Goal: Task Accomplishment & Management: Manage account settings

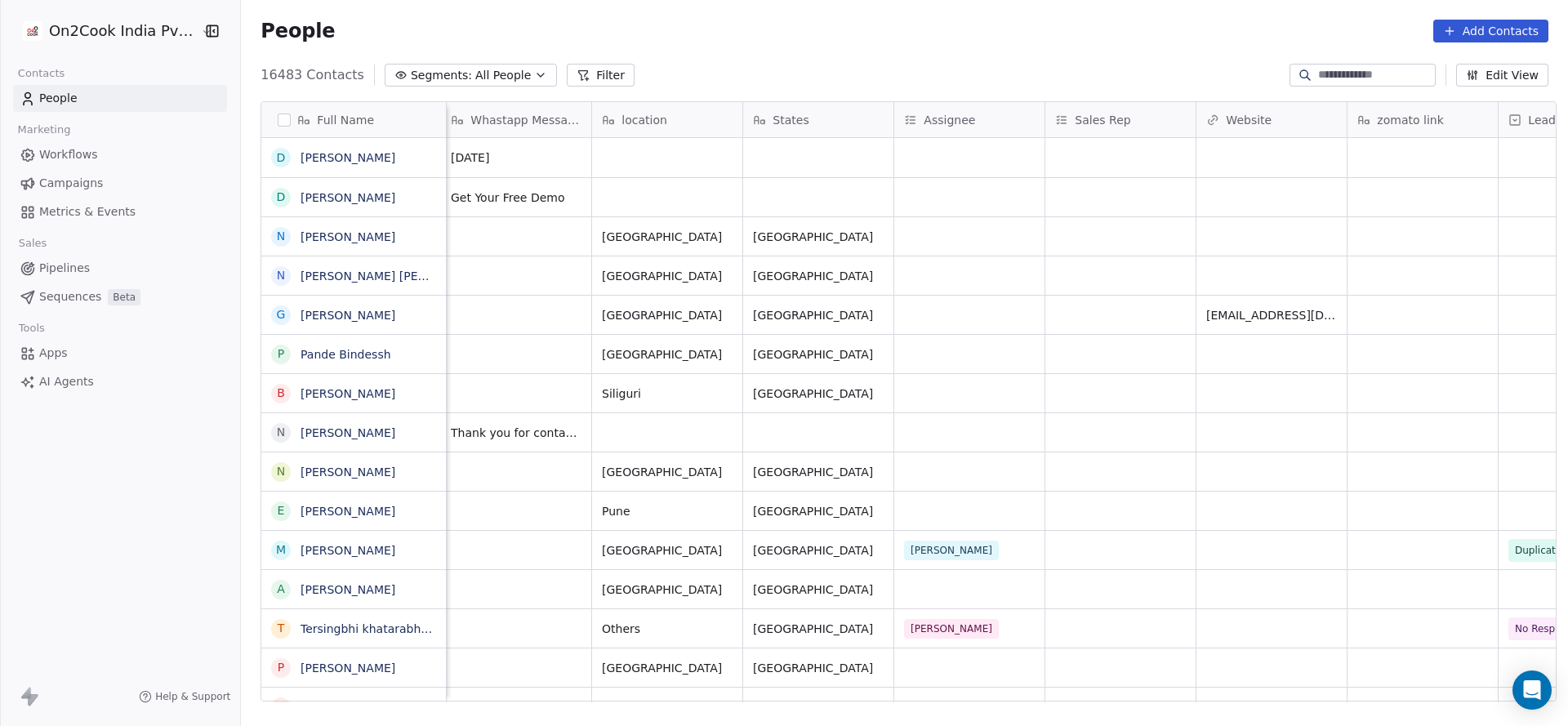
scroll to position [0, 1165]
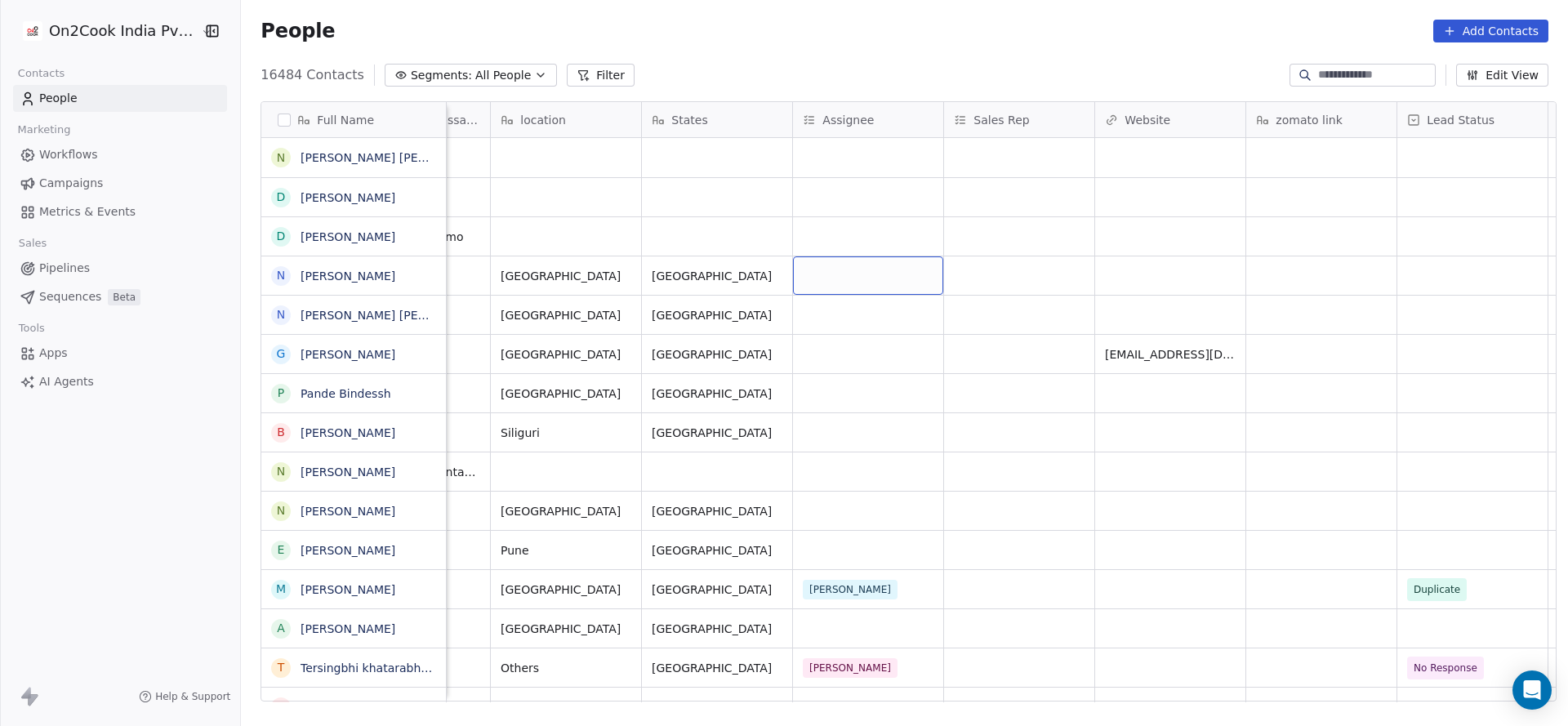
click at [830, 277] on div "grid" at bounding box center [867, 276] width 150 height 39
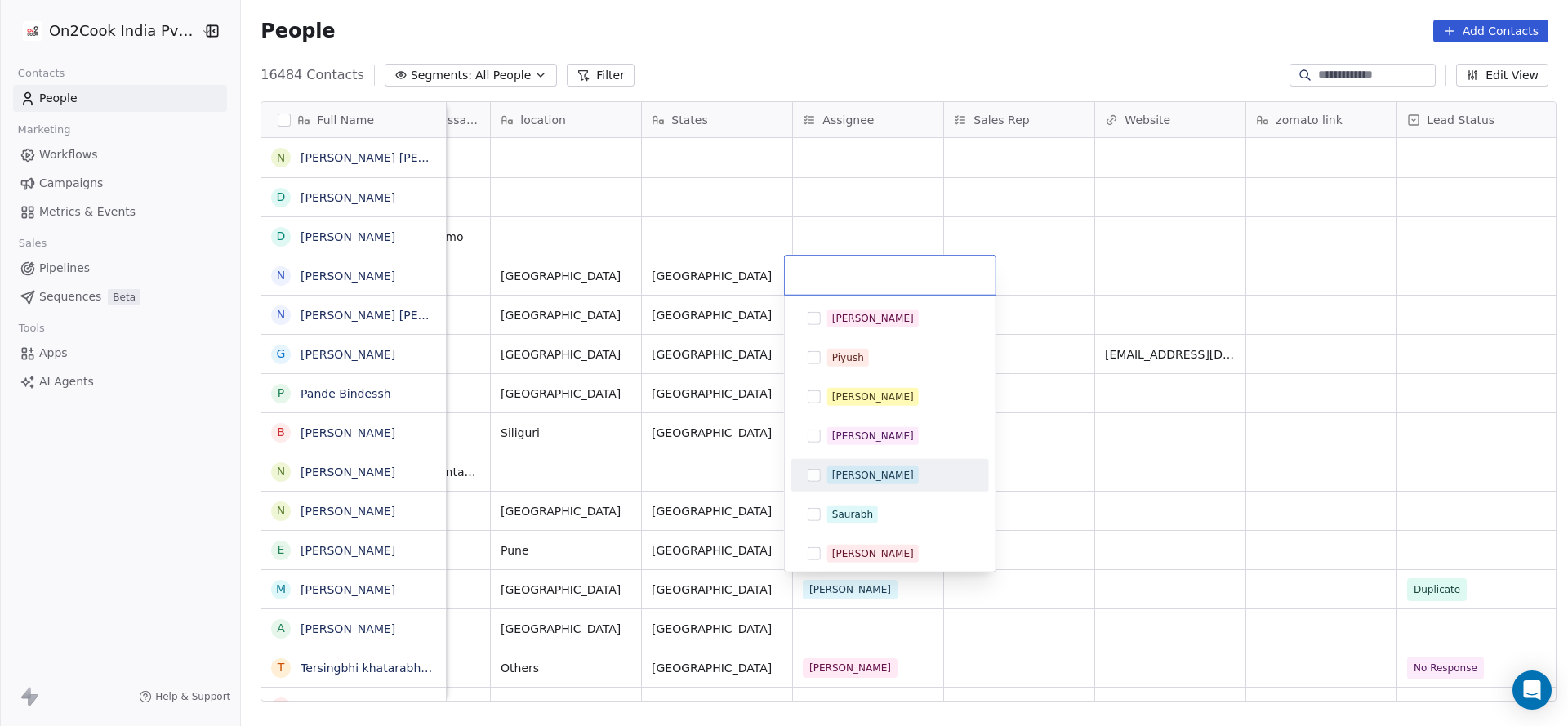
drag, startPoint x: 858, startPoint y: 466, endPoint x: 519, endPoint y: 299, distance: 377.9
click at [858, 467] on span "[PERSON_NAME]" at bounding box center [873, 476] width 91 height 18
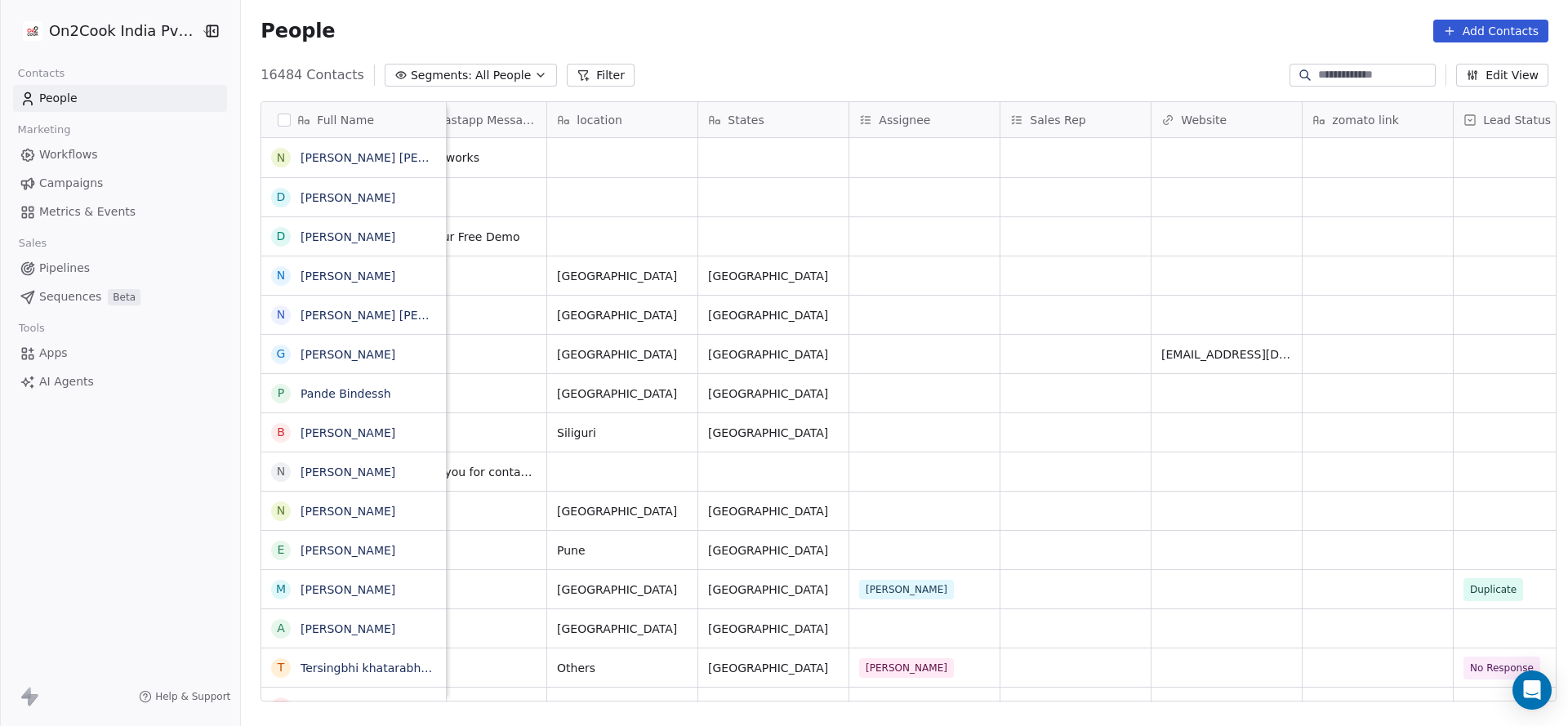
scroll to position [0, 1154]
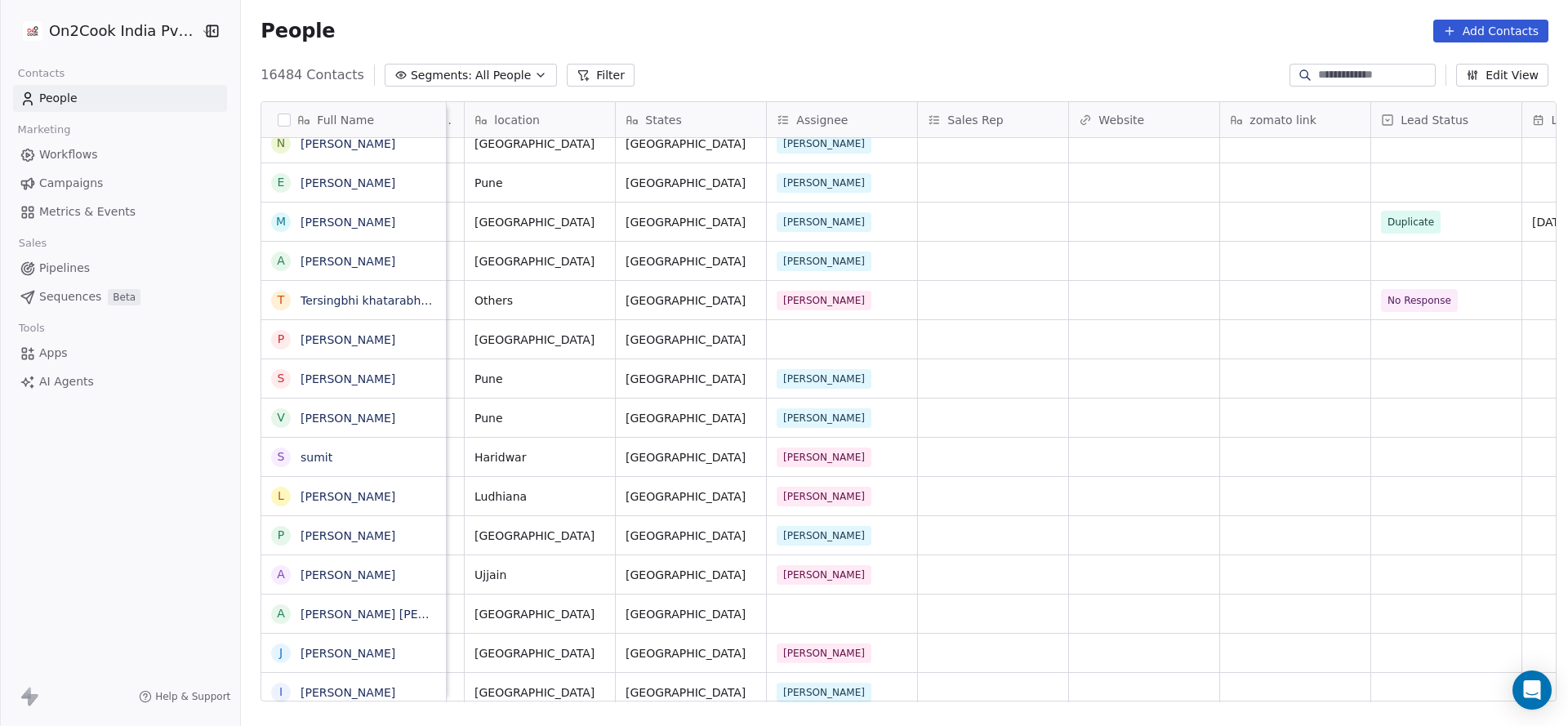
scroll to position [490, 0]
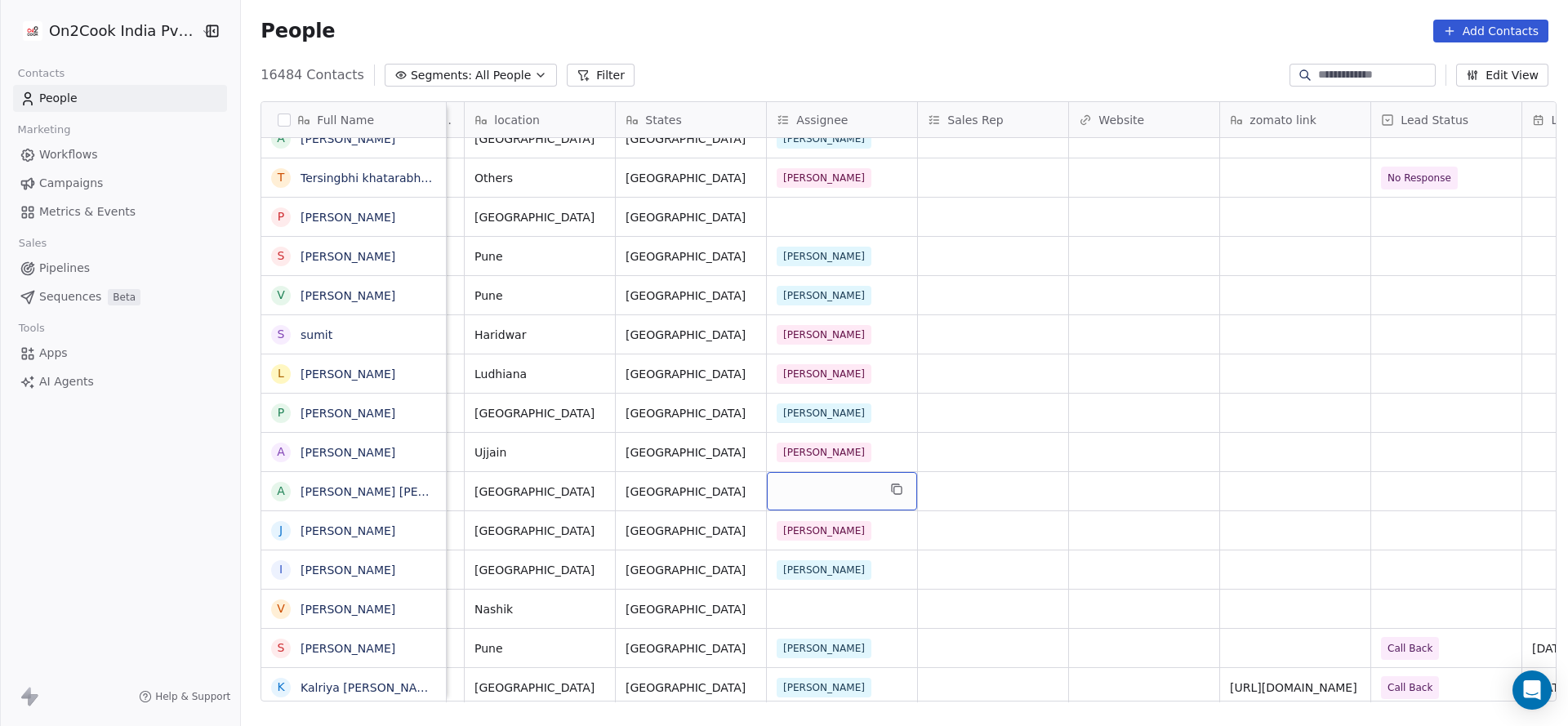
click at [793, 480] on div "grid" at bounding box center [842, 491] width 150 height 39
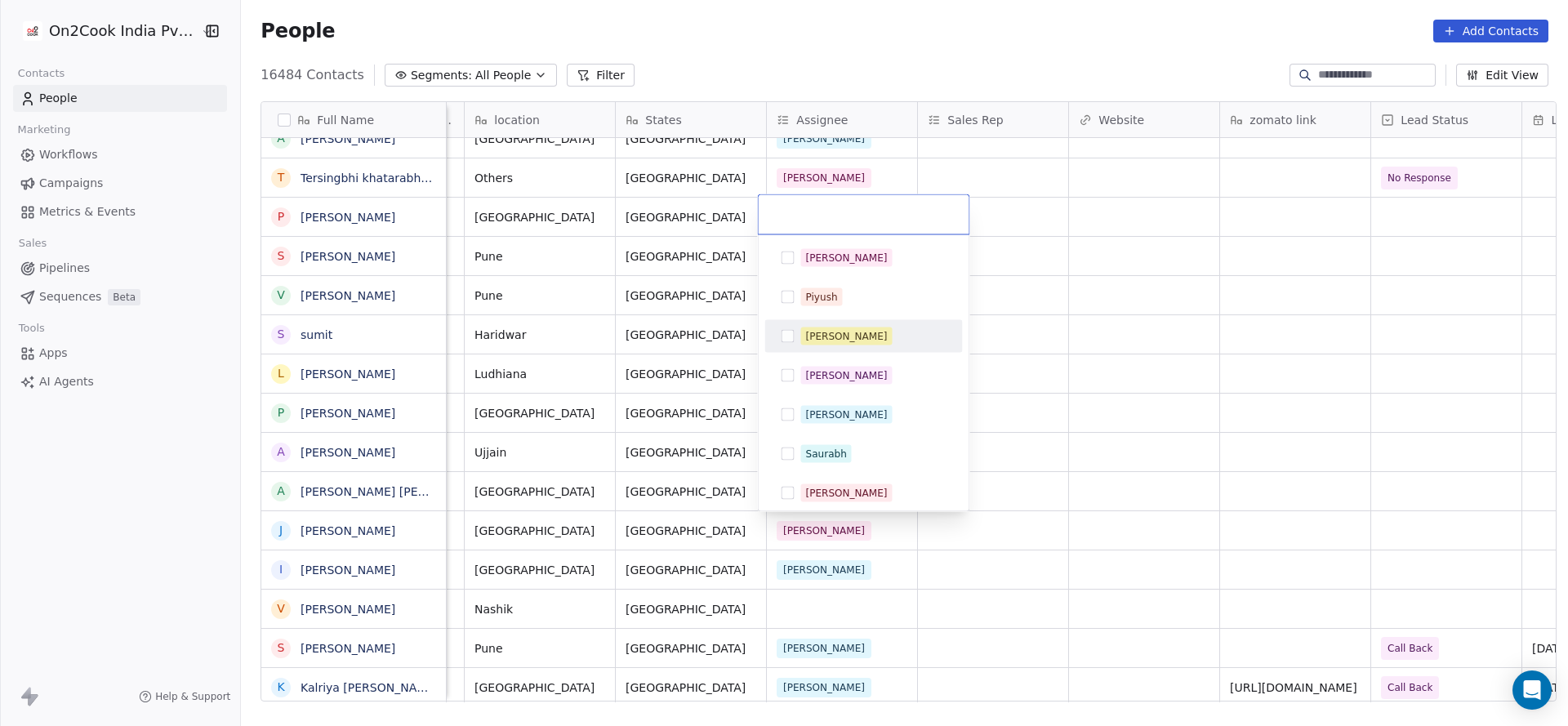
click at [826, 323] on div "[PERSON_NAME]" at bounding box center [864, 336] width 185 height 26
click at [705, 442] on html "On2Cook India Pvt. Ltd. Contacts People Marketing Workflows Campaigns Metrics &…" at bounding box center [784, 363] width 1568 height 726
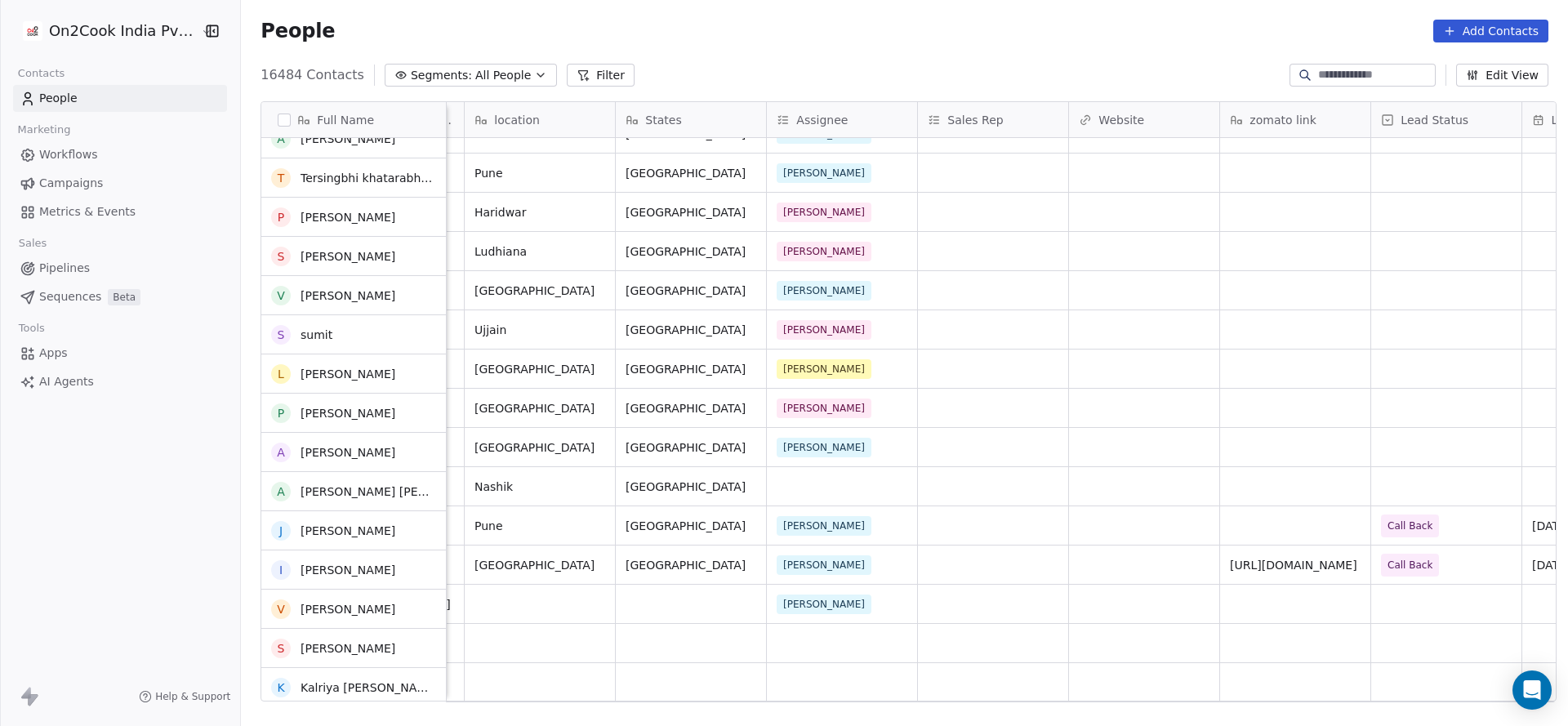
scroll to position [612, 0]
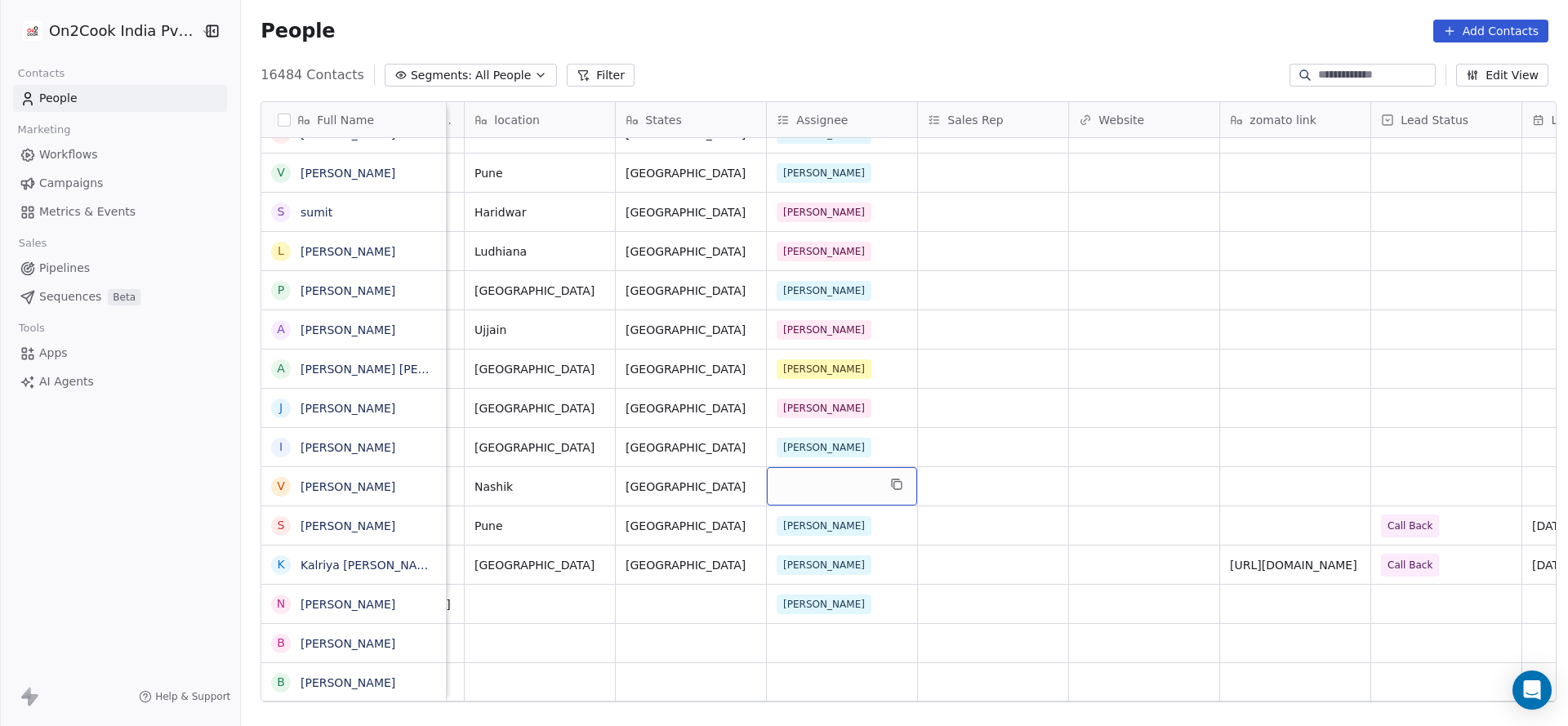
click at [826, 483] on div "grid" at bounding box center [842, 486] width 150 height 39
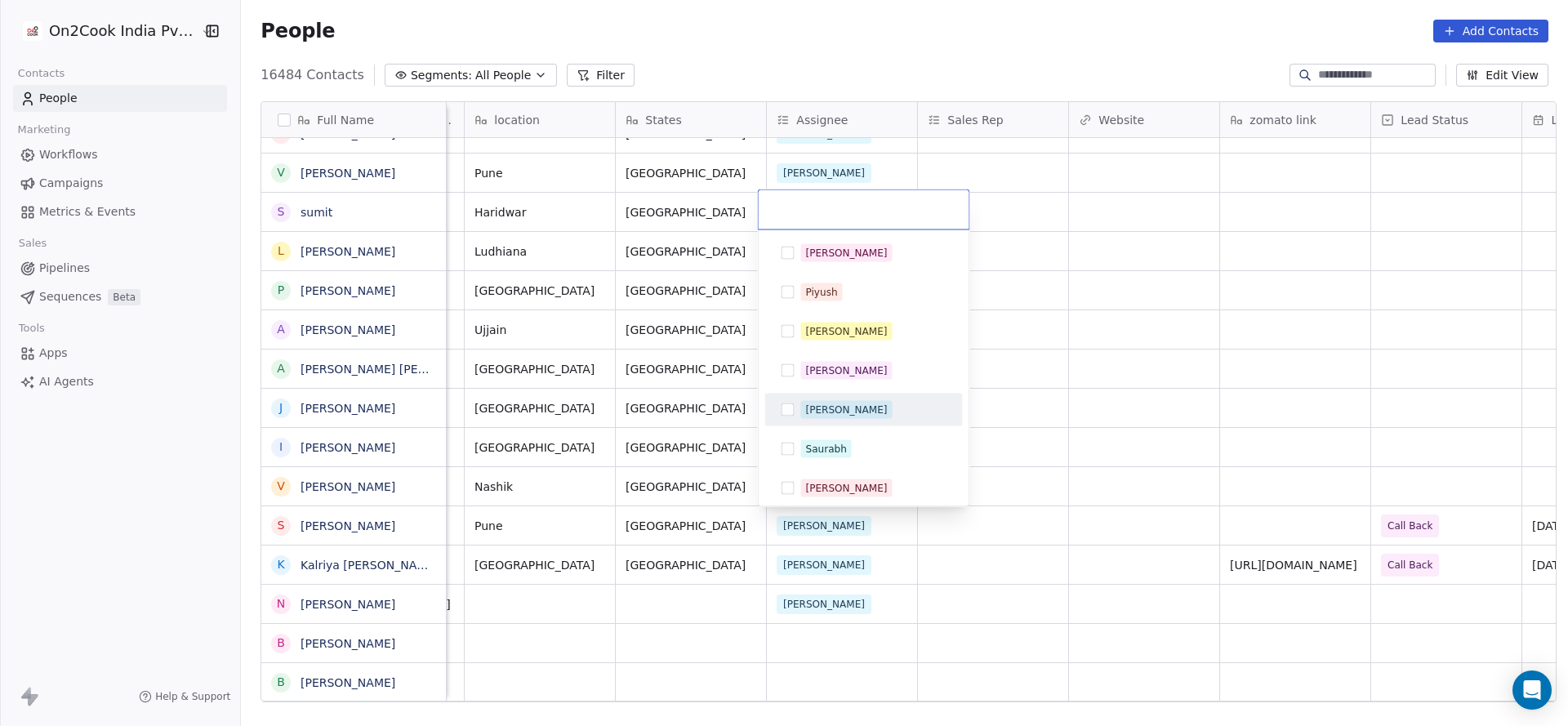
click at [830, 409] on div "[PERSON_NAME]" at bounding box center [847, 409] width 82 height 15
drag, startPoint x: 590, startPoint y: 527, endPoint x: 738, endPoint y: 562, distance: 152.1
click at [590, 528] on html "On2Cook India Pvt. Ltd. Contacts People Marketing Workflows Campaigns Metrics &…" at bounding box center [784, 363] width 1568 height 726
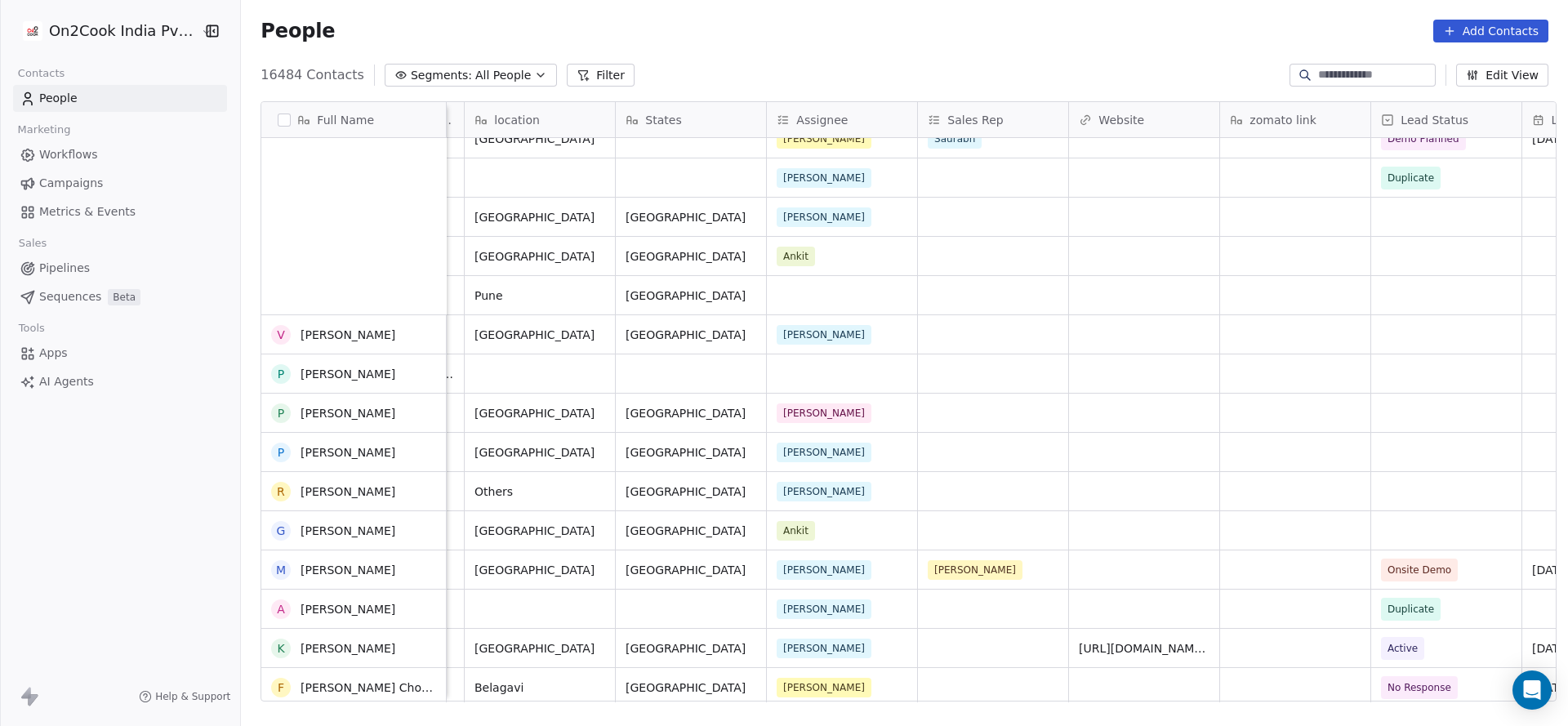
scroll to position [1469, 0]
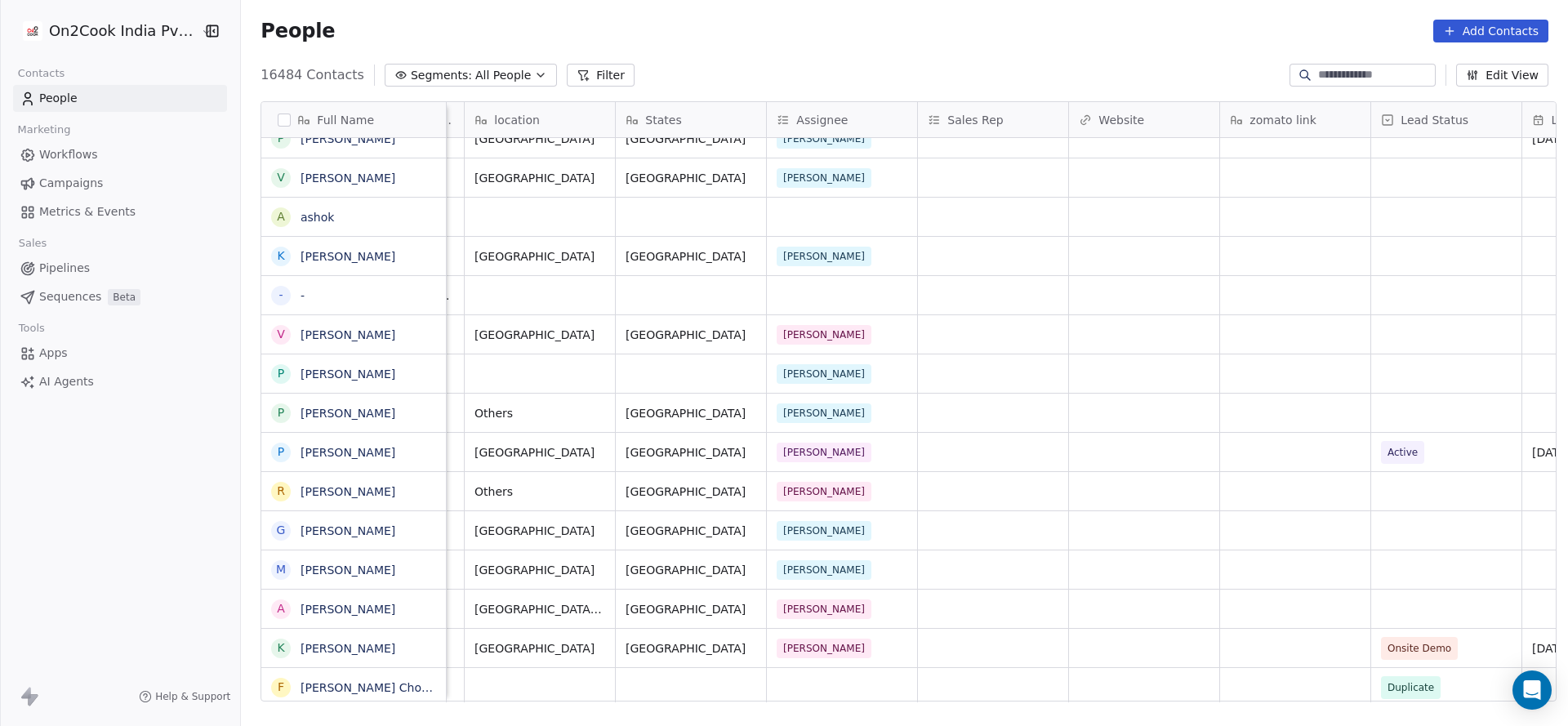
click at [567, 63] on button "Filter" at bounding box center [601, 75] width 68 height 23
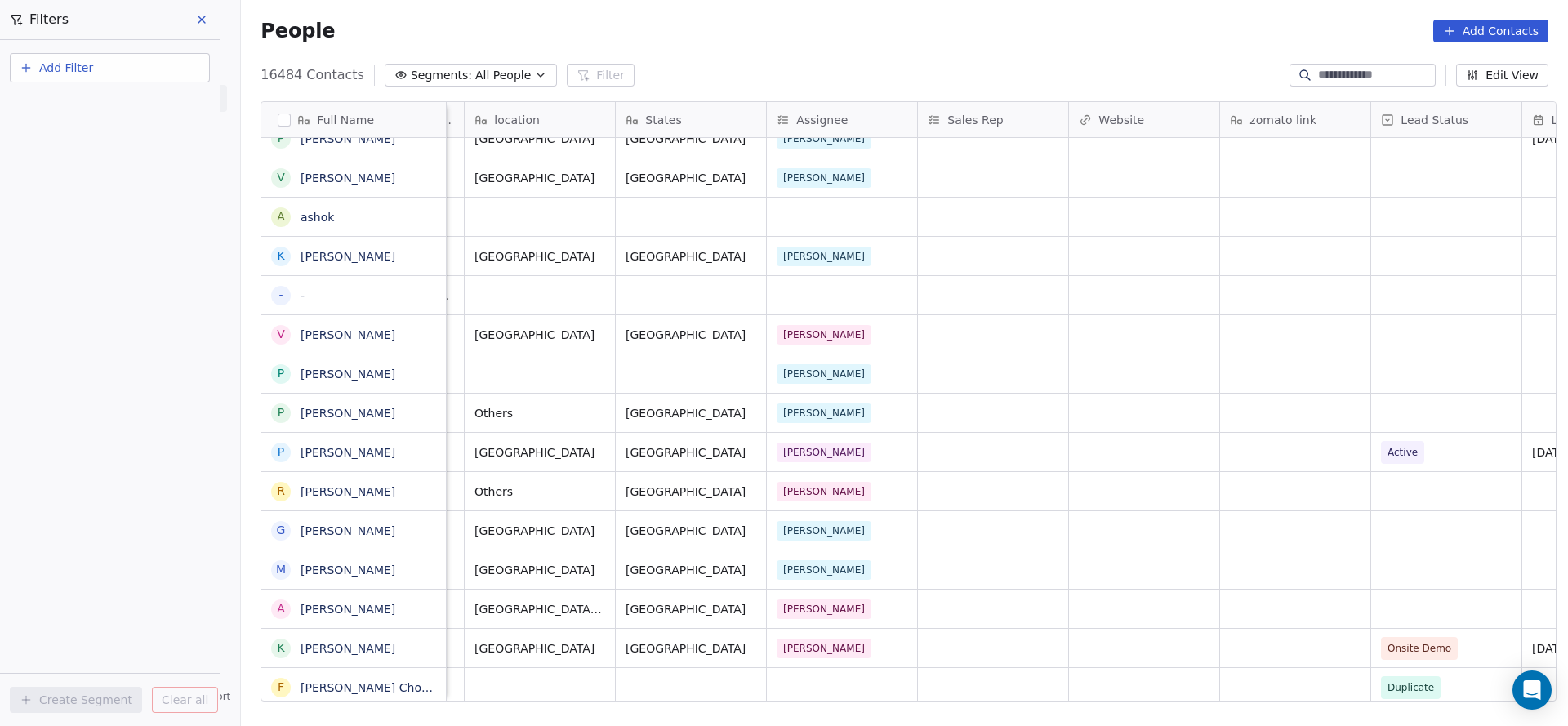
click at [163, 71] on button "Add Filter" at bounding box center [110, 68] width 200 height 29
click at [89, 115] on div "Contact properties" at bounding box center [110, 106] width 185 height 26
type input "***"
click at [66, 159] on span "Assignee" at bounding box center [52, 165] width 52 height 17
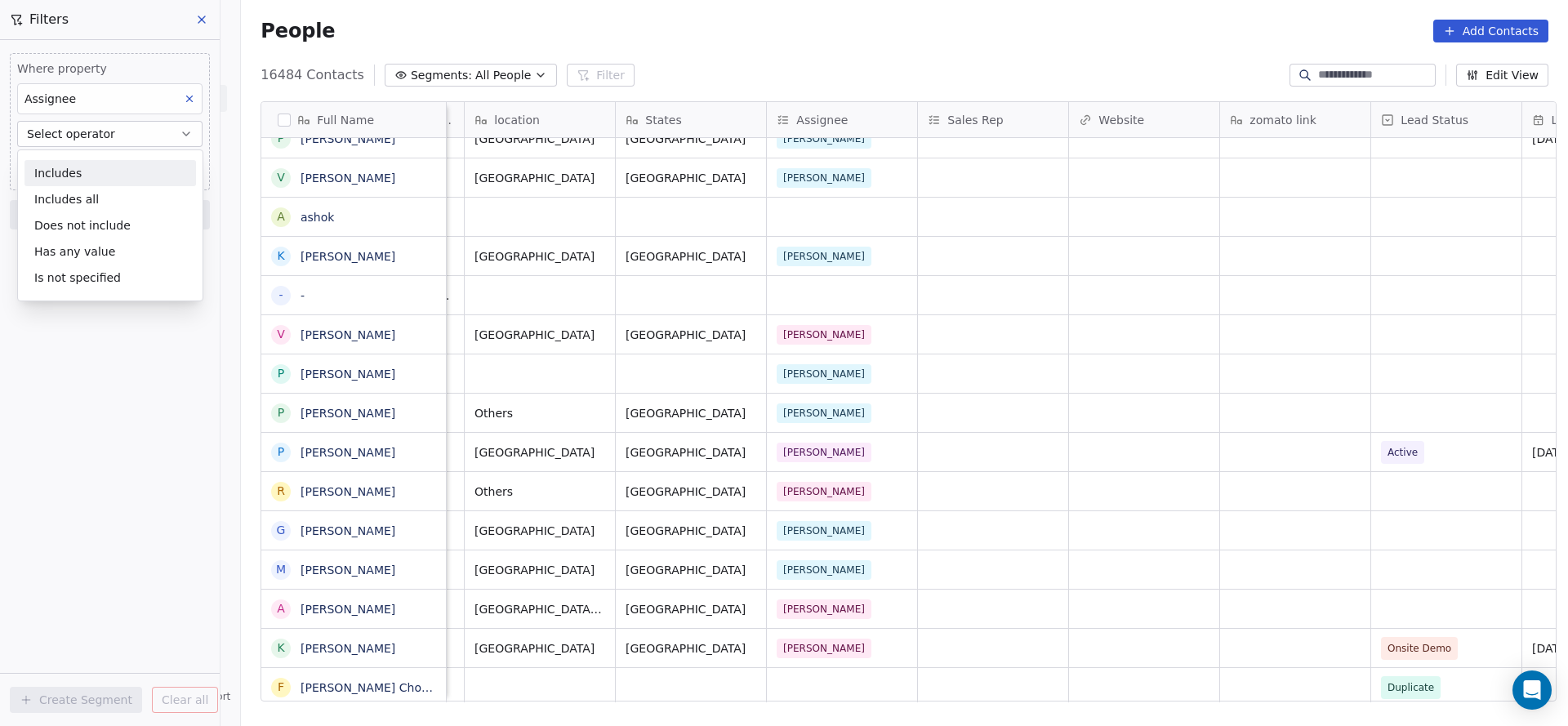
click at [66, 160] on div "Includes" at bounding box center [110, 173] width 171 height 26
click at [66, 159] on body "On2Cook India Pvt. Ltd. Contacts People Marketing Workflows Campaigns Metrics &…" at bounding box center [784, 363] width 1568 height 726
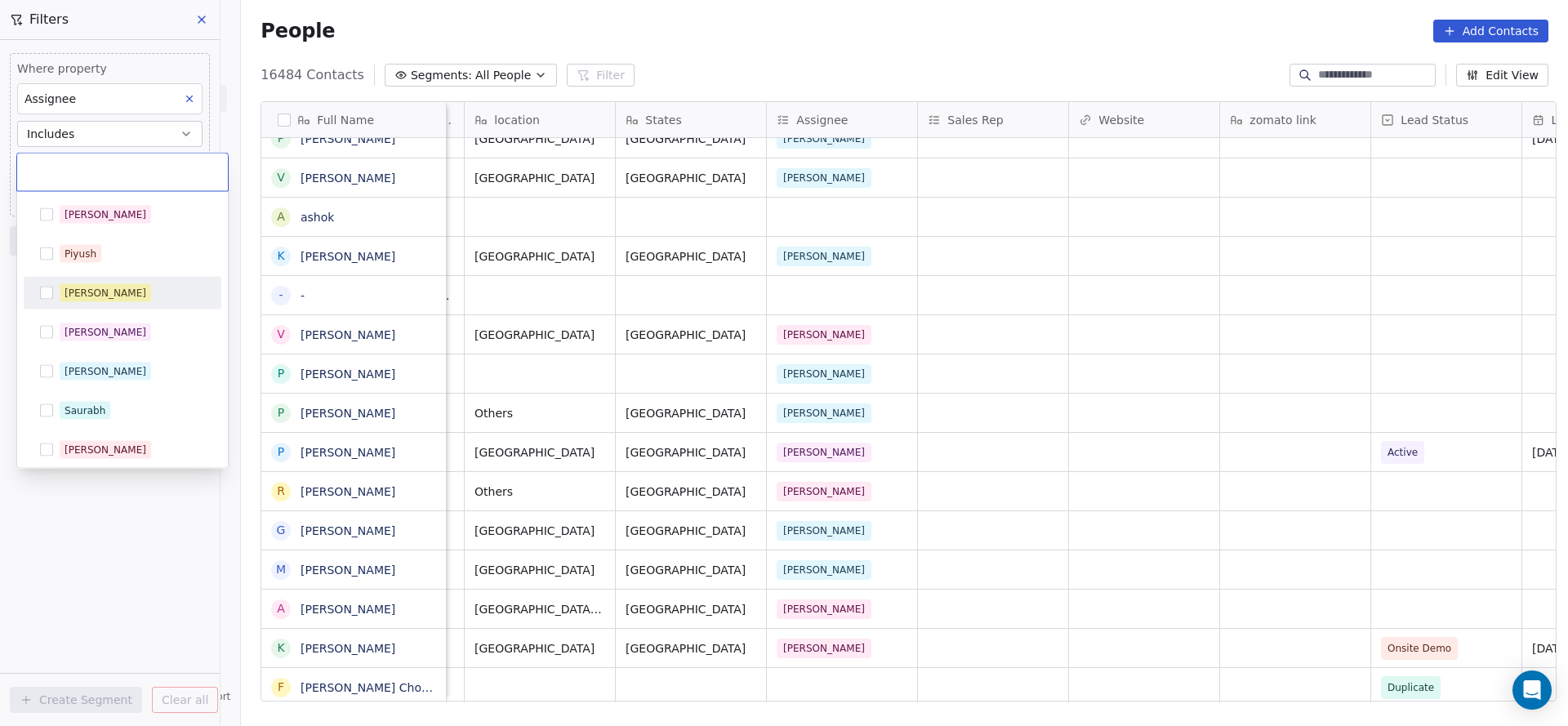
click at [77, 302] on div "[PERSON_NAME]" at bounding box center [122, 293] width 185 height 26
click at [1005, 449] on html "On2Cook India Pvt. Ltd. Contacts People Marketing Workflows Campaigns Metrics &…" at bounding box center [784, 363] width 1568 height 726
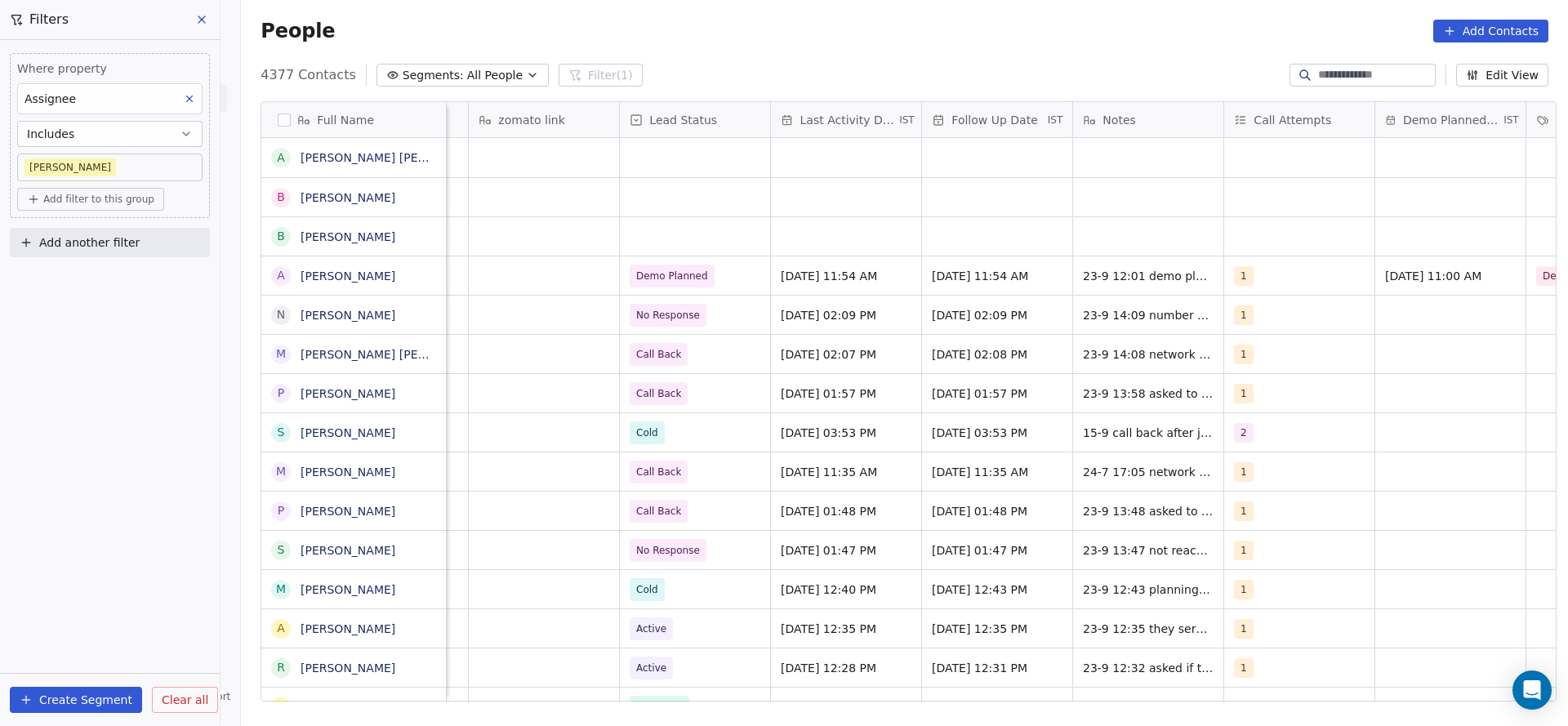
scroll to position [0, 1945]
click at [752, 225] on div "grid" at bounding box center [693, 236] width 150 height 39
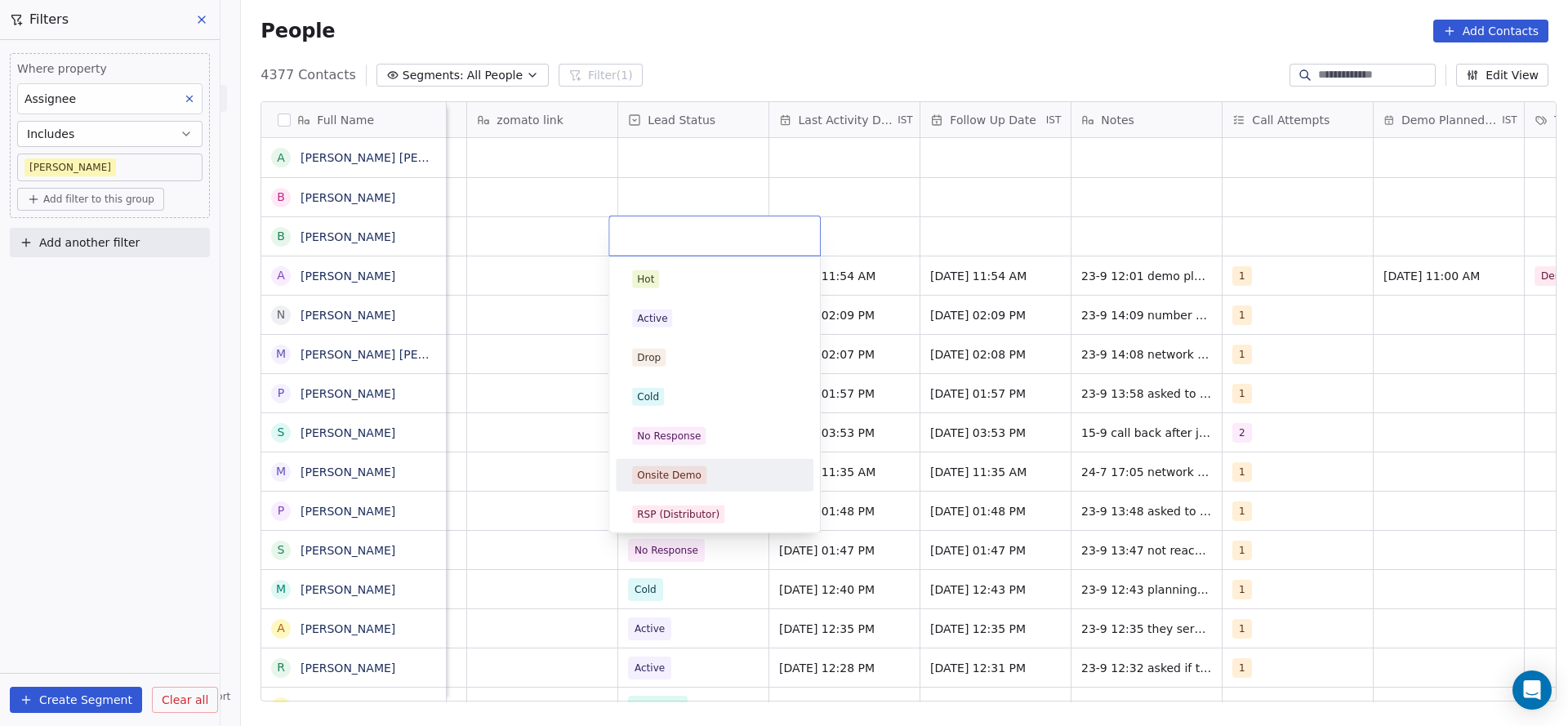
scroll to position [122, 0]
click at [699, 461] on div "Duplicate" at bounding box center [714, 470] width 165 height 18
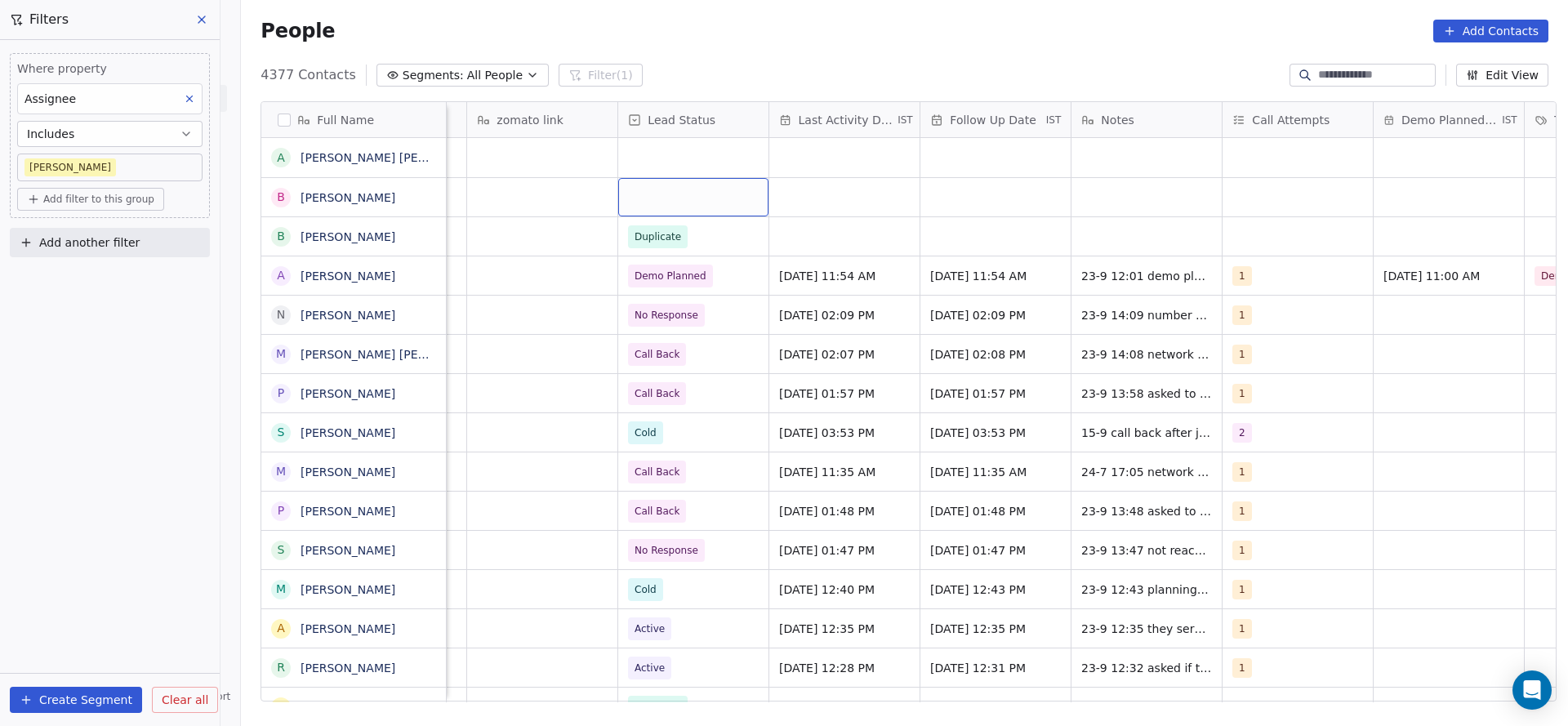
click at [690, 200] on div "grid" at bounding box center [693, 197] width 150 height 39
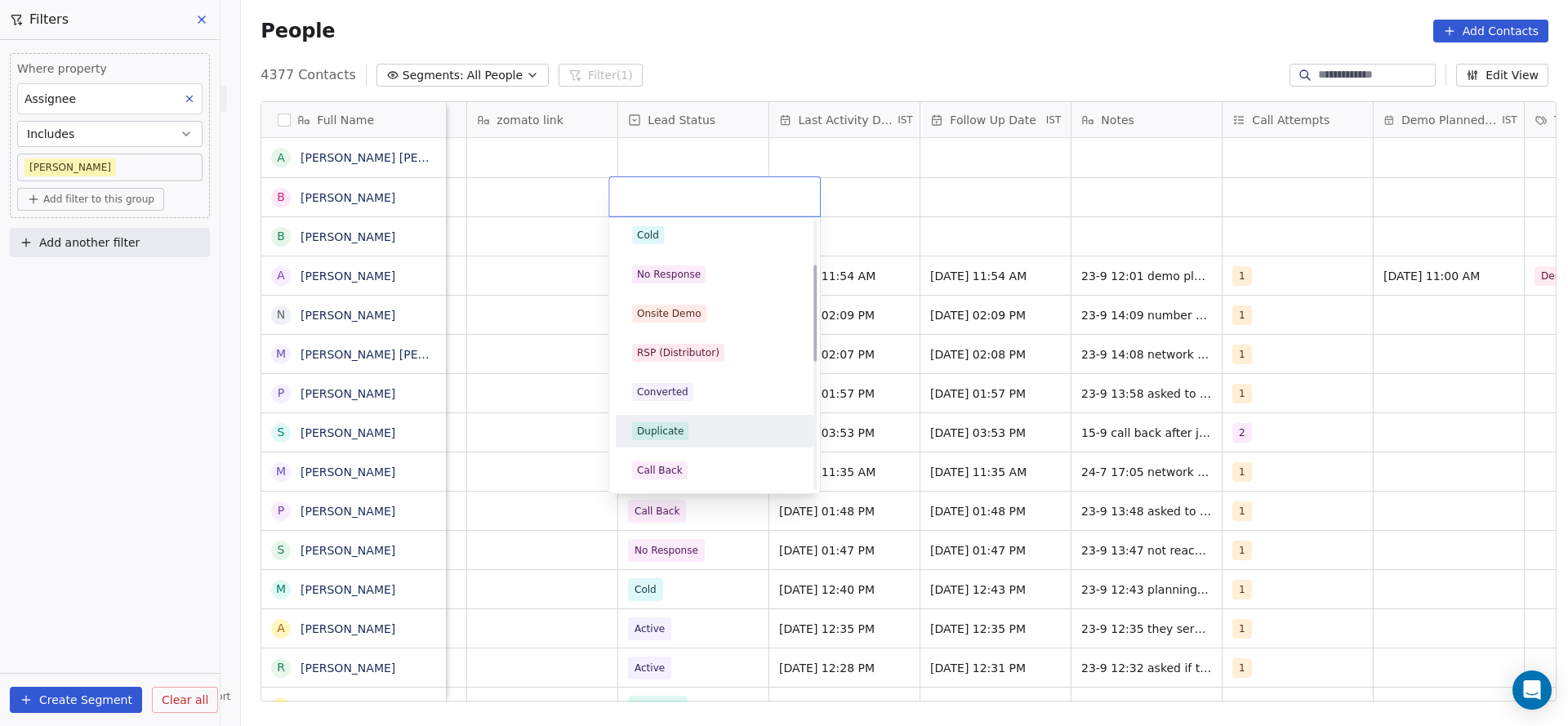
click at [694, 433] on div "Duplicate" at bounding box center [714, 432] width 165 height 18
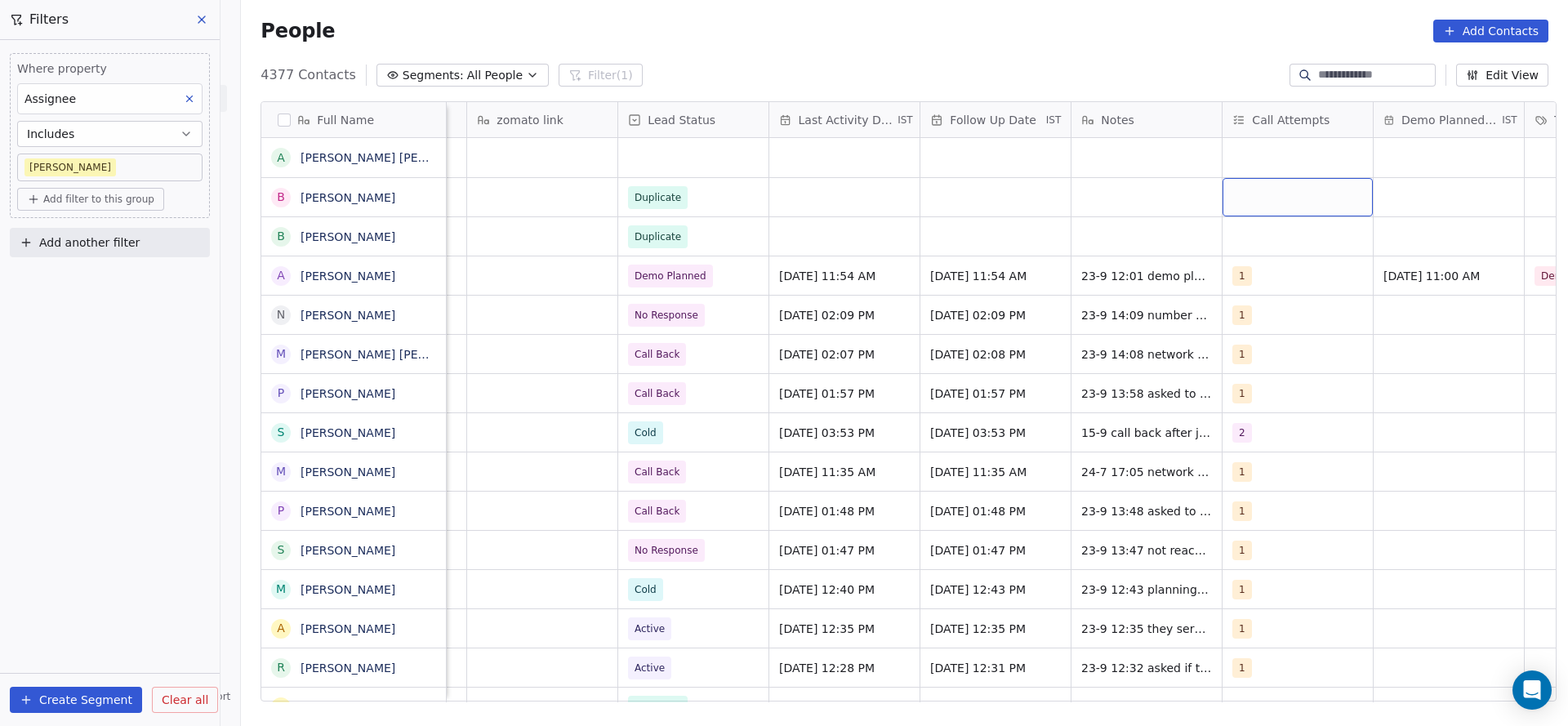
click at [1262, 201] on div "grid" at bounding box center [1297, 197] width 150 height 39
click at [1267, 239] on span "1" at bounding box center [1265, 240] width 17 height 18
click at [919, 282] on html "On2Cook India Pvt. Ltd. Contacts People Marketing Workflows Campaigns Metrics &…" at bounding box center [784, 363] width 1568 height 726
click at [1243, 224] on div "grid" at bounding box center [1297, 236] width 150 height 39
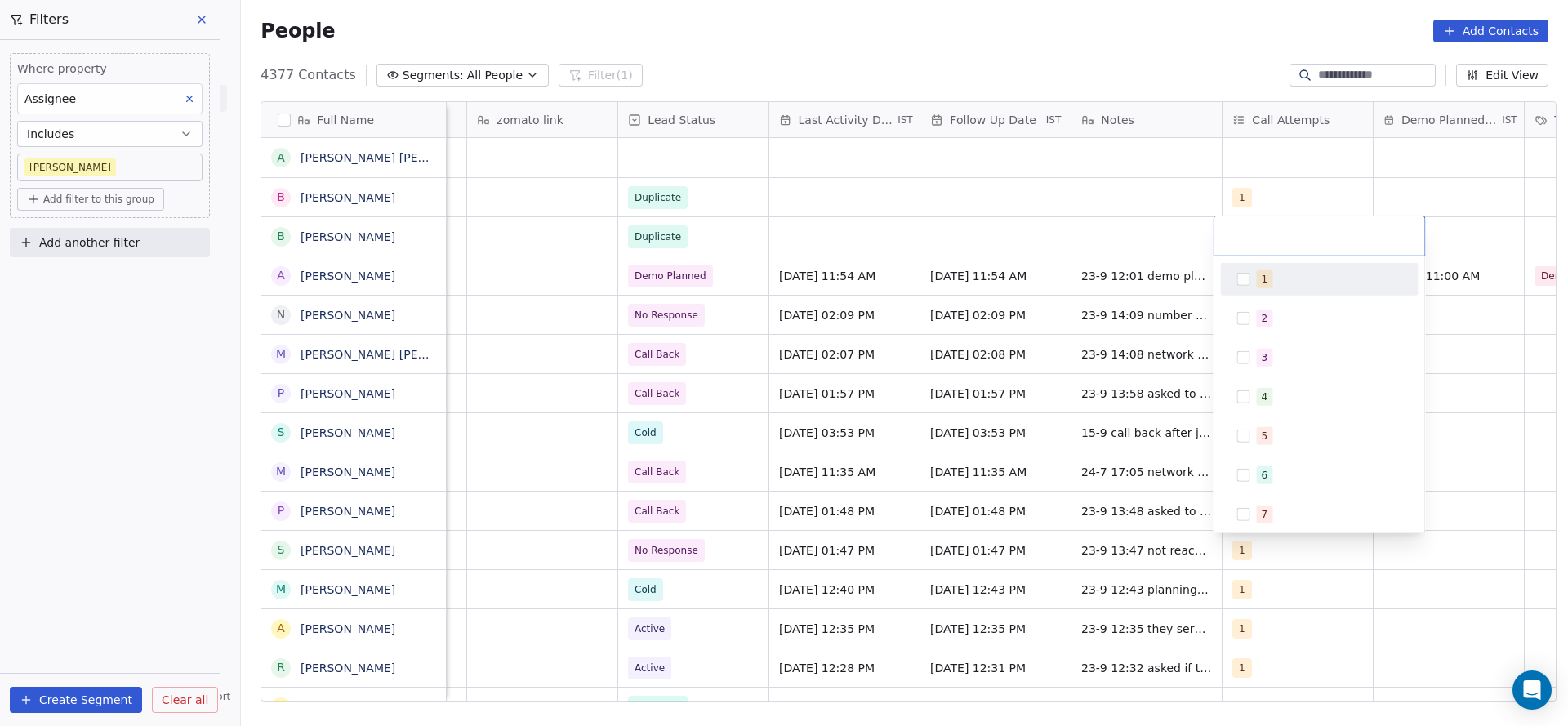
click at [1242, 277] on button "Suggestions" at bounding box center [1244, 279] width 13 height 13
click at [845, 327] on html "On2Cook India Pvt. Ltd. Contacts People Marketing Workflows Campaigns Metrics &…" at bounding box center [784, 363] width 1568 height 726
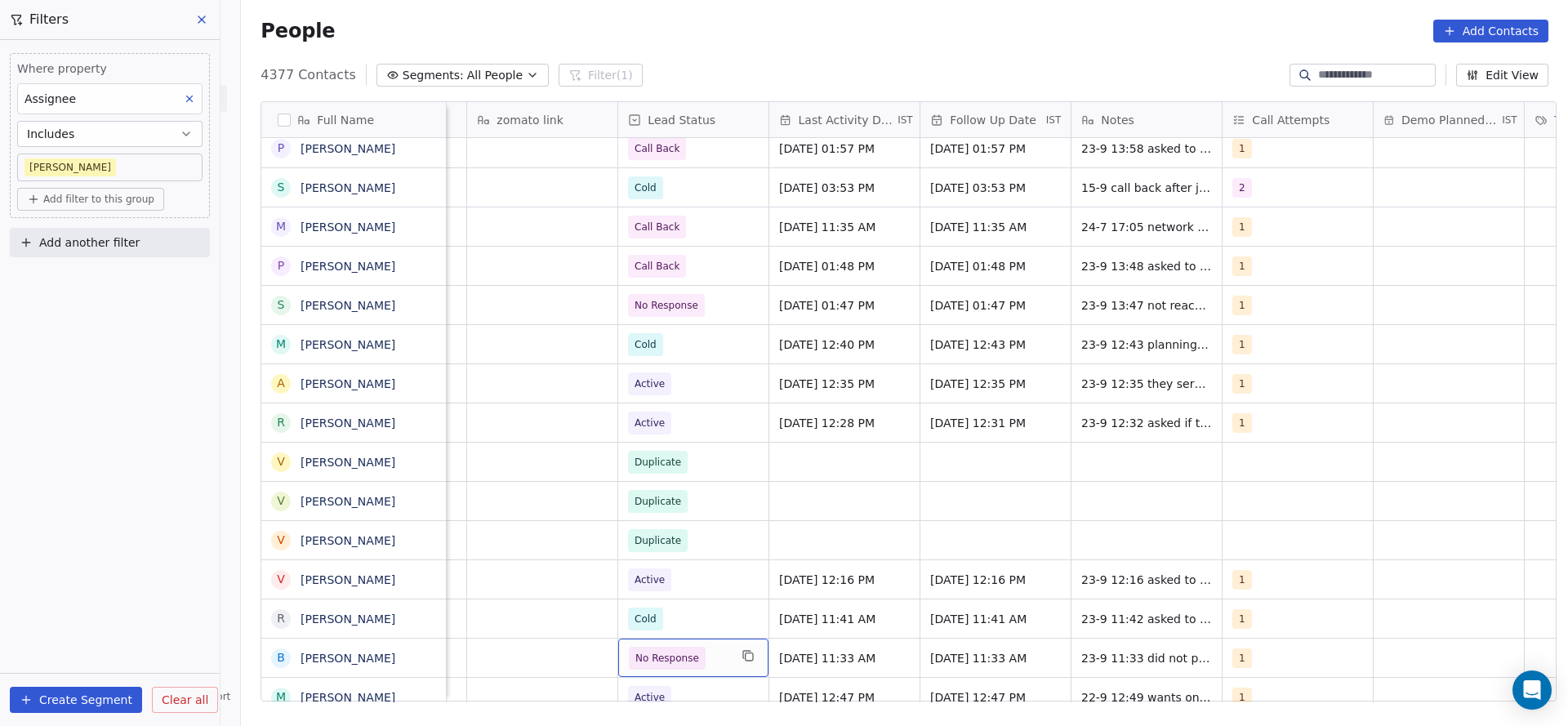
scroll to position [273, 0]
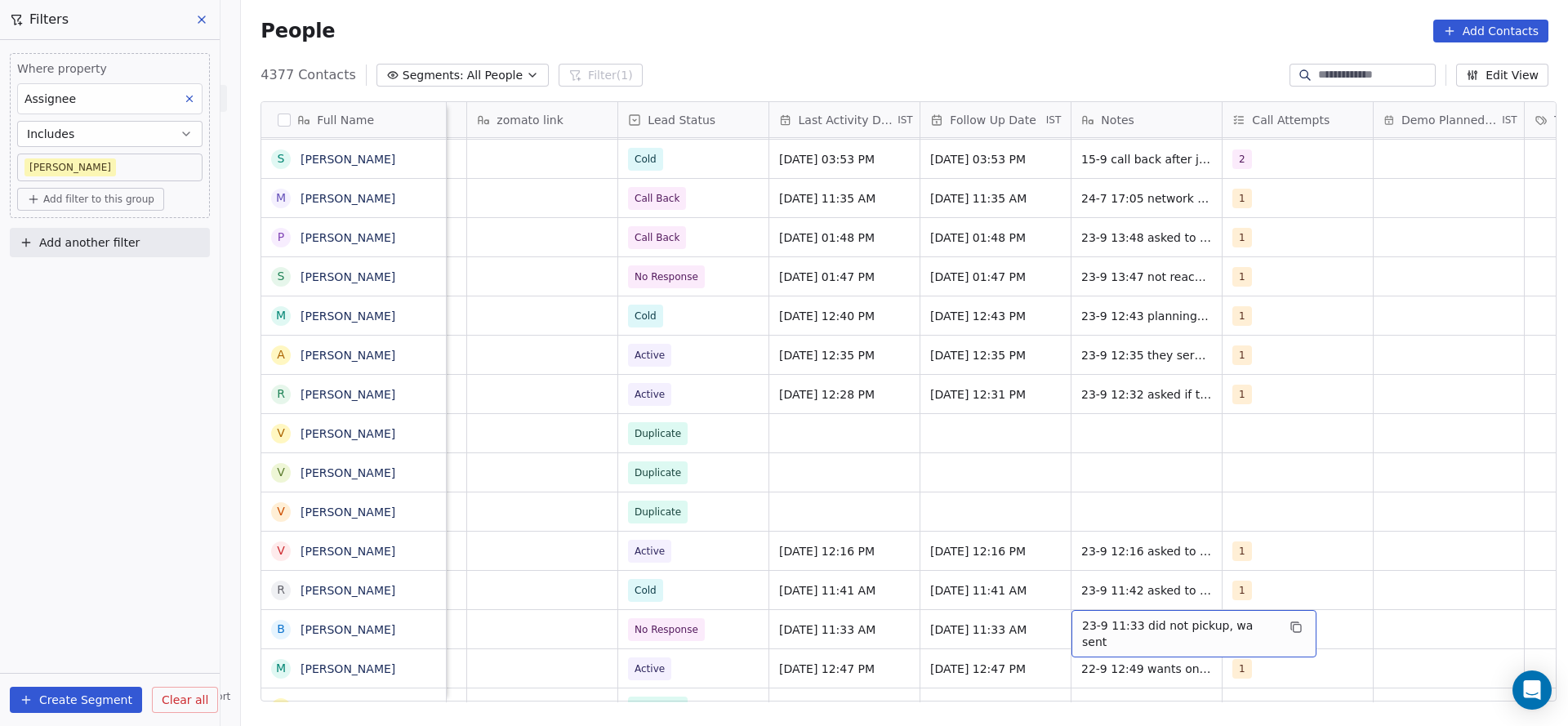
click at [1165, 638] on div "23-9 11:33 did not pickup, wa sent" at bounding box center [1194, 633] width 245 height 47
click at [1073, 627] on textarea "**********" at bounding box center [1177, 635] width 227 height 51
type textarea "**********"
click at [742, 638] on html "On2Cook India Pvt. Ltd. Contacts People Marketing Workflows Campaigns Metrics &…" at bounding box center [784, 363] width 1568 height 726
click at [728, 640] on div "No Response" at bounding box center [693, 629] width 150 height 39
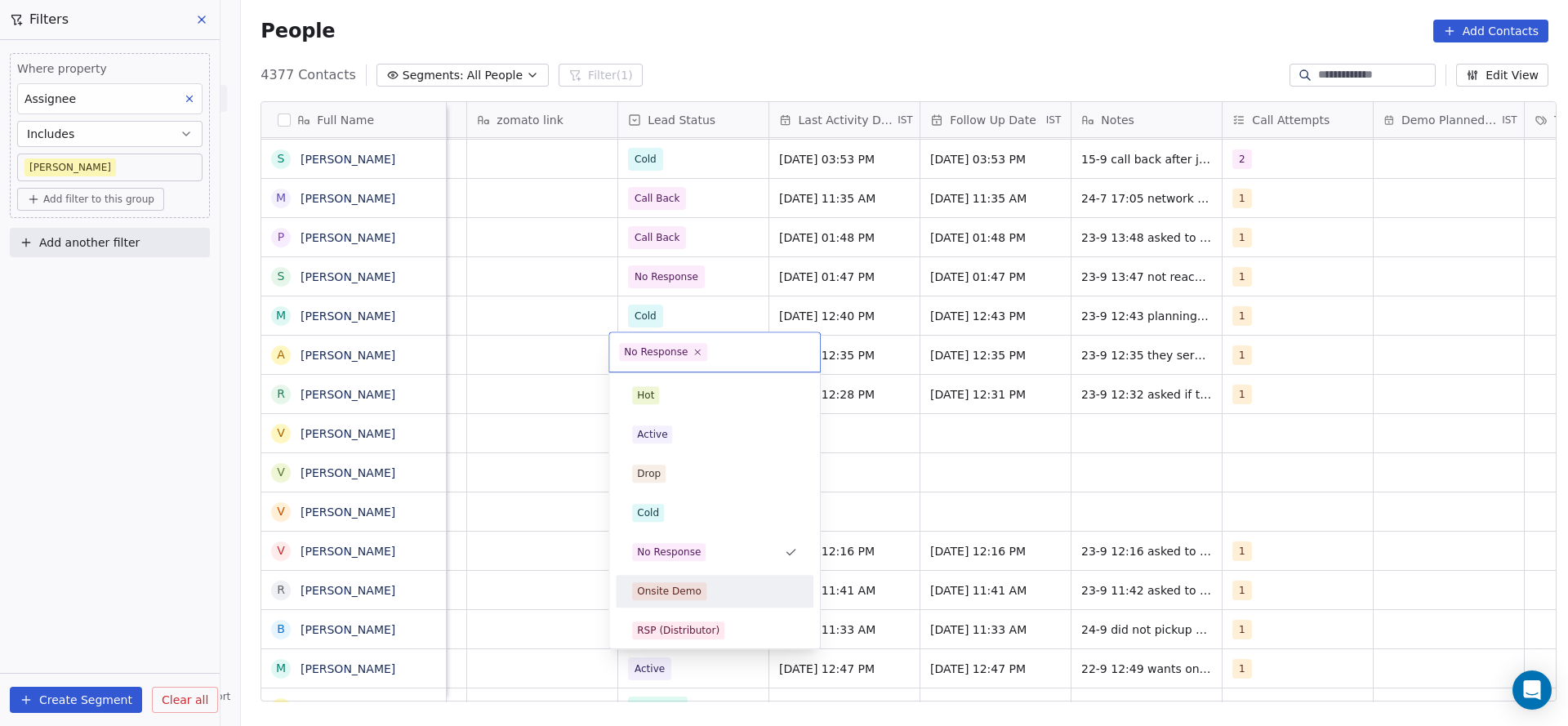
click at [1001, 499] on html "On2Cook India Pvt. Ltd. Contacts People Marketing Workflows Campaigns Metrics &…" at bounding box center [784, 363] width 1568 height 726
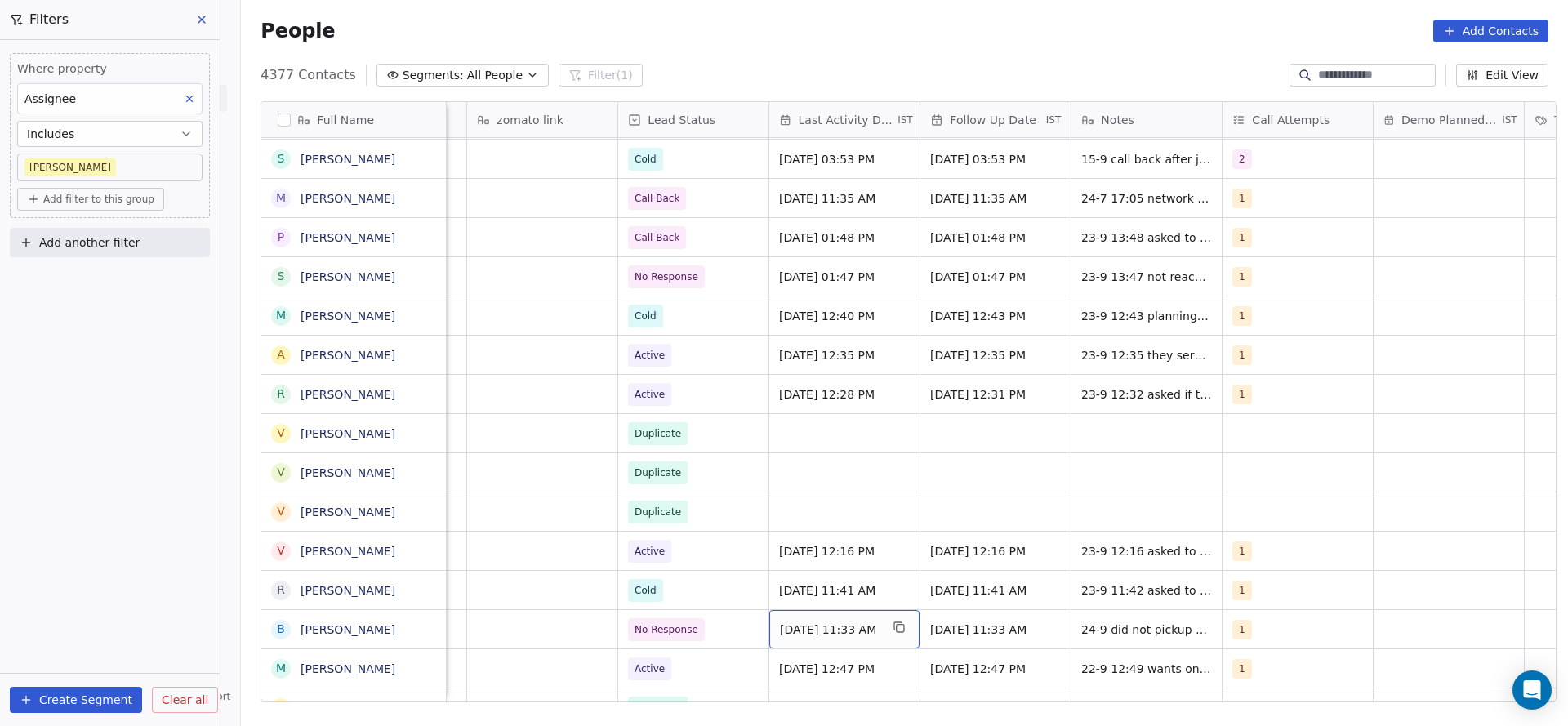
click at [833, 621] on span "[DATE] 11:33 AM" at bounding box center [830, 629] width 99 height 17
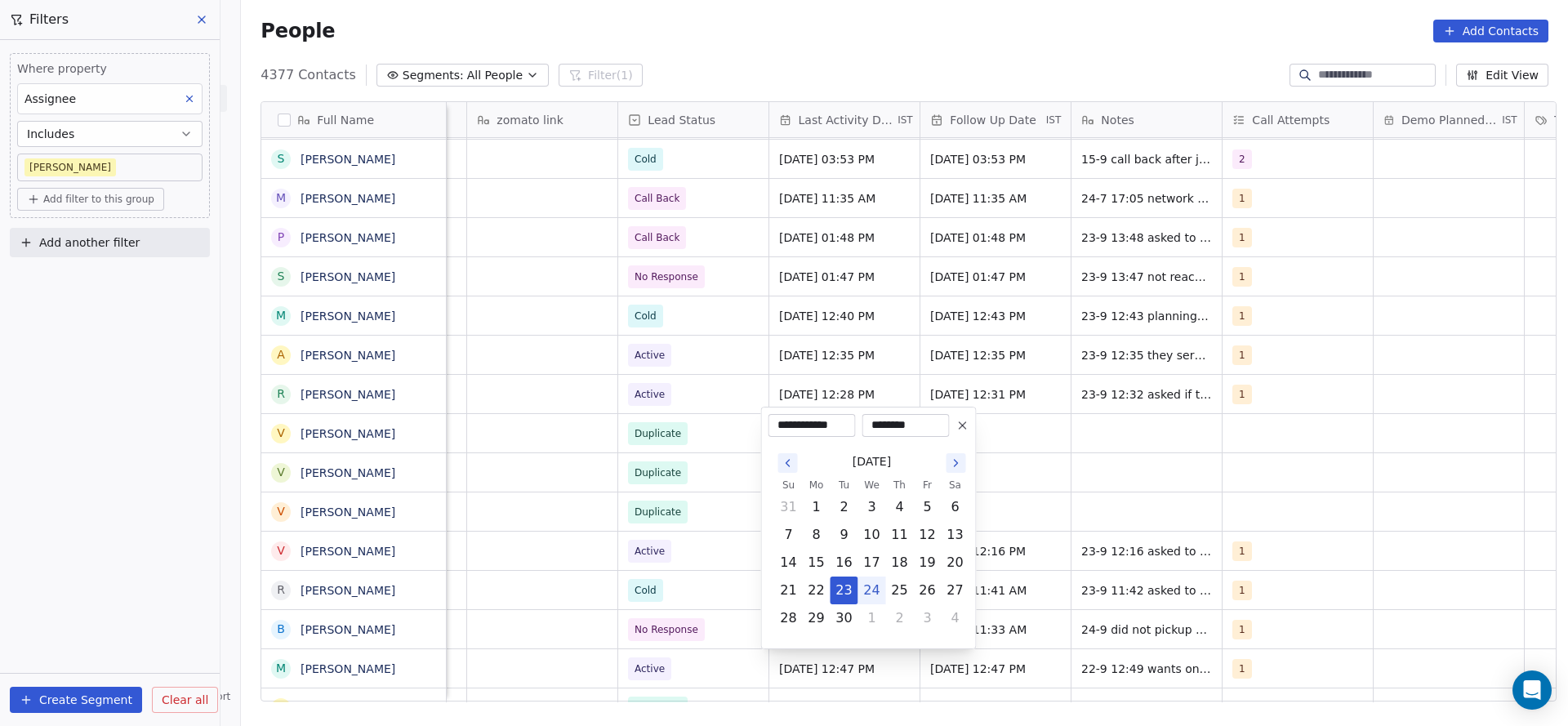
click at [868, 590] on button "24" at bounding box center [872, 590] width 26 height 26
type input "**********"
click at [612, 578] on html "On2Cook India Pvt. Ltd. Contacts People Marketing Workflows Campaigns Metrics &…" at bounding box center [784, 363] width 1568 height 726
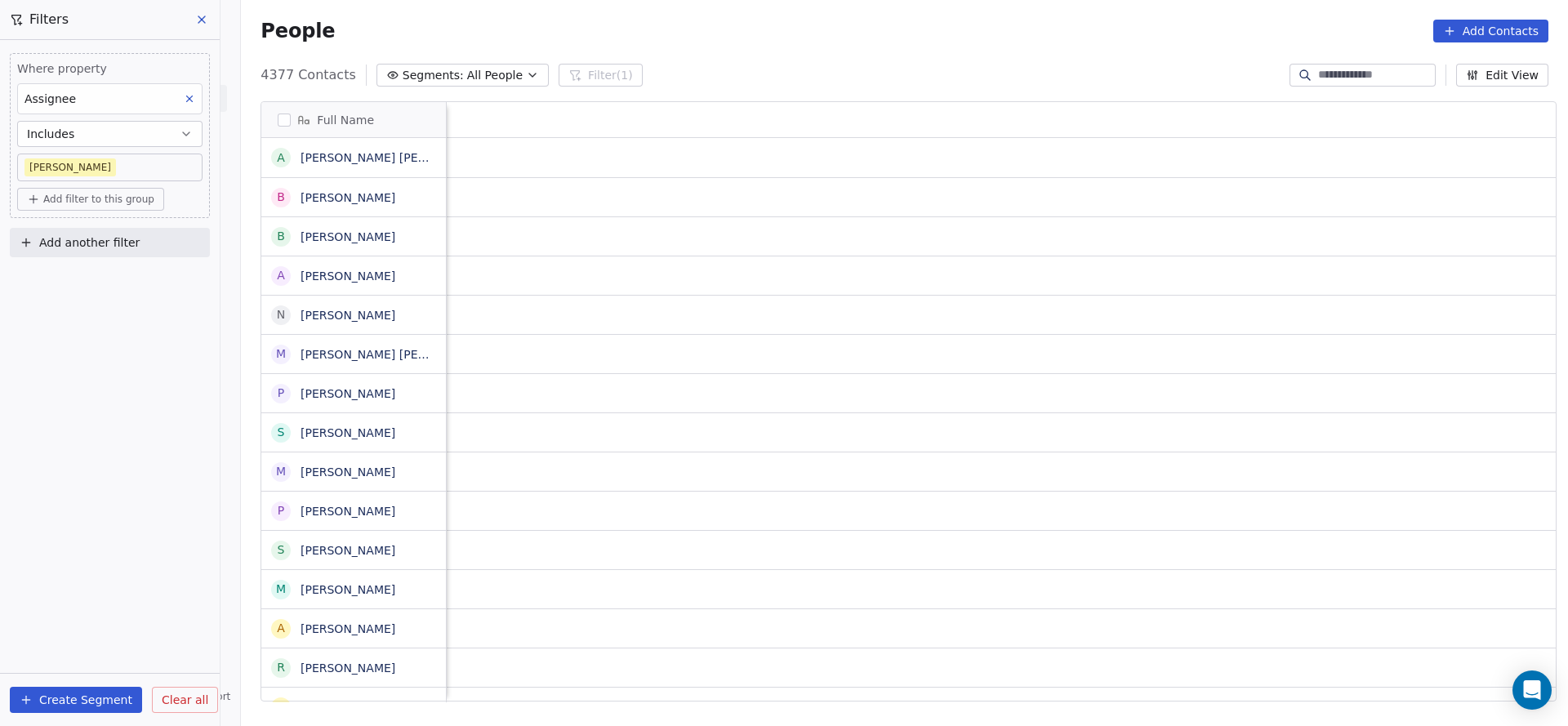
scroll to position [0, 1919]
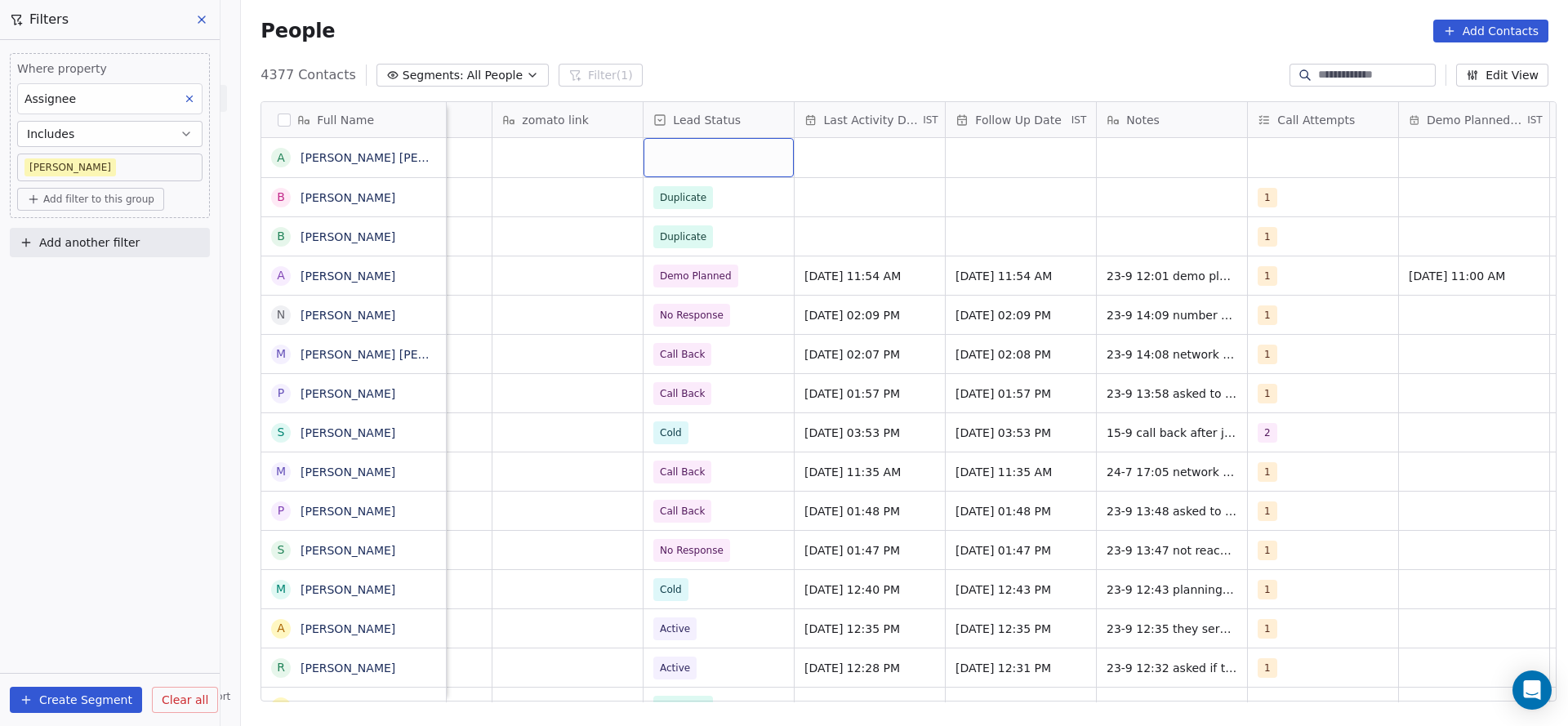
click at [669, 153] on div "grid" at bounding box center [718, 157] width 150 height 40
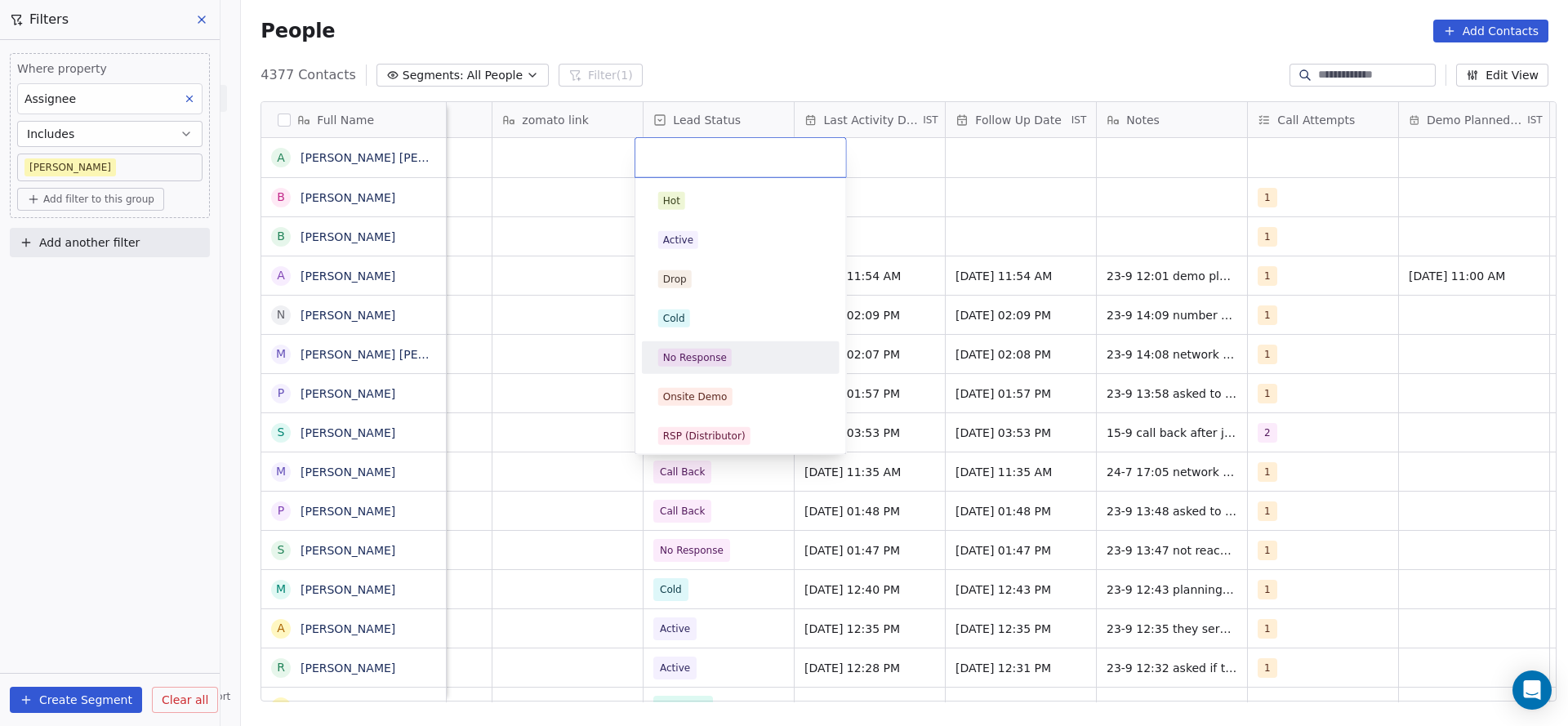
click at [755, 365] on div "No Response" at bounding box center [740, 358] width 165 height 18
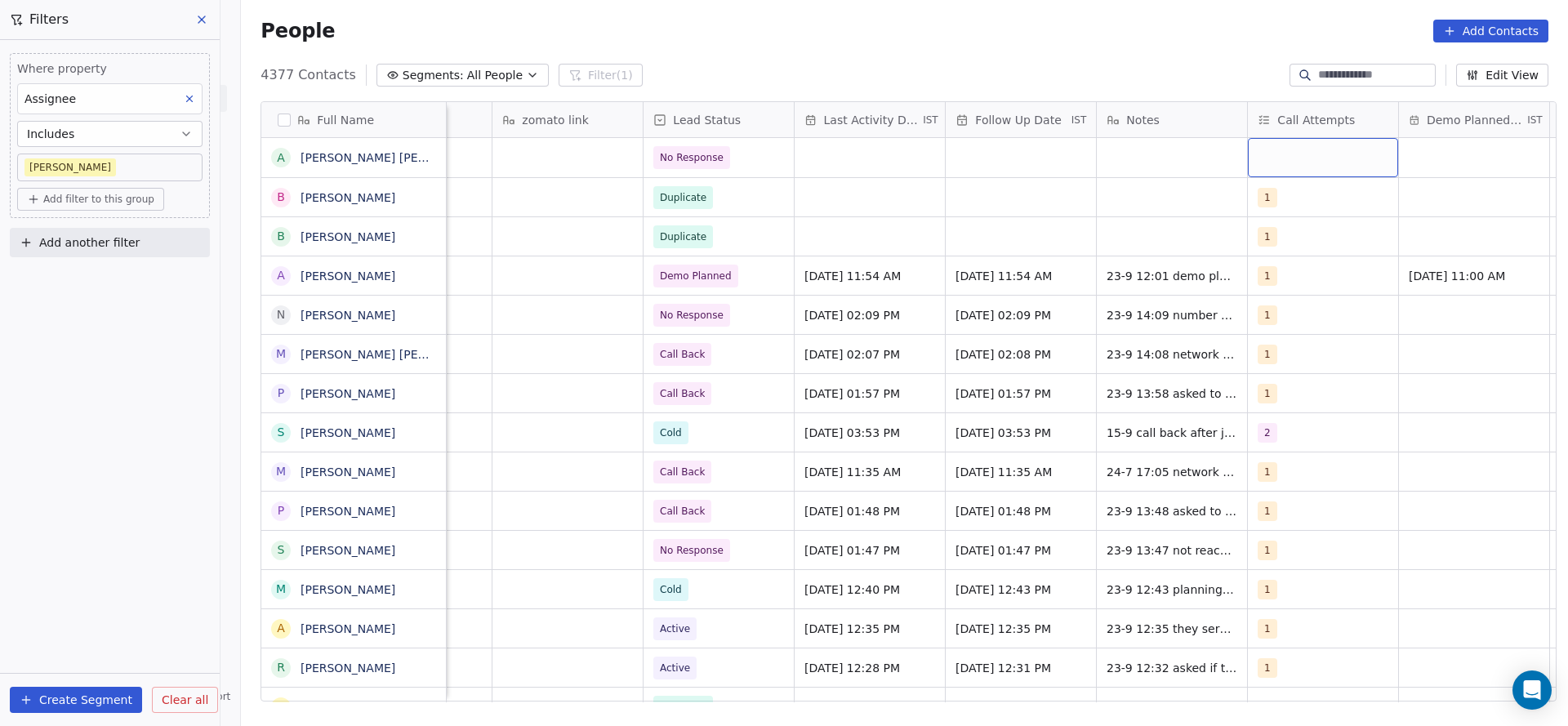
click at [1293, 166] on div "grid" at bounding box center [1323, 157] width 150 height 40
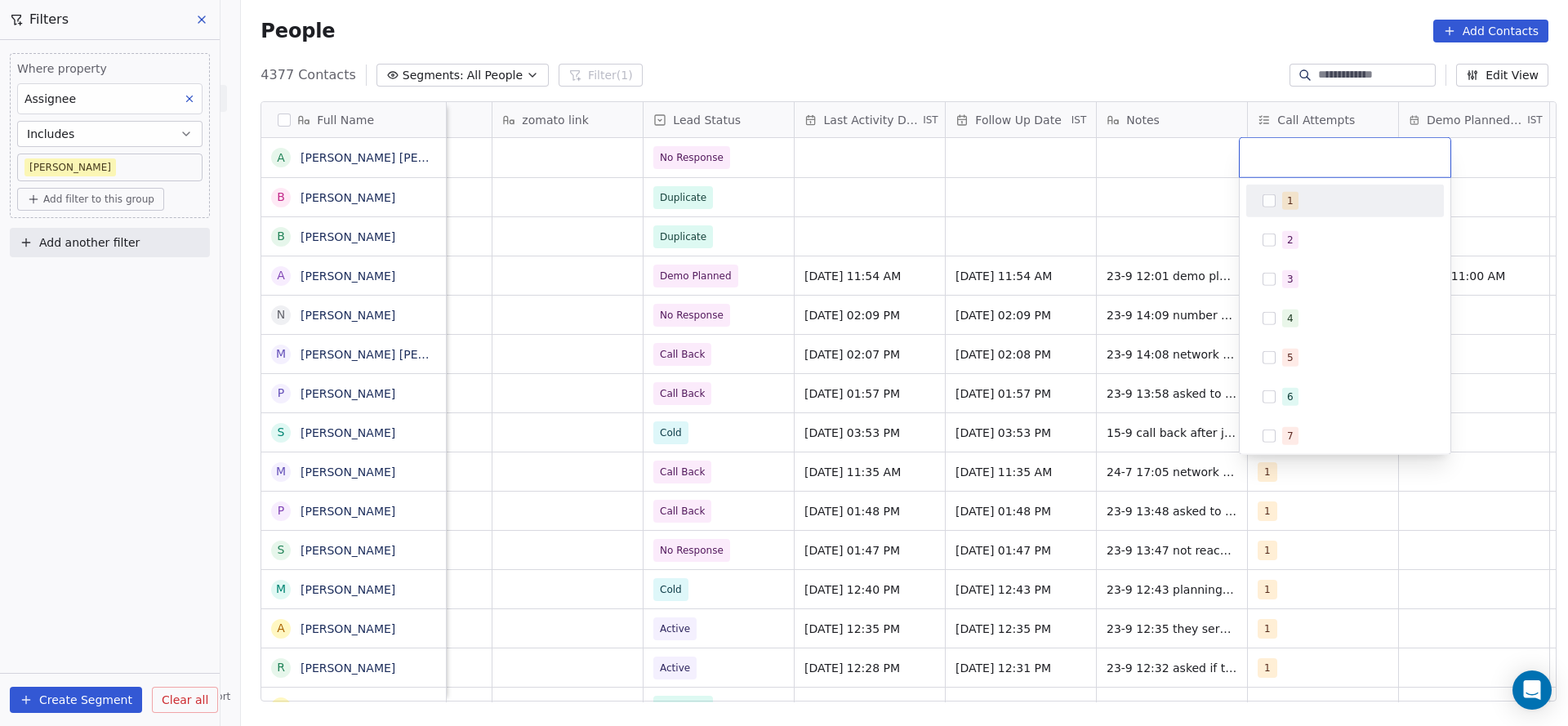
click at [1287, 189] on div "1" at bounding box center [1345, 201] width 185 height 26
click at [1080, 220] on html "On2Cook India Pvt. Ltd. Contacts People Marketing Workflows Campaigns Metrics &…" at bounding box center [784, 363] width 1568 height 726
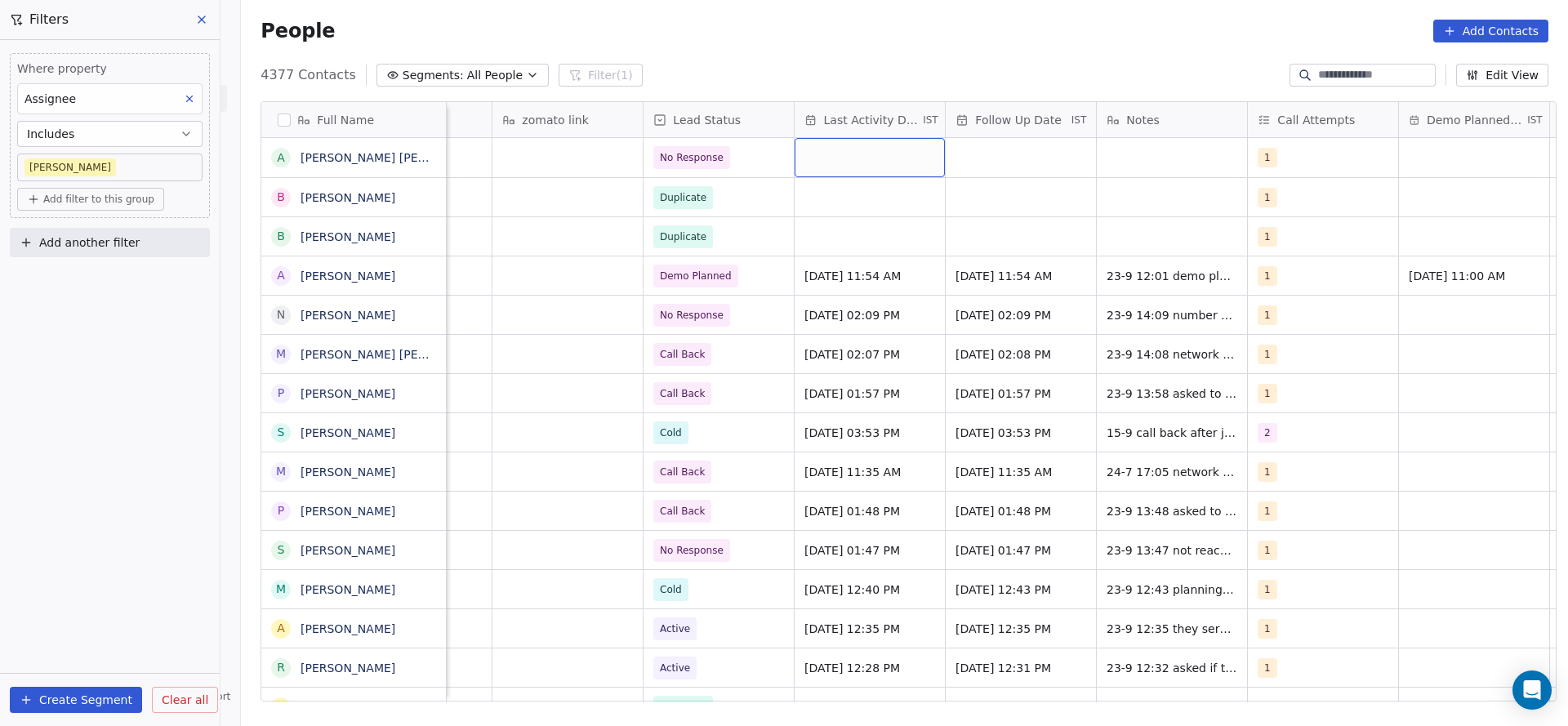
click at [888, 156] on div "grid" at bounding box center [869, 157] width 150 height 40
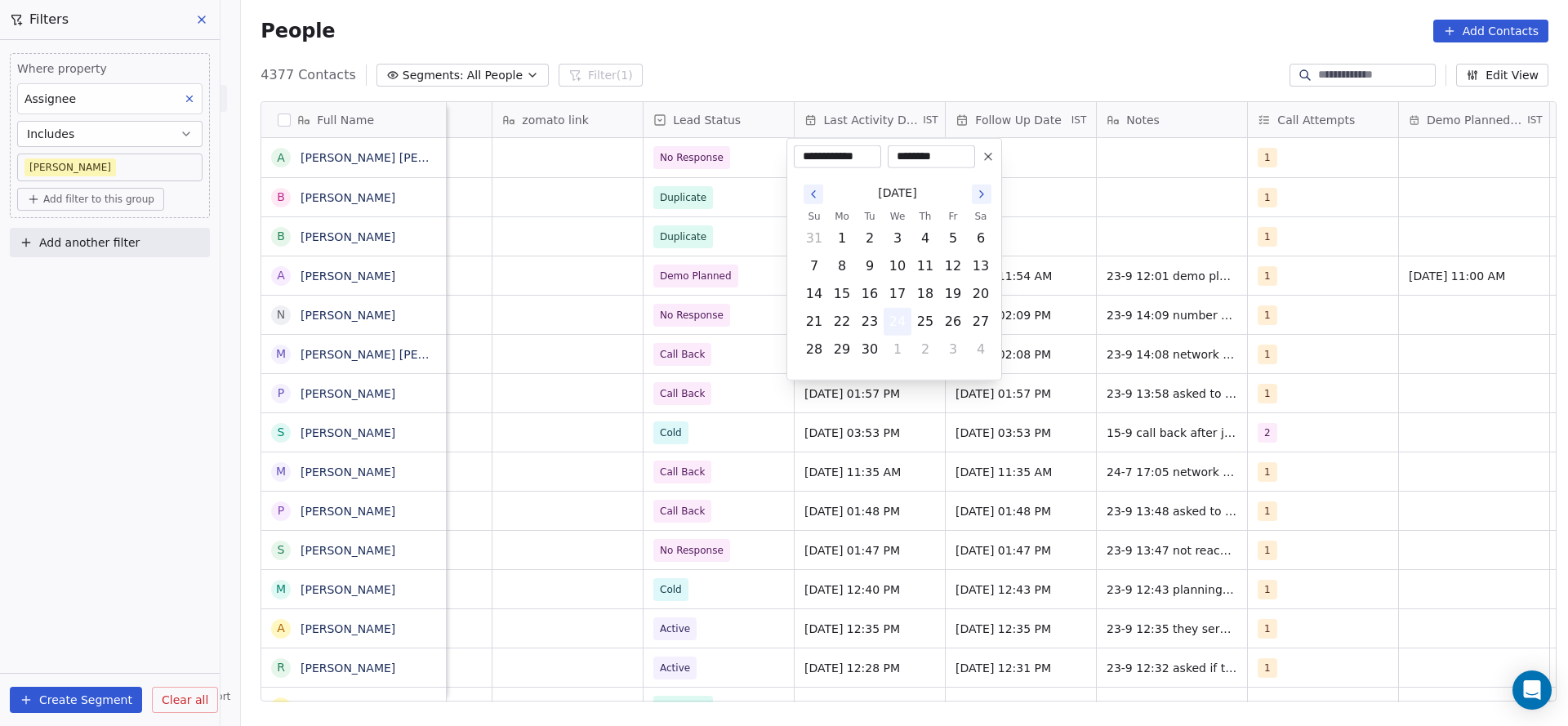
click at [894, 321] on button "24" at bounding box center [898, 321] width 26 height 26
click at [456, 306] on html "On2Cook India Pvt. Ltd. Contacts People Marketing Workflows Campaigns Metrics &…" at bounding box center [784, 363] width 1568 height 726
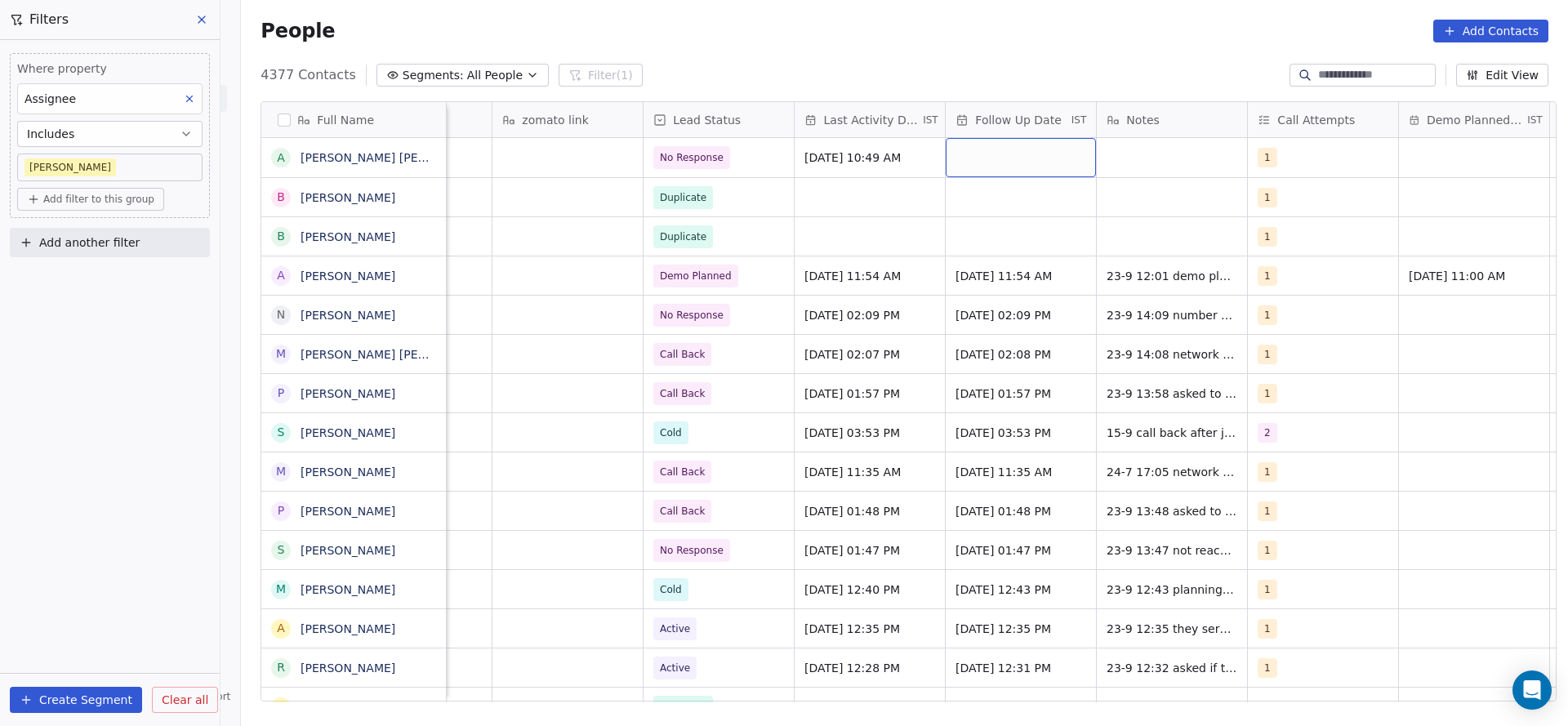
click at [1003, 160] on div "grid" at bounding box center [1020, 157] width 150 height 40
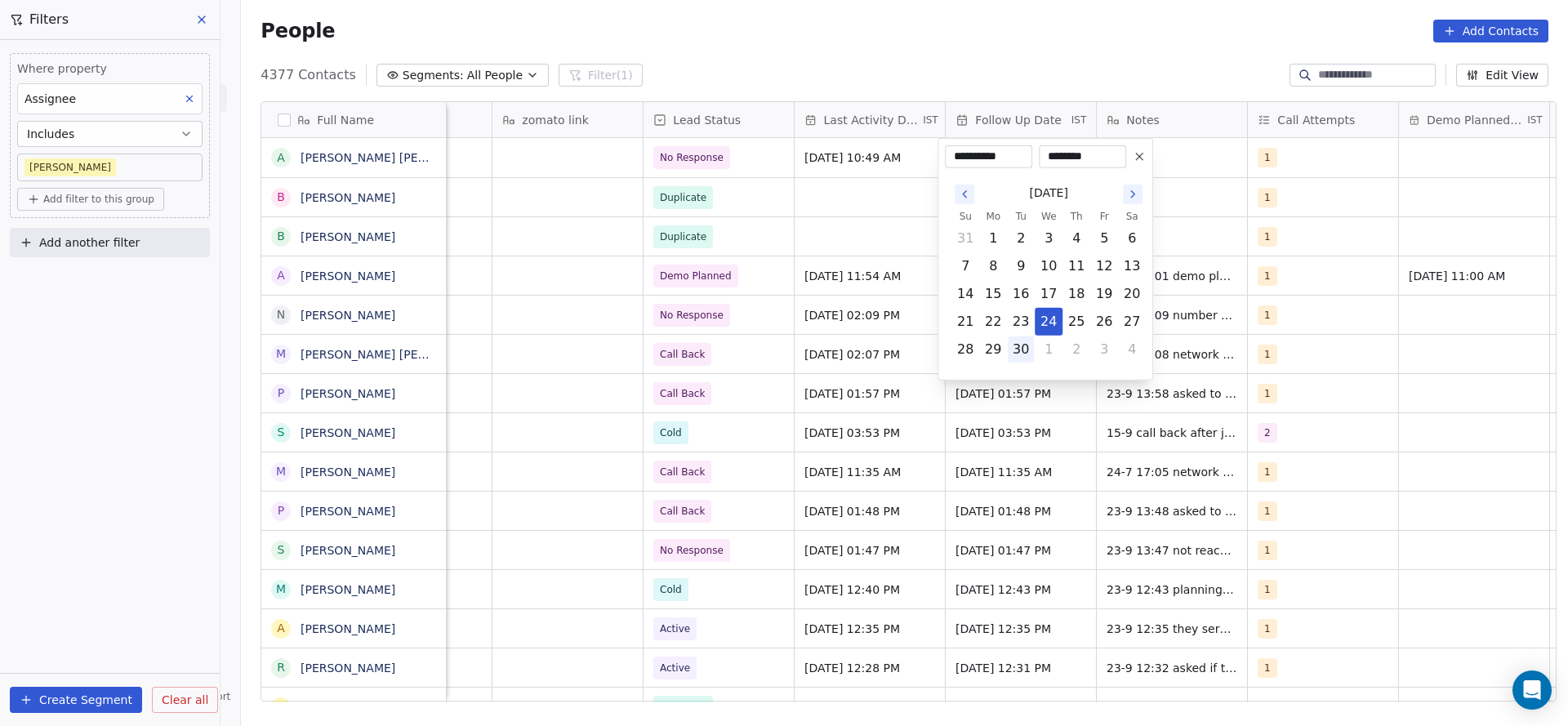
click at [1012, 358] on button "30" at bounding box center [1021, 350] width 26 height 26
type input "**********"
click at [1177, 275] on html "On2Cook India Pvt. Ltd. Contacts People Marketing Workflows Campaigns Metrics &…" at bounding box center [784, 363] width 1568 height 726
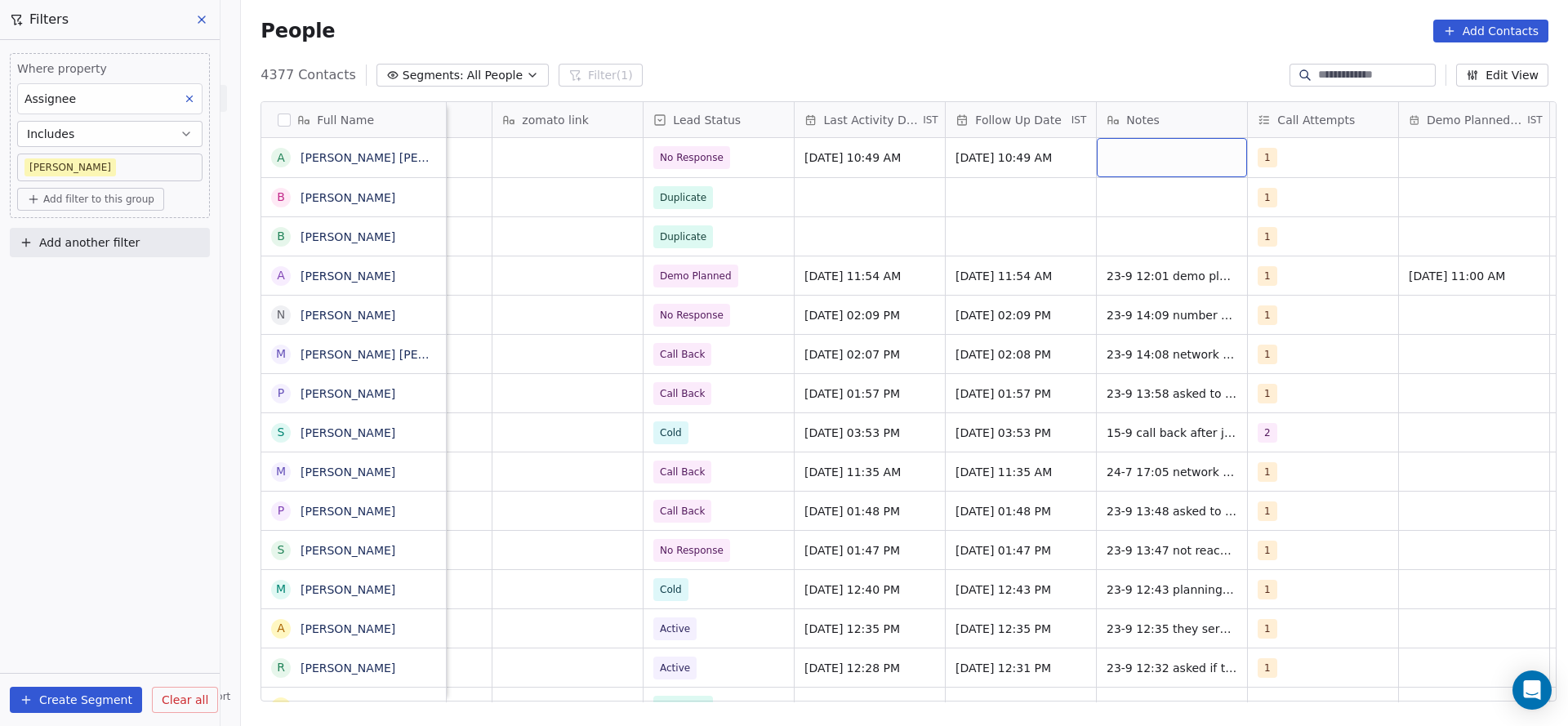
click at [1178, 174] on div "grid" at bounding box center [1172, 157] width 150 height 40
type textarea "**********"
click at [958, 228] on html "On2Cook India Pvt. Ltd. Contacts People Marketing Workflows Campaigns Metrics &…" at bounding box center [784, 363] width 1568 height 726
click at [130, 199] on span "Add filter to this group" at bounding box center [99, 199] width 111 height 13
click at [100, 235] on span "Contact properties" at bounding box center [87, 234] width 106 height 17
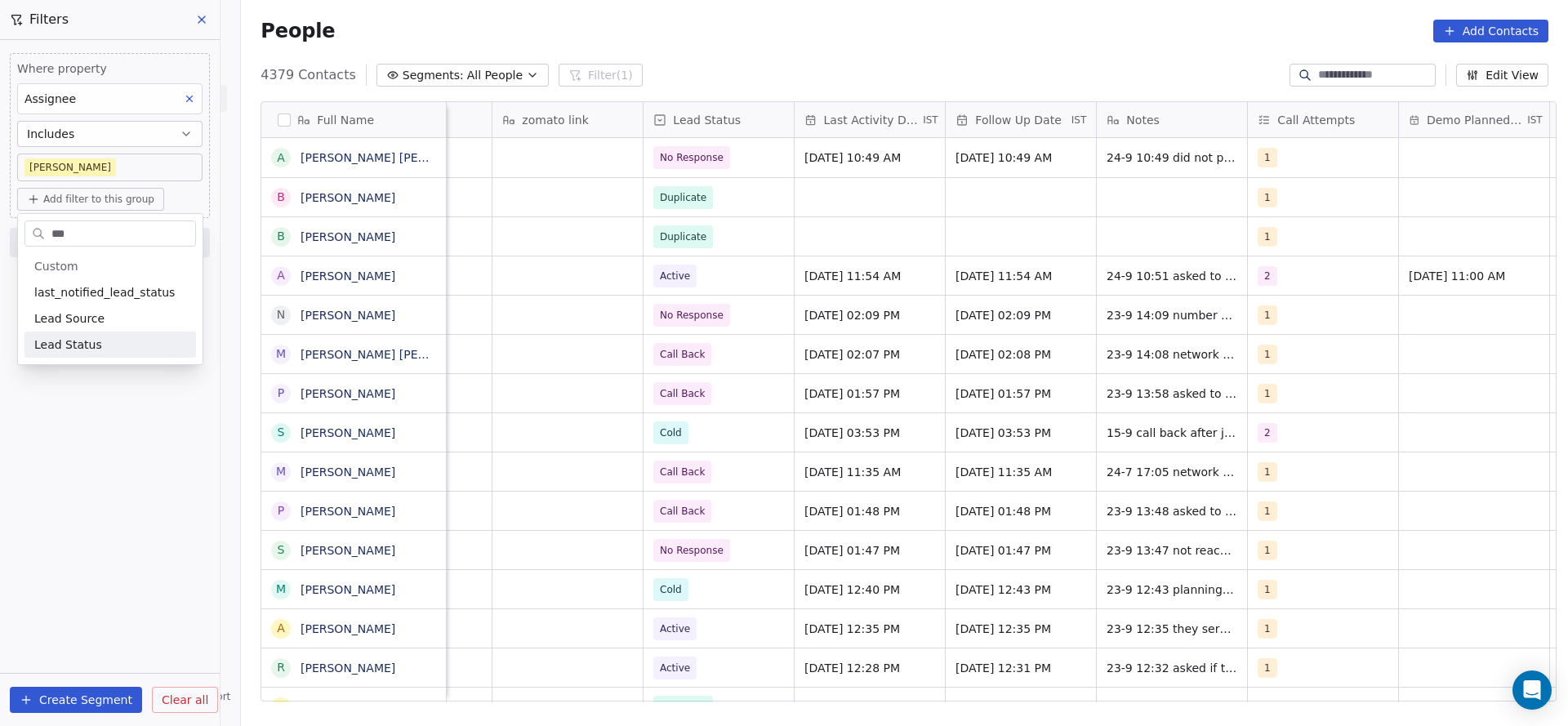
type input "***"
click at [92, 345] on span "Lead Status" at bounding box center [68, 345] width 68 height 17
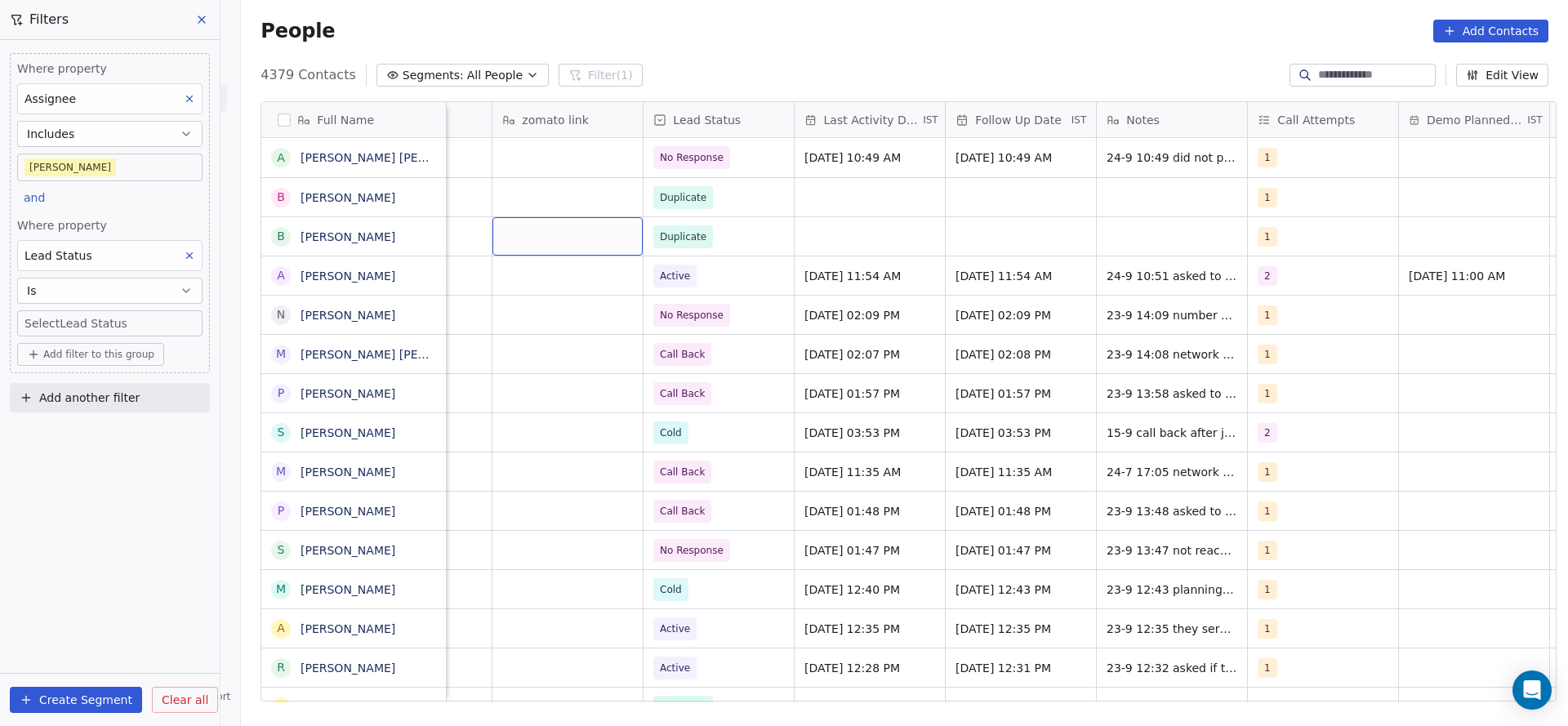
click at [80, 315] on body "On2Cook India Pvt. Ltd. Contacts People Marketing Workflows Campaigns Metrics &…" at bounding box center [784, 363] width 1568 height 726
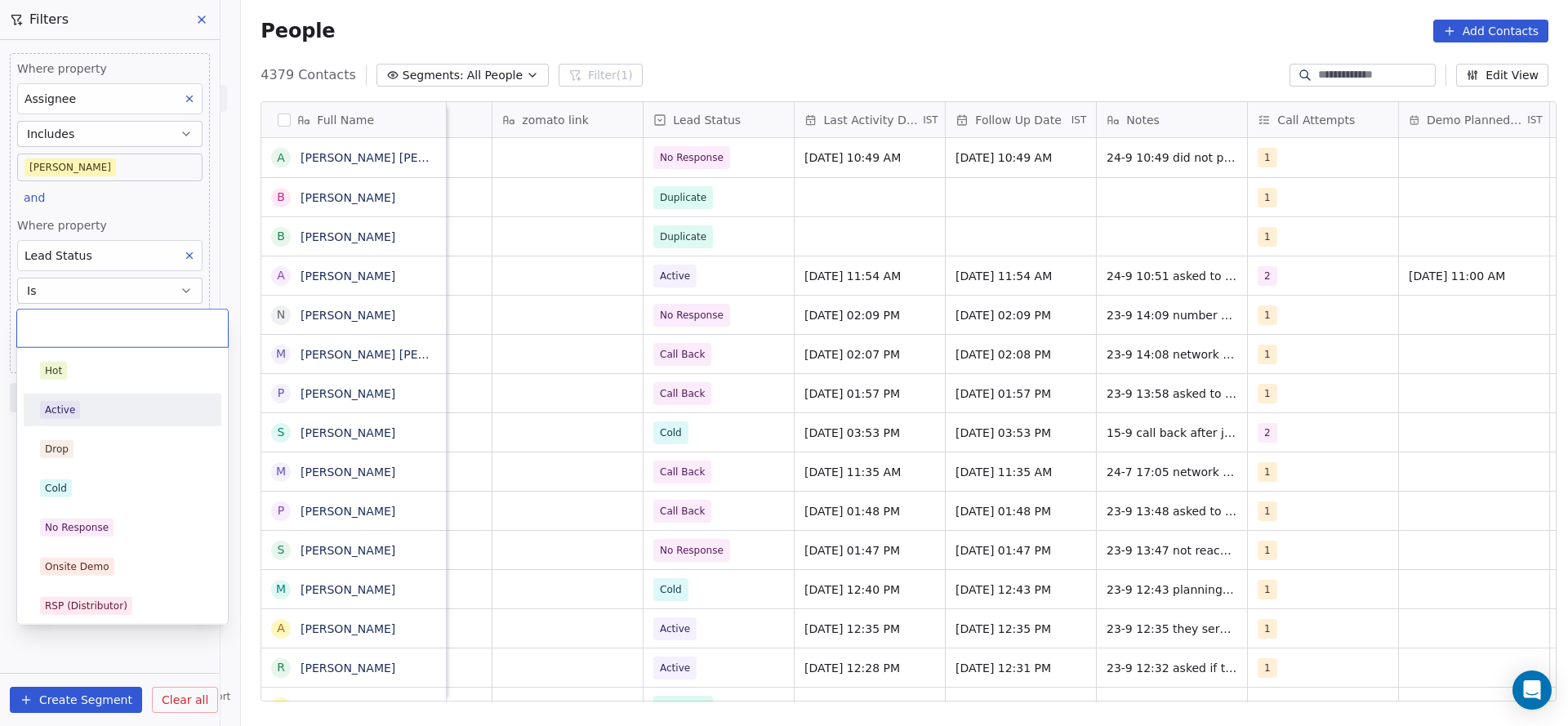
click at [74, 413] on span "Active" at bounding box center [59, 410] width 40 height 18
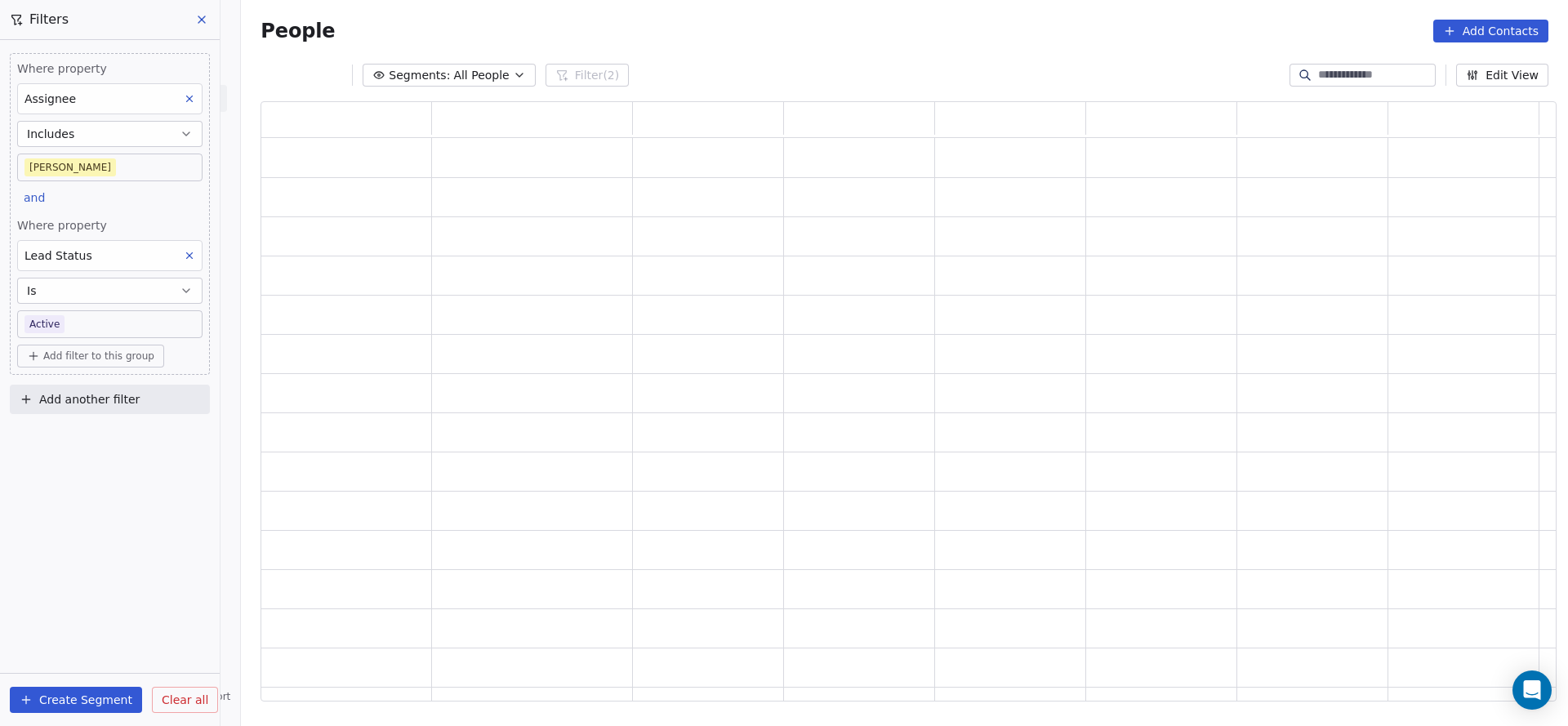
scroll to position [581, 1277]
click at [91, 617] on div "Where property Assignee Includes Madhuri and Where property Lead Status Is Acti…" at bounding box center [110, 382] width 220 height 686
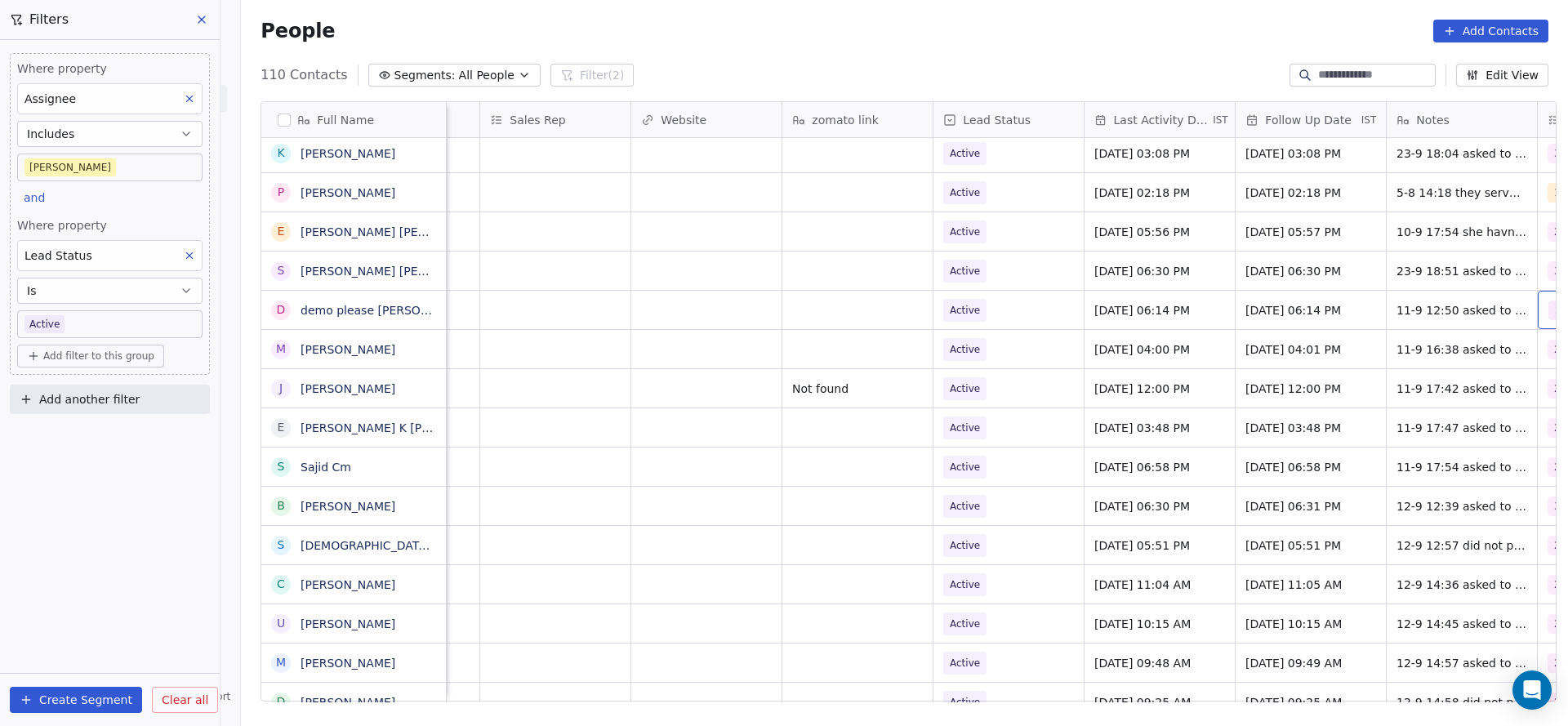
scroll to position [0, 1779]
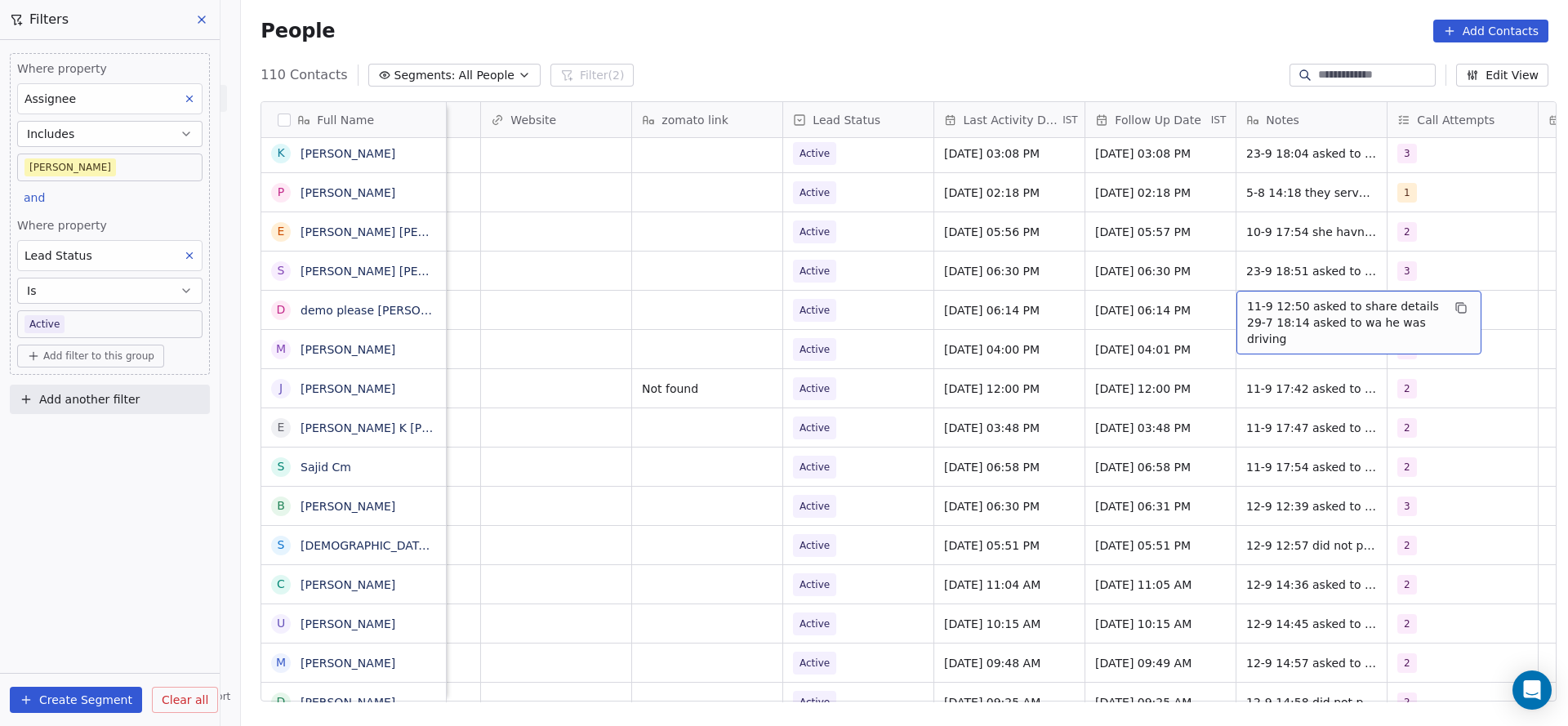
click at [1276, 317] on span "11-9 12:50 asked to share details 29-7 18:14 asked to wa he was driving" at bounding box center [1344, 322] width 194 height 49
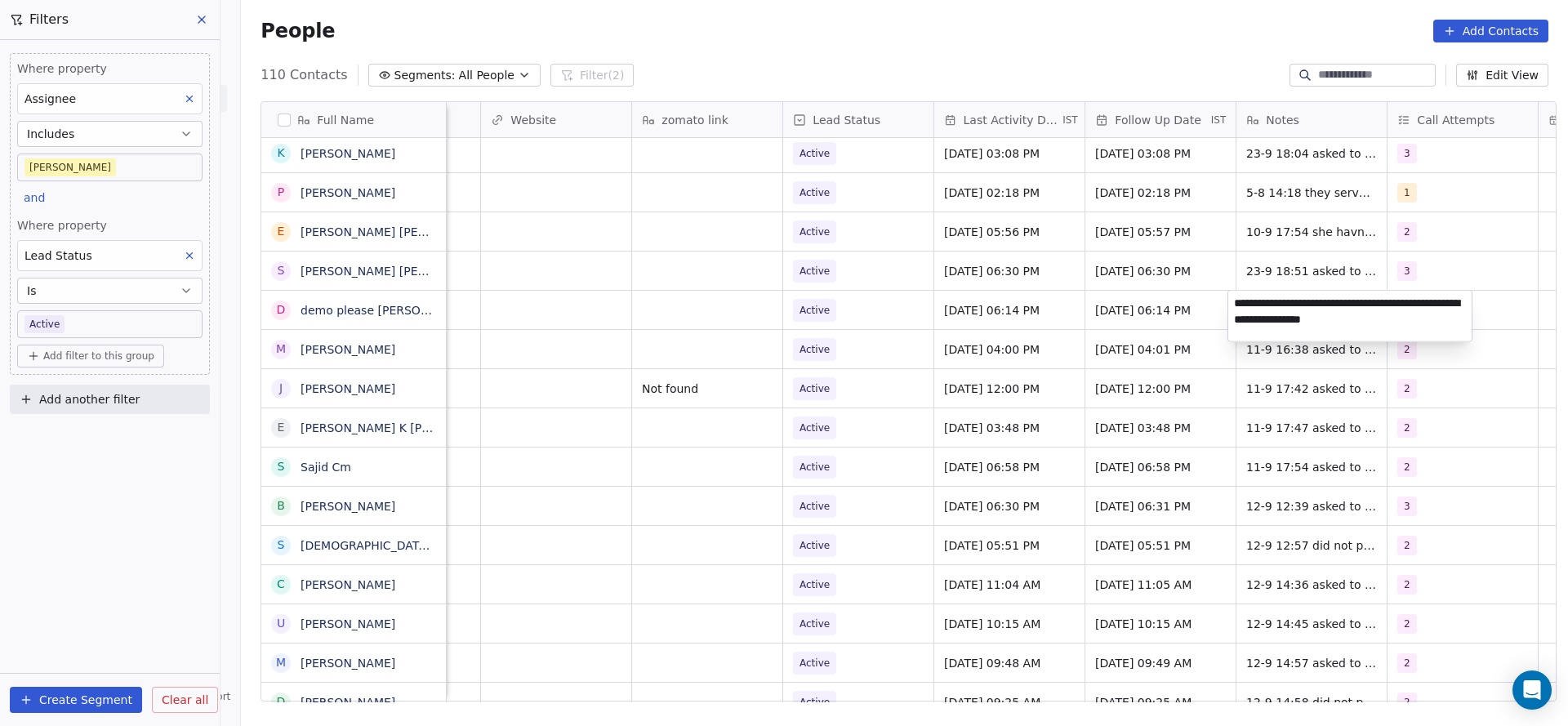
click at [1231, 307] on textarea "**********" at bounding box center [1350, 316] width 243 height 51
type textarea "**********"
click at [973, 324] on html "On2Cook India Pvt. Ltd. Contacts People Marketing Workflows Campaigns Metrics &…" at bounding box center [784, 363] width 1568 height 726
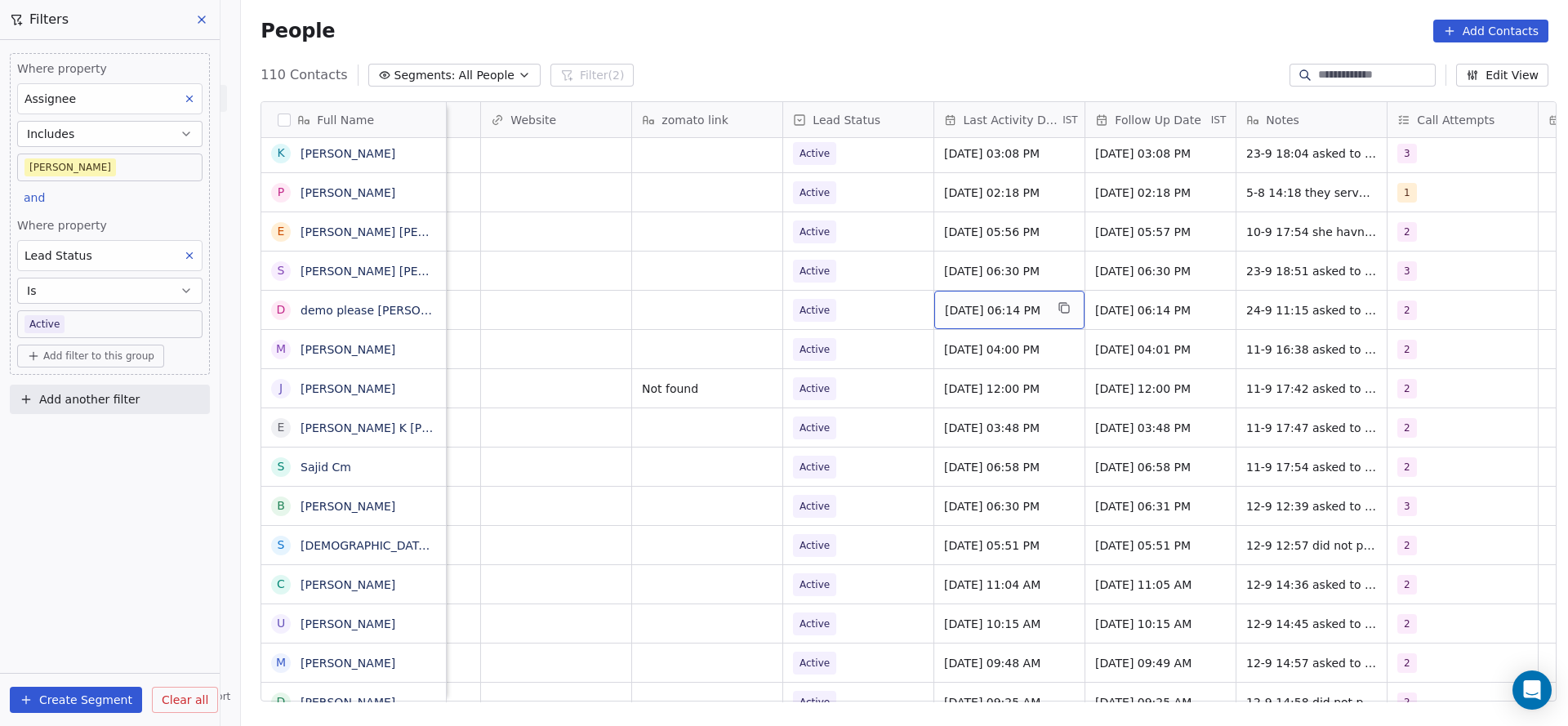
click at [994, 310] on span "Sep 11, 2025 06:14 PM" at bounding box center [994, 310] width 99 height 17
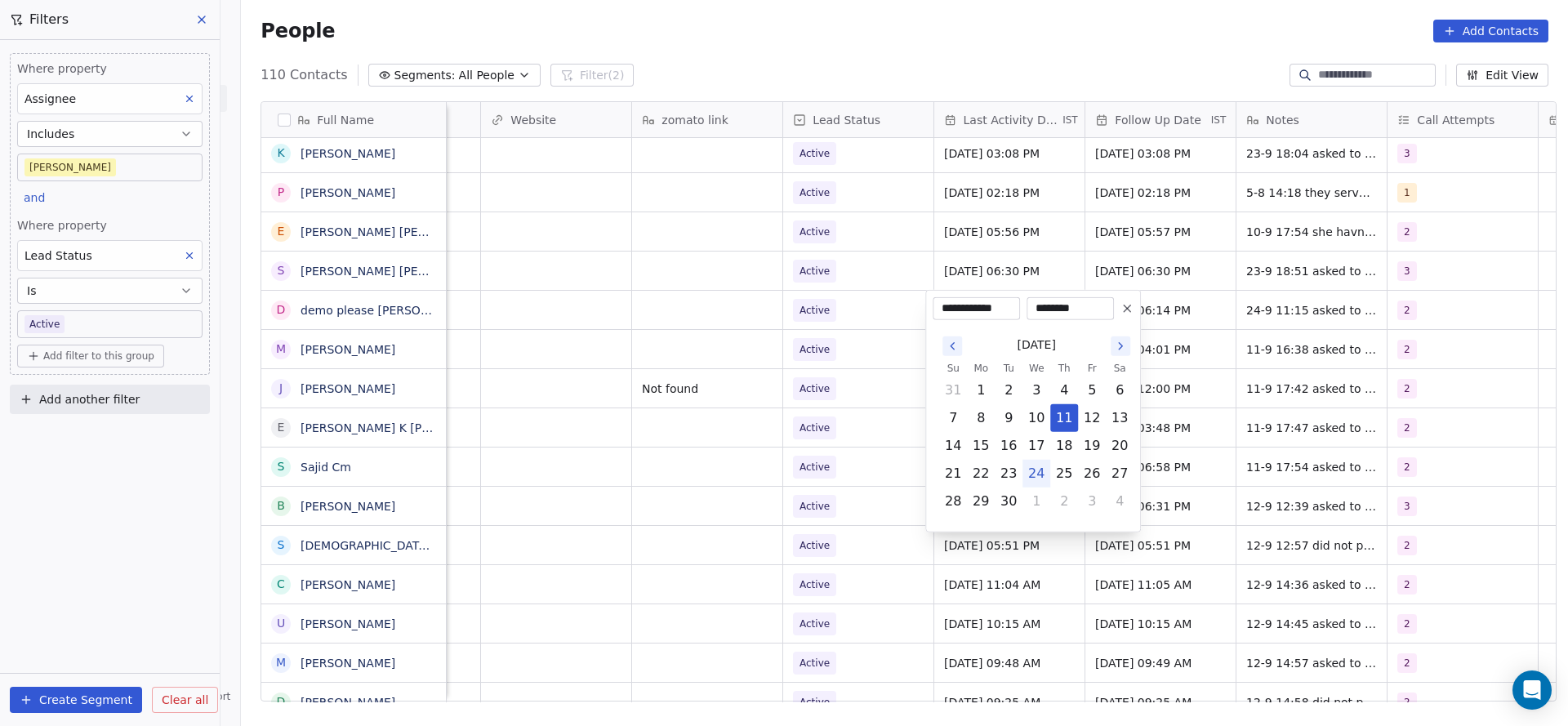
click at [1029, 473] on button "24" at bounding box center [1037, 473] width 26 height 26
click at [807, 460] on html "On2Cook India Pvt. Ltd. Contacts People Marketing Workflows Campaigns Metrics &…" at bounding box center [784, 363] width 1568 height 726
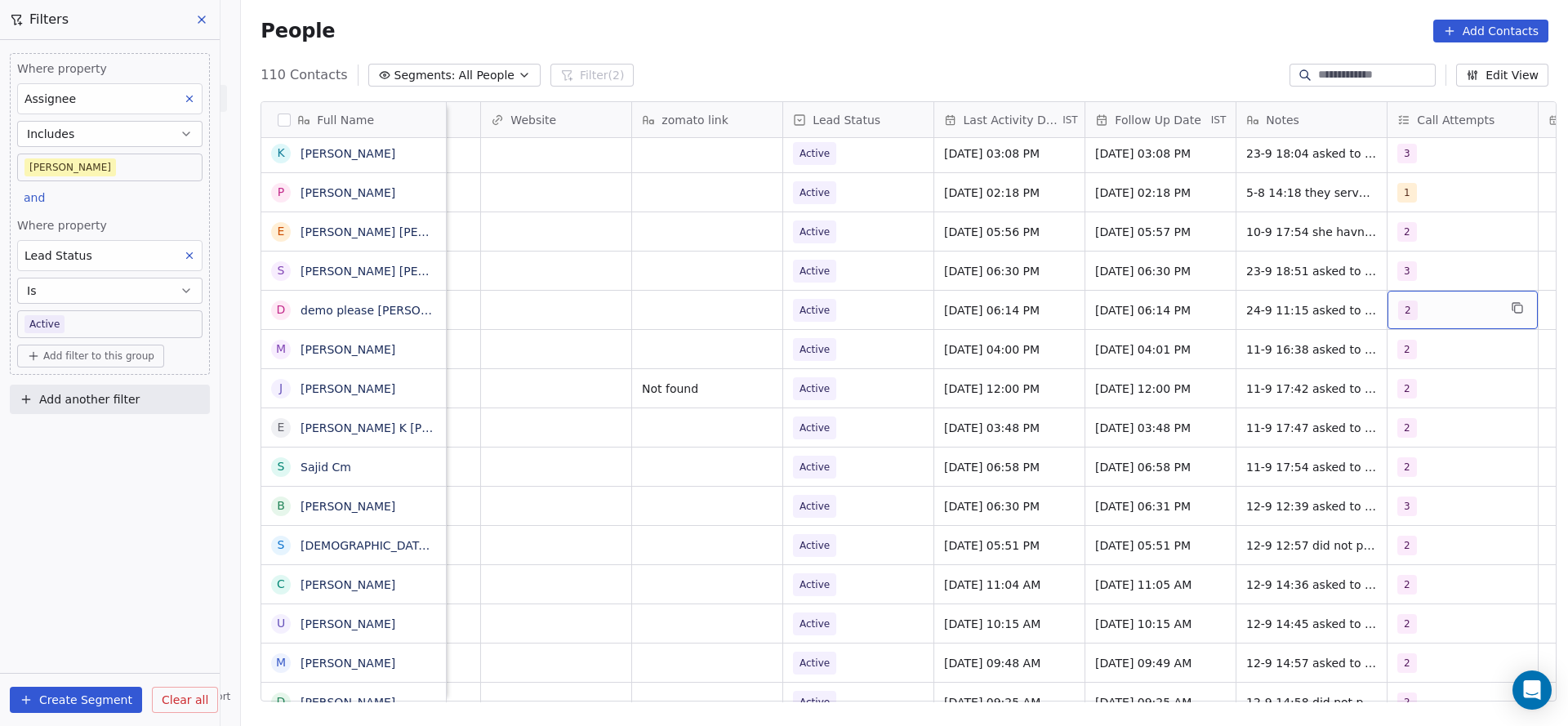
click at [1399, 326] on div "2" at bounding box center [1462, 310] width 150 height 39
click at [1397, 429] on div "3" at bounding box center [1399, 431] width 6 height 15
drag, startPoint x: 1413, startPoint y: 392, endPoint x: 1105, endPoint y: 409, distance: 308.5
click at [1400, 395] on div "2" at bounding box center [1464, 392] width 145 height 18
click at [1105, 409] on html "On2Cook India Pvt. Ltd. Contacts People Marketing Workflows Campaigns Metrics &…" at bounding box center [784, 363] width 1568 height 726
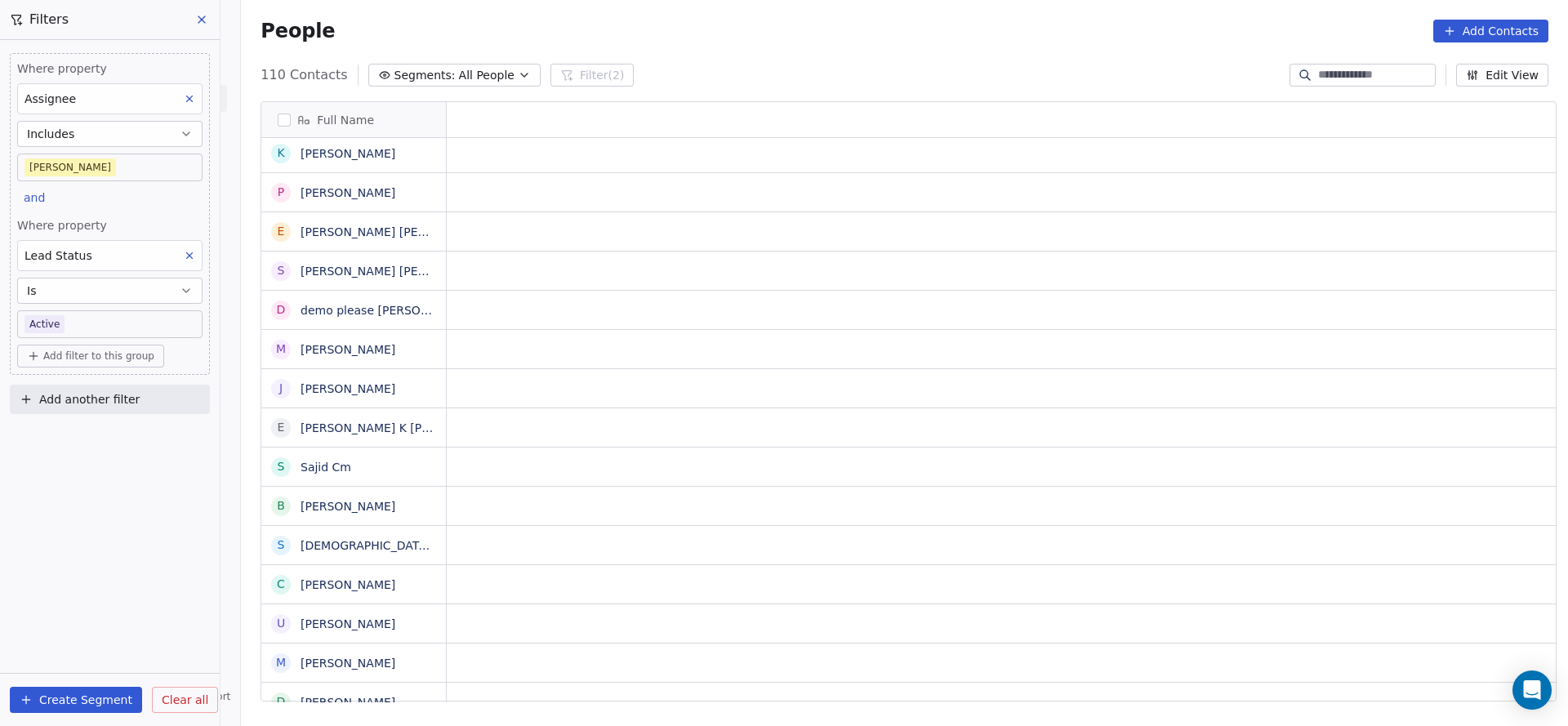
scroll to position [0, 0]
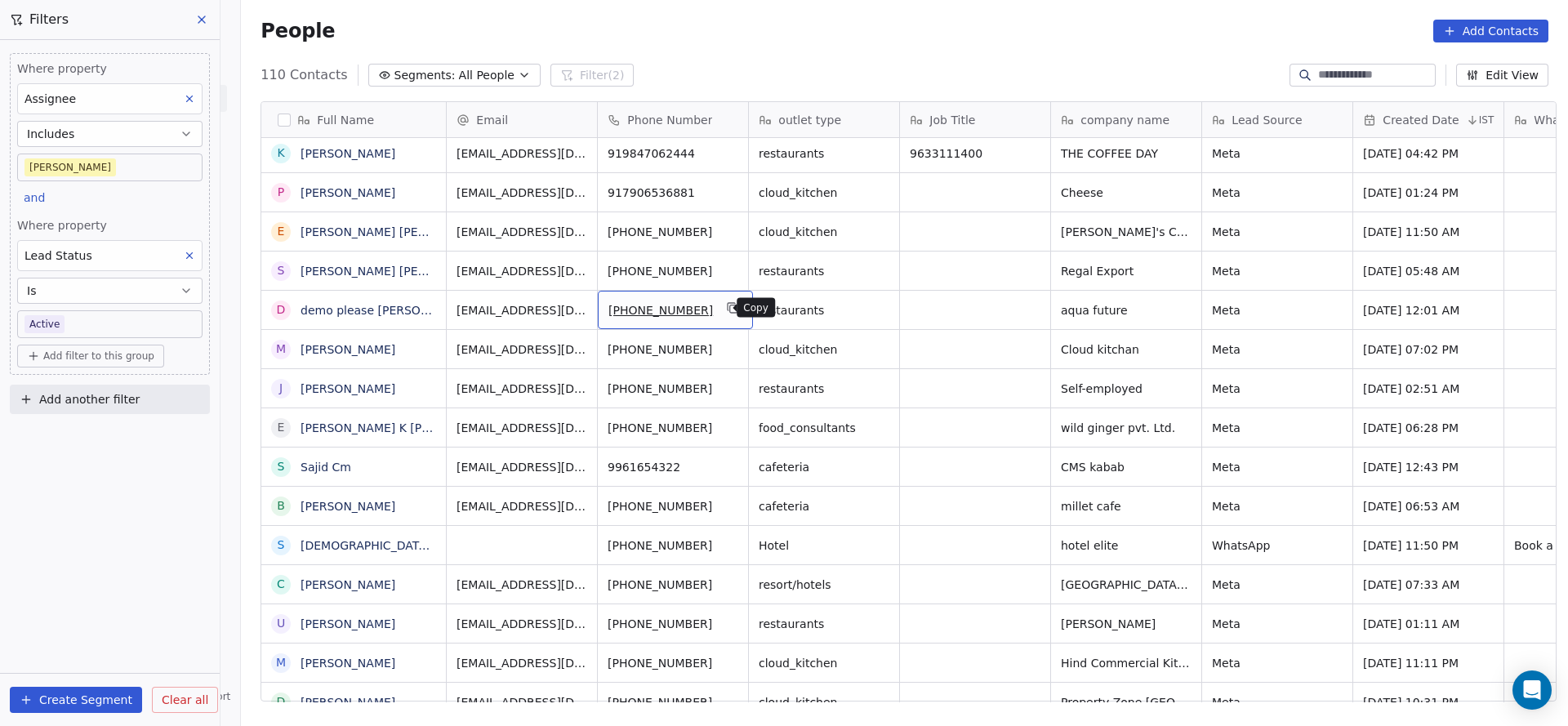
click at [724, 310] on button "grid" at bounding box center [733, 307] width 19 height 19
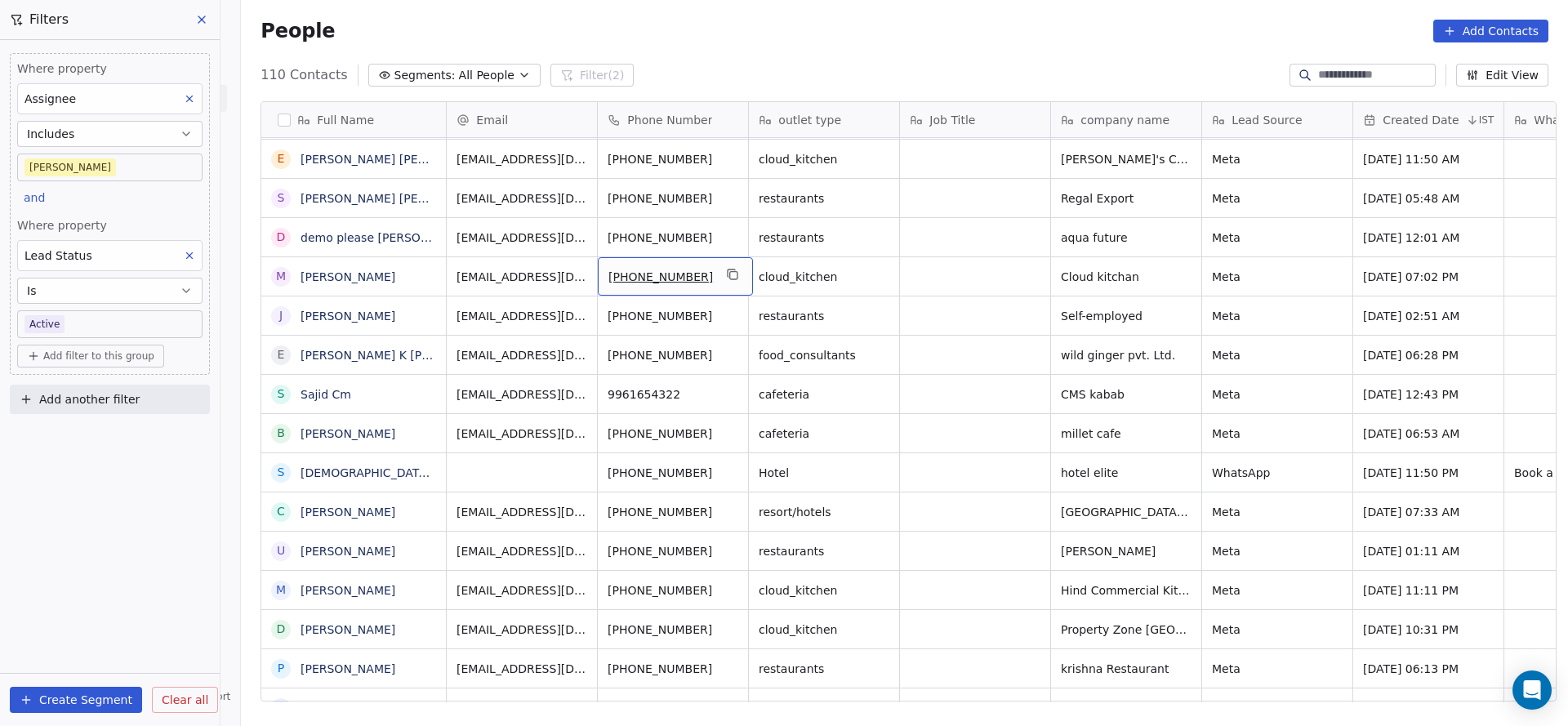
click at [721, 262] on div "[PHONE_NUMBER]" at bounding box center [675, 276] width 156 height 39
click at [730, 271] on icon "grid" at bounding box center [734, 275] width 7 height 7
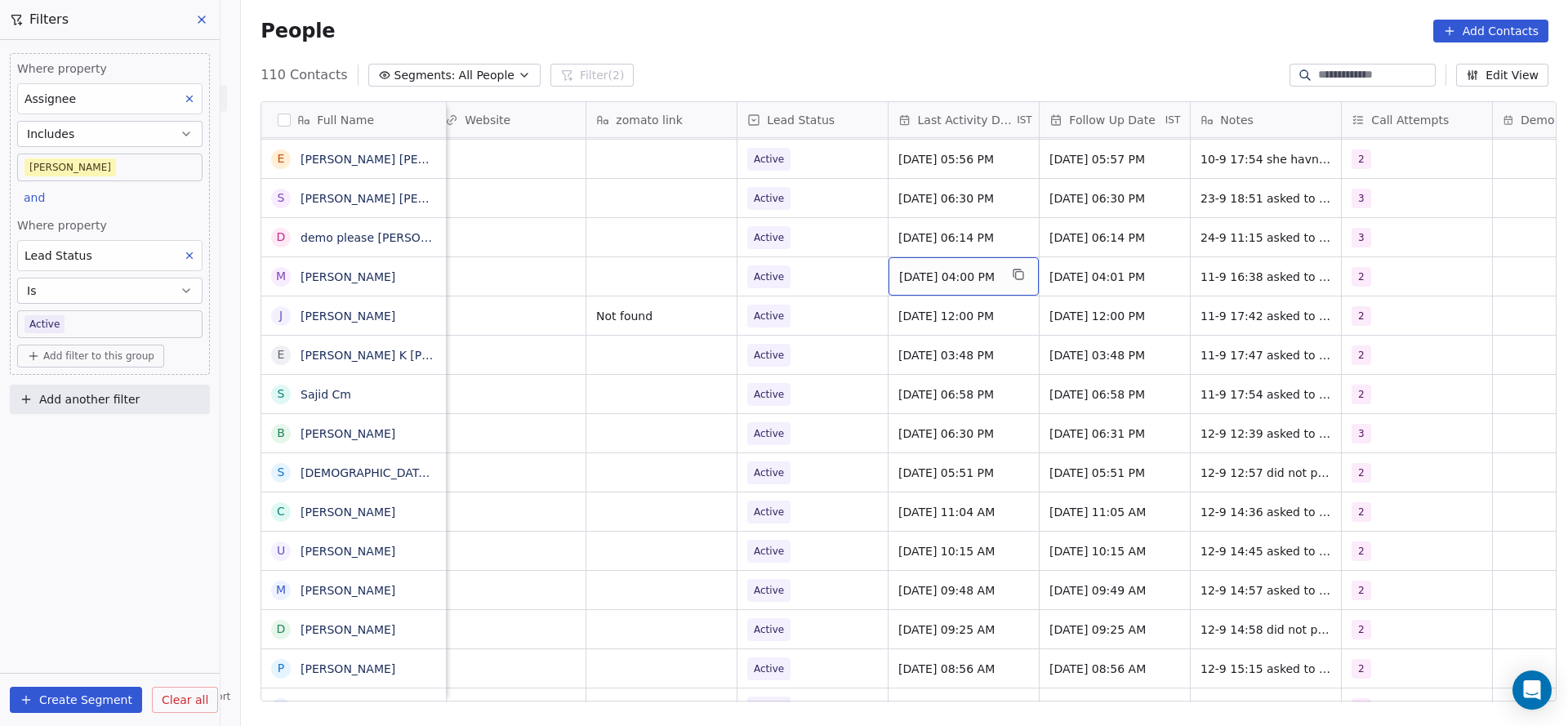
click at [945, 276] on span "Sep 11, 2025 04:00 PM" at bounding box center [949, 277] width 99 height 17
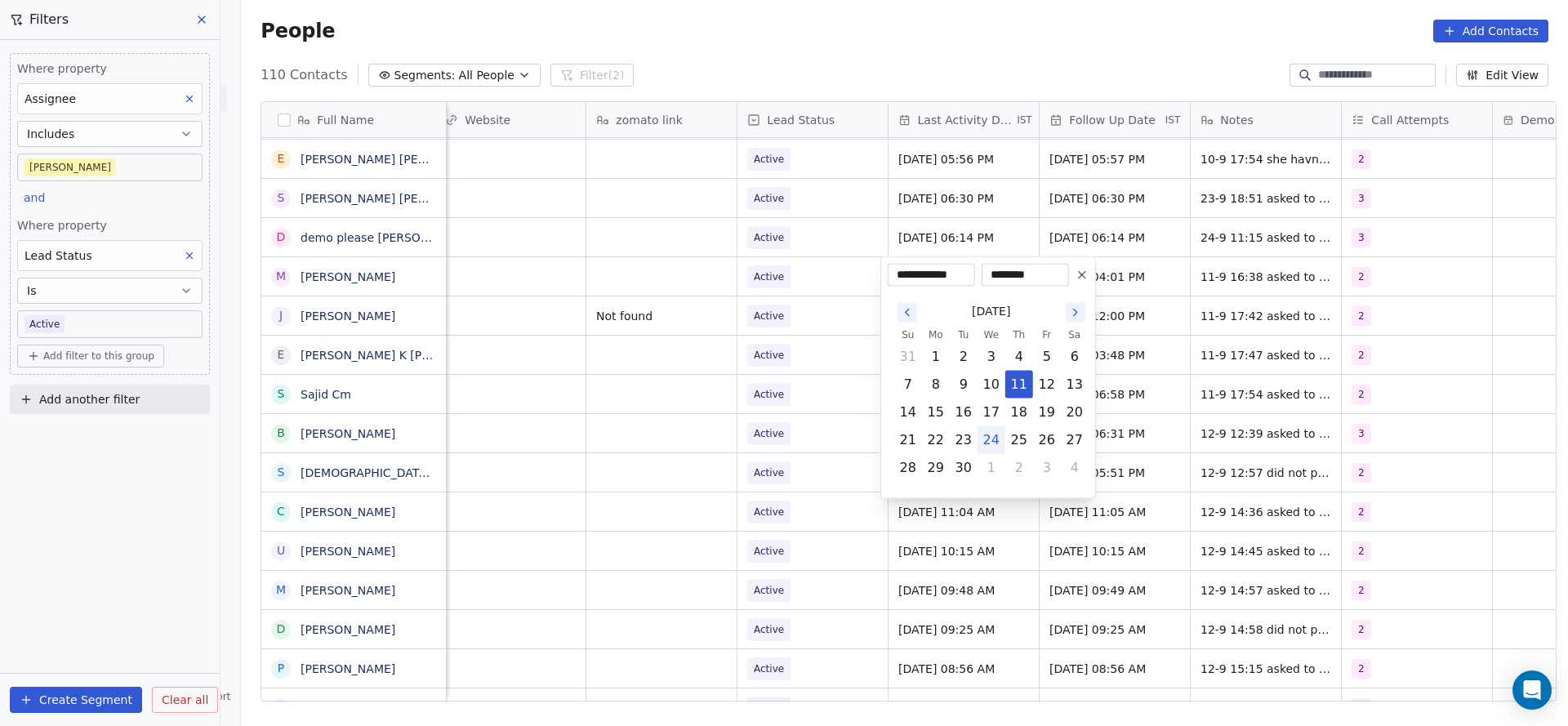
click at [979, 442] on button "24" at bounding box center [992, 440] width 26 height 26
type input "**********"
click at [426, 405] on html "On2Cook India Pvt. Ltd. Contacts People Marketing Workflows Campaigns Metrics &…" at bounding box center [784, 363] width 1568 height 726
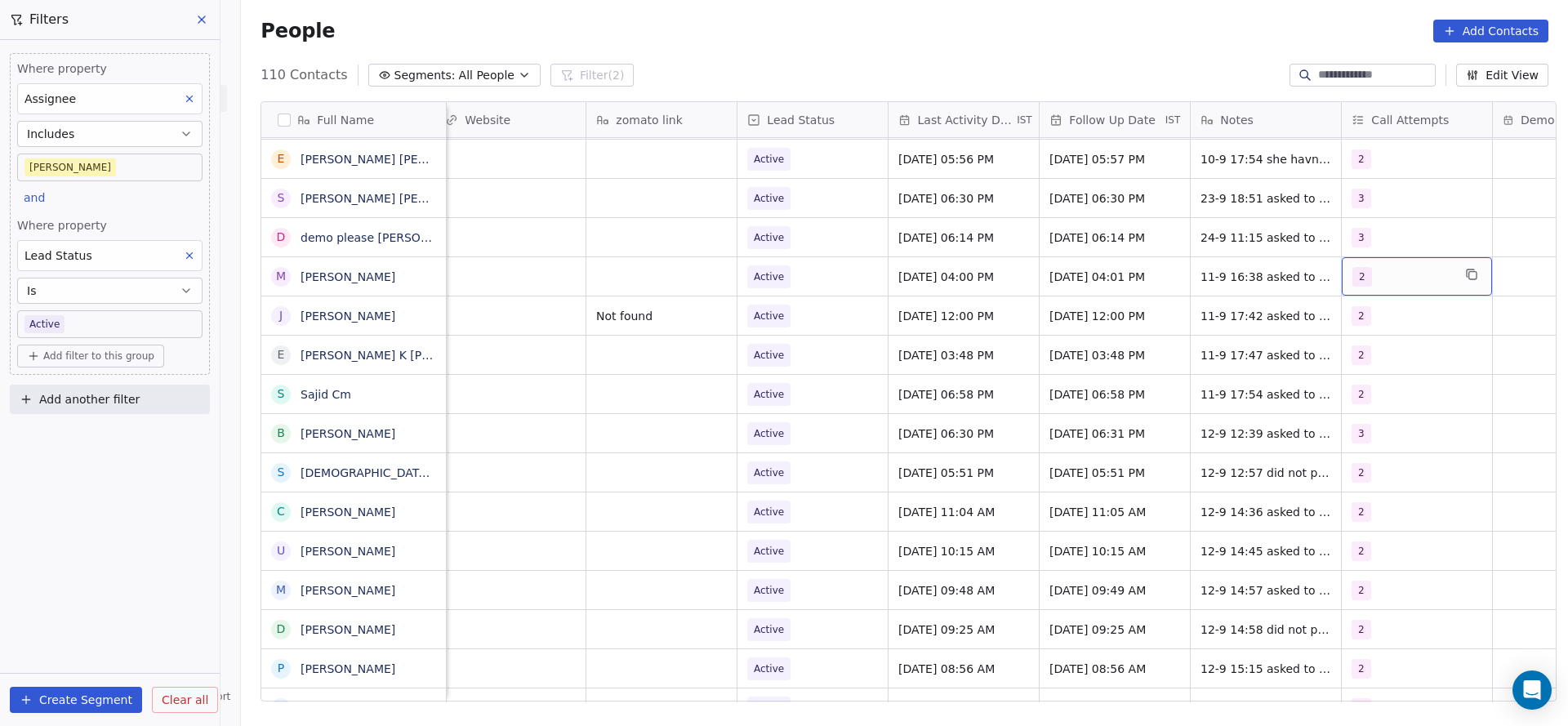
click at [1370, 278] on div "2" at bounding box center [1402, 276] width 99 height 19
click at [1373, 387] on div "3" at bounding box center [1439, 398] width 185 height 26
drag, startPoint x: 1376, startPoint y: 354, endPoint x: 1327, endPoint y: 360, distance: 49.4
click at [1327, 360] on html "On2Cook India Pvt. Ltd. Contacts People Marketing Workflows Campaigns Metrics &…" at bounding box center [784, 363] width 1568 height 726
click at [1127, 404] on html "On2Cook India Pvt. Ltd. Contacts People Marketing Workflows Campaigns Metrics &…" at bounding box center [784, 363] width 1568 height 726
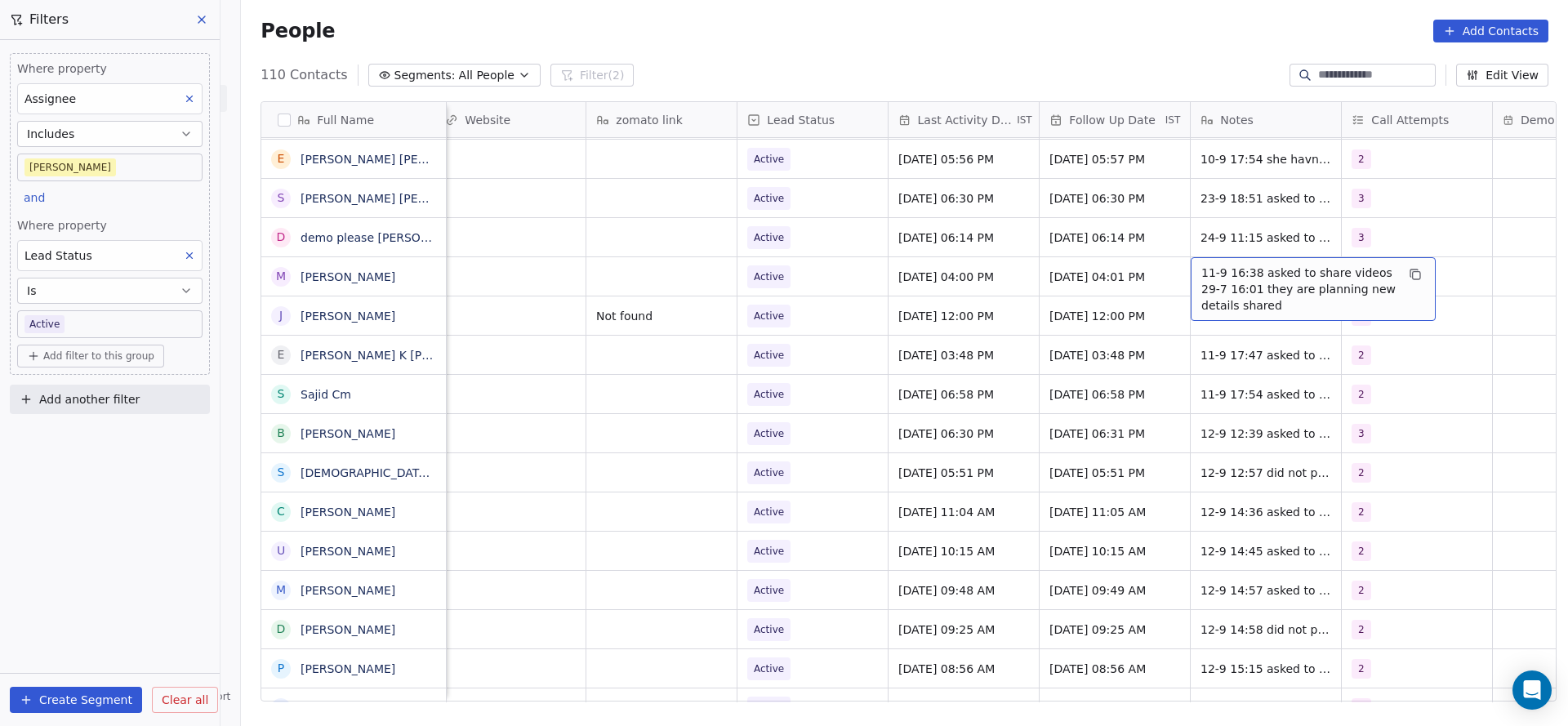
click at [1225, 270] on span "11-9 16:38 asked to share videos 29-7 16:01 they are planning new details shared" at bounding box center [1298, 288] width 194 height 49
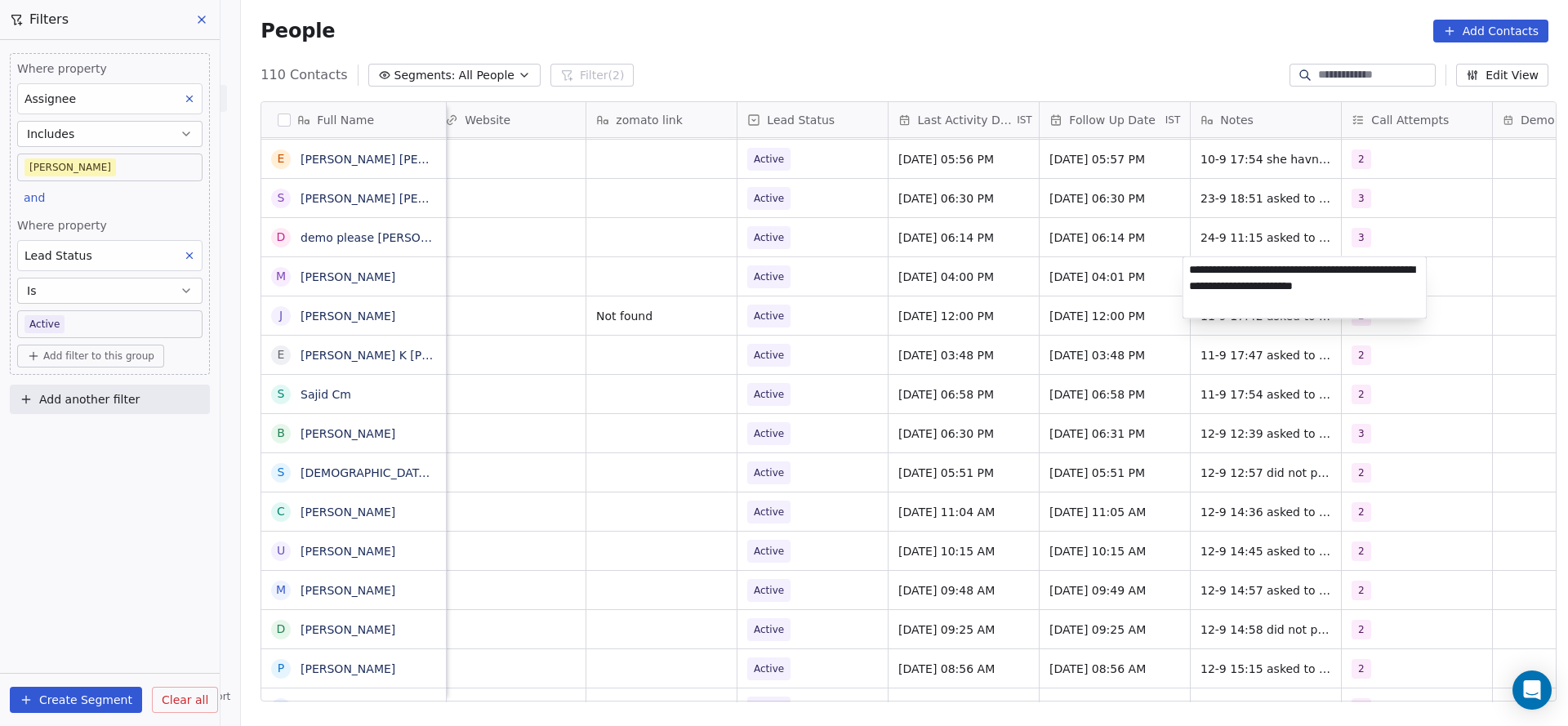
click at [1191, 270] on textarea "**********" at bounding box center [1306, 287] width 243 height 62
type textarea "**********"
click at [947, 360] on html "On2Cook India Pvt. Ltd. Contacts People Marketing Workflows Campaigns Metrics &…" at bounding box center [784, 363] width 1568 height 726
click at [800, 289] on div "Active" at bounding box center [812, 276] width 150 height 39
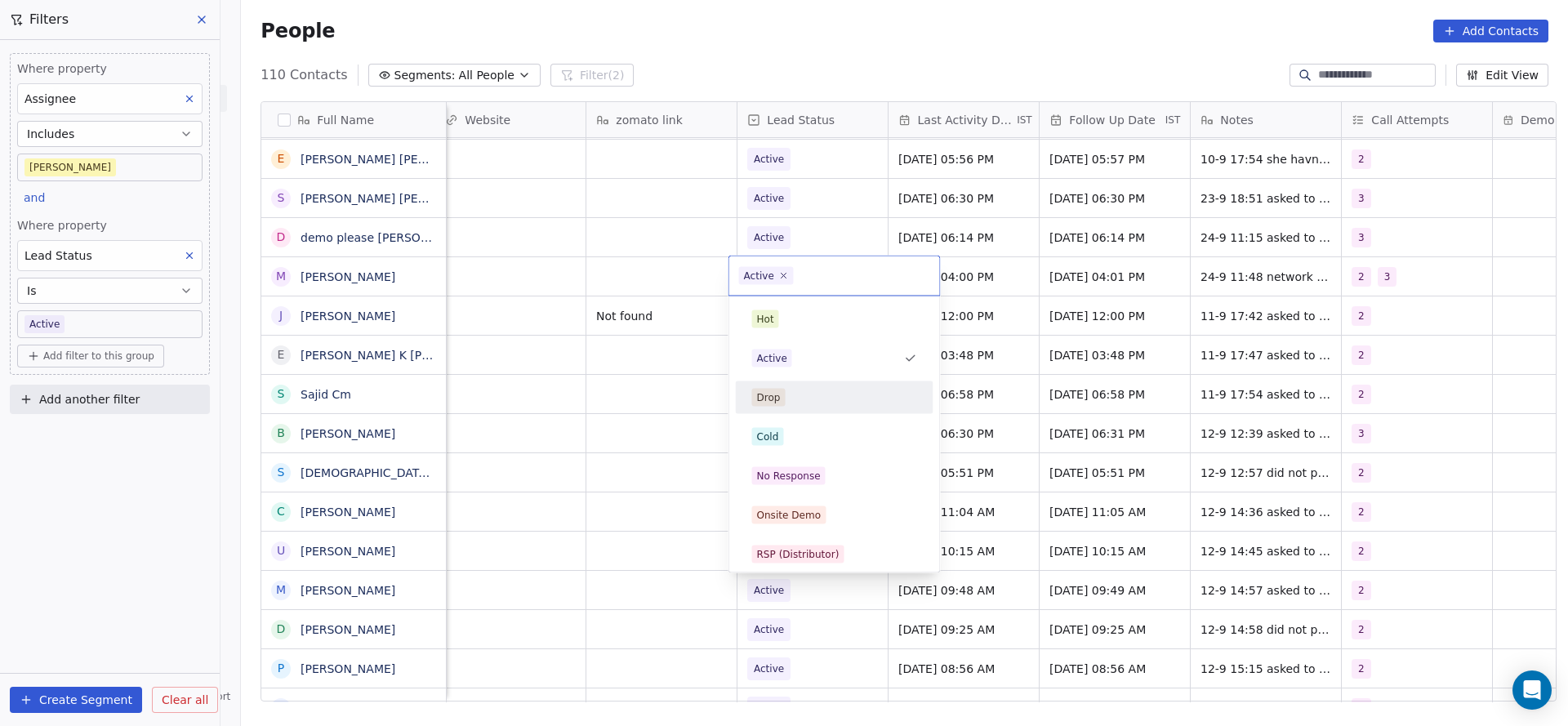
scroll to position [122, 0]
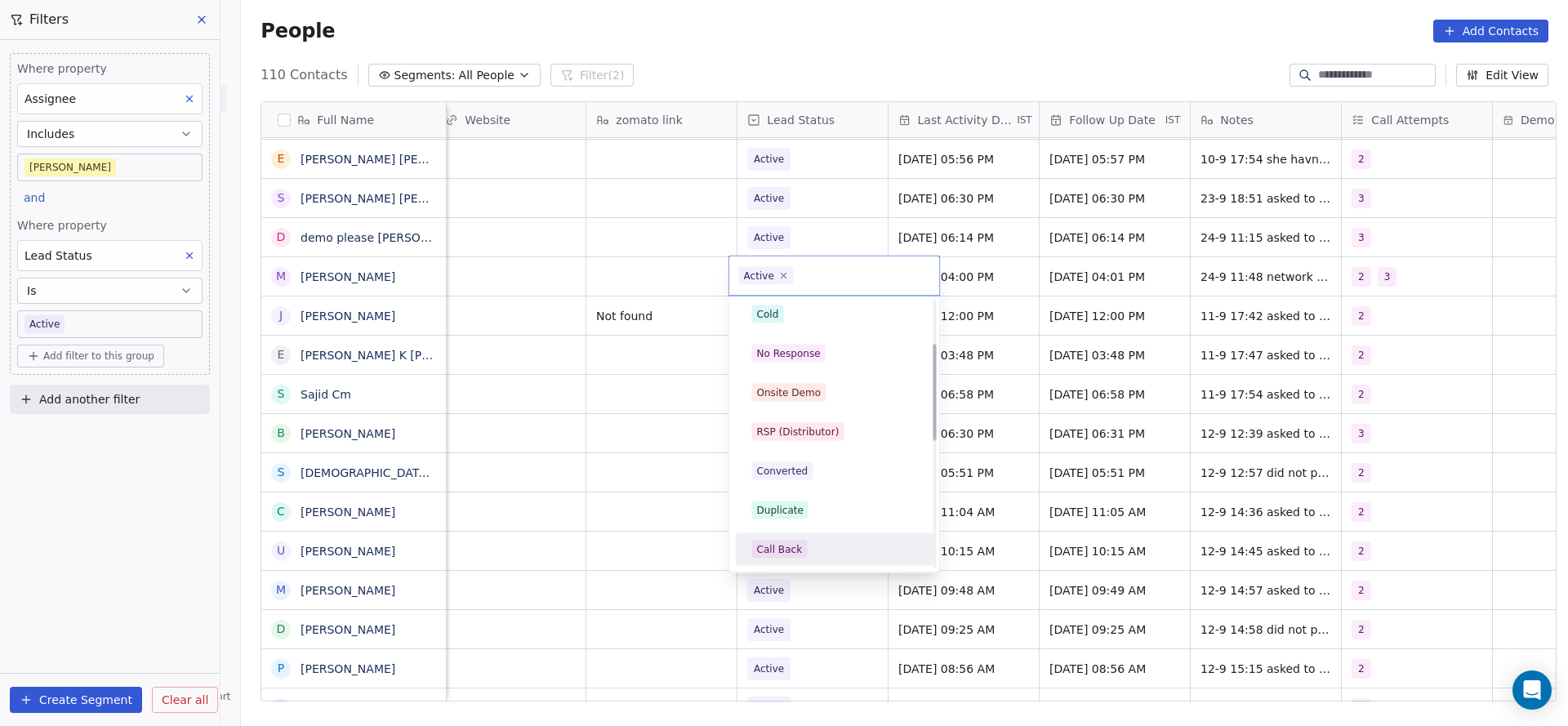
click at [774, 546] on div "Call Back" at bounding box center [780, 549] width 46 height 15
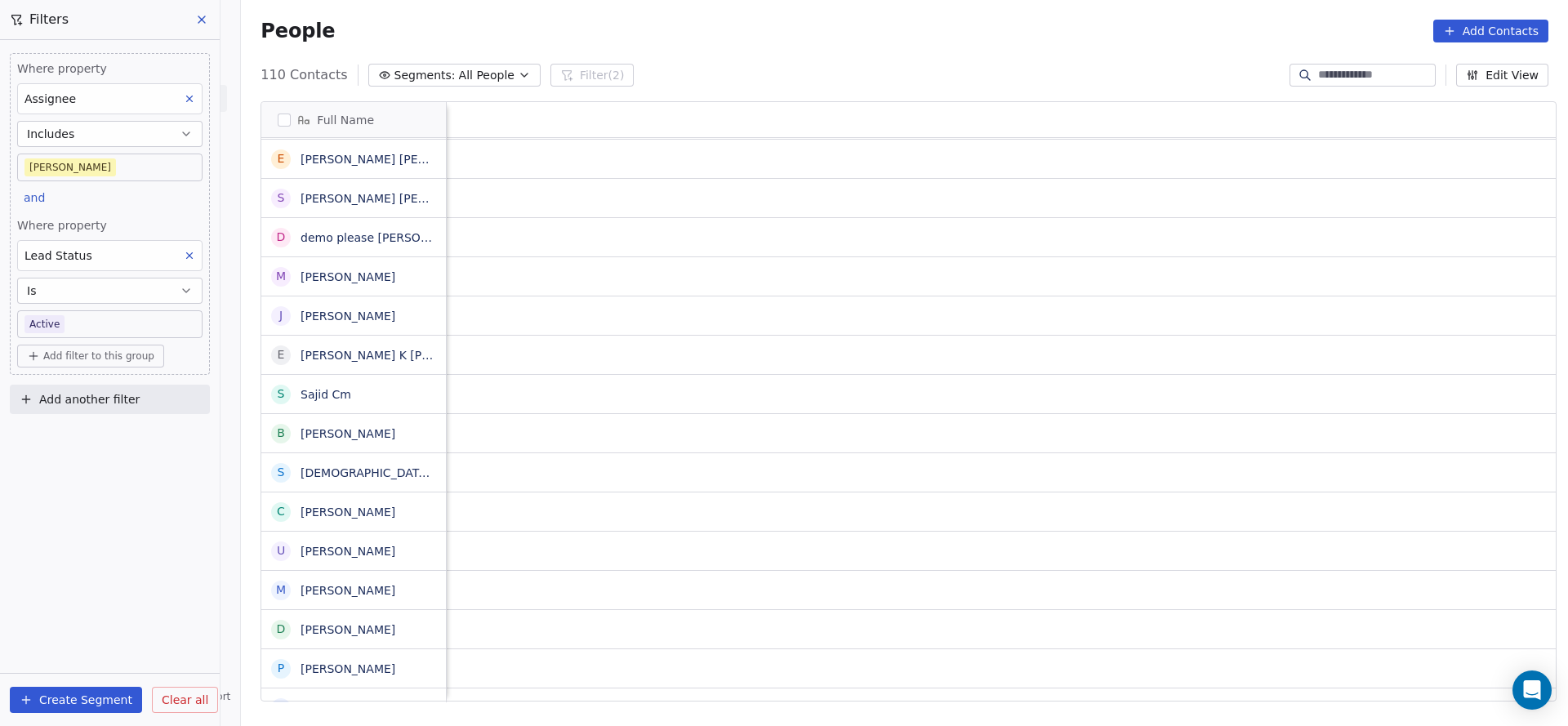
scroll to position [0, 2121]
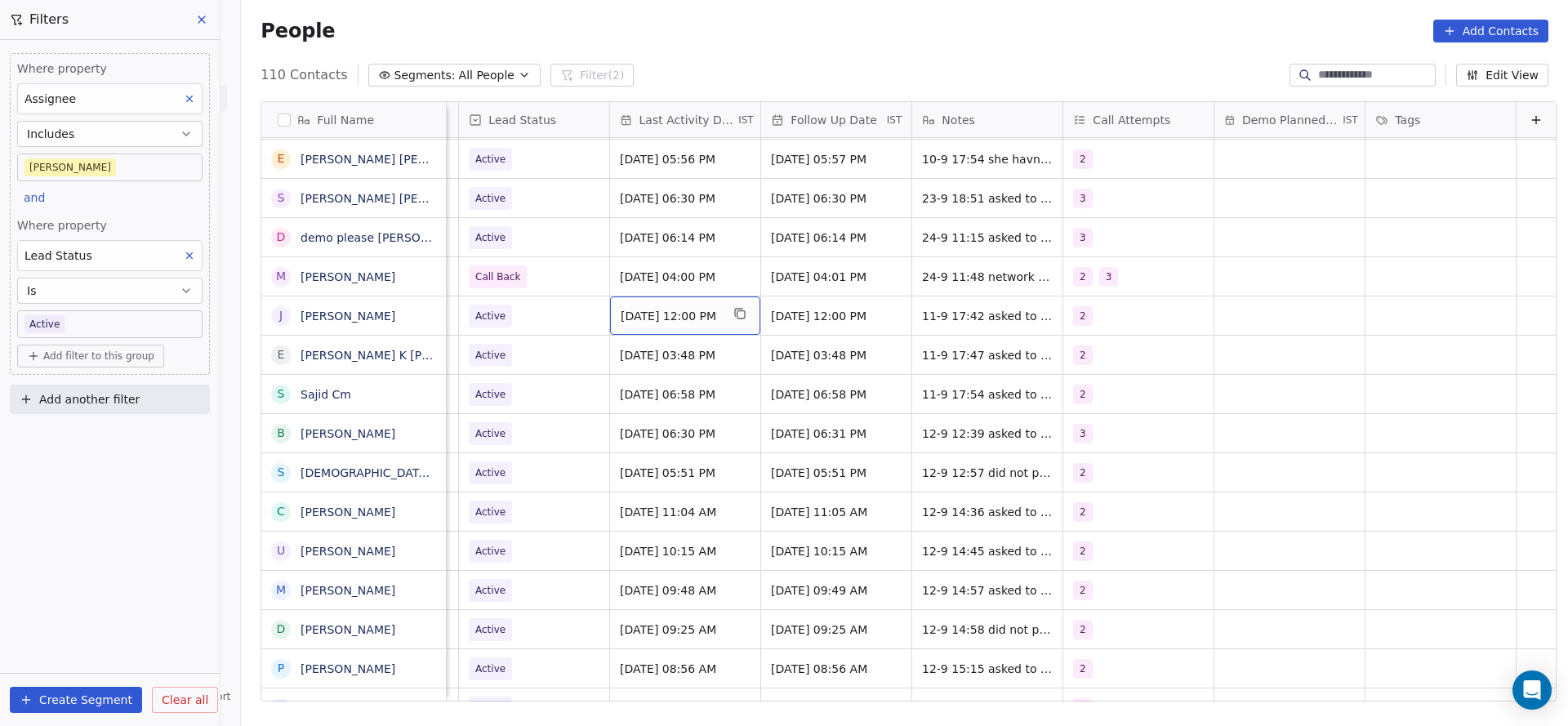
click at [647, 318] on span "Sep 11, 2025 12:00 PM" at bounding box center [670, 316] width 99 height 17
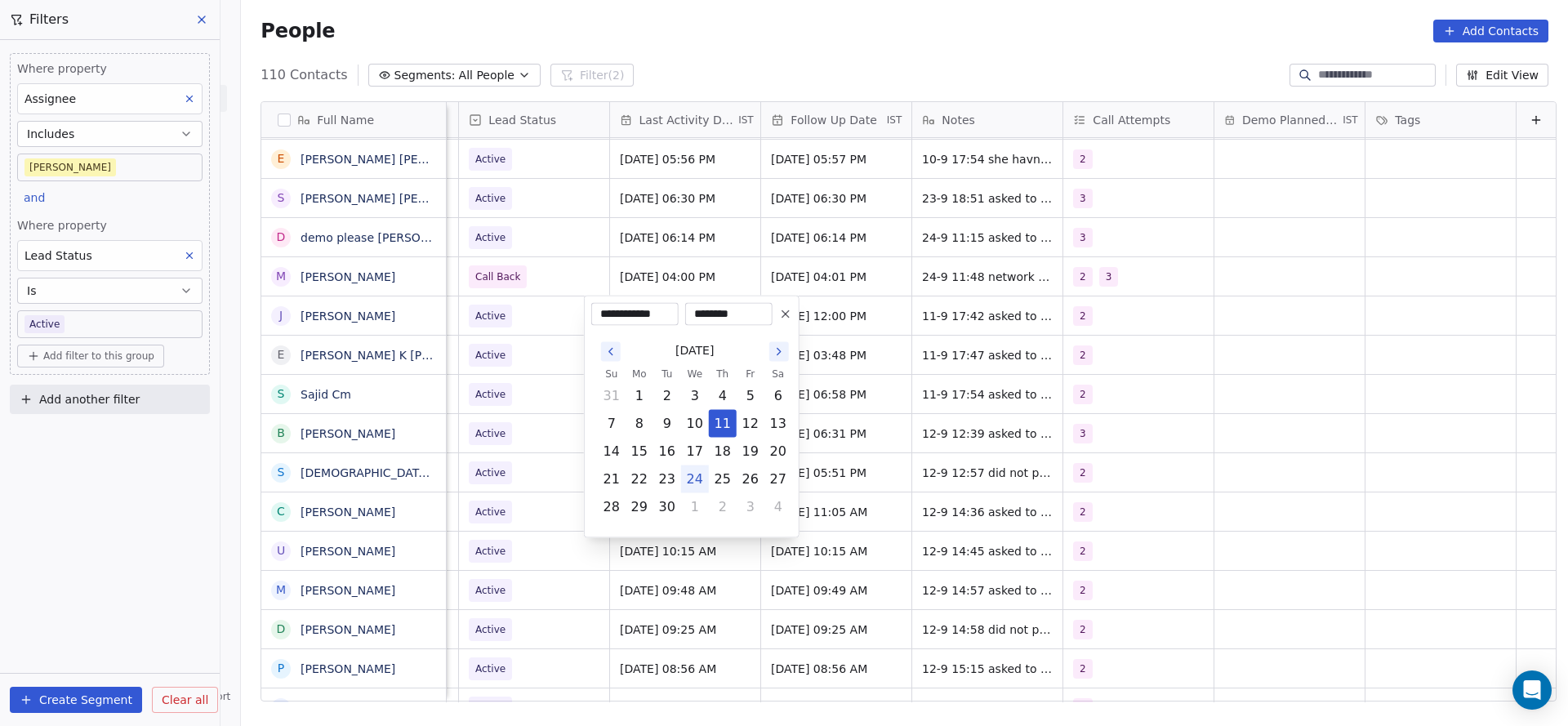
click at [692, 482] on button "24" at bounding box center [695, 479] width 26 height 26
type input "**********"
click at [538, 419] on html "On2Cook India Pvt. Ltd. Contacts People Marketing Workflows Campaigns Metrics &…" at bounding box center [784, 363] width 1568 height 726
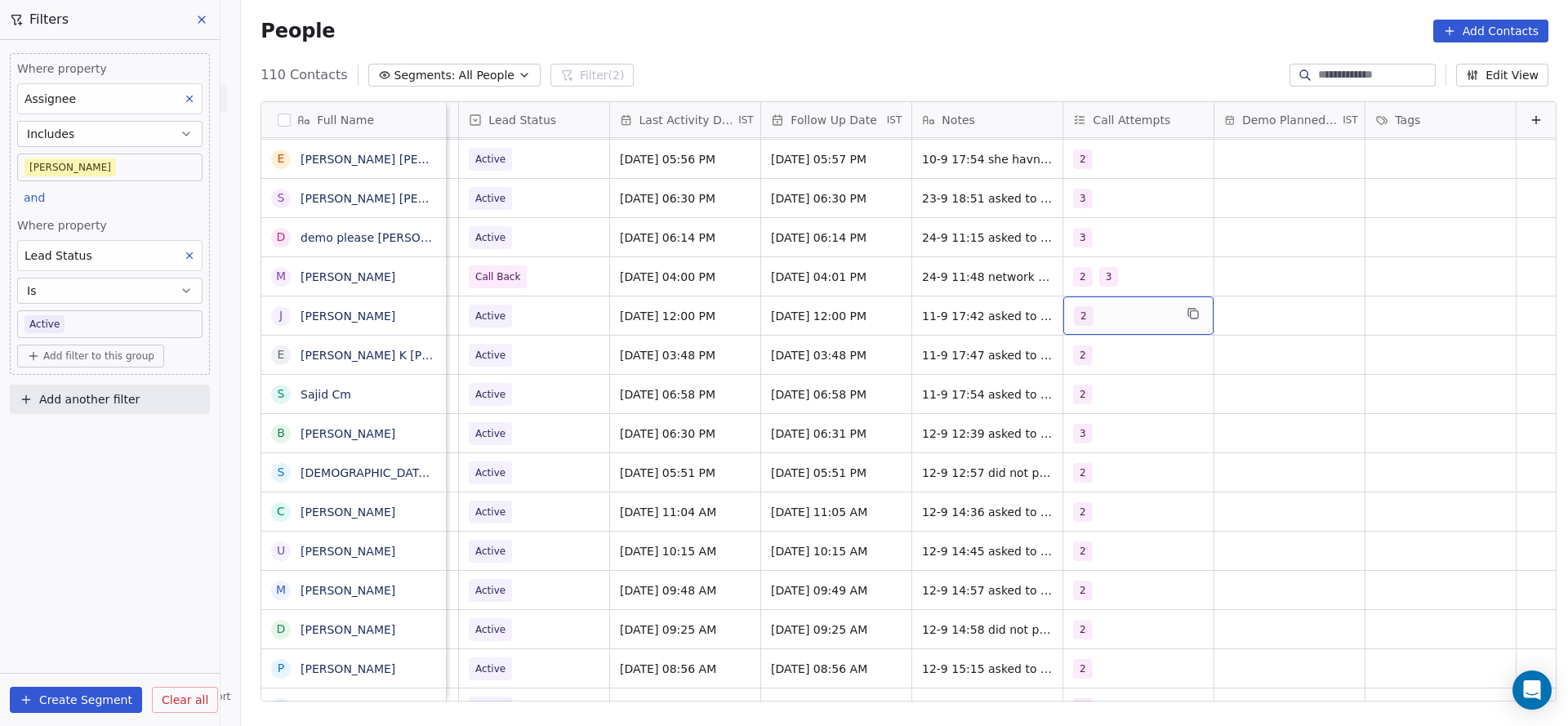
click at [1096, 317] on div "2" at bounding box center [1124, 316] width 99 height 19
click at [1068, 440] on button "Suggestions" at bounding box center [1067, 437] width 13 height 13
click at [1078, 404] on div "2" at bounding box center [1143, 398] width 185 height 26
click at [929, 415] on html "On2Cook India Pvt. Ltd. Contacts People Marketing Workflows Campaigns Metrics &…" at bounding box center [784, 363] width 1568 height 726
click at [953, 329] on span "11-9 17:42 asked to share details 29-7 12:01 asked to share details first" at bounding box center [1020, 328] width 194 height 49
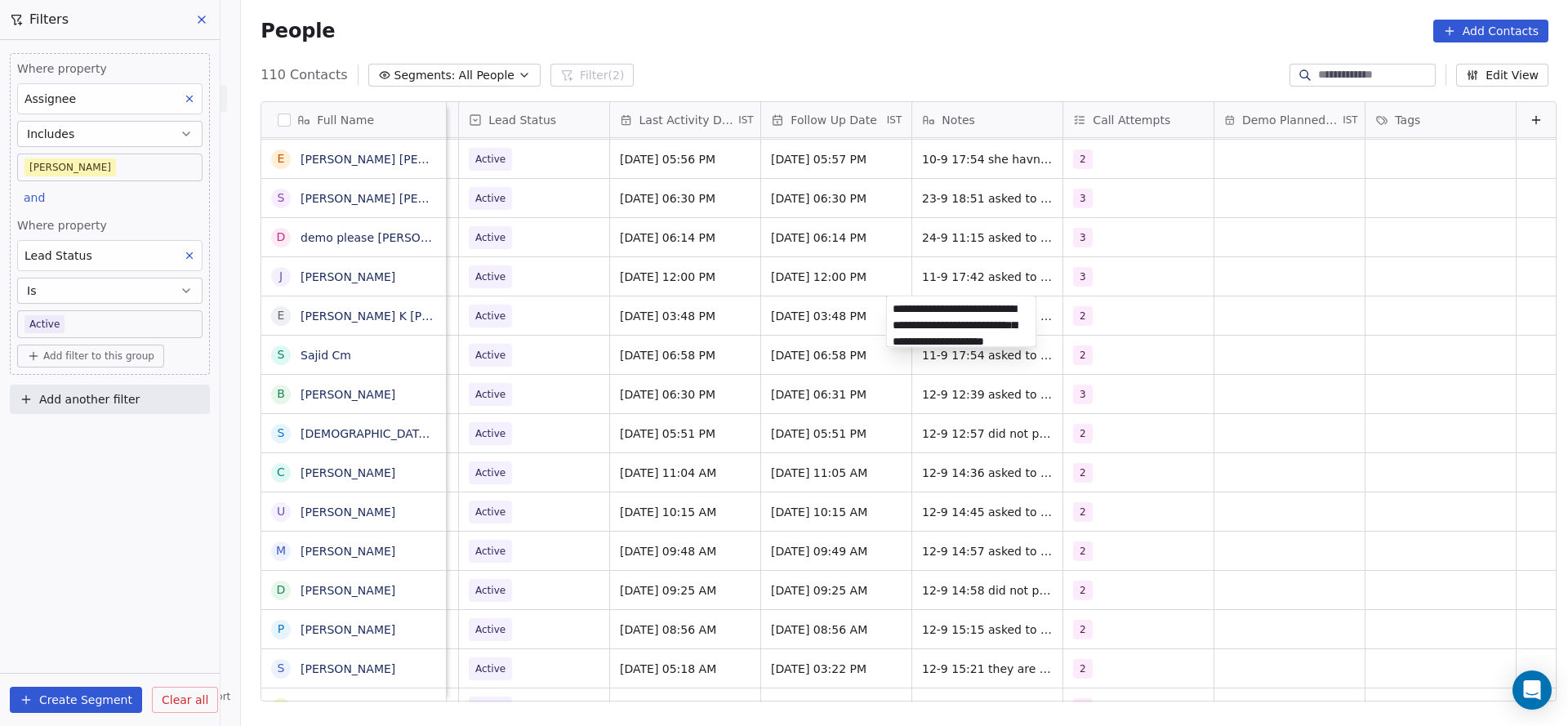
scroll to position [22, 0]
click at [808, 286] on html "On2Cook India Pvt. Ltd. Contacts People Marketing Workflows Campaigns Metrics &…" at bounding box center [784, 363] width 1568 height 726
click at [904, 273] on html "On2Cook India Pvt. Ltd. Contacts People Marketing Workflows Campaigns Metrics &…" at bounding box center [784, 363] width 1568 height 726
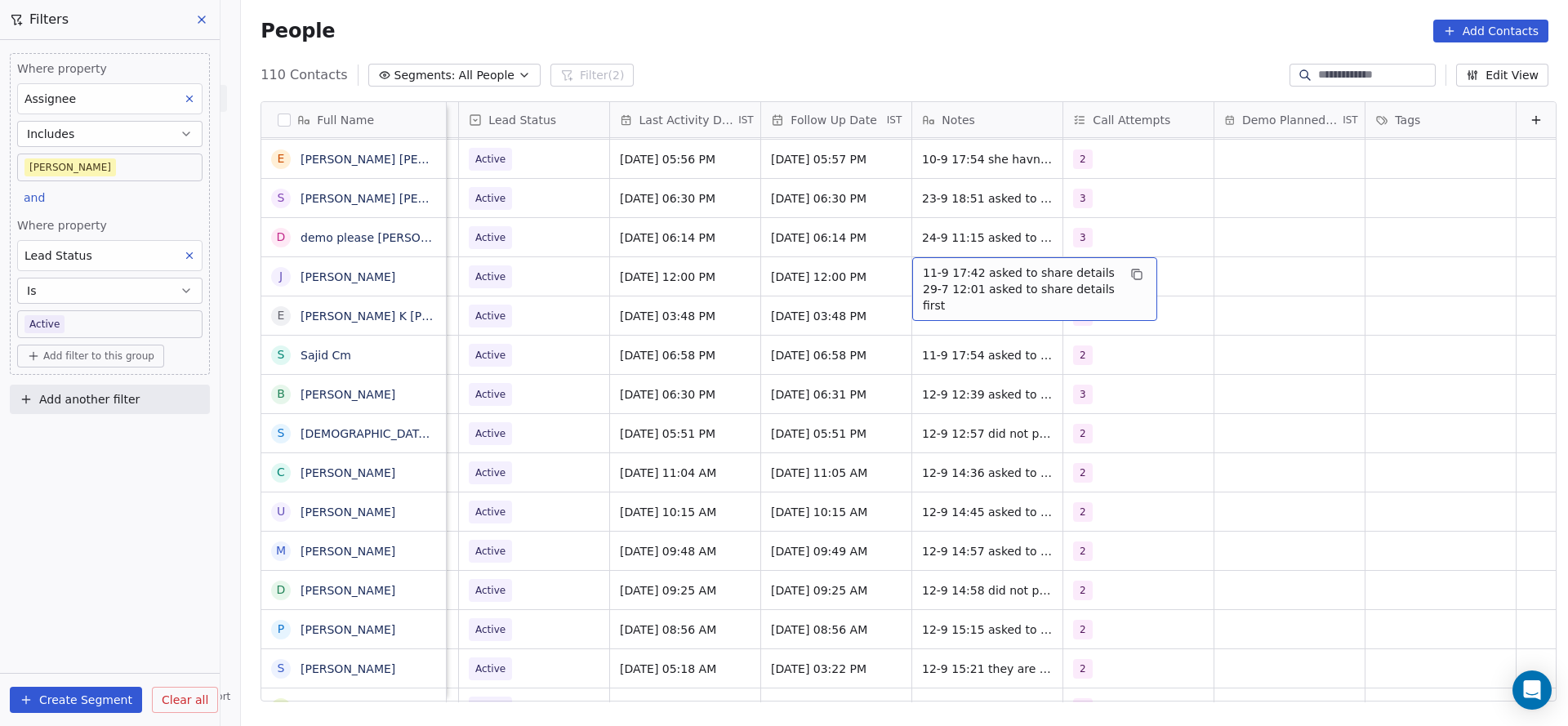
click at [923, 273] on span "11-9 17:42 asked to share details 29-7 12:01 asked to share details first" at bounding box center [1020, 288] width 194 height 49
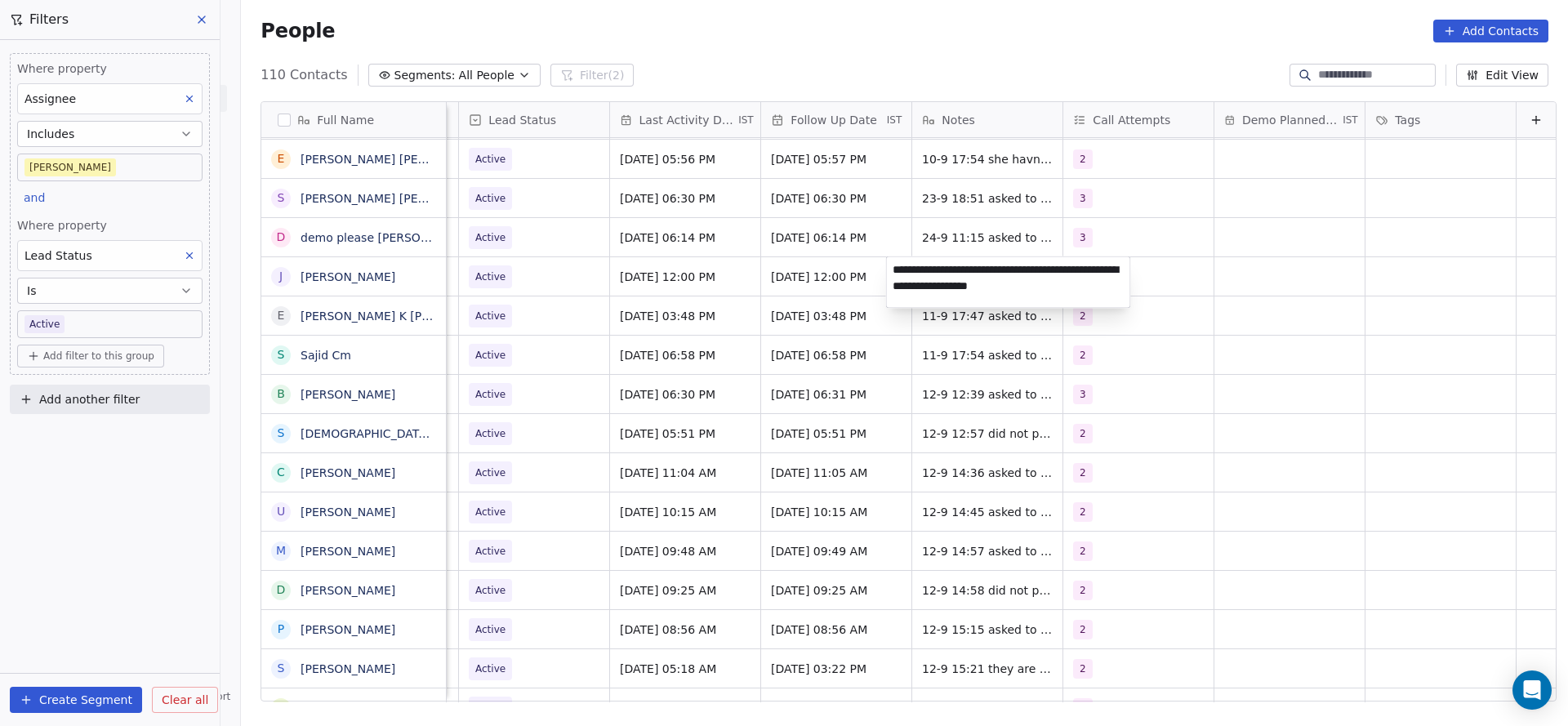
click at [904, 273] on textarea "**********" at bounding box center [1009, 282] width 243 height 51
type textarea "**********"
drag, startPoint x: 621, startPoint y: 351, endPoint x: 521, endPoint y: 261, distance: 134.5
click at [621, 351] on html "On2Cook India Pvt. Ltd. Contacts People Marketing Workflows Campaigns Metrics &…" at bounding box center [784, 363] width 1568 height 726
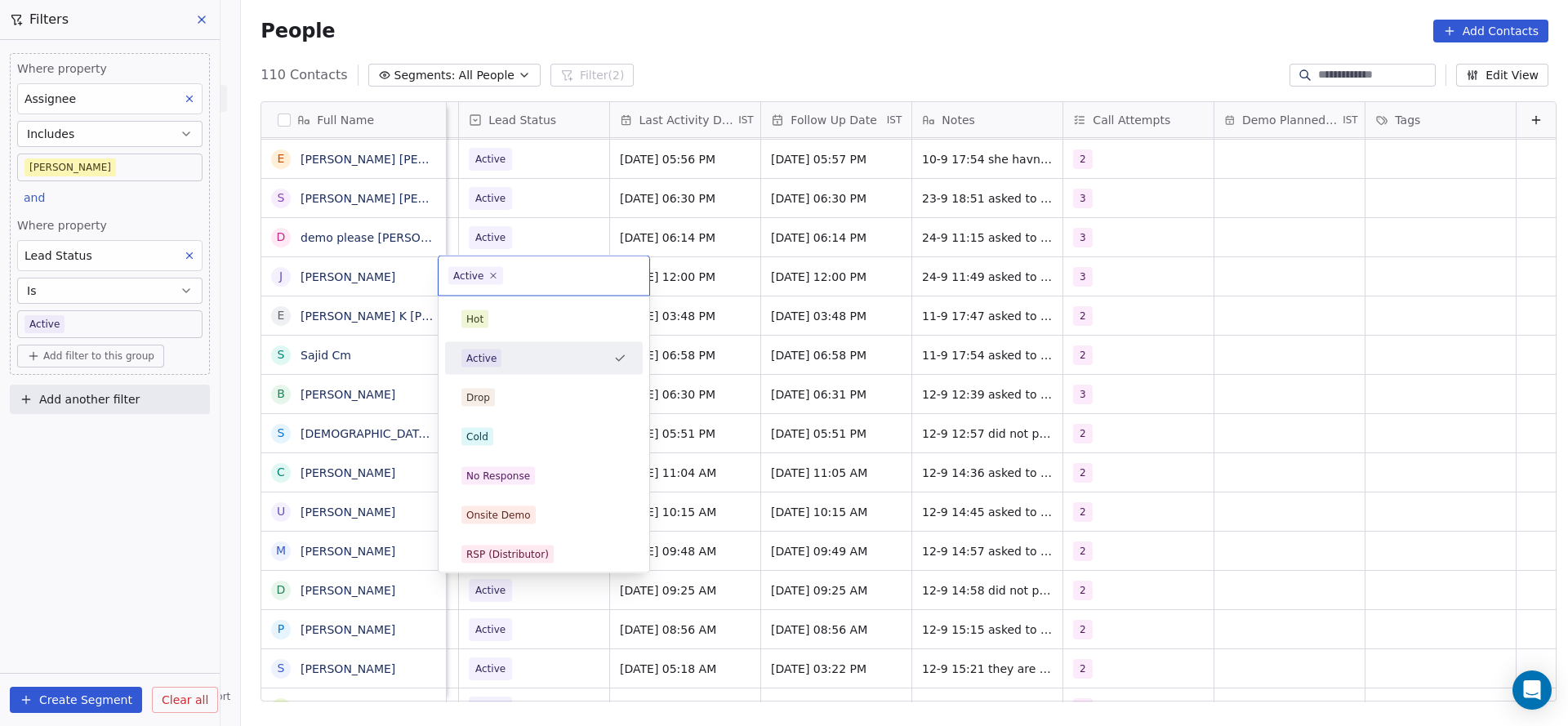
scroll to position [0, 2115]
click at [501, 277] on div "Active" at bounding box center [543, 276] width 211 height 40
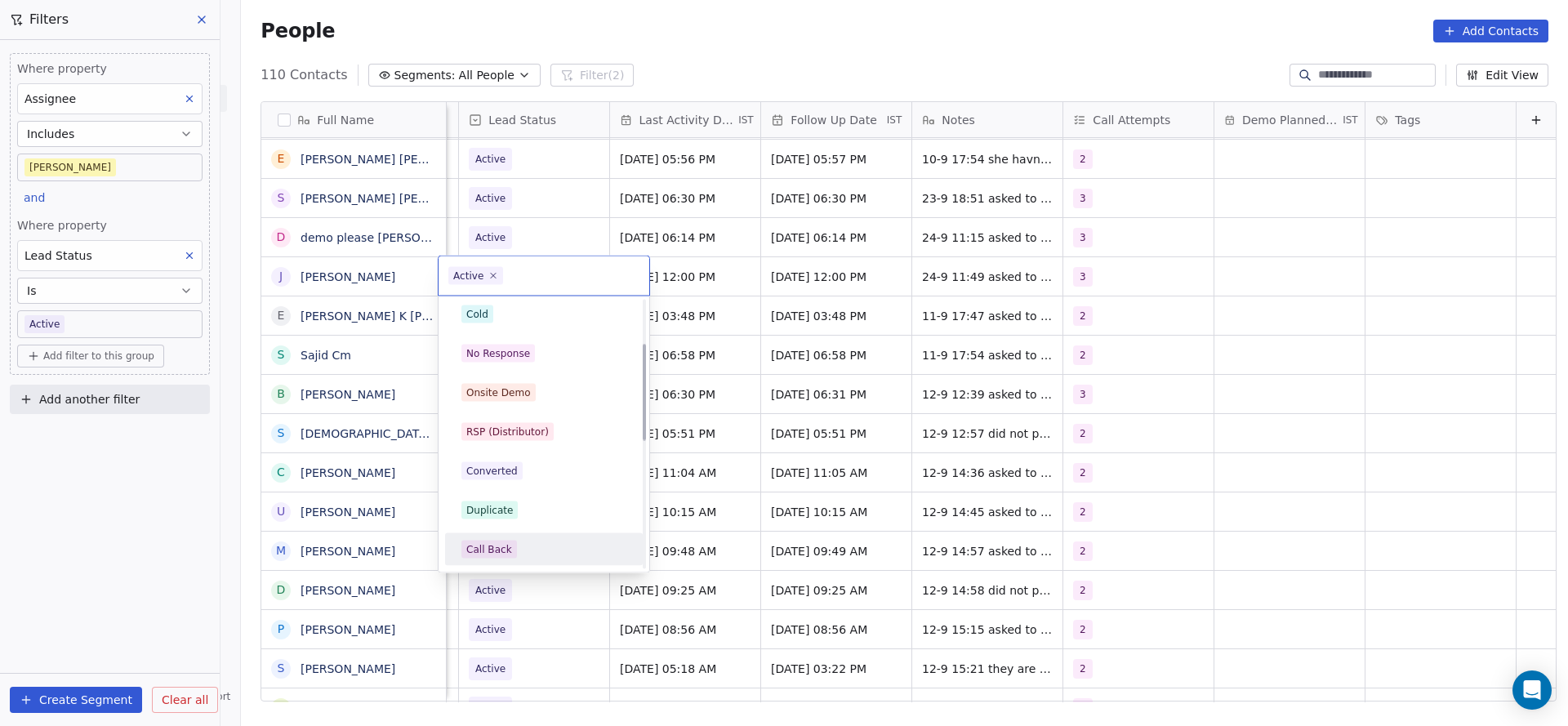
click at [489, 540] on span "Call Back" at bounding box center [489, 549] width 55 height 18
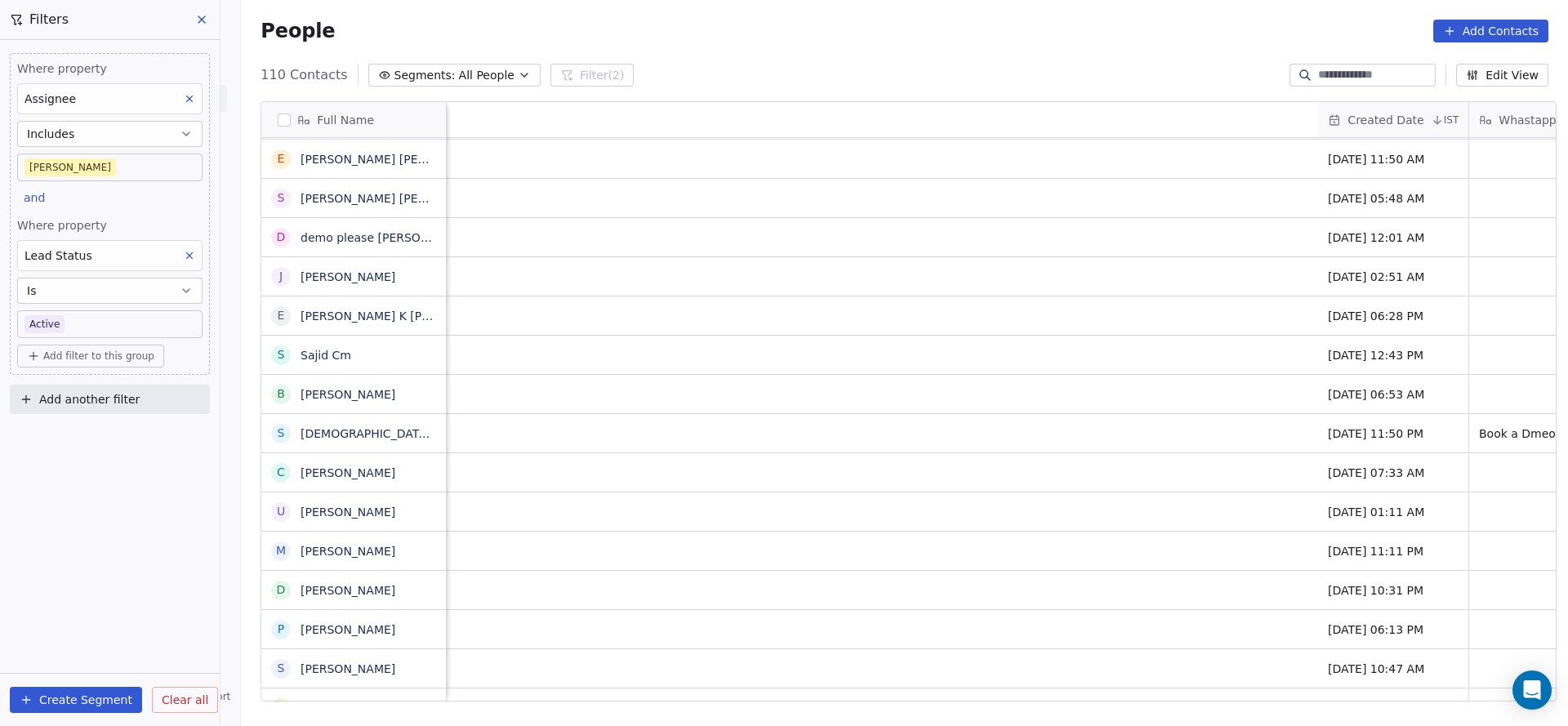
scroll to position [0, 2061]
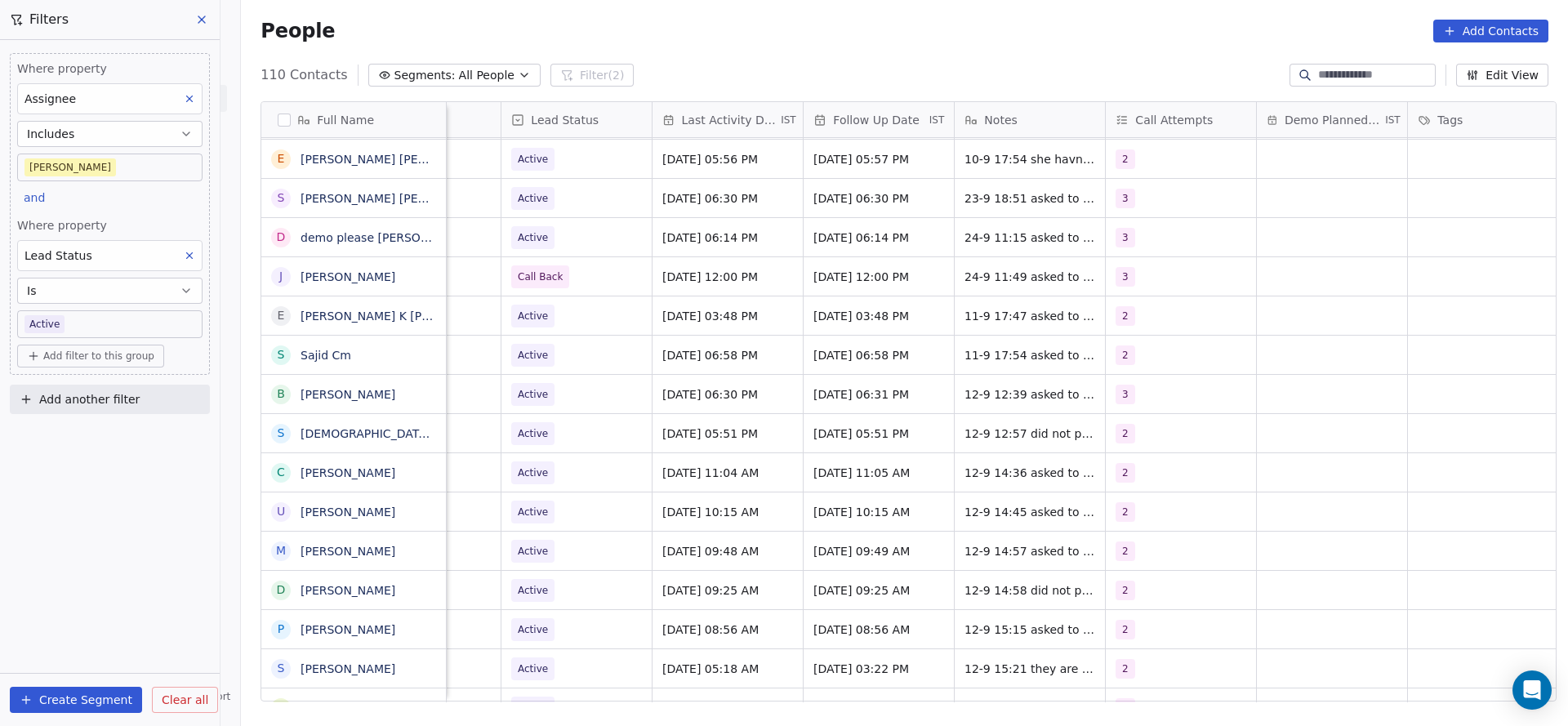
click at [714, 323] on div "Sep 11, 2025 03:48 PM" at bounding box center [727, 316] width 150 height 39
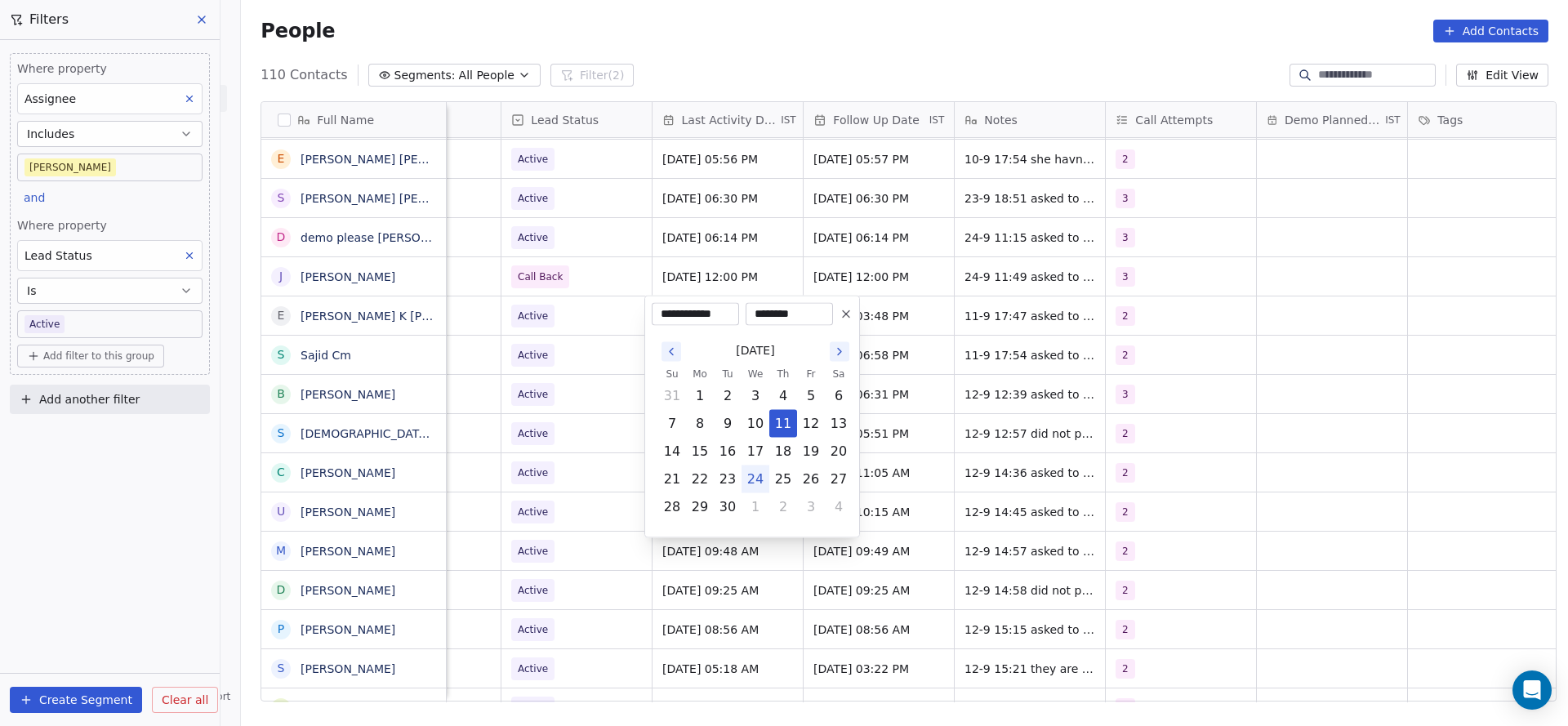
click at [751, 481] on button "24" at bounding box center [755, 479] width 26 height 26
type input "**********"
click at [568, 434] on html "On2Cook India Pvt. Ltd. Contacts People Marketing Workflows Campaigns Metrics &…" at bounding box center [784, 363] width 1568 height 726
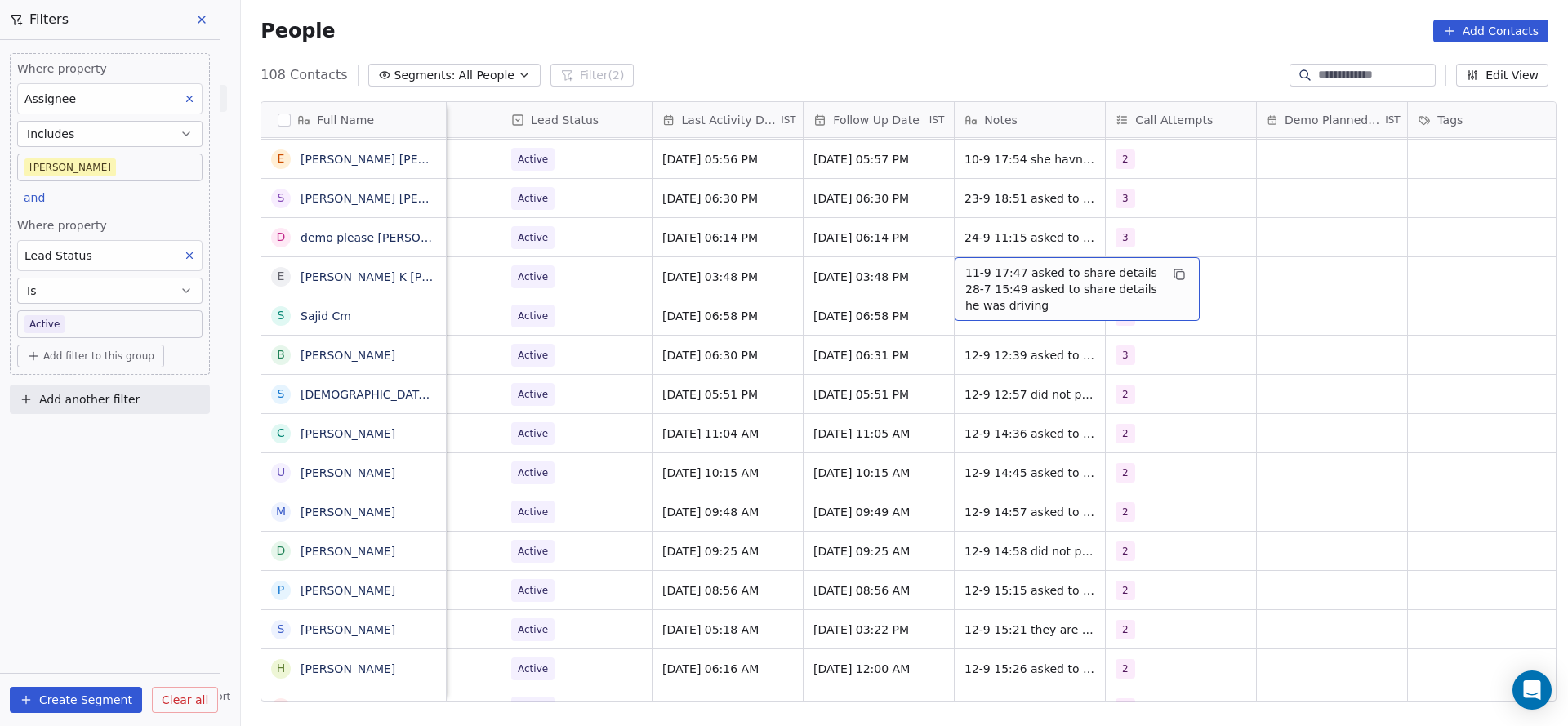
click at [1007, 269] on span "11-9 17:47 asked to share details 28-7 15:49 asked to share details he was driv…" at bounding box center [1063, 288] width 194 height 49
click at [957, 272] on textarea "**********" at bounding box center [1069, 287] width 243 height 62
type textarea "**********"
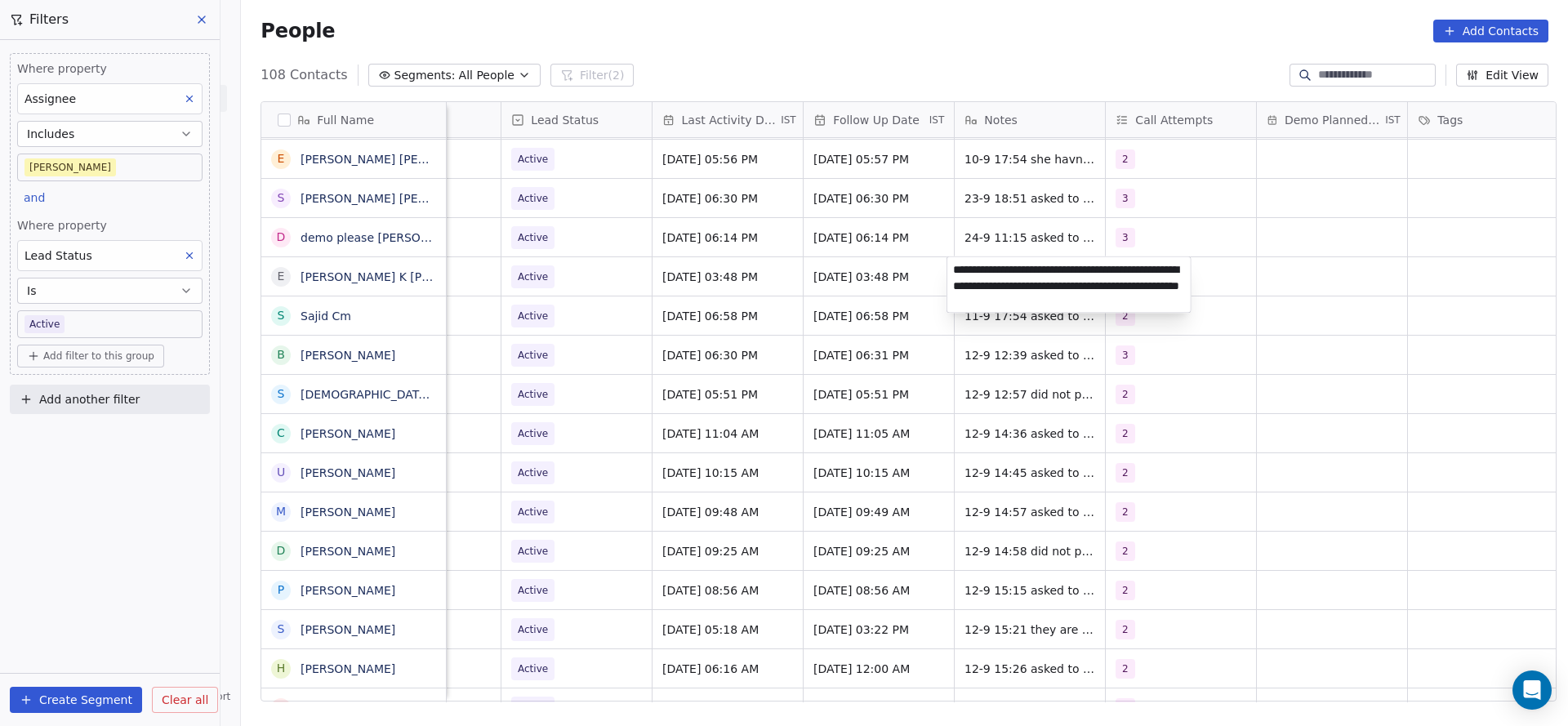
click at [886, 289] on html "On2Cook India Pvt. Ltd. Contacts People Marketing Workflows Campaigns Metrics &…" at bounding box center [784, 363] width 1568 height 726
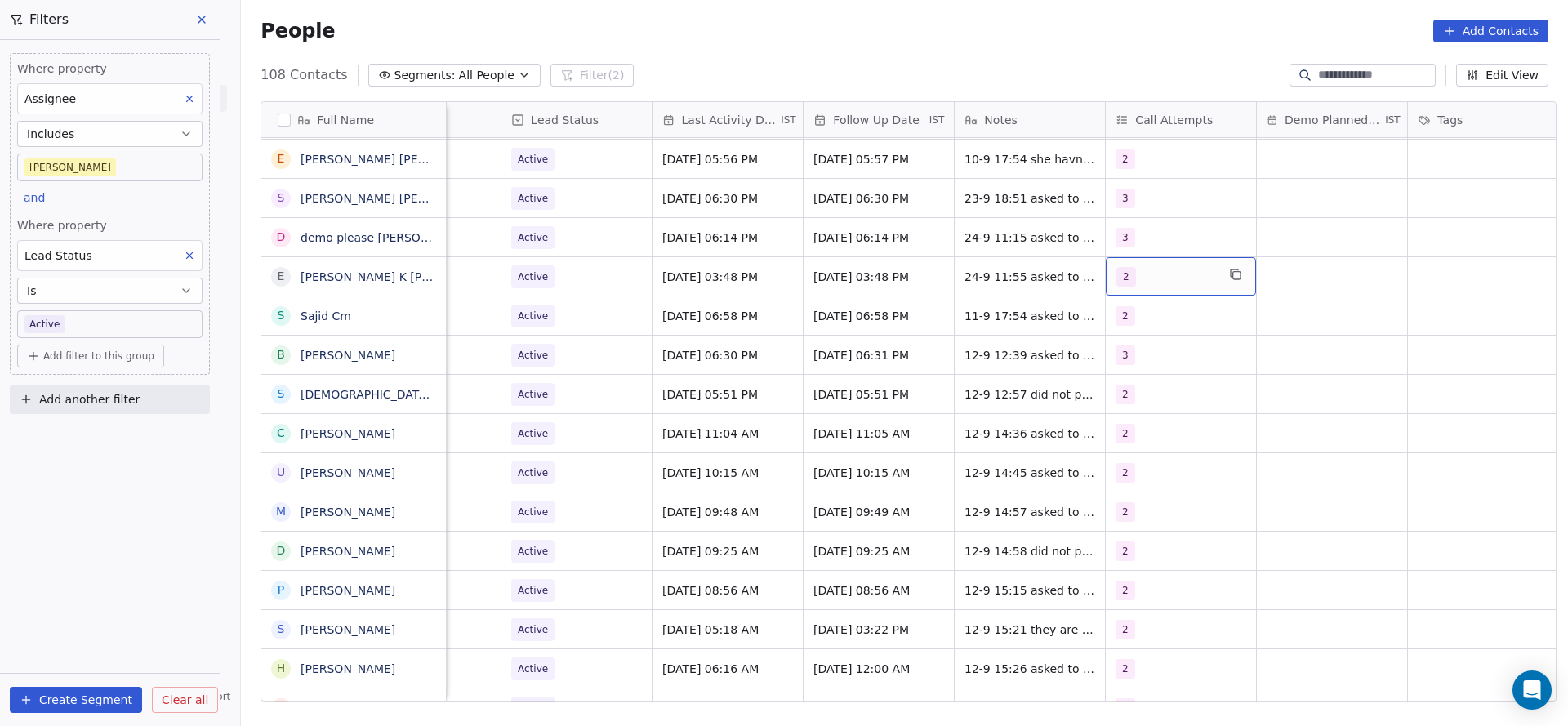
click at [1130, 271] on div "2" at bounding box center [1167, 276] width 99 height 19
click at [1132, 403] on div "3" at bounding box center [1203, 398] width 185 height 26
click at [1141, 367] on div "2" at bounding box center [1203, 358] width 185 height 26
click at [865, 400] on html "On2Cook India Pvt. Ltd. Contacts People Marketing Workflows Campaigns Metrics &…" at bounding box center [784, 363] width 1568 height 726
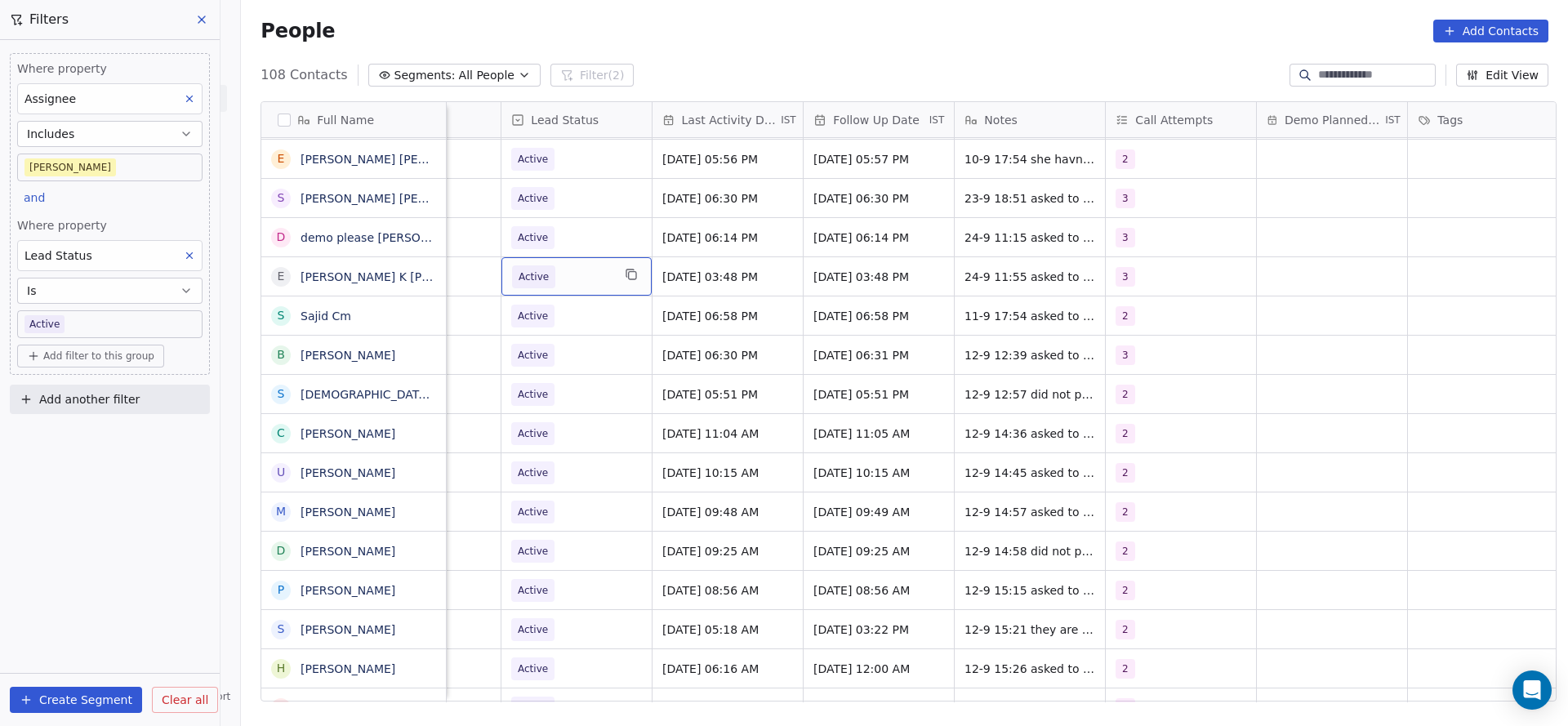
click at [529, 276] on span "Active" at bounding box center [533, 277] width 30 height 17
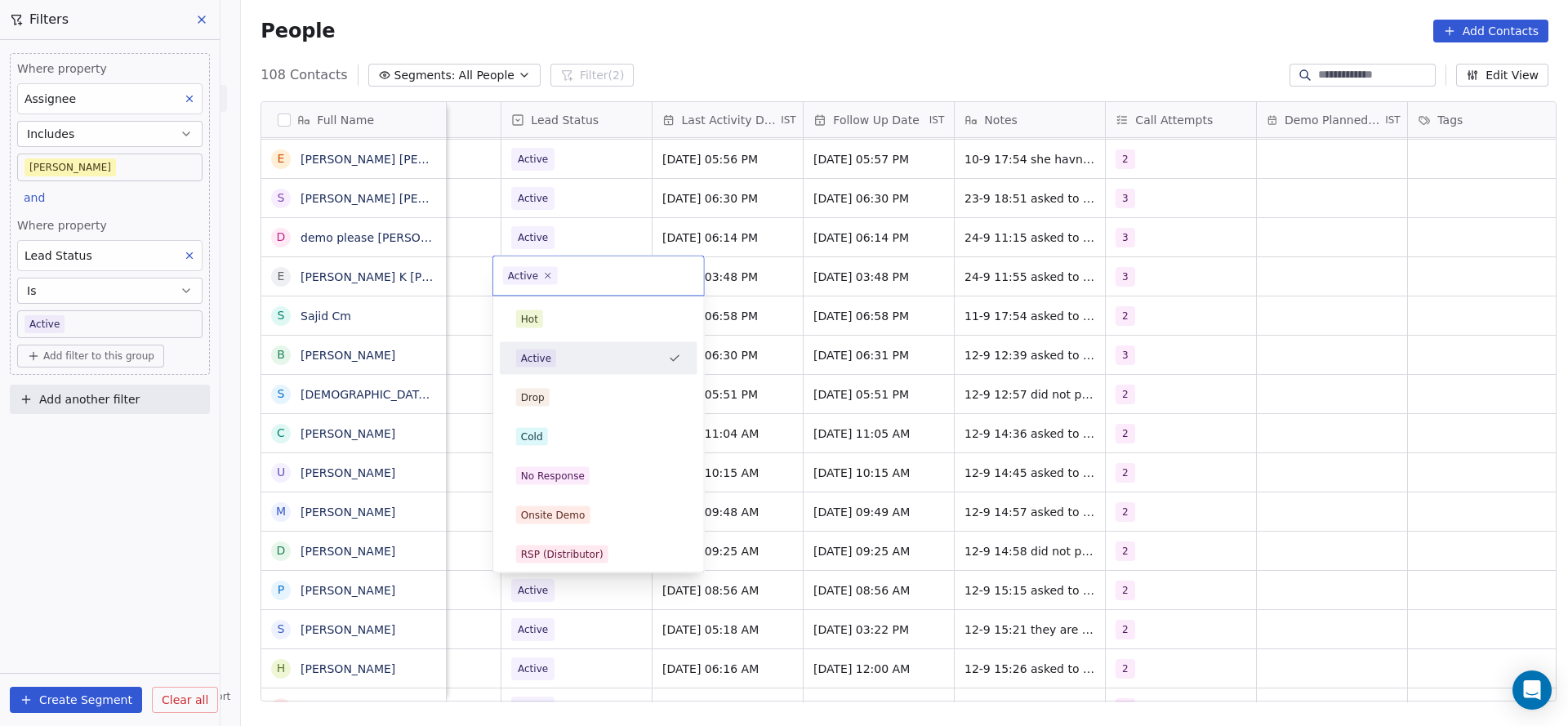
click at [866, 298] on html "On2Cook India Pvt. Ltd. Contacts People Marketing Workflows Campaigns Metrics &…" at bounding box center [784, 363] width 1568 height 726
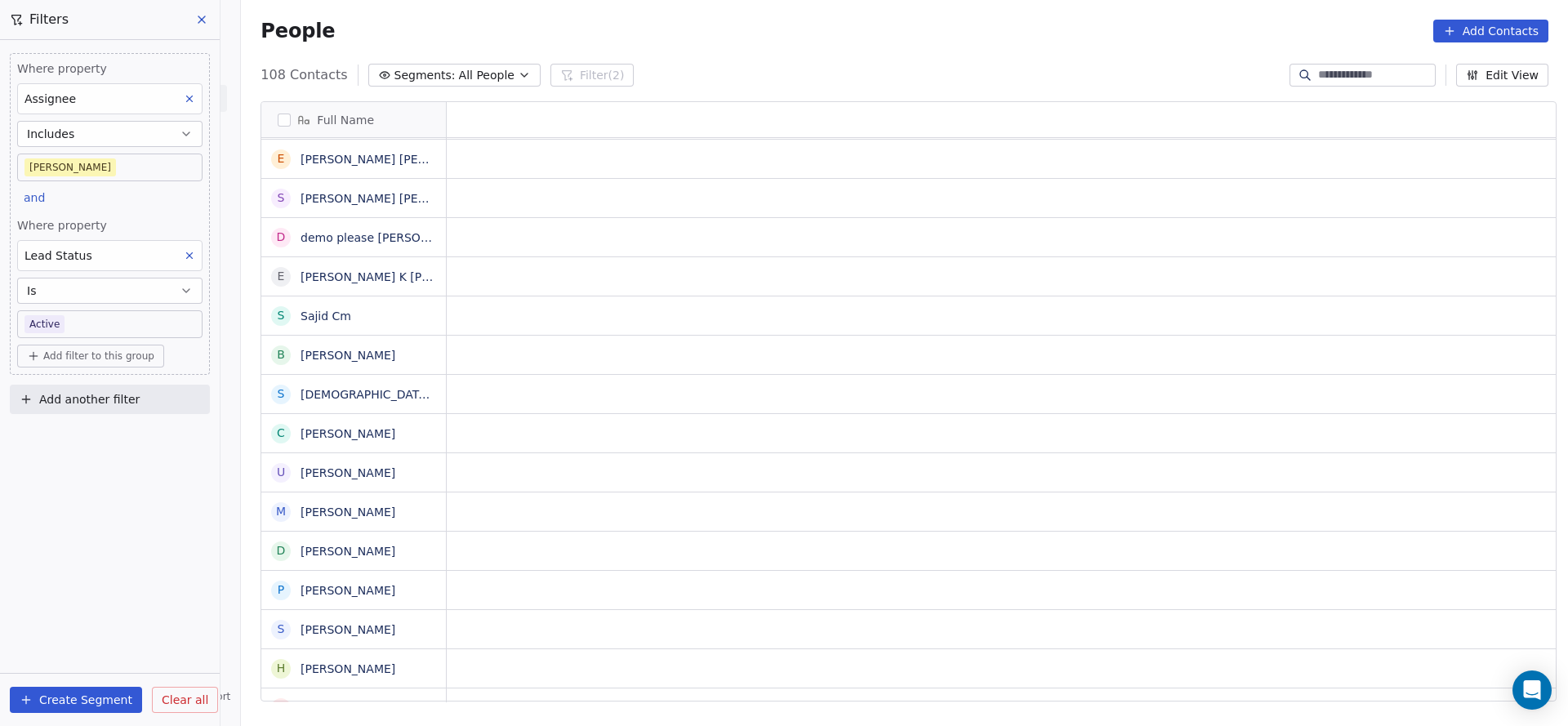
scroll to position [0, 0]
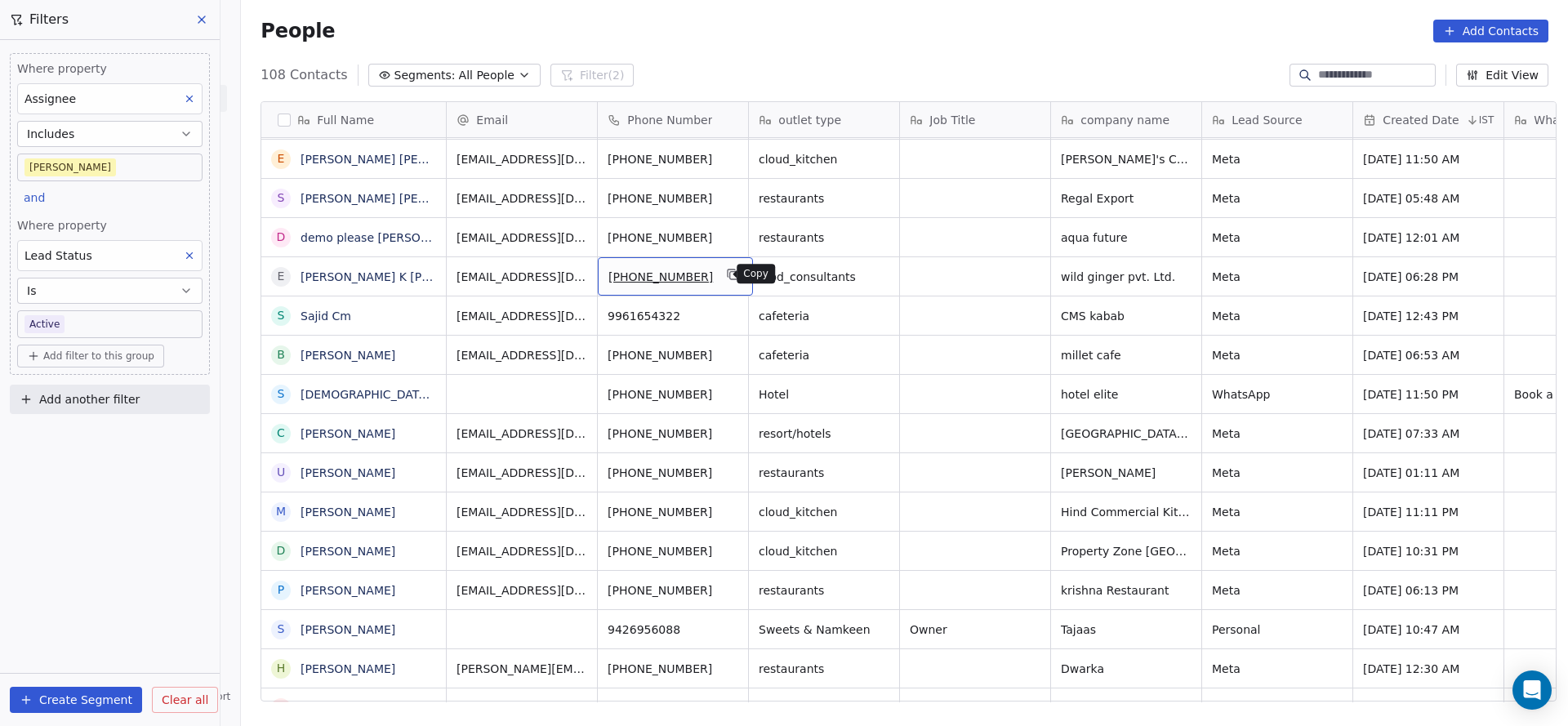
click at [727, 268] on icon "grid" at bounding box center [734, 274] width 13 height 13
drag, startPoint x: 674, startPoint y: 682, endPoint x: 998, endPoint y: 725, distance: 326.8
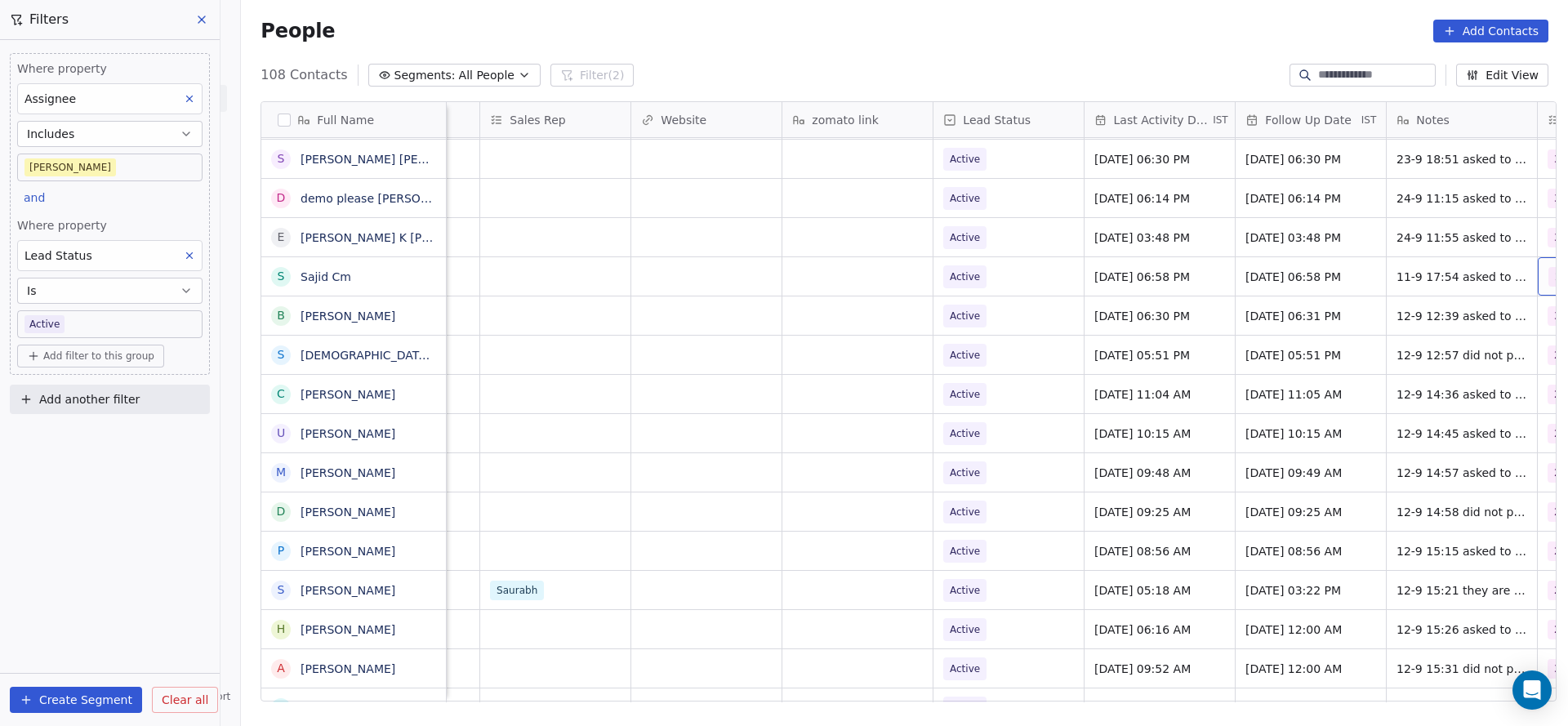
scroll to position [0, 1779]
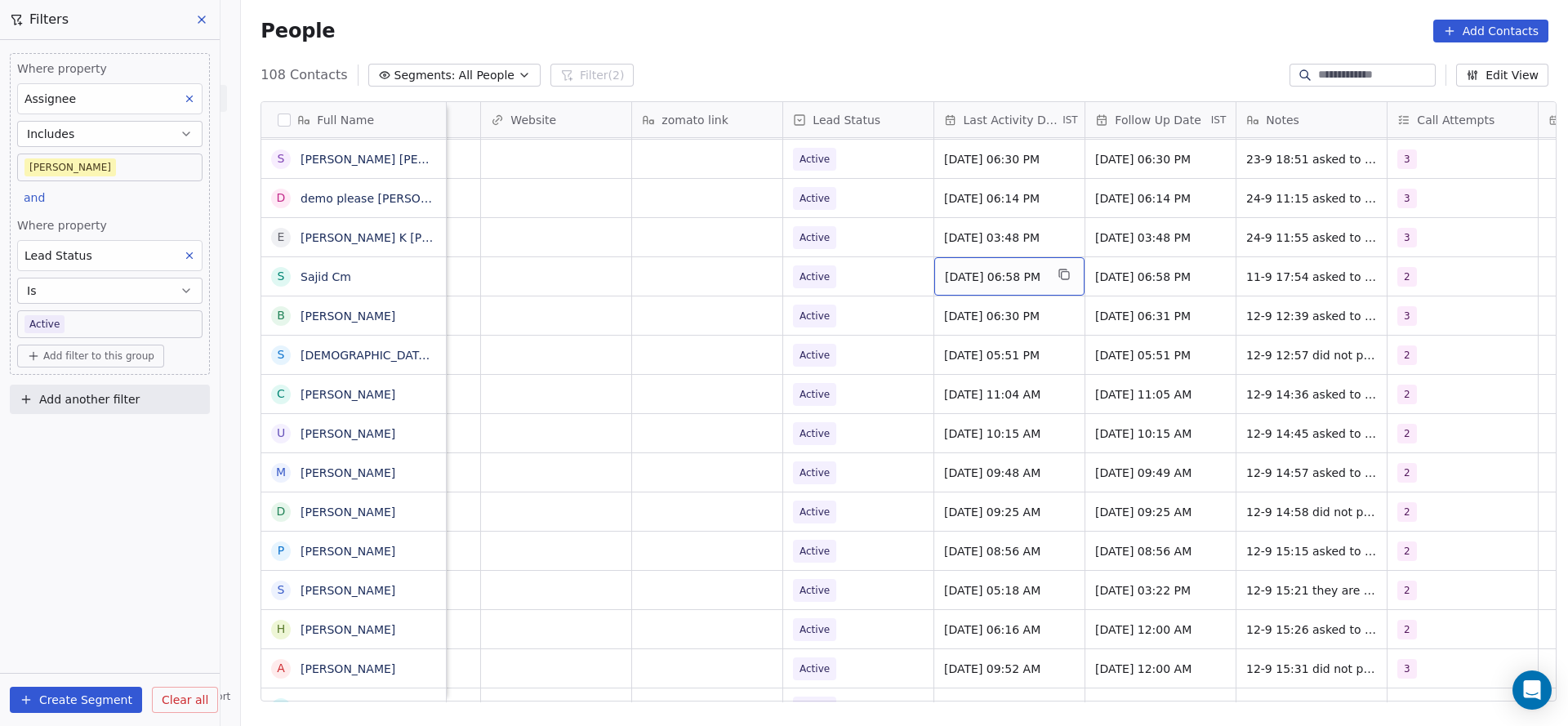
click at [959, 284] on div "Sep 11, 2025 06:58 PM" at bounding box center [1009, 276] width 150 height 39
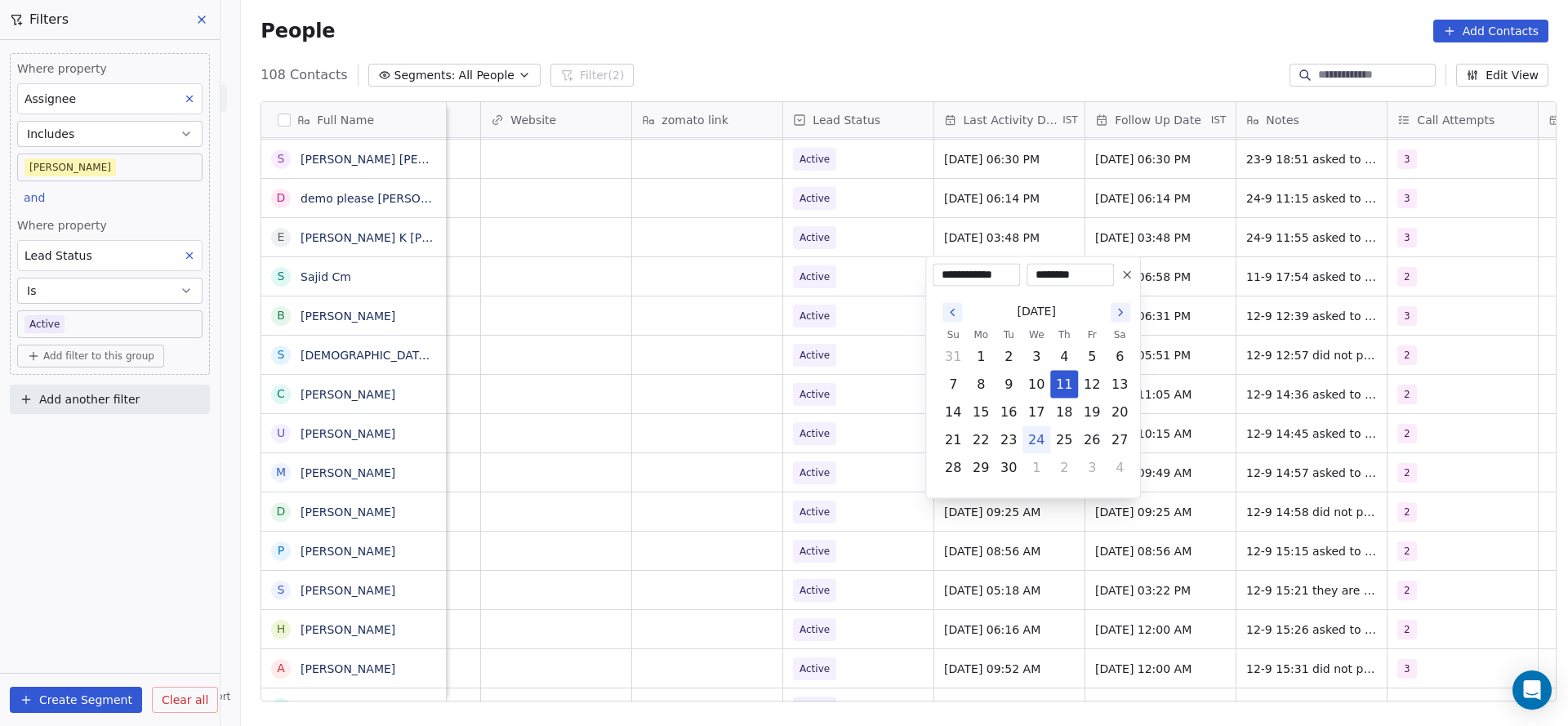
click at [1017, 440] on tr "21 22 23 24 25 26 27" at bounding box center [1036, 440] width 194 height 28
click at [239, 358] on html "On2Cook India Pvt. Ltd. Contacts People Marketing Workflows Campaigns Metrics &…" at bounding box center [784, 363] width 1568 height 726
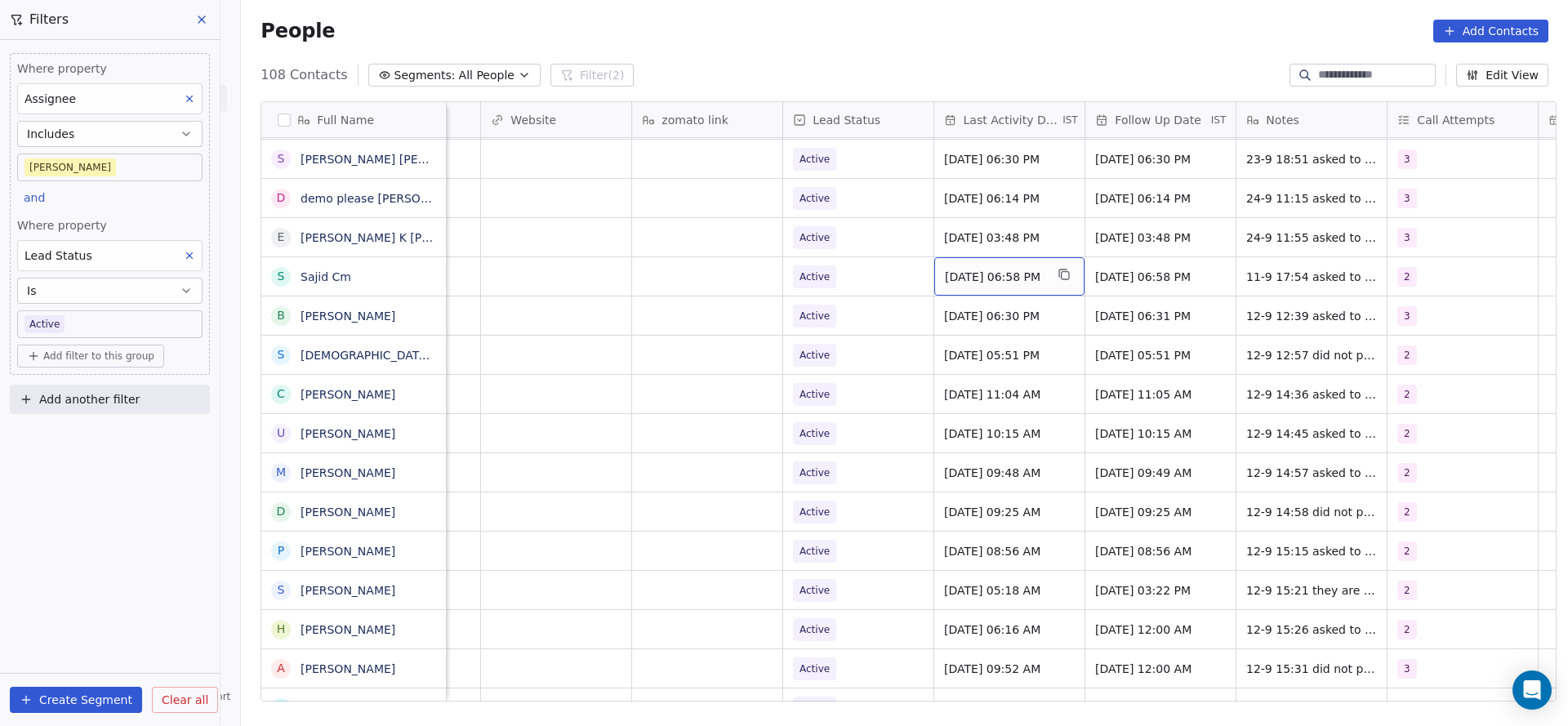
click at [973, 282] on span "Sep 11, 2025 06:58 PM" at bounding box center [994, 277] width 99 height 17
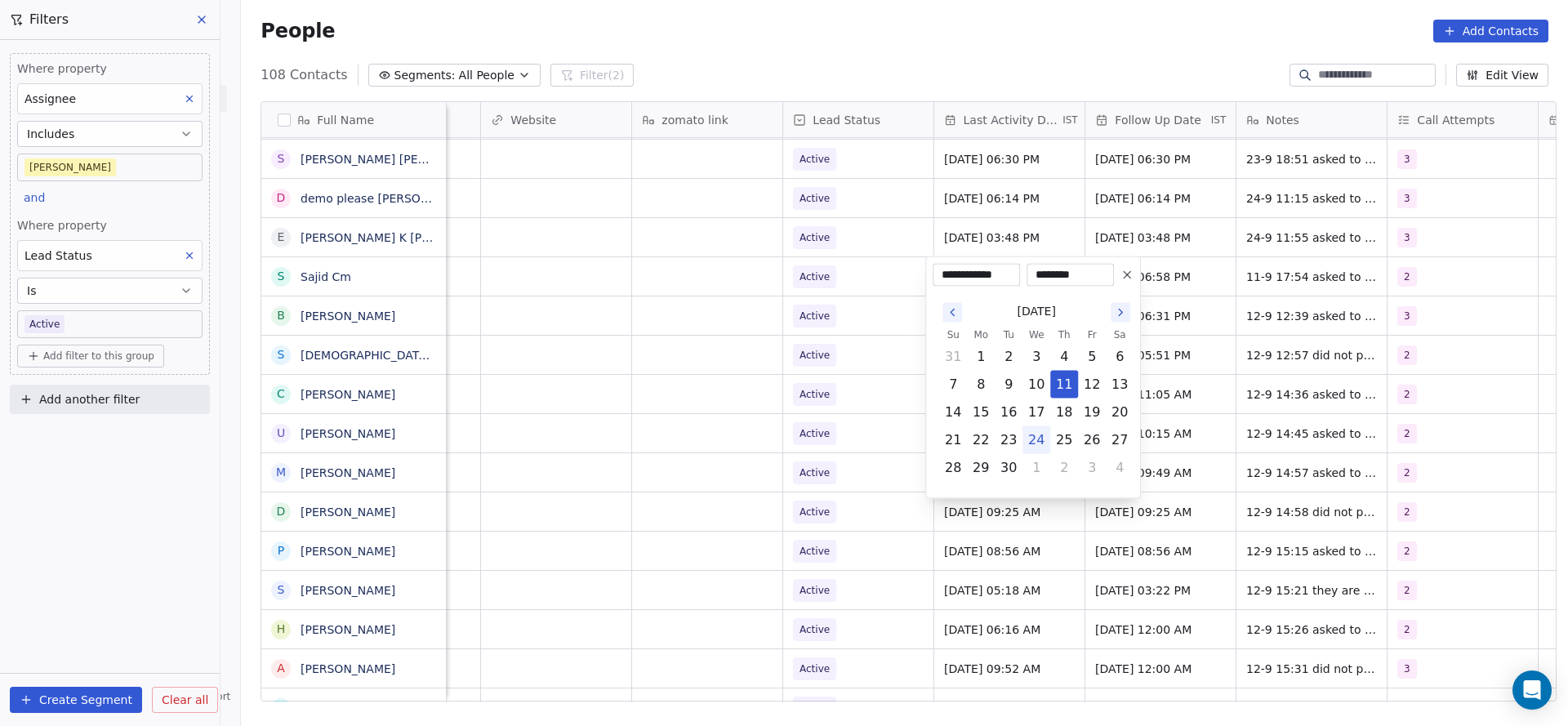
click at [1037, 441] on button "24" at bounding box center [1037, 440] width 26 height 26
type input "**********"
click at [1407, 269] on html "On2Cook India Pvt. Ltd. Contacts People Marketing Workflows Campaigns Metrics &…" at bounding box center [784, 363] width 1568 height 726
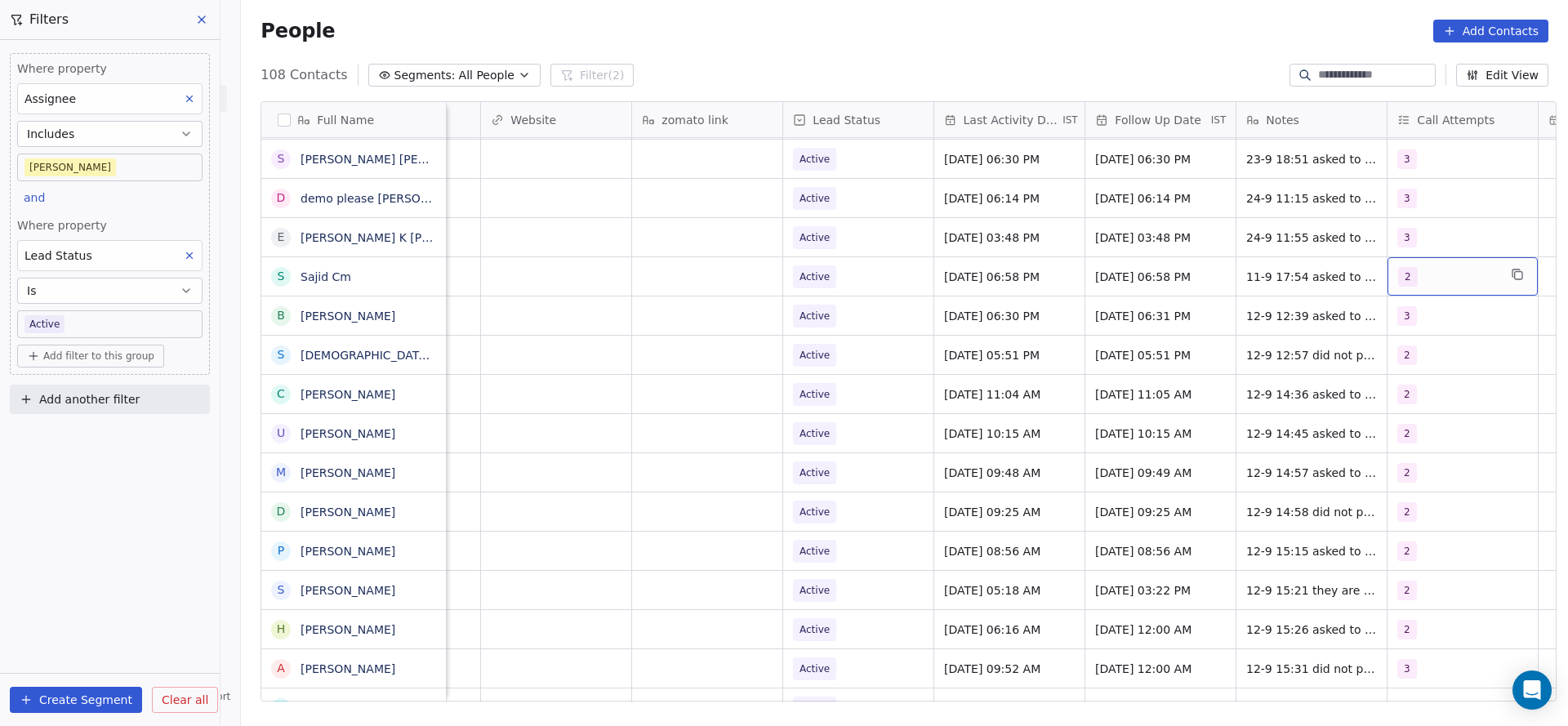
click at [1399, 274] on span "2" at bounding box center [1408, 276] width 19 height 19
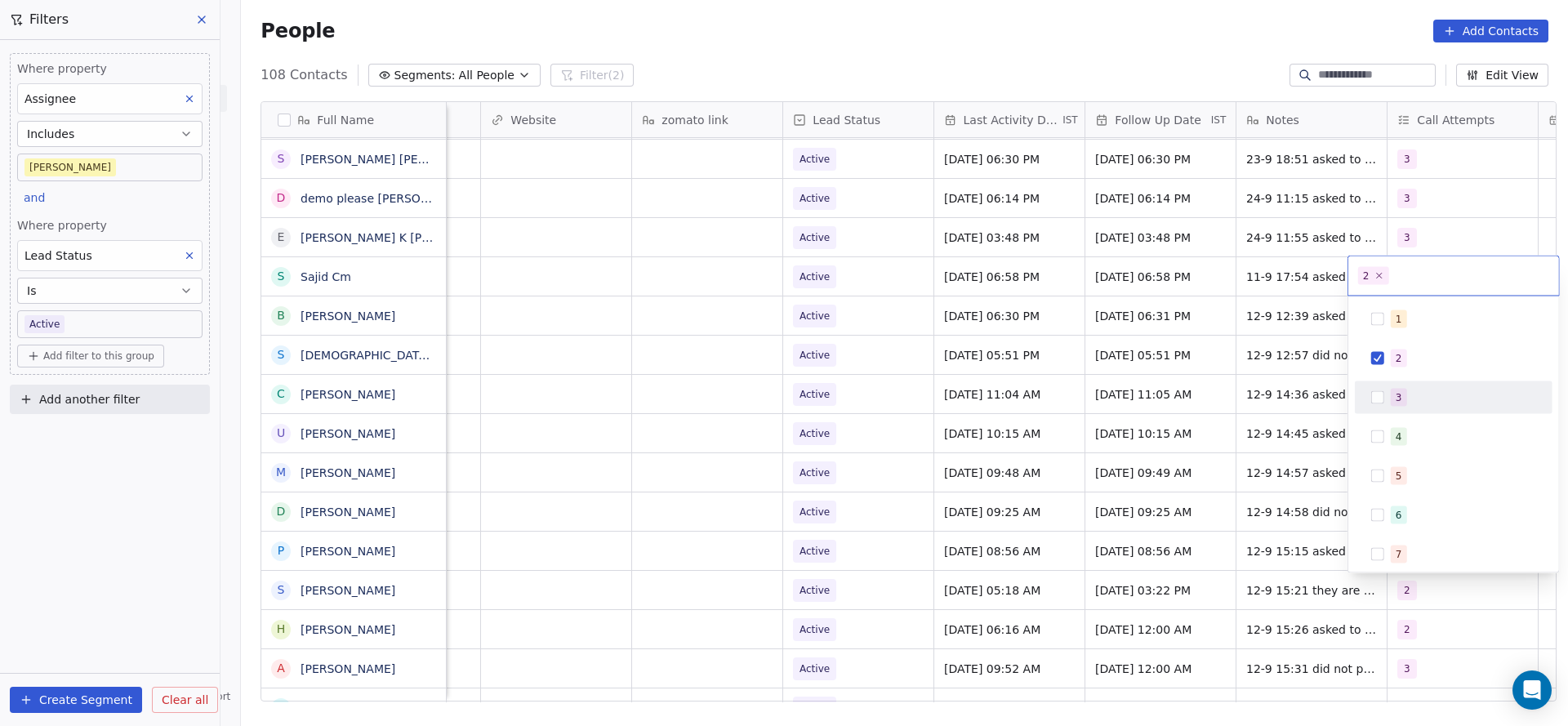
drag, startPoint x: 1399, startPoint y: 399, endPoint x: 1396, endPoint y: 378, distance: 21.2
click at [1398, 399] on div "3" at bounding box center [1399, 398] width 6 height 15
click at [1391, 355] on span "2" at bounding box center [1400, 359] width 17 height 18
click at [1290, 373] on html "On2Cook India Pvt. Ltd. Contacts People Marketing Workflows Campaigns Metrics &…" at bounding box center [784, 363] width 1568 height 726
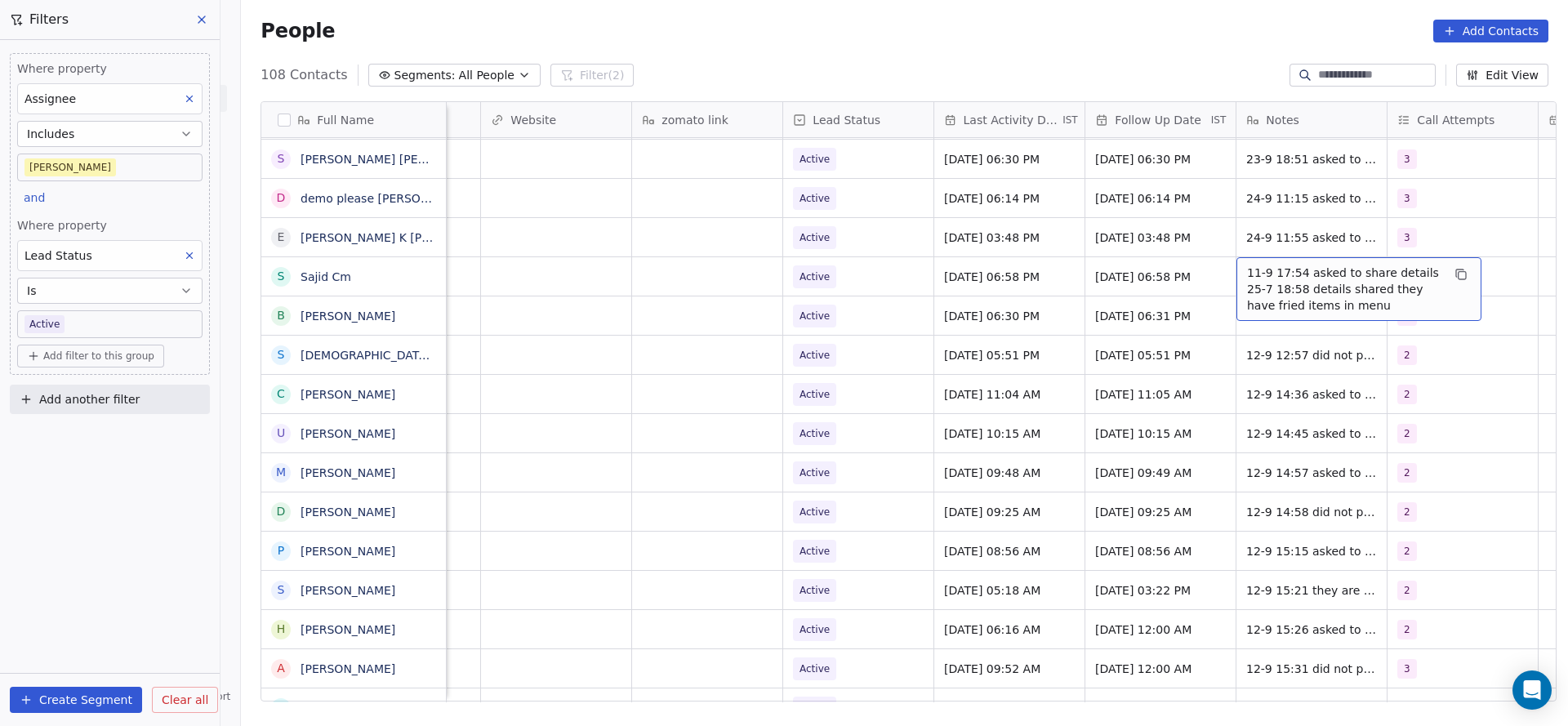
click at [1272, 276] on span "11-9 17:54 asked to share details 25-7 18:58 details shared they have fried ite…" at bounding box center [1344, 288] width 194 height 49
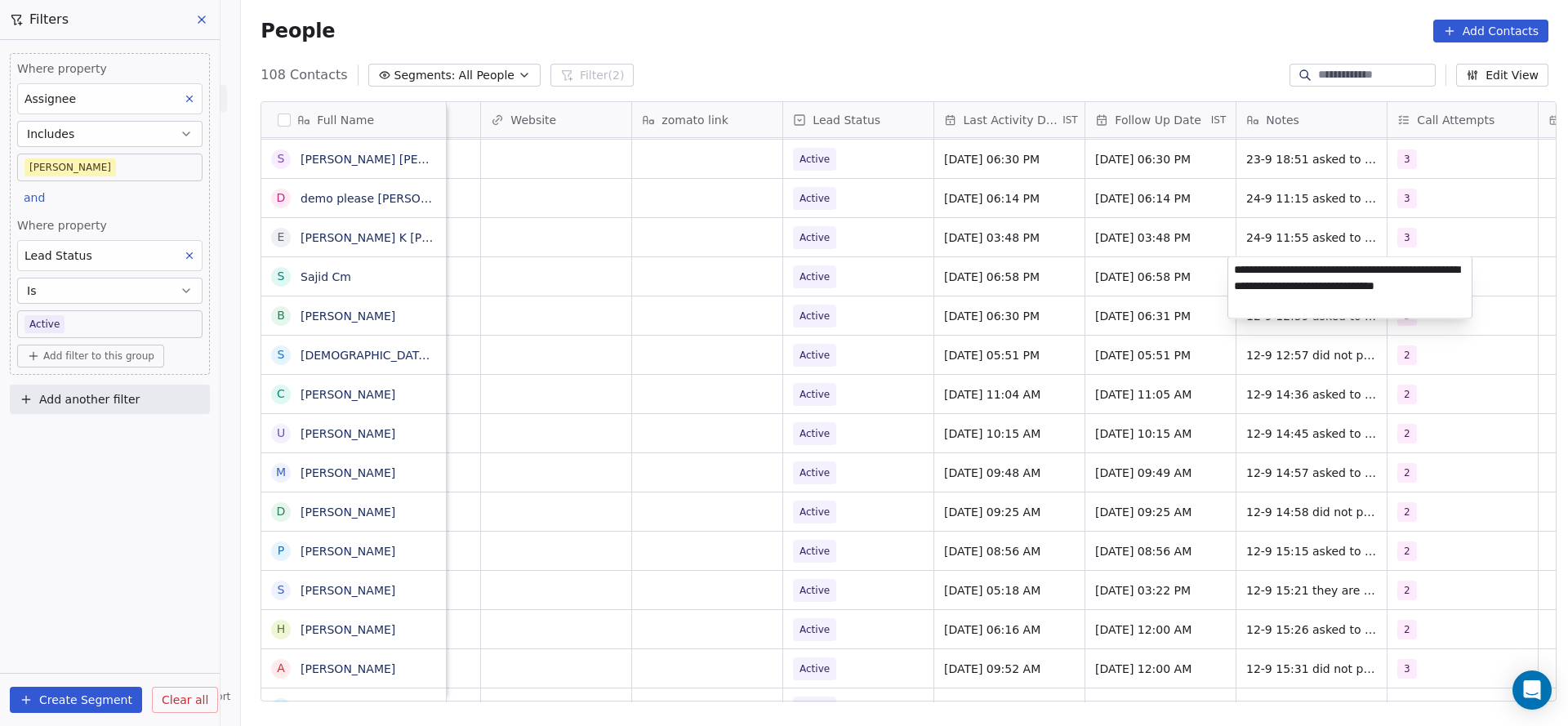
click at [1234, 267] on textarea "**********" at bounding box center [1350, 287] width 243 height 62
type textarea "**********"
click at [1114, 317] on html "On2Cook India Pvt. Ltd. Contacts People Marketing Workflows Campaigns Metrics &…" at bounding box center [784, 363] width 1568 height 726
click at [867, 282] on span "Active" at bounding box center [843, 276] width 99 height 23
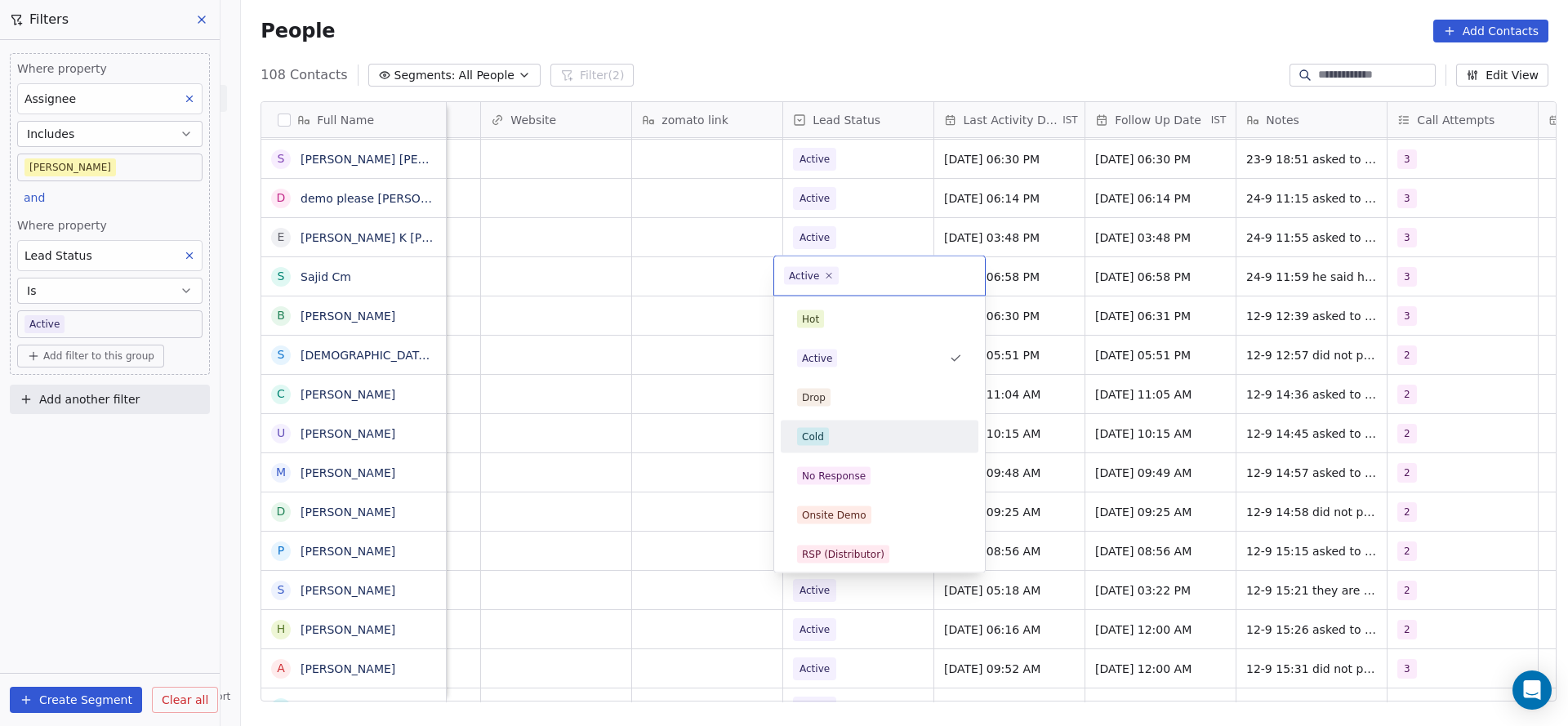
scroll to position [122, 0]
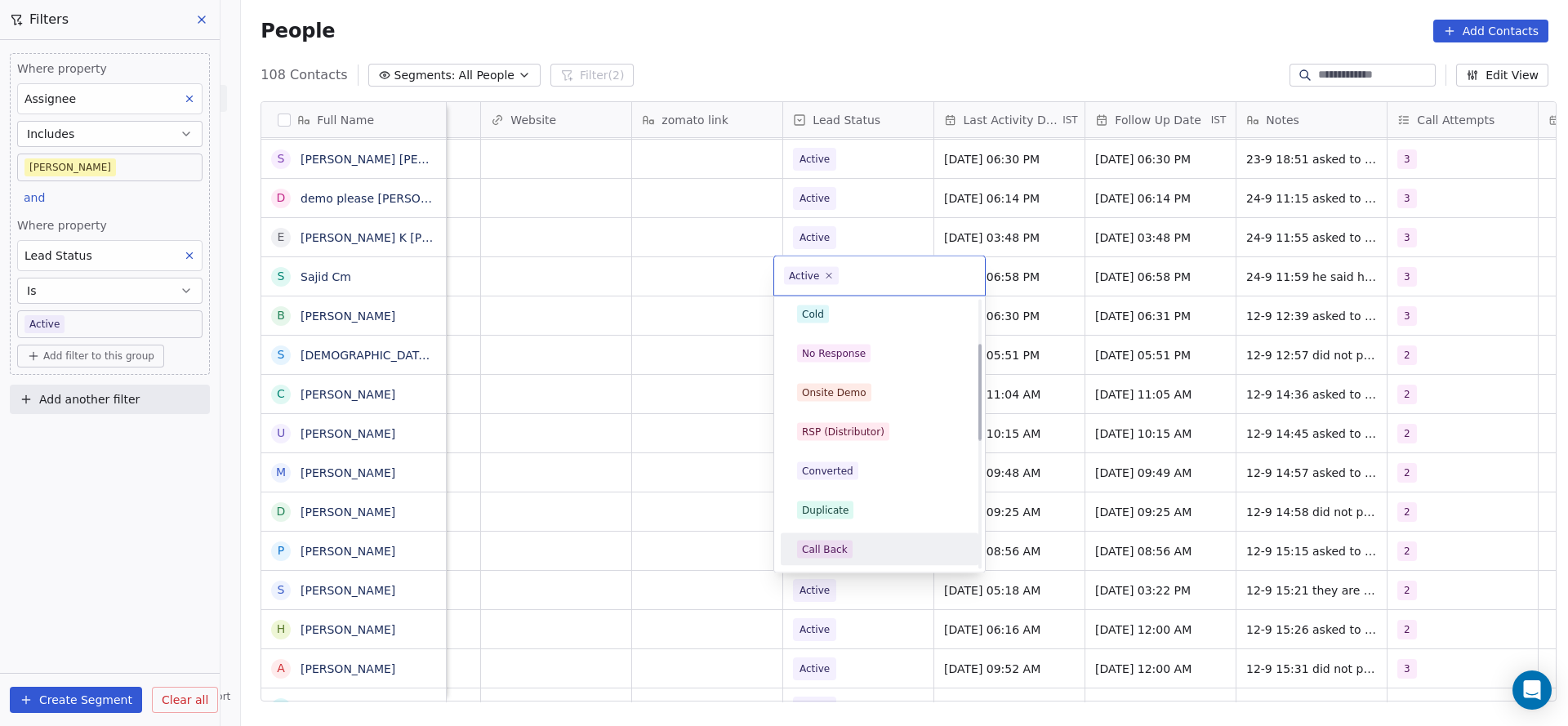
click at [851, 539] on div "Call Back" at bounding box center [879, 549] width 185 height 26
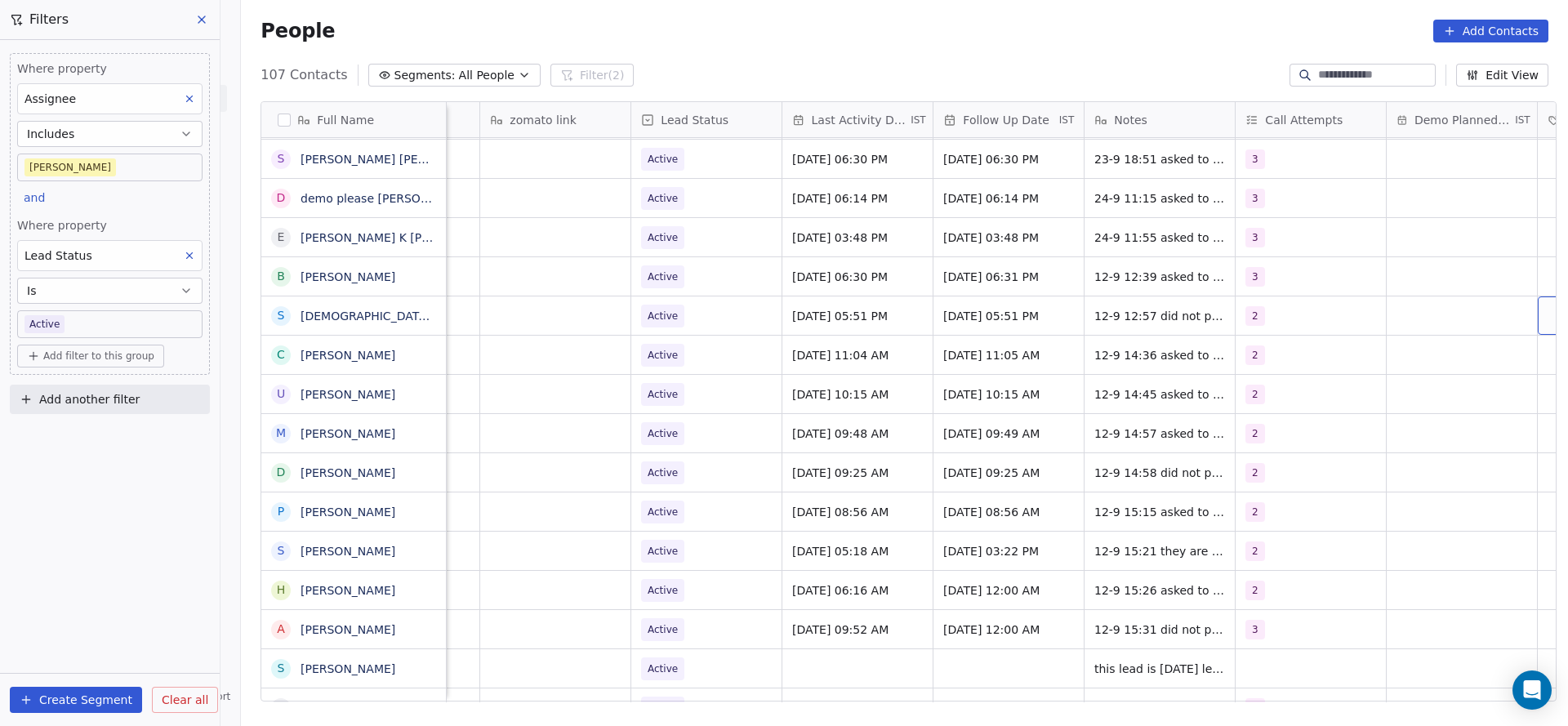
scroll to position [0, 2082]
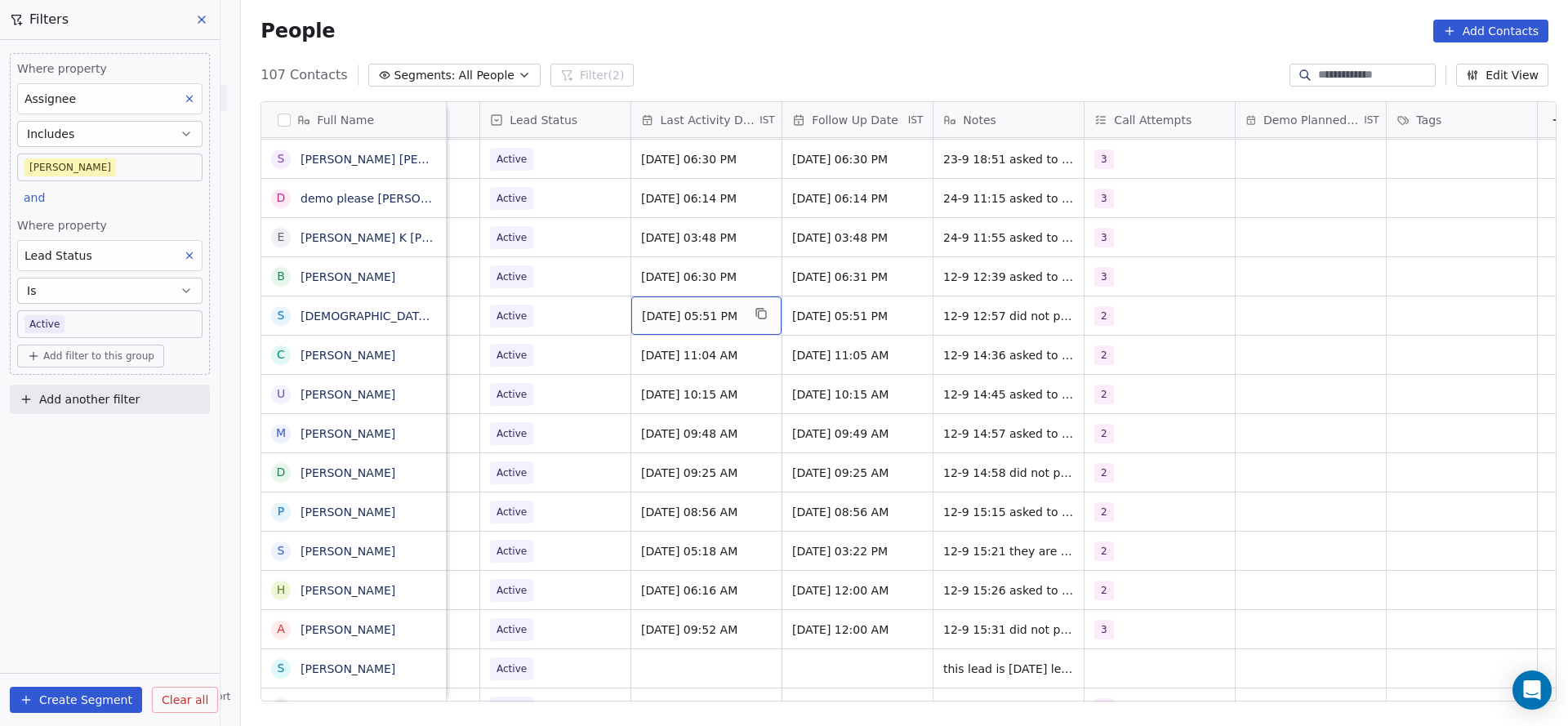
click at [681, 302] on div "Sep 12, 2025 05:51 PM" at bounding box center [706, 316] width 150 height 39
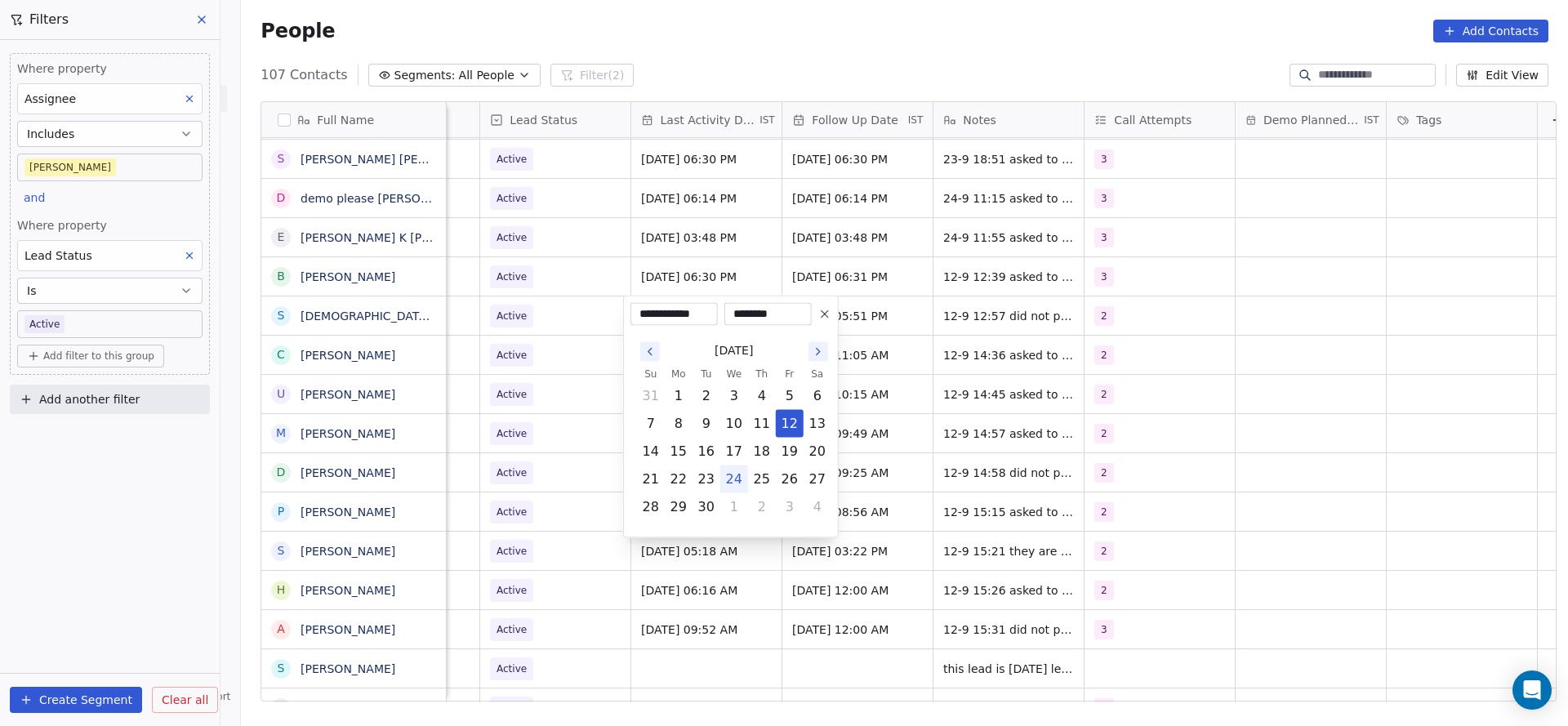
drag, startPoint x: 735, startPoint y: 475, endPoint x: 549, endPoint y: 458, distance: 186.8
click at [722, 475] on button "24" at bounding box center [734, 479] width 26 height 26
type input "**********"
click at [550, 455] on html "On2Cook India Pvt. Ltd. Contacts People Marketing Workflows Campaigns Metrics &…" at bounding box center [784, 363] width 1568 height 726
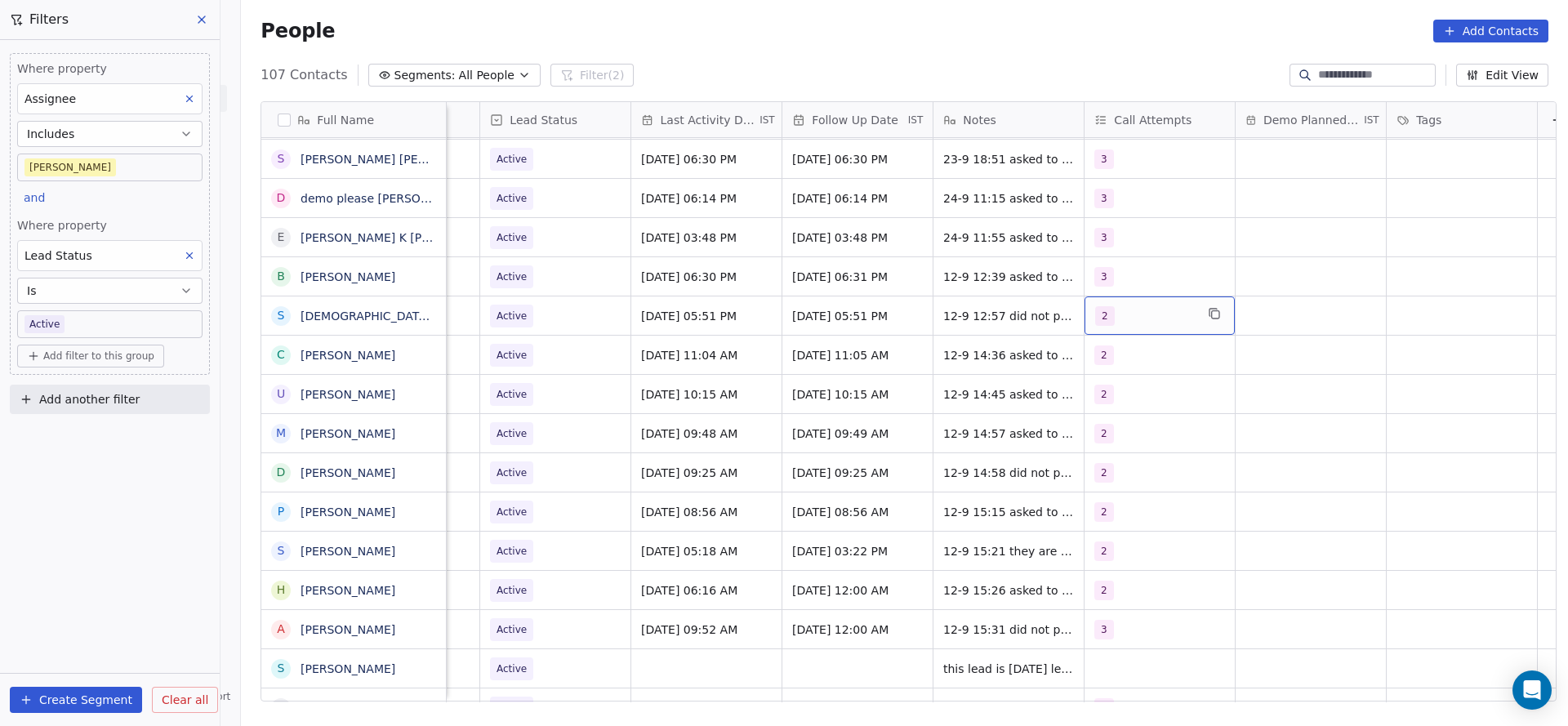
click at [1116, 318] on div "2" at bounding box center [1145, 316] width 99 height 19
click at [1121, 441] on span "3" at bounding box center [1127, 437] width 17 height 18
drag, startPoint x: 1118, startPoint y: 394, endPoint x: 920, endPoint y: 326, distance: 209.4
click at [1049, 409] on html "On2Cook India Pvt. Ltd. Contacts People Marketing Workflows Campaigns Metrics &…" at bounding box center [784, 363] width 1568 height 726
click at [798, 409] on html "On2Cook India Pvt. Ltd. Contacts People Marketing Workflows Campaigns Metrics &…" at bounding box center [784, 363] width 1568 height 726
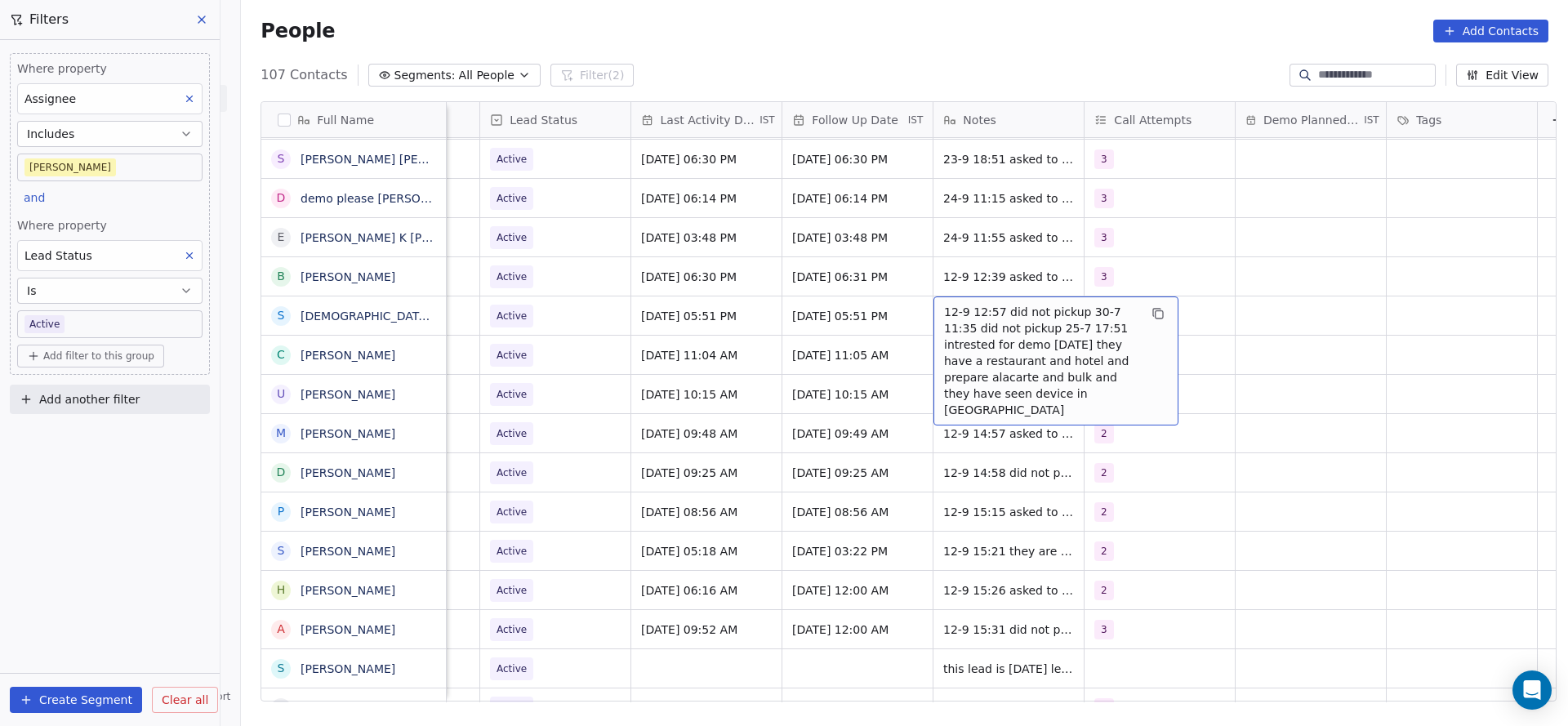
click at [945, 314] on span "12-9 12:57 did not pickup 30-7 11:35 did not pickup 25-7 17:51 intrested for de…" at bounding box center [1041, 361] width 194 height 114
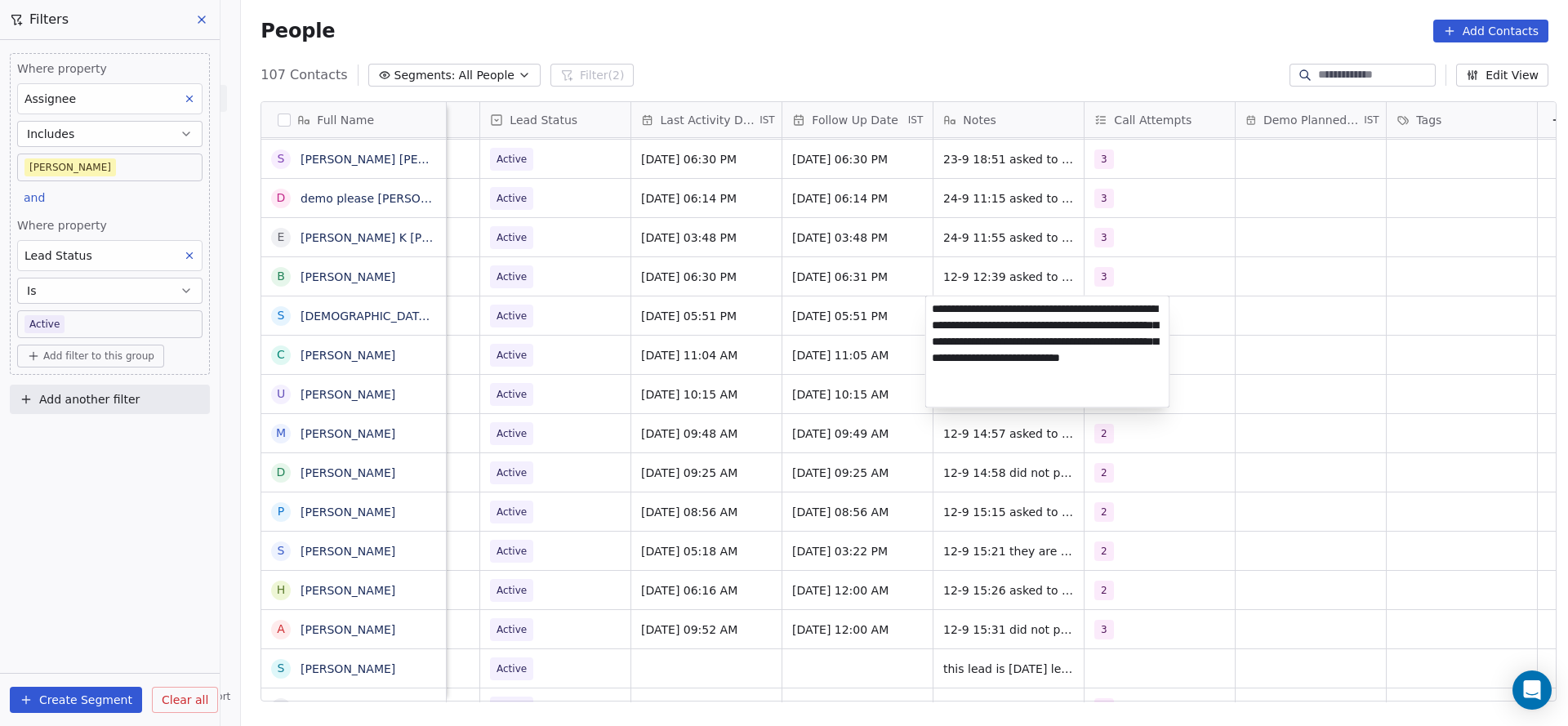
click at [928, 310] on textarea "**********" at bounding box center [1048, 351] width 243 height 111
type textarea "**********"
click at [696, 369] on html "On2Cook India Pvt. Ltd. Contacts People Marketing Workflows Campaigns Metrics &…" at bounding box center [784, 363] width 1568 height 726
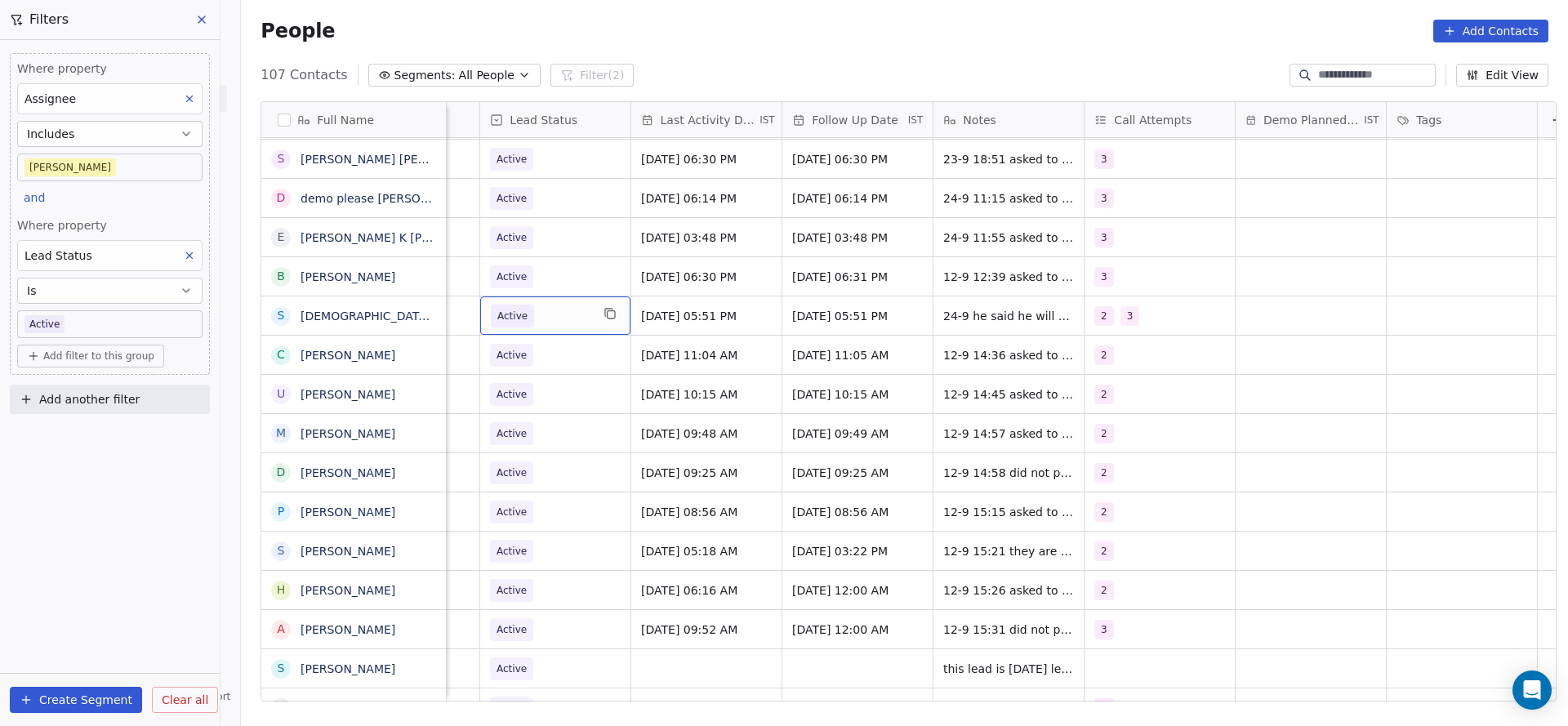
click at [527, 307] on span "Active" at bounding box center [540, 316] width 99 height 23
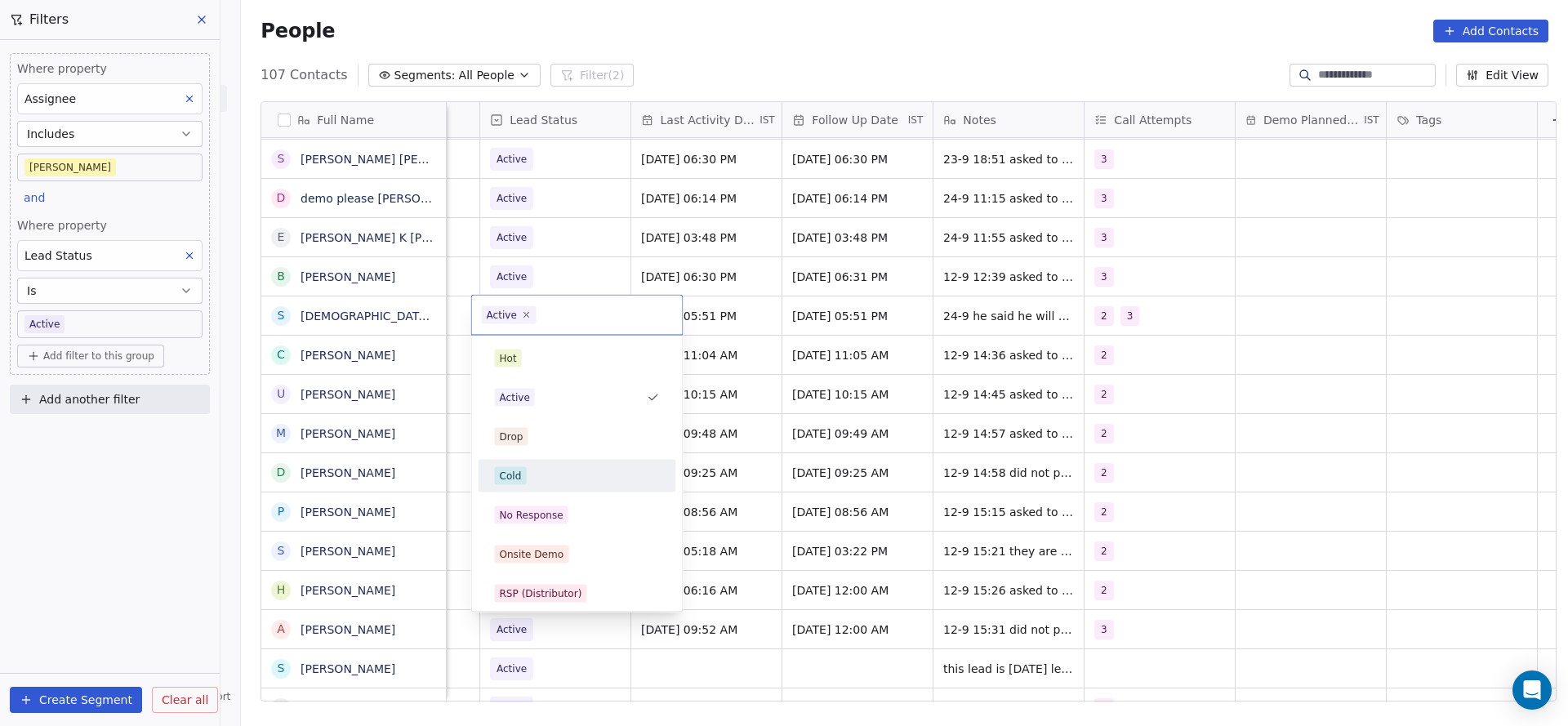
scroll to position [122, 0]
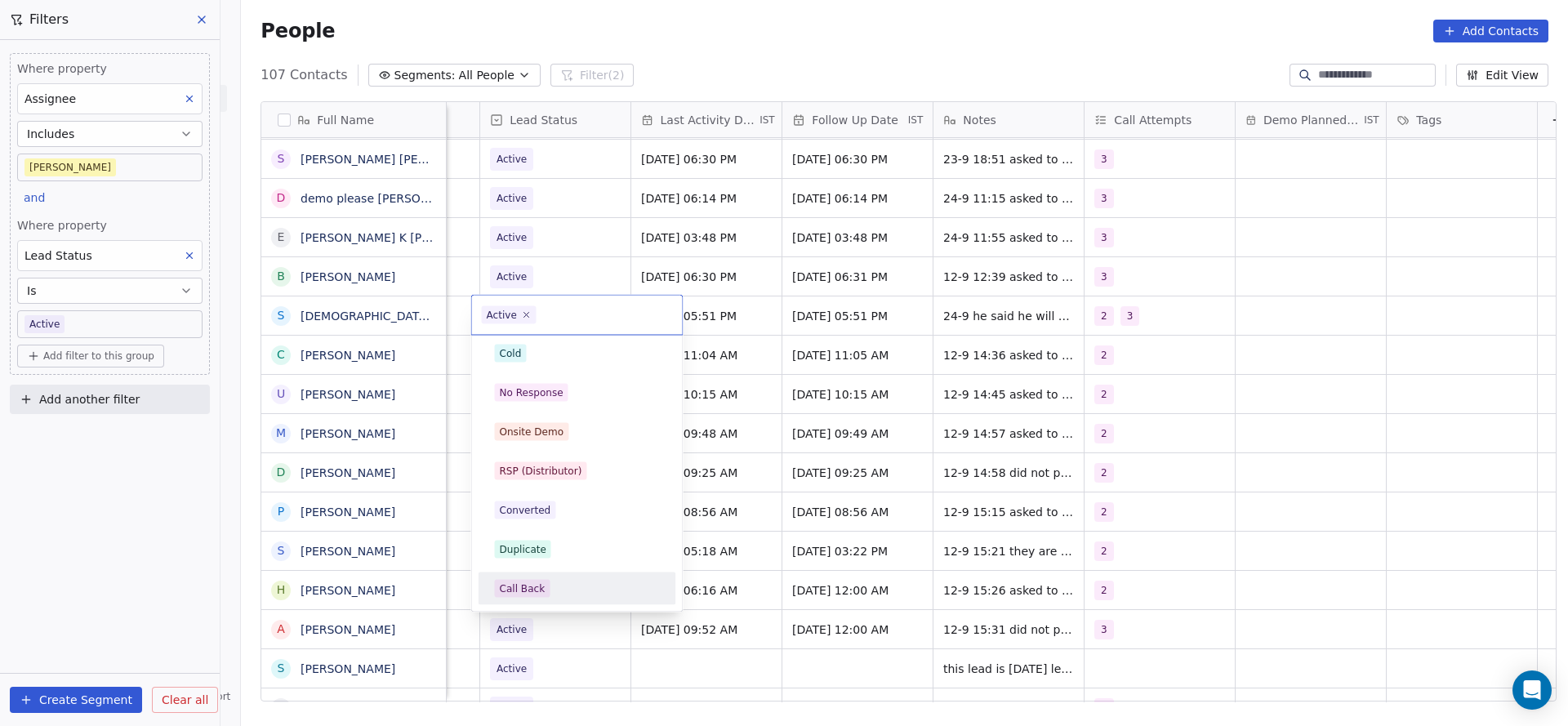
click at [517, 582] on div "Call Back" at bounding box center [523, 589] width 46 height 15
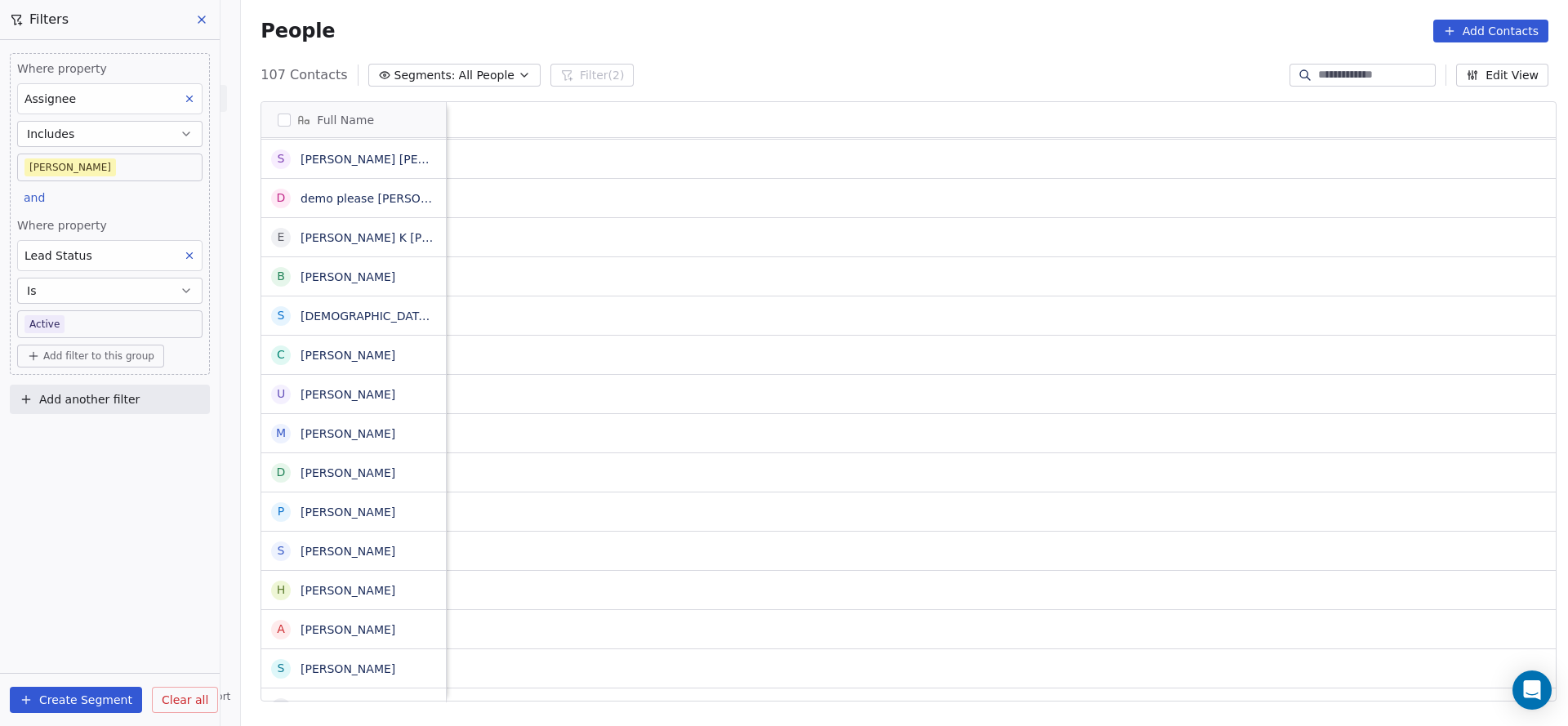
scroll to position [0, 2121]
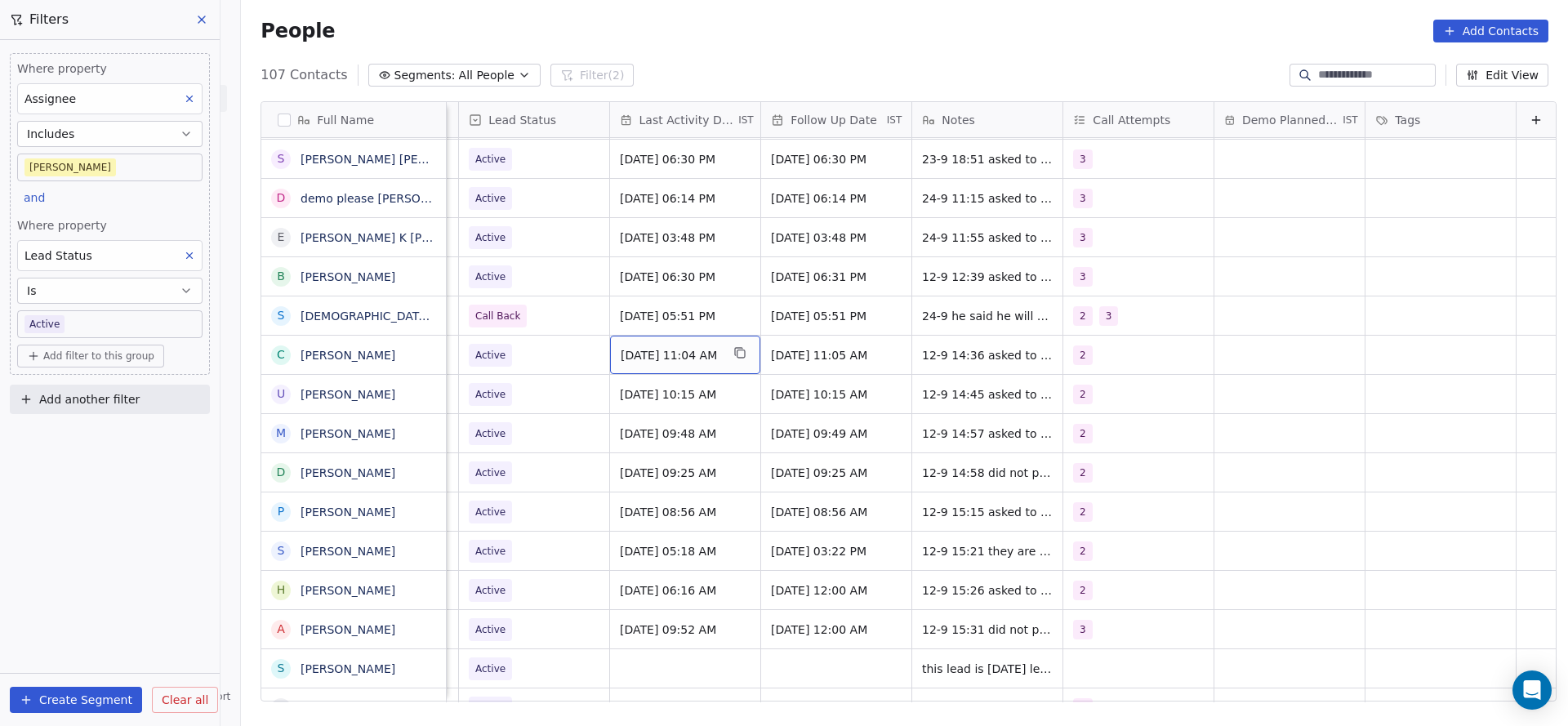
click at [653, 356] on span "Sep 12, 2025 11:04 AM" at bounding box center [670, 355] width 99 height 17
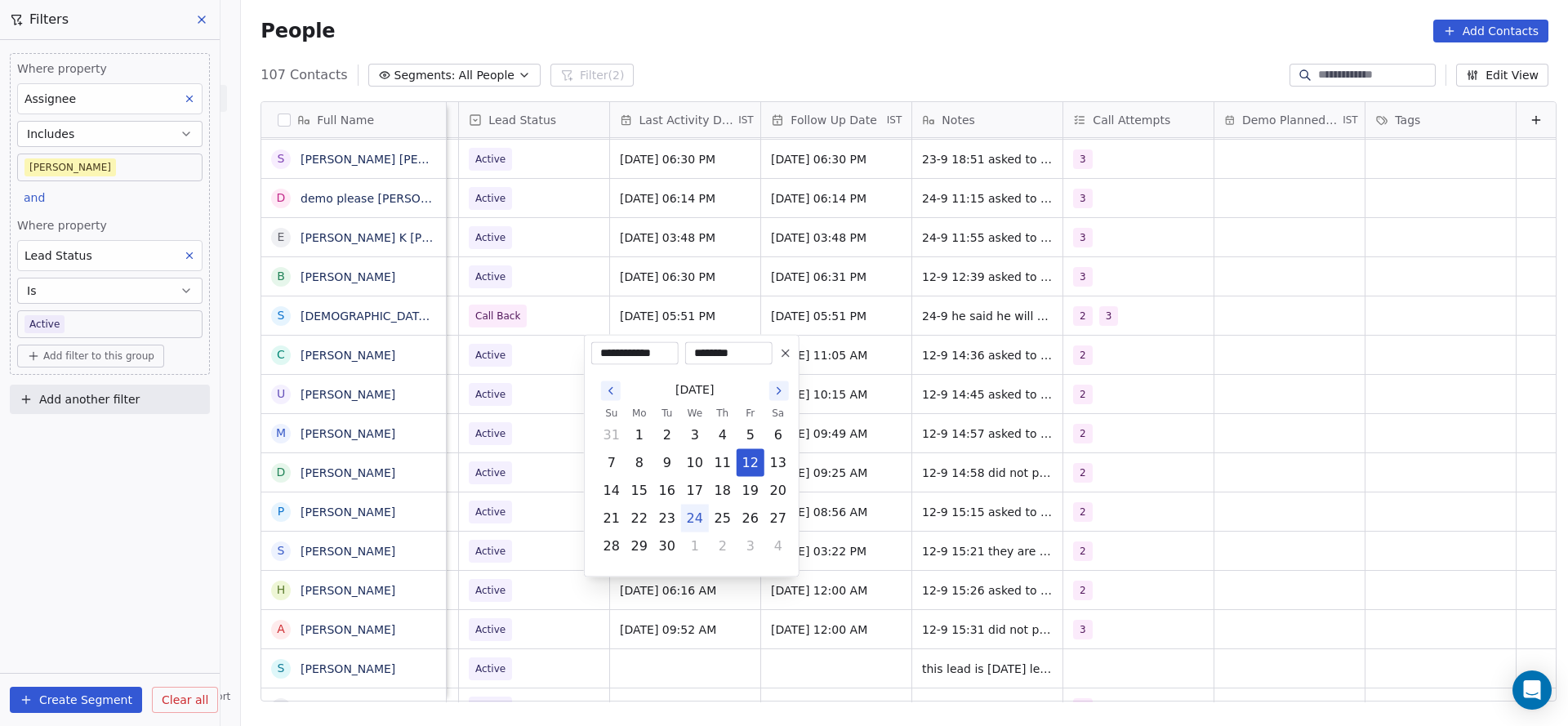
click at [691, 515] on button "24" at bounding box center [695, 518] width 26 height 26
type input "**********"
click at [522, 444] on html "On2Cook India Pvt. Ltd. Contacts People Marketing Workflows Campaigns Metrics &…" at bounding box center [784, 363] width 1568 height 726
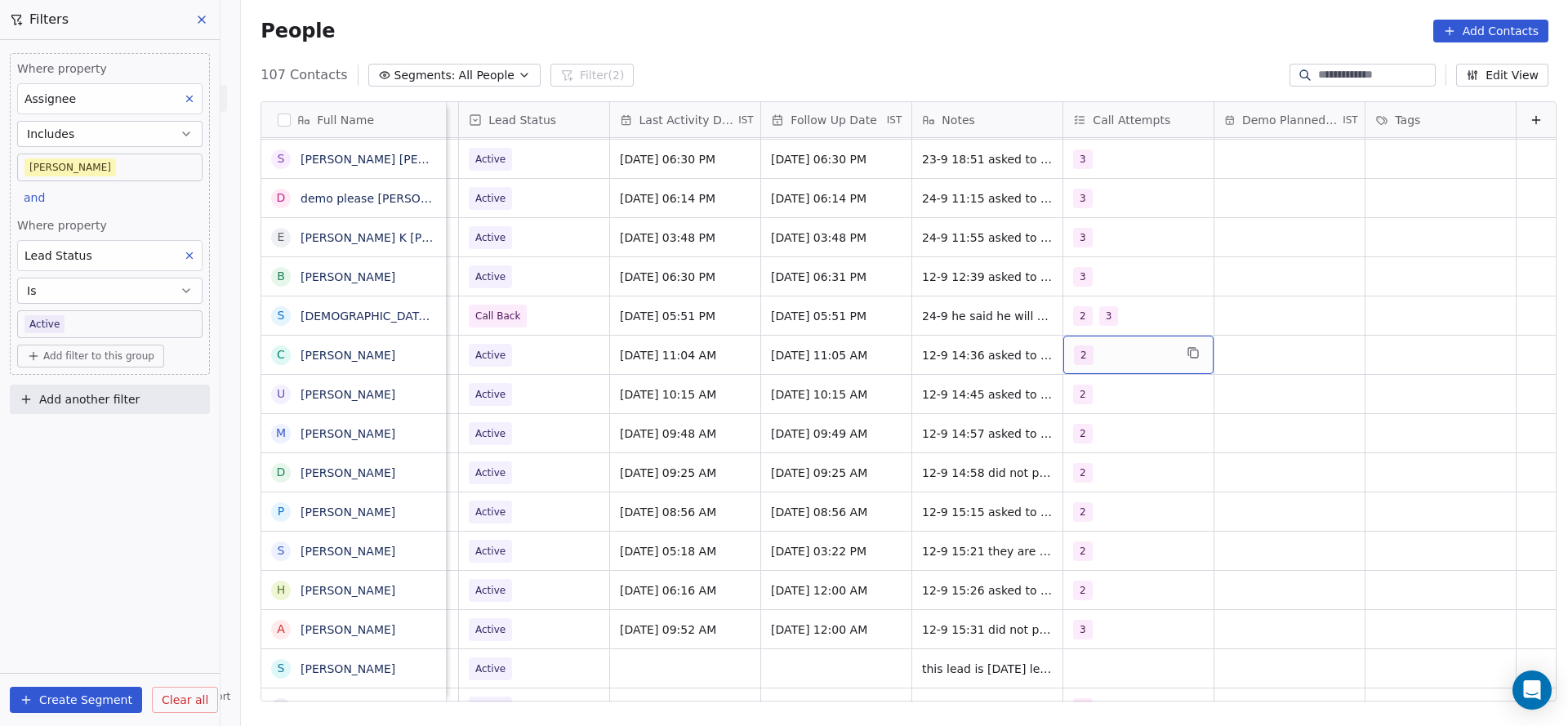
click at [1088, 336] on div "2" at bounding box center [1138, 355] width 150 height 39
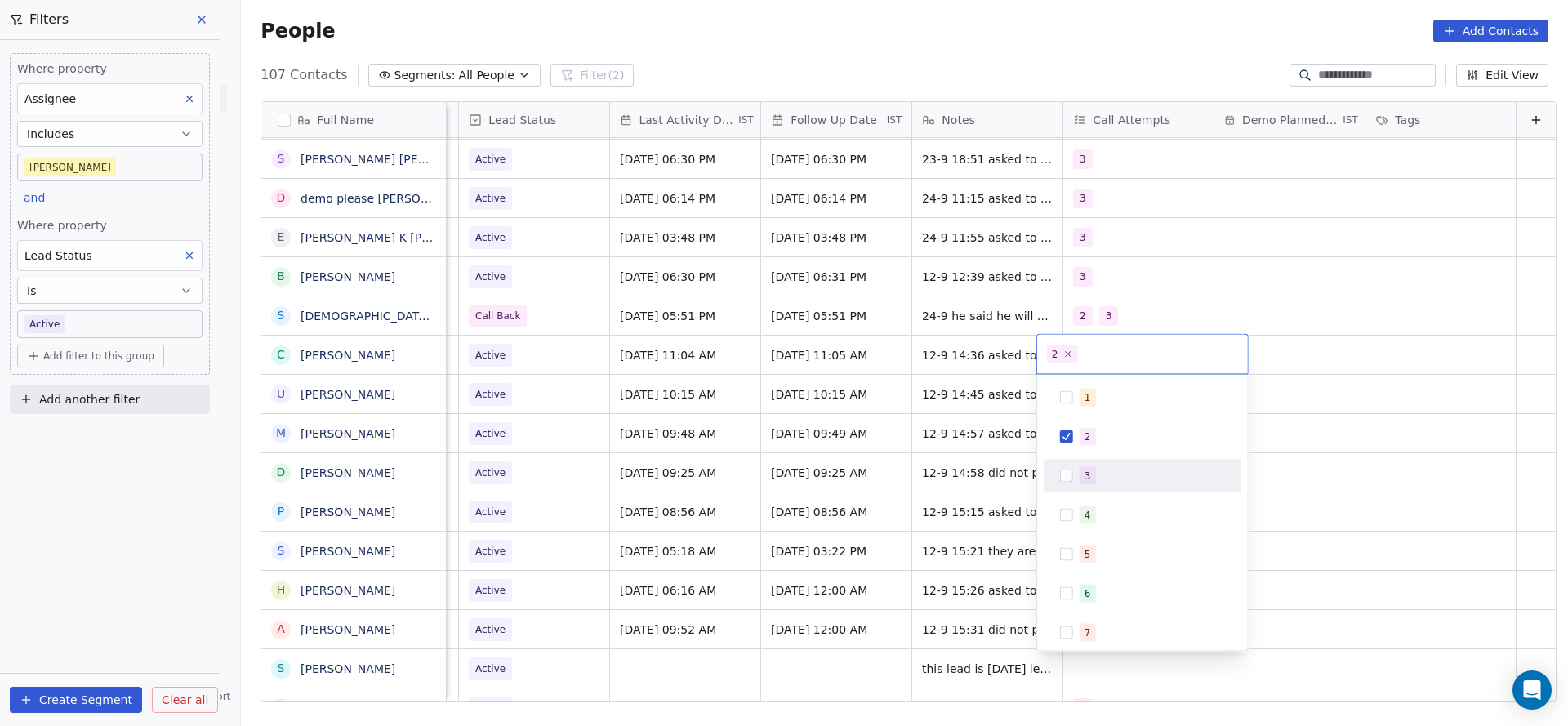
click at [1085, 467] on span "3" at bounding box center [1088, 476] width 17 height 18
drag, startPoint x: 1085, startPoint y: 440, endPoint x: 935, endPoint y: 467, distance: 152.4
click at [1077, 441] on div "2" at bounding box center [1143, 436] width 185 height 26
click at [797, 481] on html "On2Cook India Pvt. Ltd. Contacts People Marketing Workflows Campaigns Metrics &…" at bounding box center [784, 363] width 1568 height 726
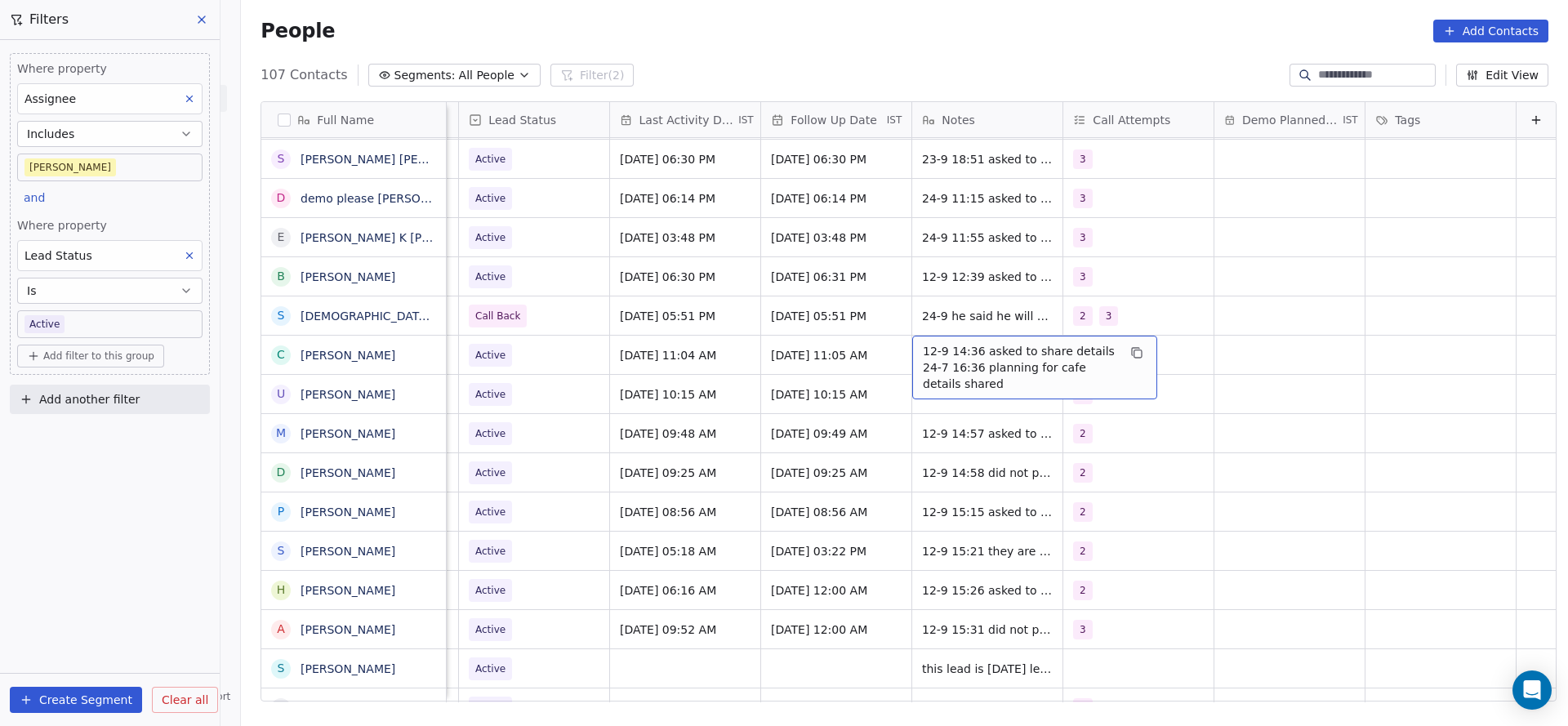
click at [942, 364] on span "12-9 14:36 asked to share details 24-7 16:36 planning for cafe details shared" at bounding box center [1020, 367] width 194 height 49
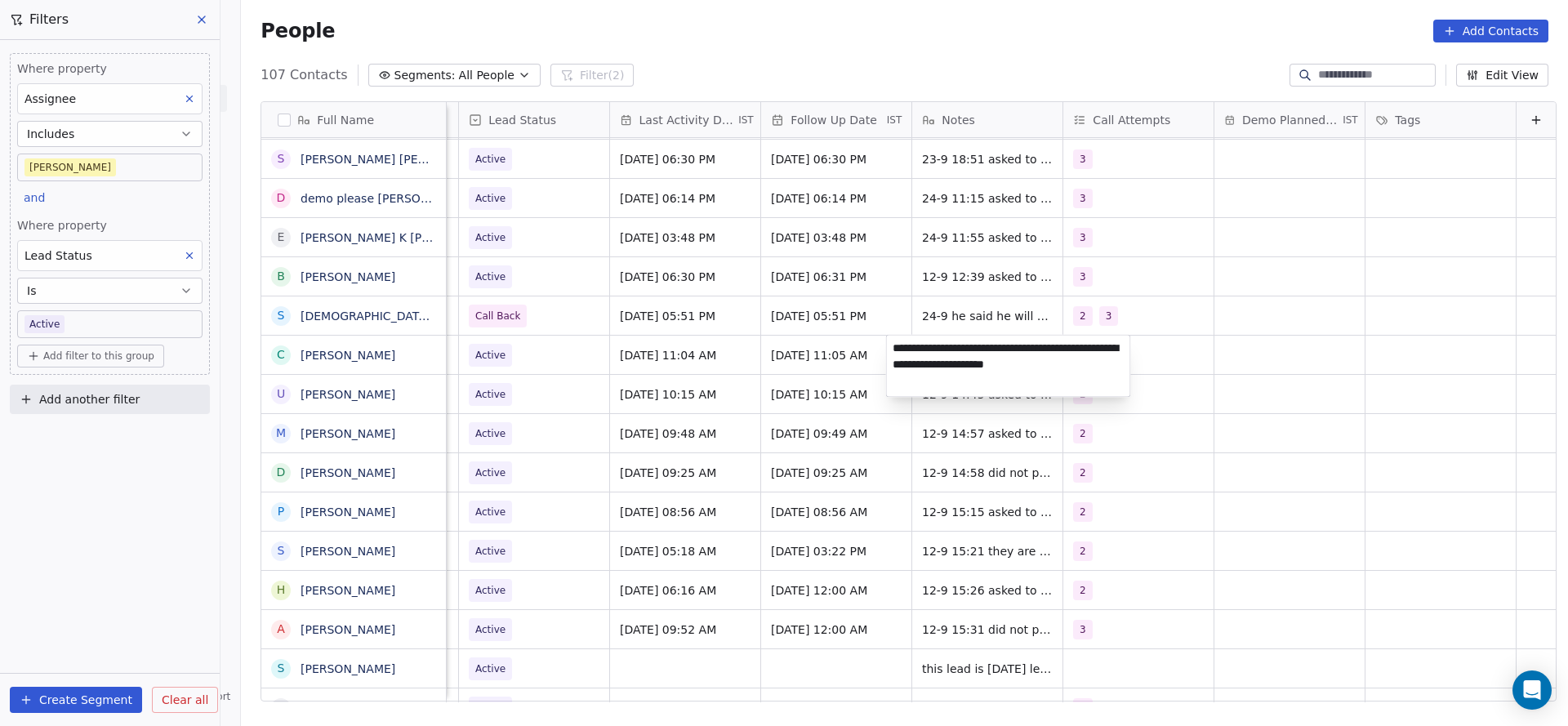
click at [887, 345] on div "**********" at bounding box center [1009, 366] width 245 height 63
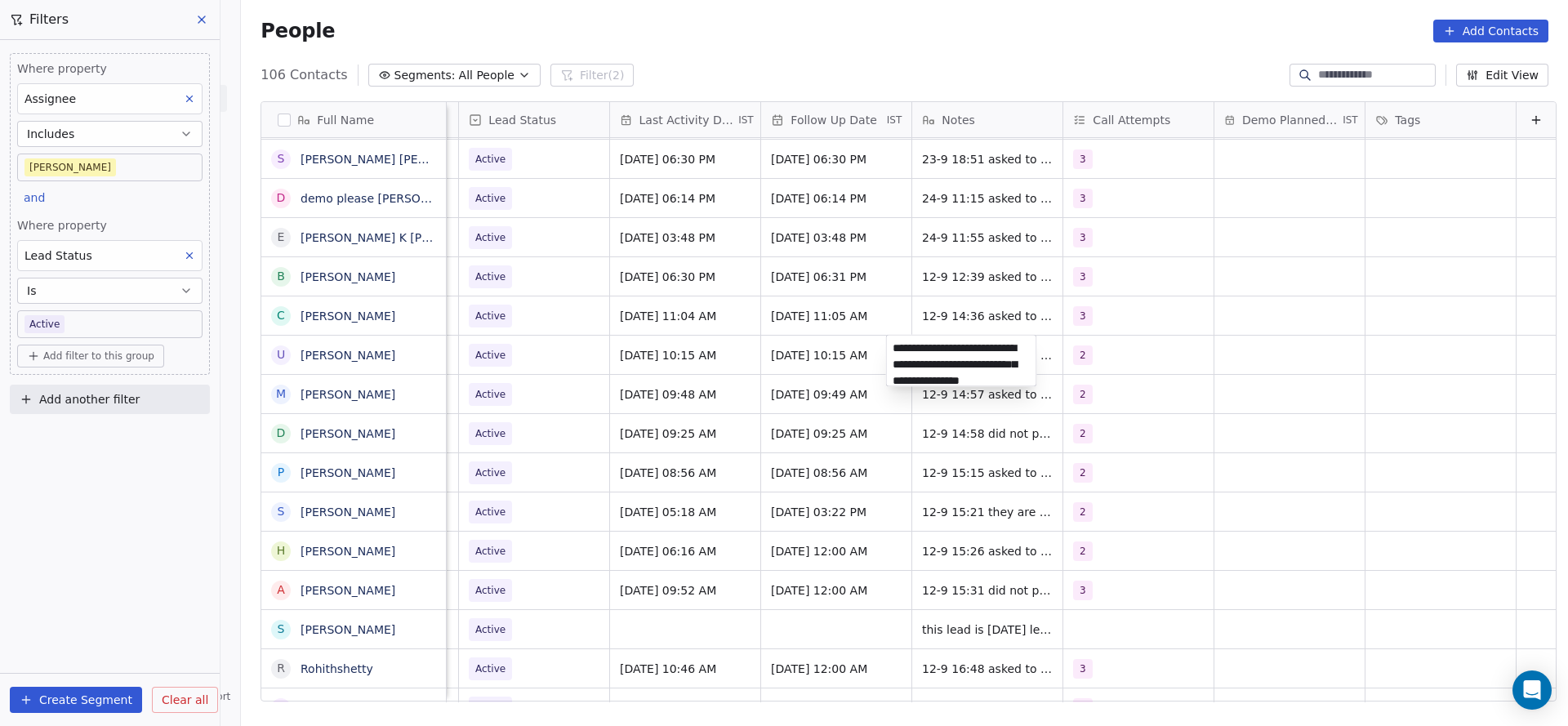
scroll to position [22, 0]
click at [900, 342] on textarea "**********" at bounding box center [962, 361] width 149 height 51
click at [809, 355] on html "On2Cook India Pvt. Ltd. Contacts People Marketing Workflows Campaigns Metrics &…" at bounding box center [784, 363] width 1568 height 726
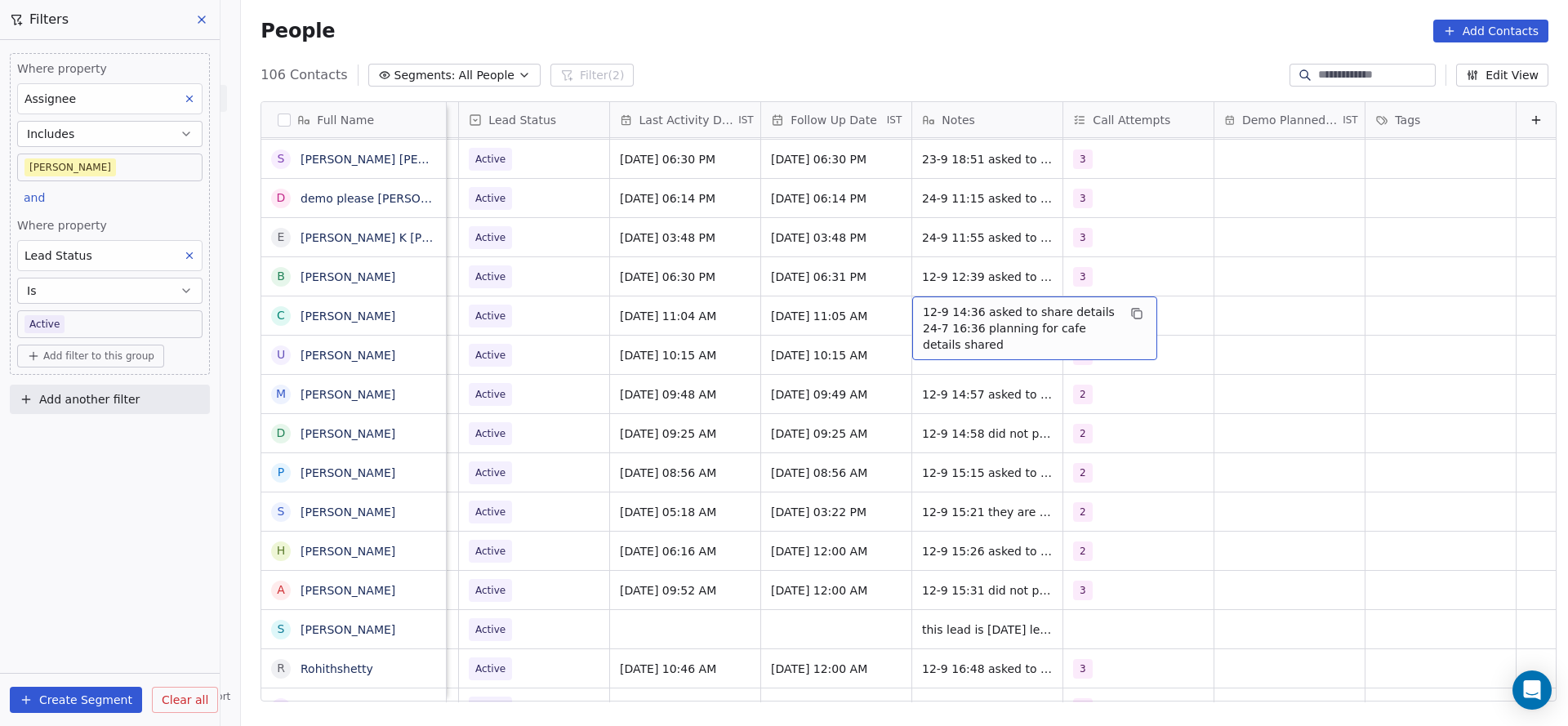
click at [912, 309] on div "12-9 14:36 asked to share details 24-7 16:36 planning for cafe details shared" at bounding box center [1035, 328] width 245 height 63
click at [894, 304] on textarea "**********" at bounding box center [1009, 327] width 243 height 62
type textarea "**********"
click at [860, 325] on html "On2Cook India Pvt. Ltd. Contacts People Marketing Workflows Campaigns Metrics &…" at bounding box center [784, 363] width 1568 height 726
click at [530, 323] on span "Active" at bounding box center [519, 316] width 99 height 23
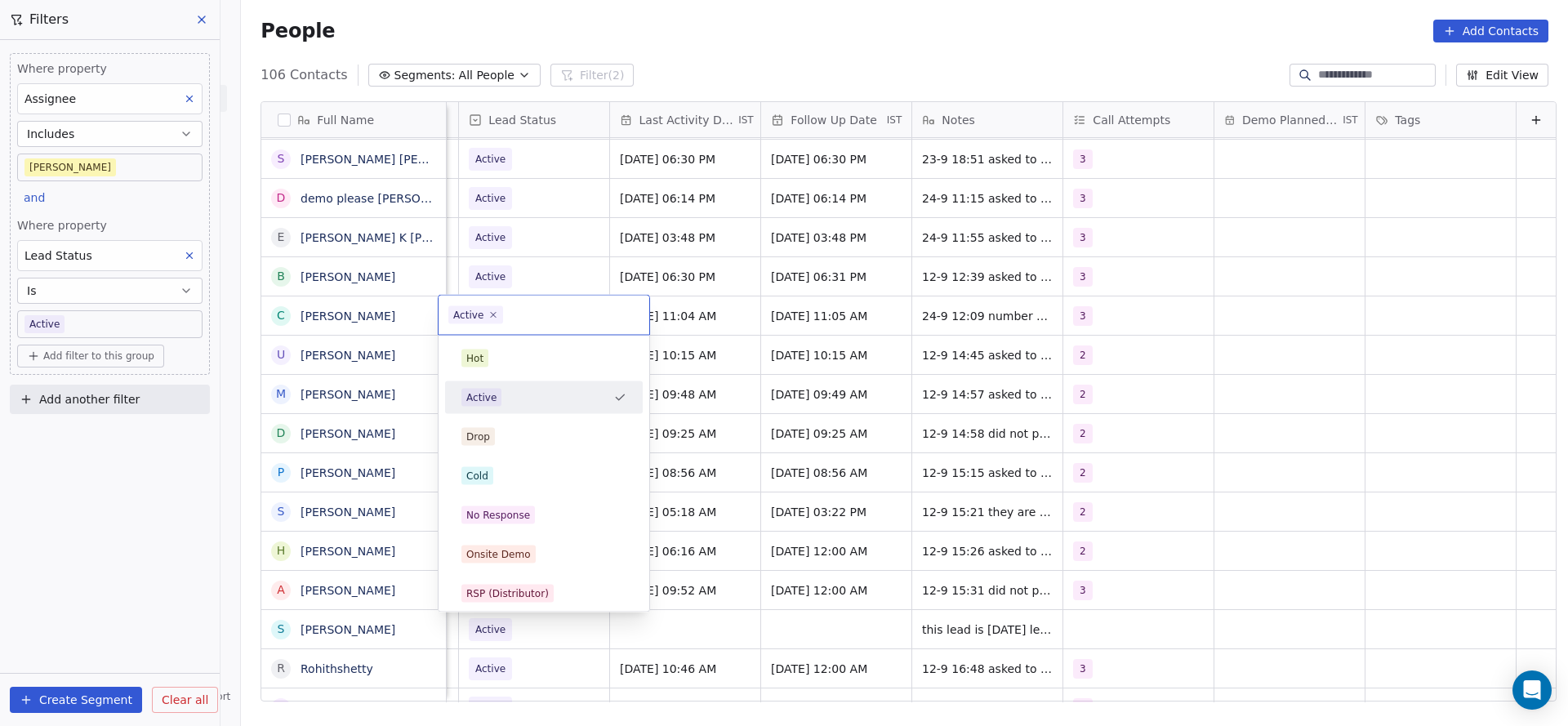
scroll to position [0, 2115]
click at [524, 506] on span "No Response" at bounding box center [498, 515] width 74 height 18
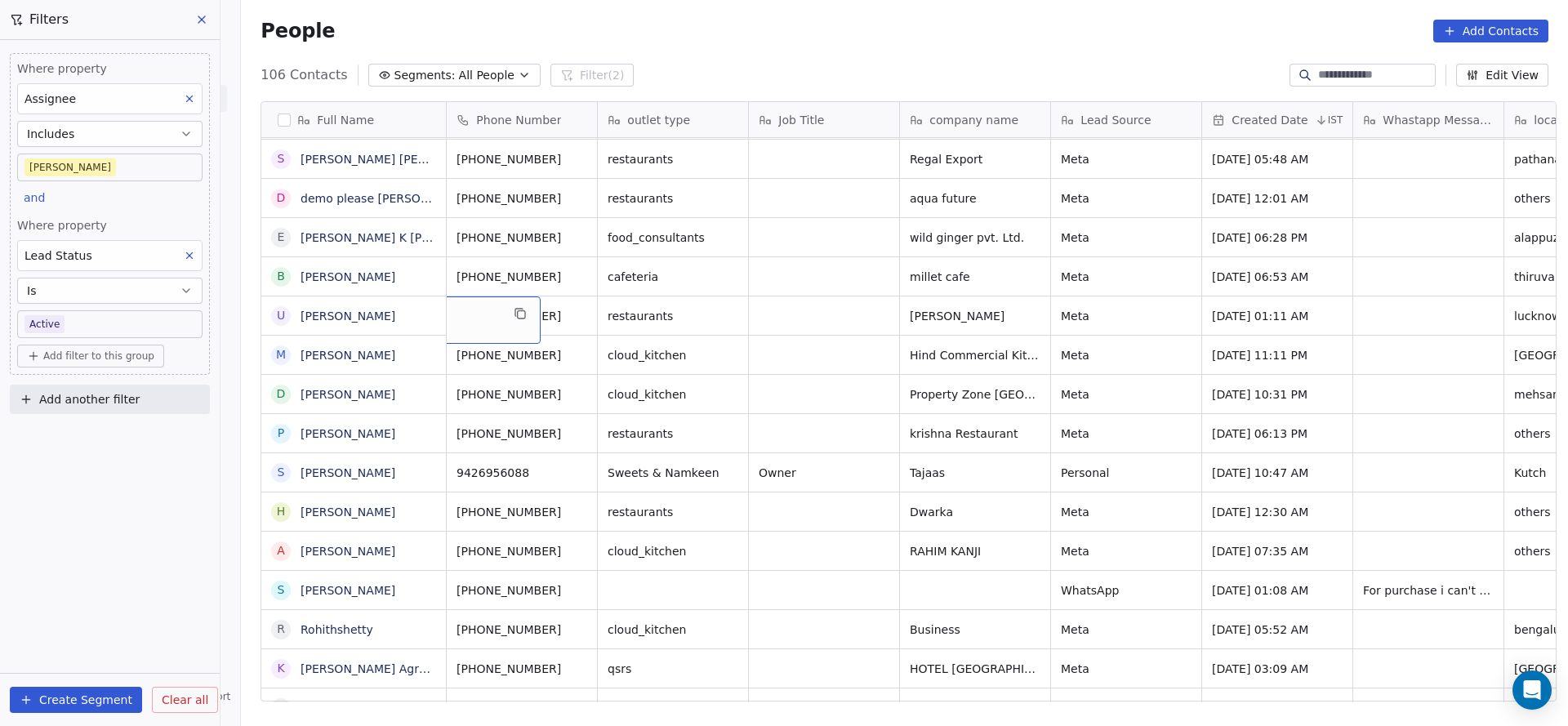
scroll to position [0, 0]
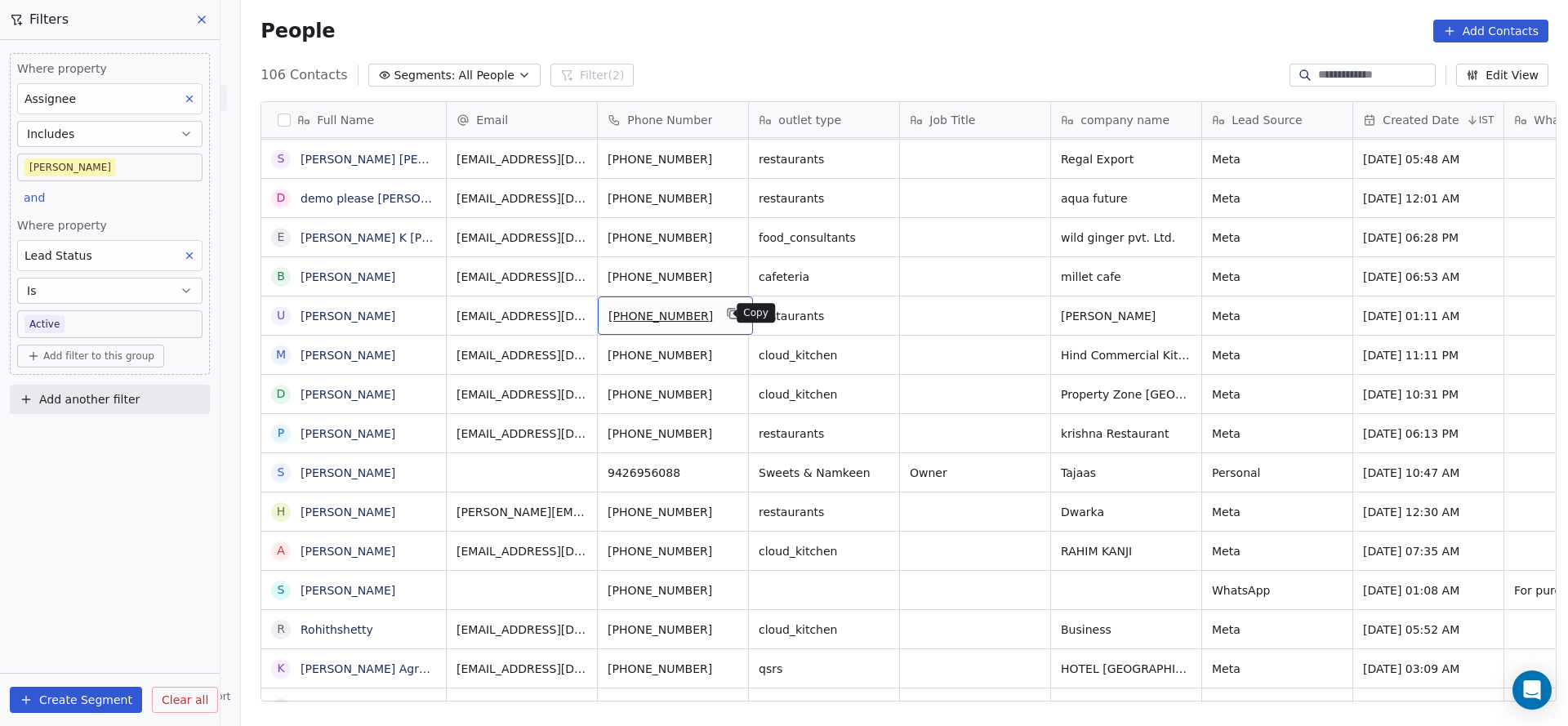
click at [727, 314] on icon "grid" at bounding box center [734, 314] width 13 height 13
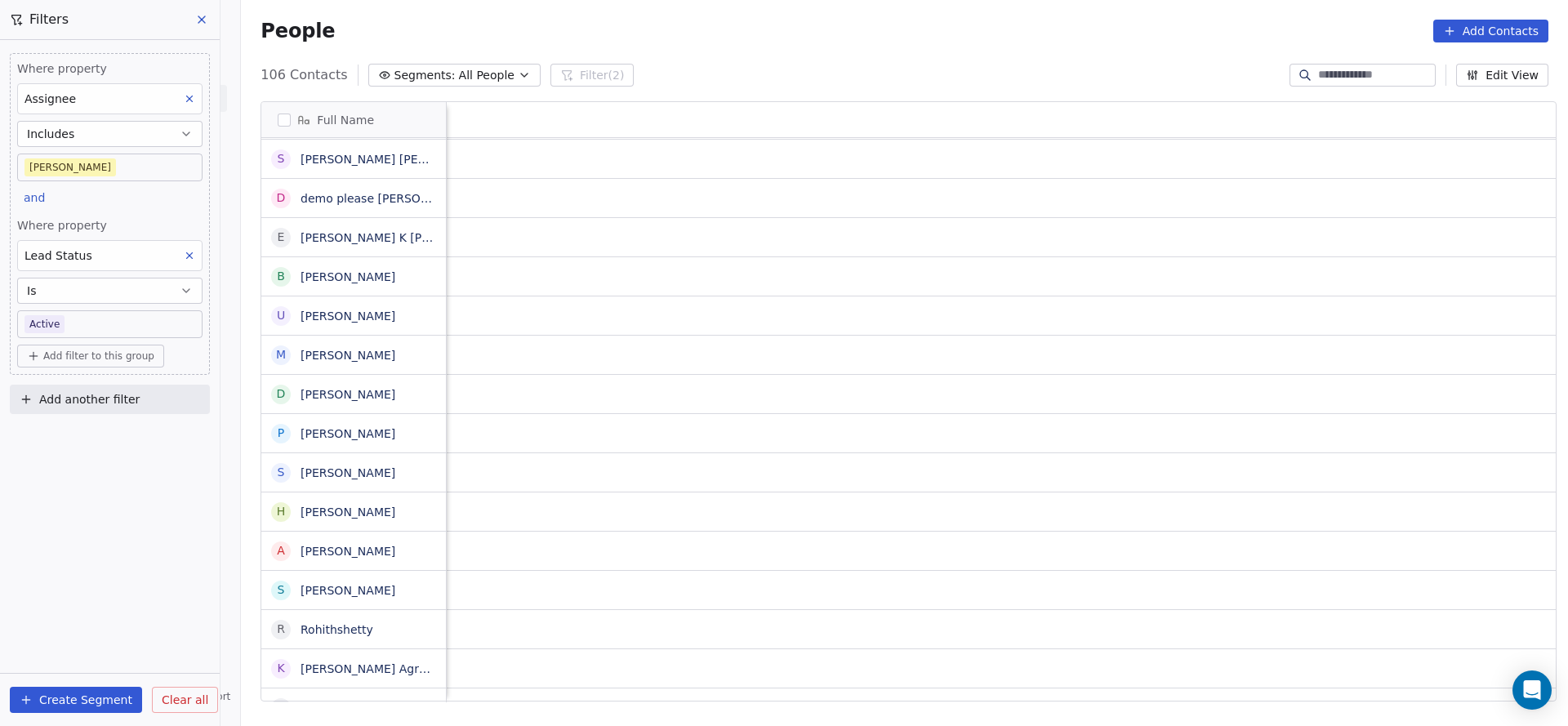
scroll to position [0, 1760]
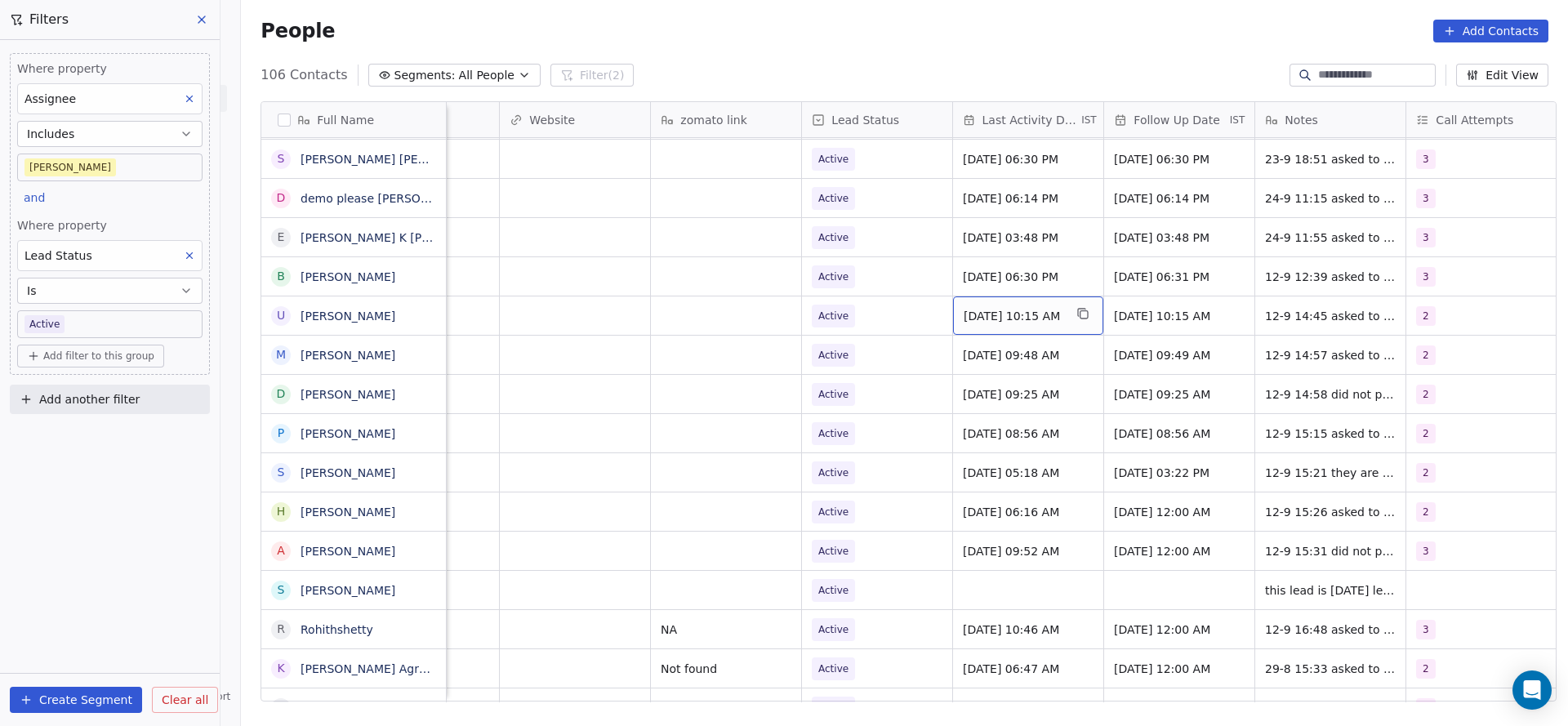
click at [1019, 307] on span "Sep 12, 2025 10:15 AM" at bounding box center [1014, 316] width 99 height 17
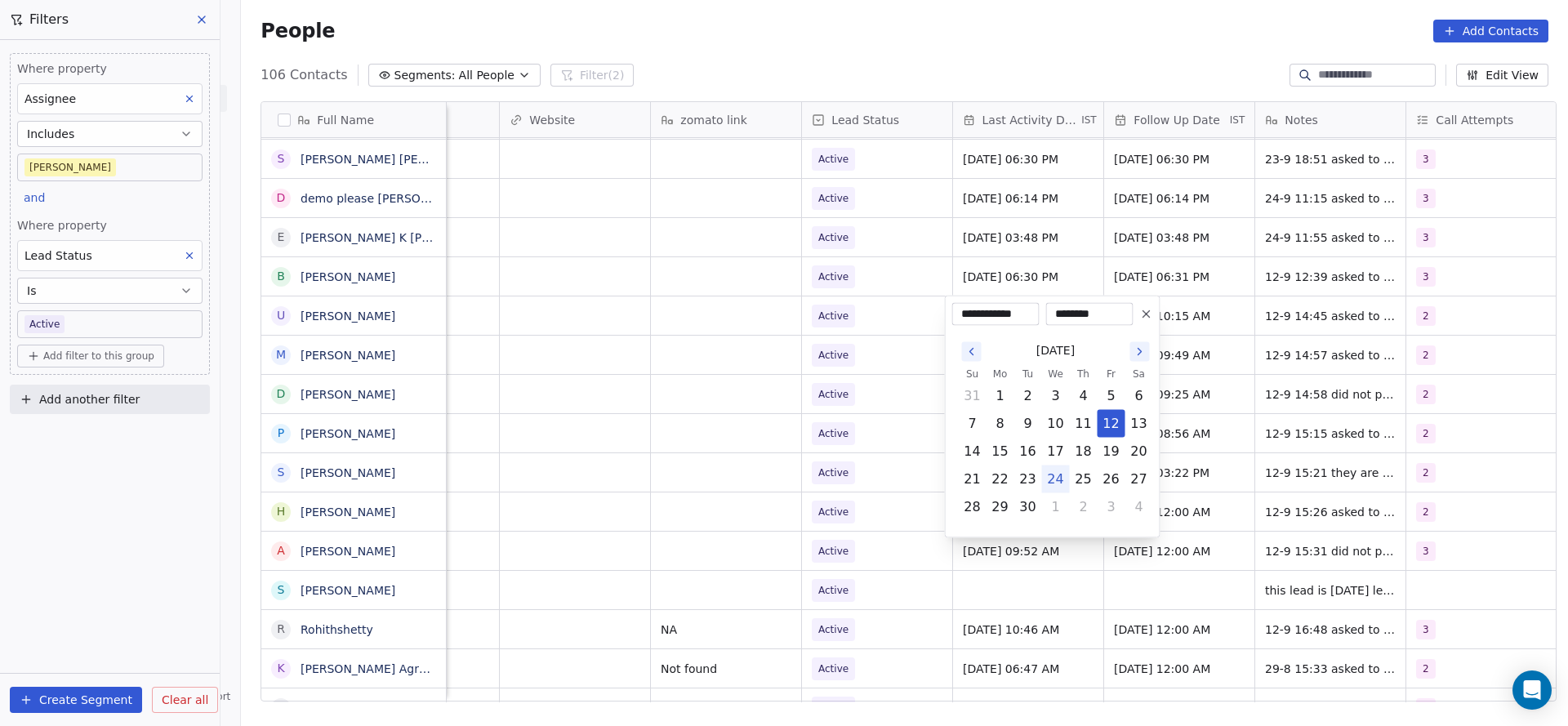
click at [1062, 481] on button "24" at bounding box center [1056, 479] width 26 height 26
type input "**********"
click at [776, 391] on html "On2Cook India Pvt. Ltd. Contacts People Marketing Workflows Campaigns Metrics &…" at bounding box center [784, 363] width 1568 height 726
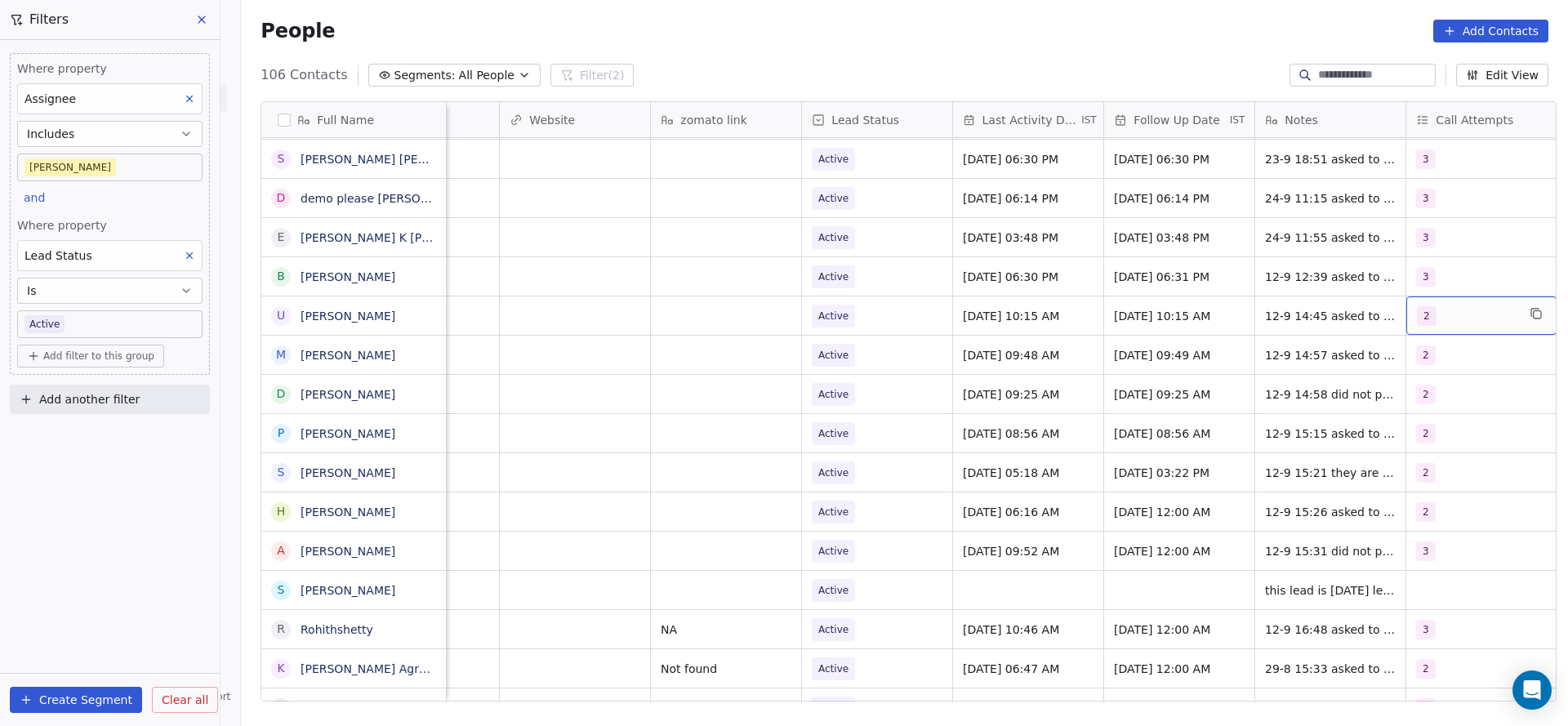
scroll to position [0, 1779]
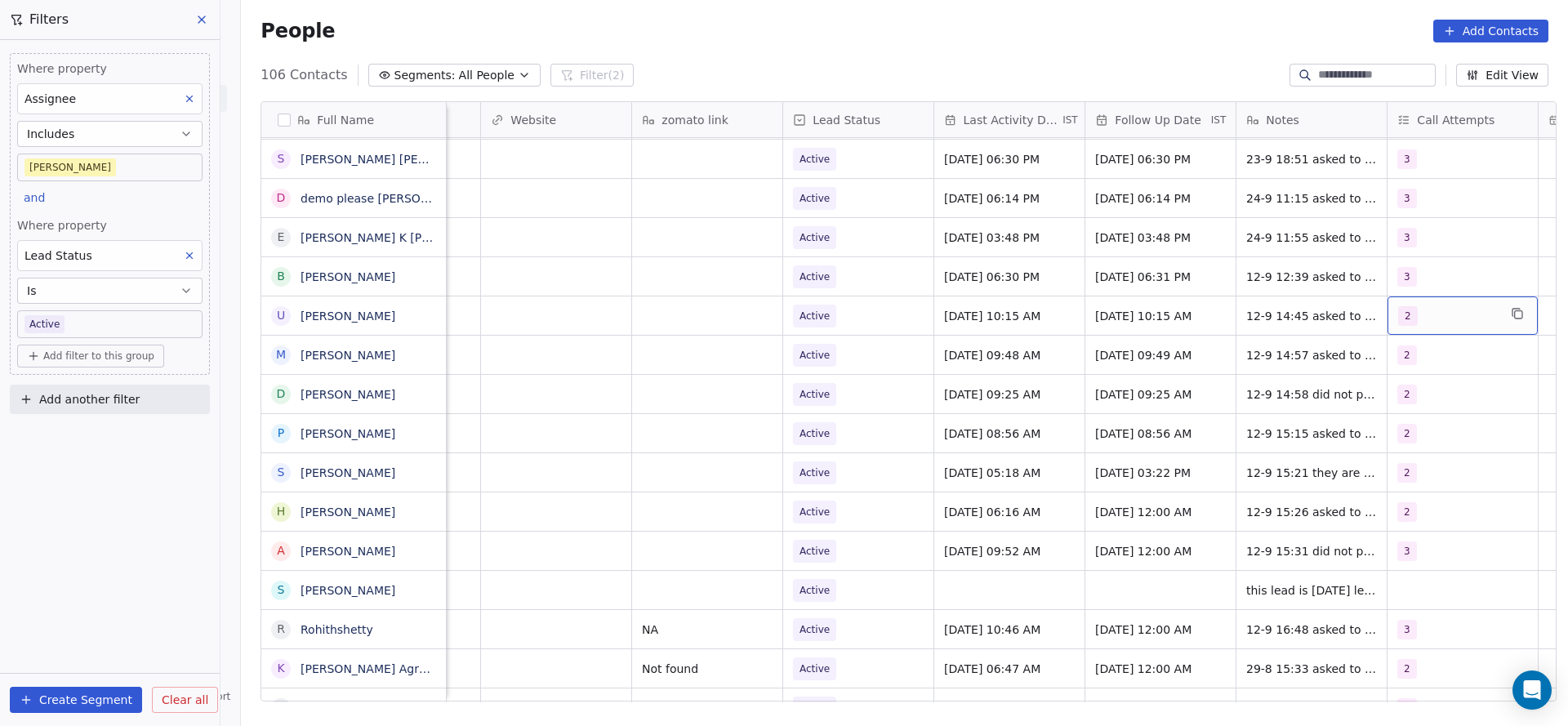
click at [1459, 330] on div "2" at bounding box center [1462, 316] width 150 height 39
click at [1401, 430] on div "3" at bounding box center [1399, 437] width 6 height 15
click at [1401, 400] on span "2" at bounding box center [1400, 398] width 17 height 18
click at [1079, 416] on html "On2Cook India Pvt. Ltd. Contacts People Marketing Workflows Campaigns Metrics &…" at bounding box center [784, 363] width 1568 height 726
click at [1260, 325] on span "12-9 14:45 asked to share dteials 24-7 15:45 planning for new details shared" at bounding box center [1344, 328] width 194 height 49
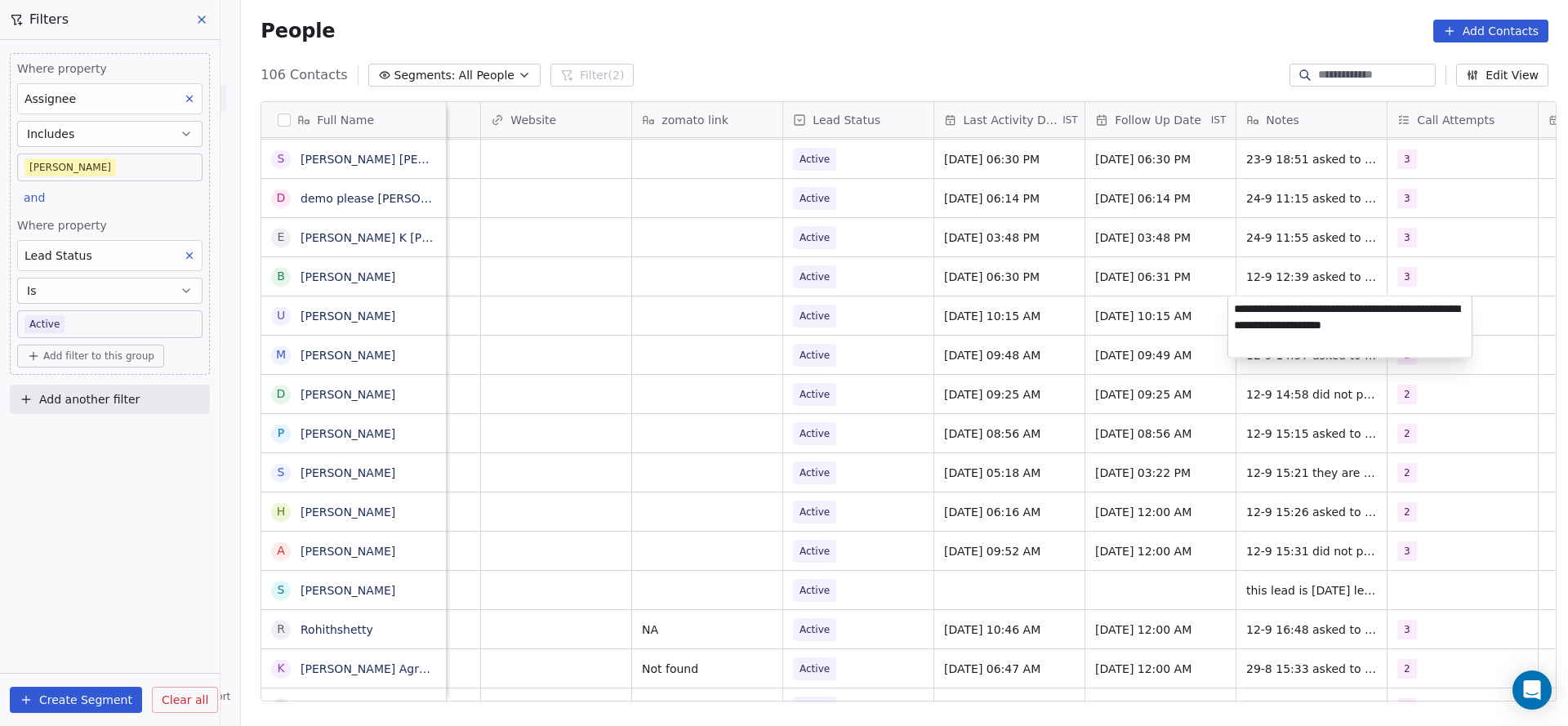
click at [1231, 315] on textarea "**********" at bounding box center [1350, 327] width 243 height 62
type textarea "**********"
click at [889, 402] on html "On2Cook India Pvt. Ltd. Contacts People Marketing Workflows Campaigns Metrics &…" at bounding box center [784, 363] width 1568 height 726
click at [877, 319] on span "Active" at bounding box center [843, 316] width 99 height 23
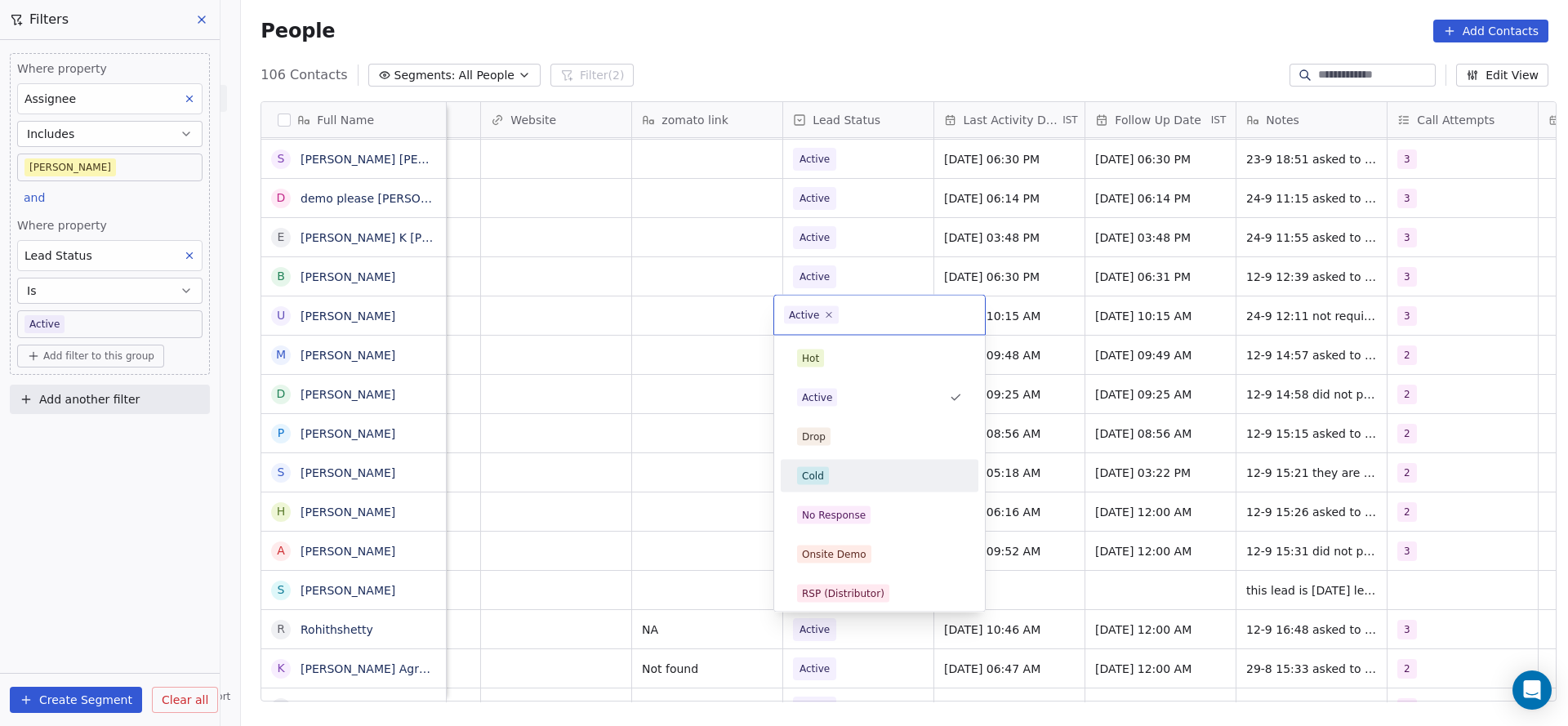
click at [849, 467] on div "Cold" at bounding box center [879, 476] width 165 height 18
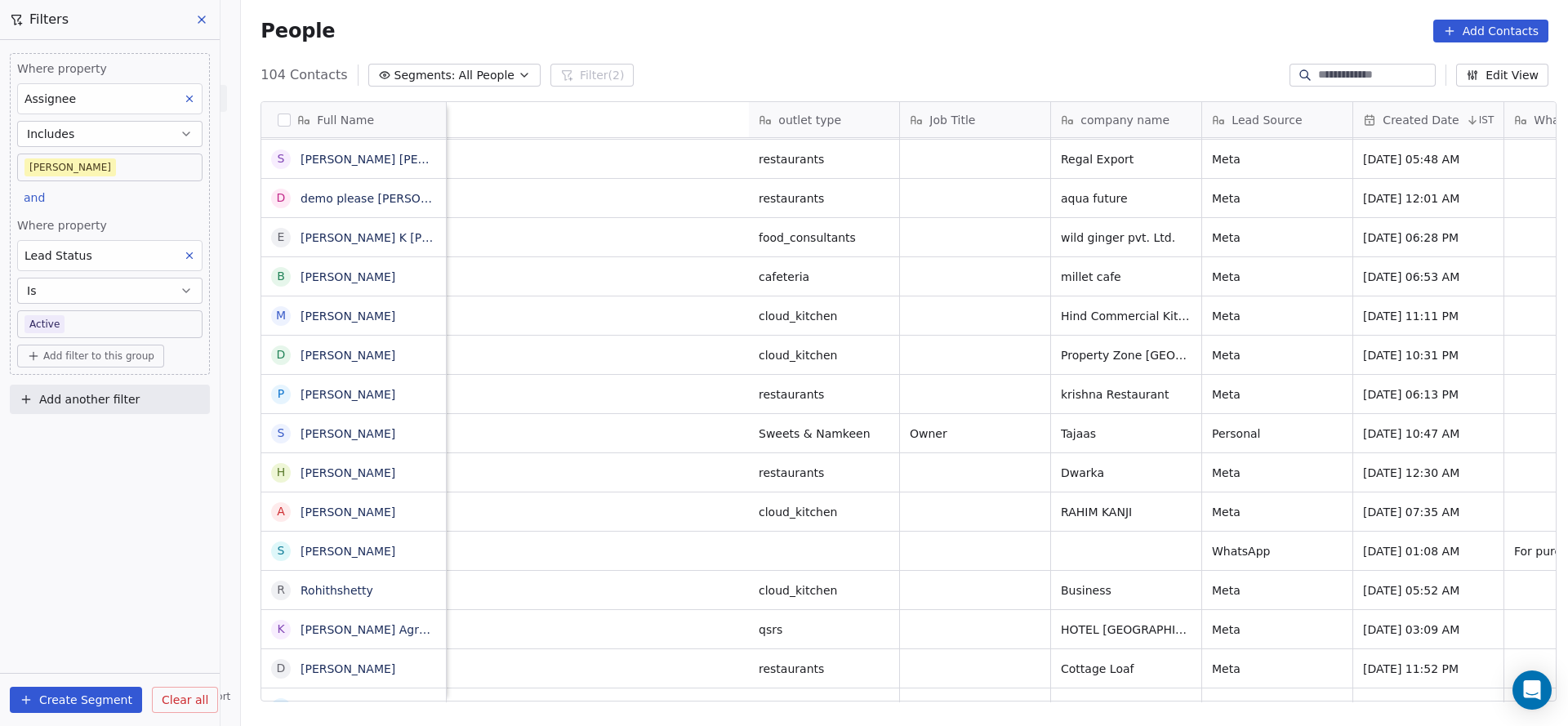
scroll to position [0, 2121]
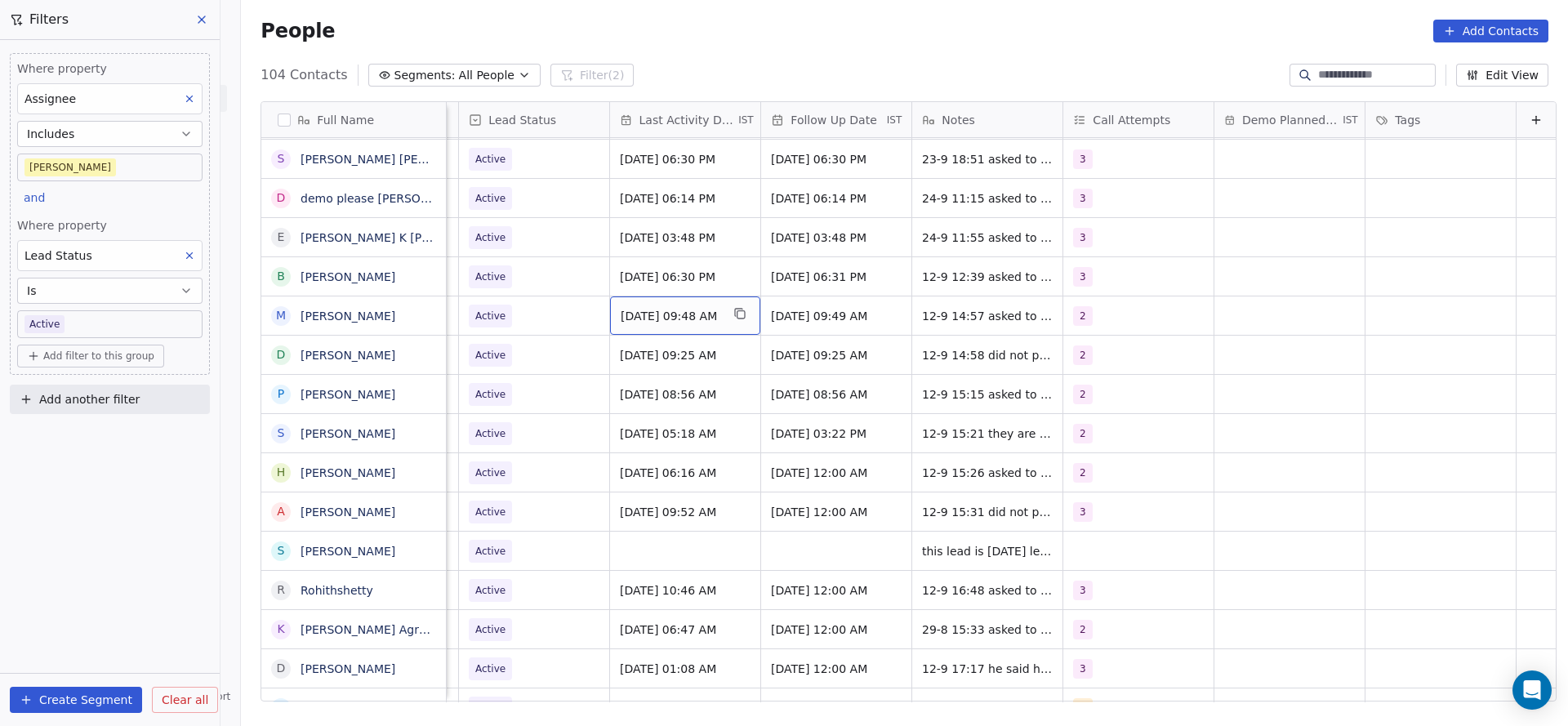
click at [668, 316] on span "Sep 12, 2025 09:48 AM" at bounding box center [670, 316] width 99 height 17
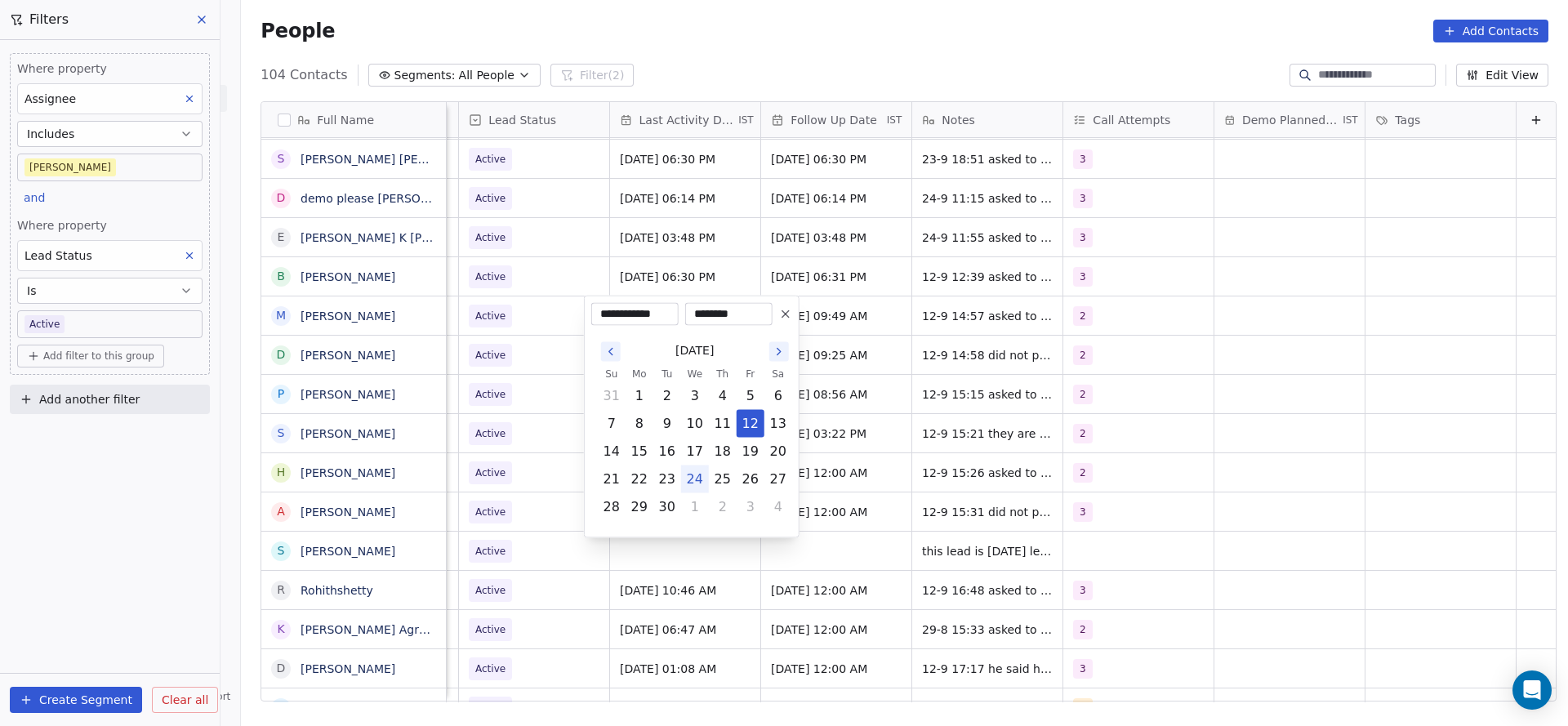
click at [703, 478] on button "24" at bounding box center [695, 479] width 26 height 26
type input "**********"
click at [513, 419] on html "On2Cook India Pvt. Ltd. Contacts People Marketing Workflows Campaigns Metrics &…" at bounding box center [784, 363] width 1568 height 726
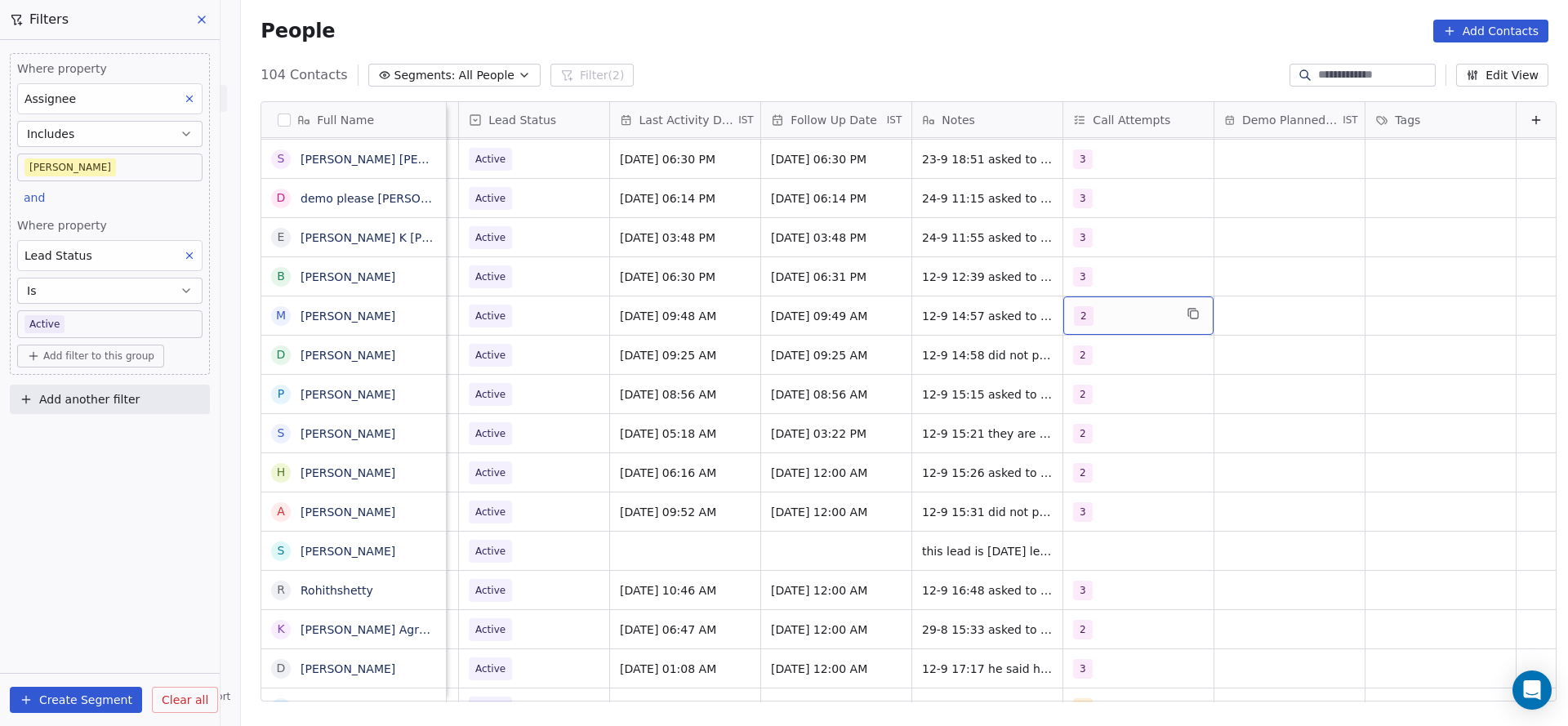
click at [1144, 319] on div "2" at bounding box center [1124, 316] width 99 height 19
click at [1083, 444] on span "3" at bounding box center [1088, 437] width 17 height 18
click at [1092, 402] on span "2" at bounding box center [1088, 398] width 17 height 18
click at [926, 407] on html "On2Cook India Pvt. Ltd. Contacts People Marketing Workflows Campaigns Metrics &…" at bounding box center [784, 363] width 1568 height 726
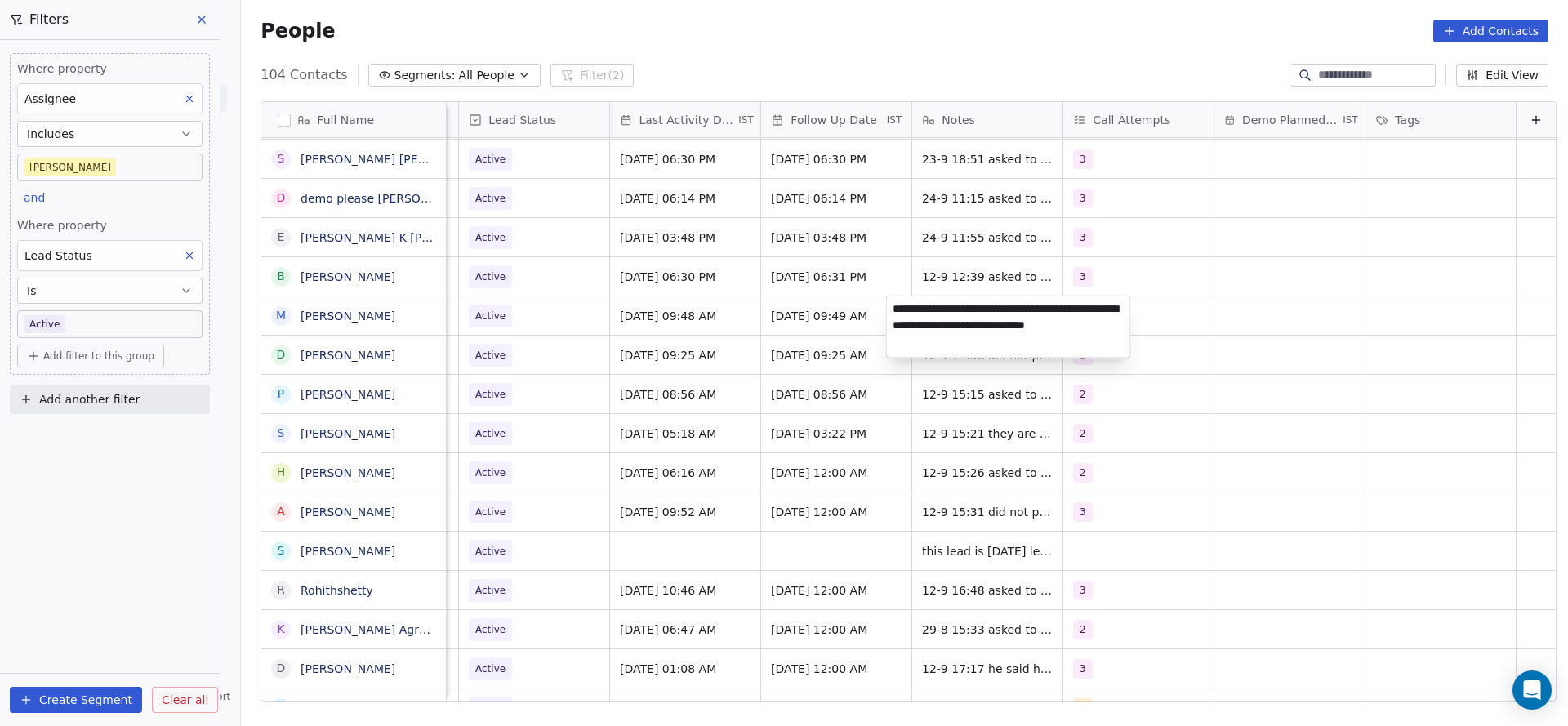
click at [882, 315] on html "On2Cook India Pvt. Ltd. Contacts People Marketing Workflows Campaigns Metrics &…" at bounding box center [784, 363] width 1568 height 726
click at [923, 307] on span "12-9 14:57 asked to call back 24-7 15:20 details shared they are equipment manu…" at bounding box center [1020, 328] width 194 height 49
click at [897, 307] on textarea "**********" at bounding box center [1009, 327] width 243 height 62
type textarea "**********"
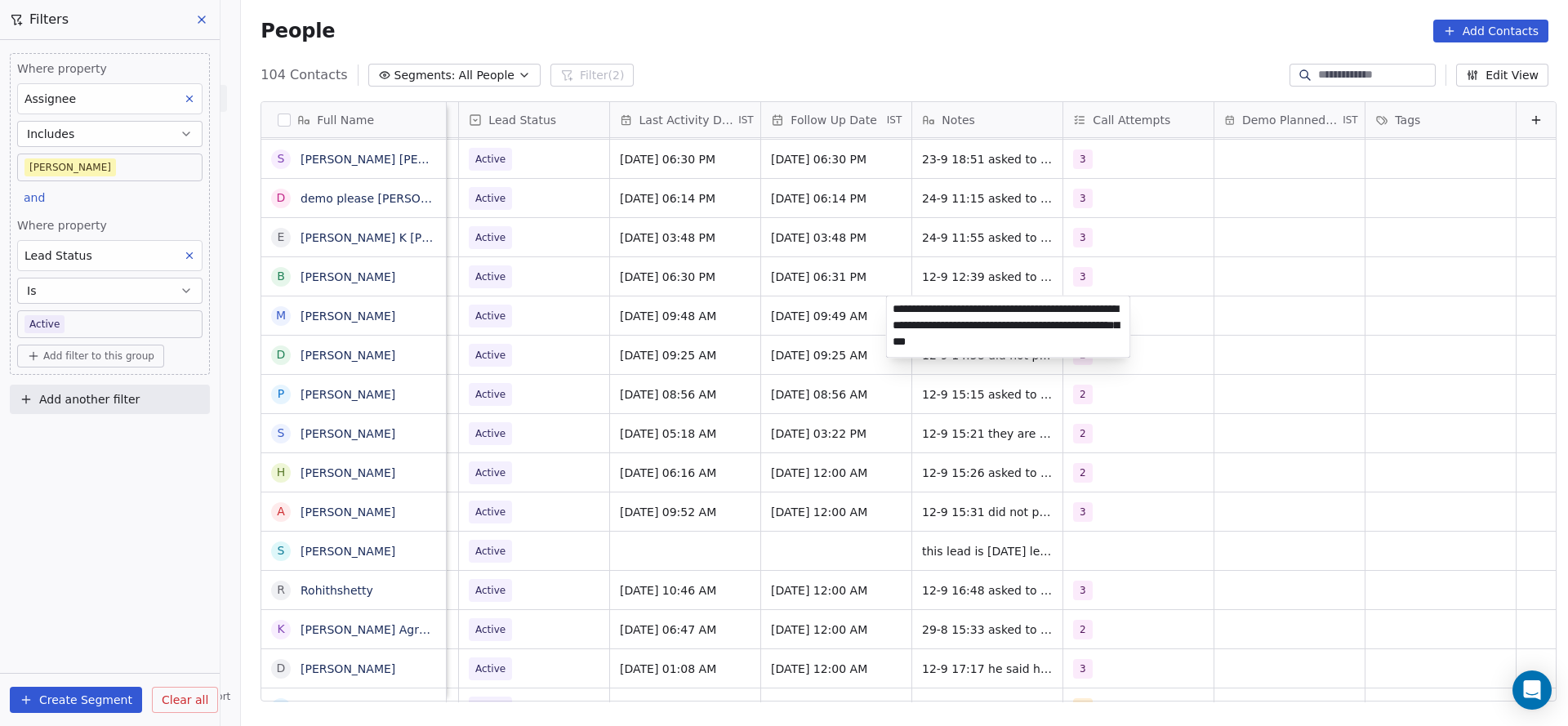
click at [674, 455] on html "On2Cook India Pvt. Ltd. Contacts People Marketing Workflows Campaigns Metrics &…" at bounding box center [784, 363] width 1568 height 726
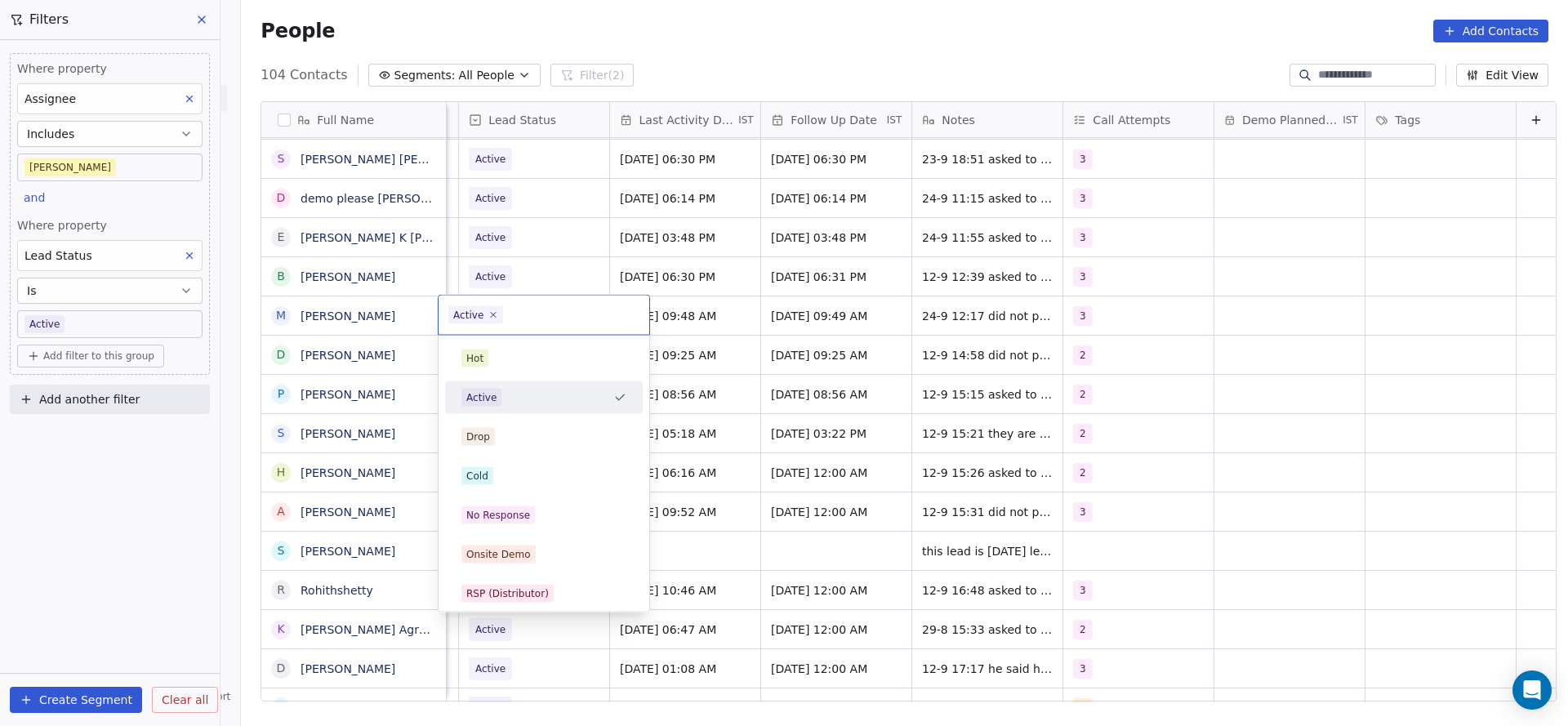
scroll to position [0, 2115]
click at [541, 522] on div "No Response" at bounding box center [543, 515] width 165 height 18
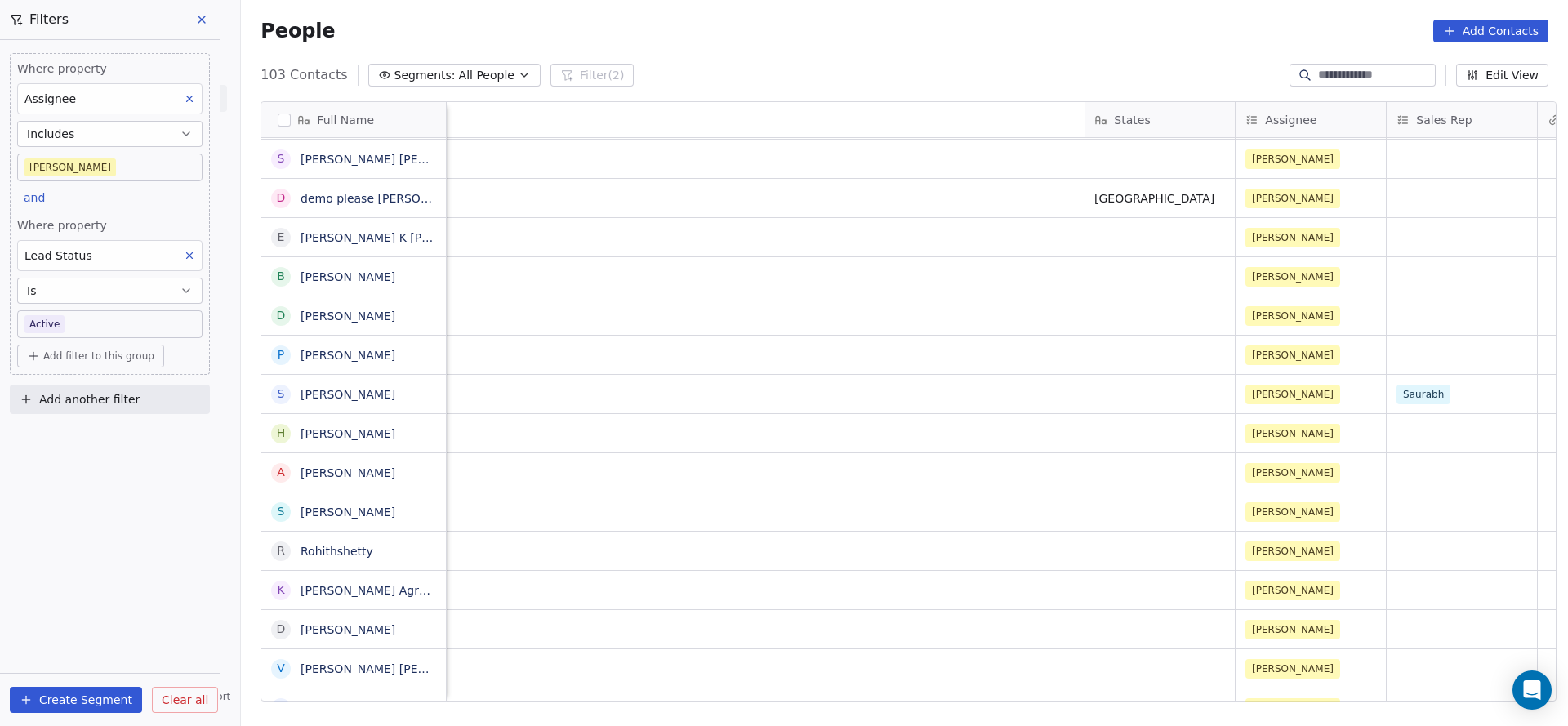
scroll to position [0, 1931]
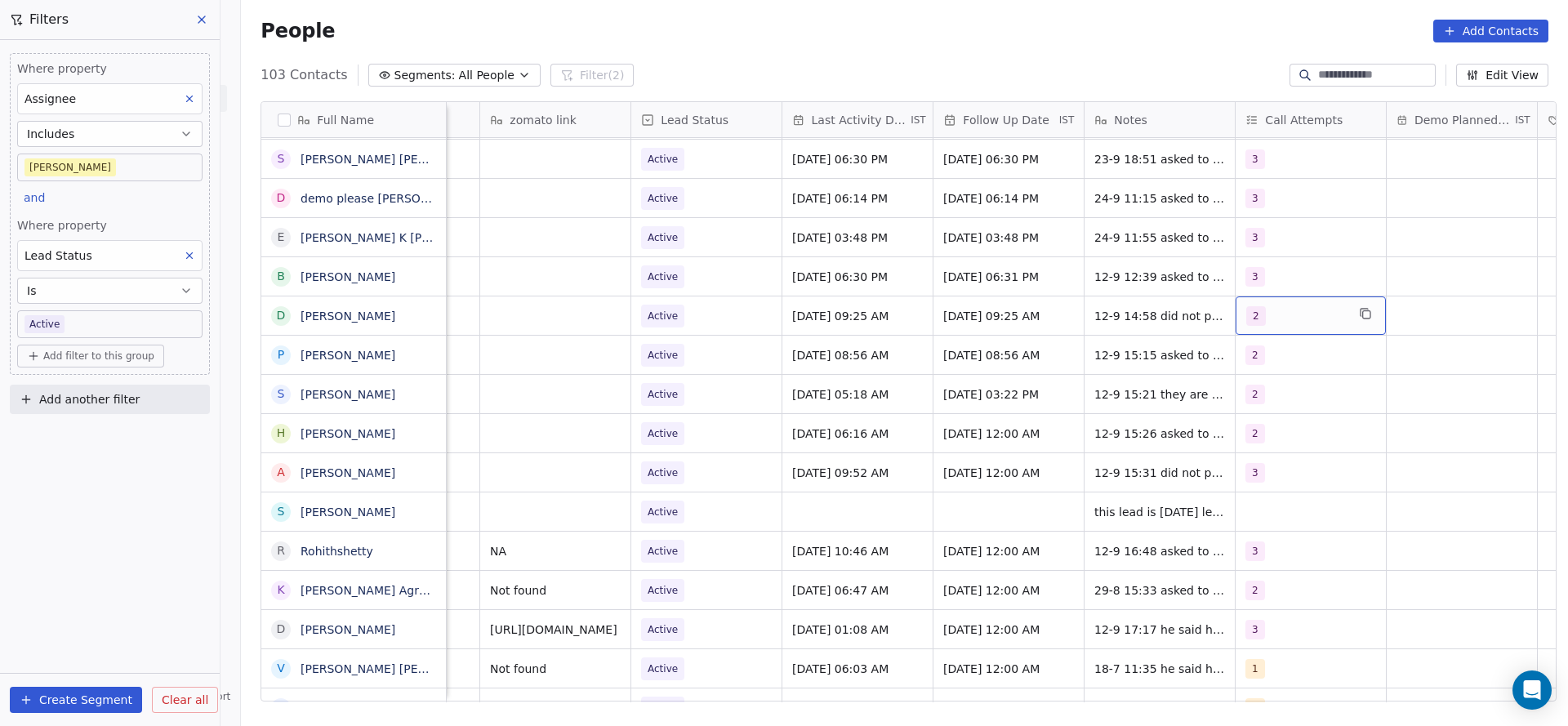
click at [1247, 311] on span "2" at bounding box center [1256, 316] width 19 height 19
click at [1260, 441] on button "Suggestions" at bounding box center [1257, 437] width 13 height 13
click at [1264, 401] on div "2" at bounding box center [1333, 398] width 185 height 26
click at [1051, 402] on html "On2Cook India Pvt. Ltd. Contacts People Marketing Workflows Campaigns Metrics &…" at bounding box center [784, 363] width 1568 height 726
click at [846, 321] on span "Sep 12, 2025 09:25 AM" at bounding box center [842, 316] width 99 height 17
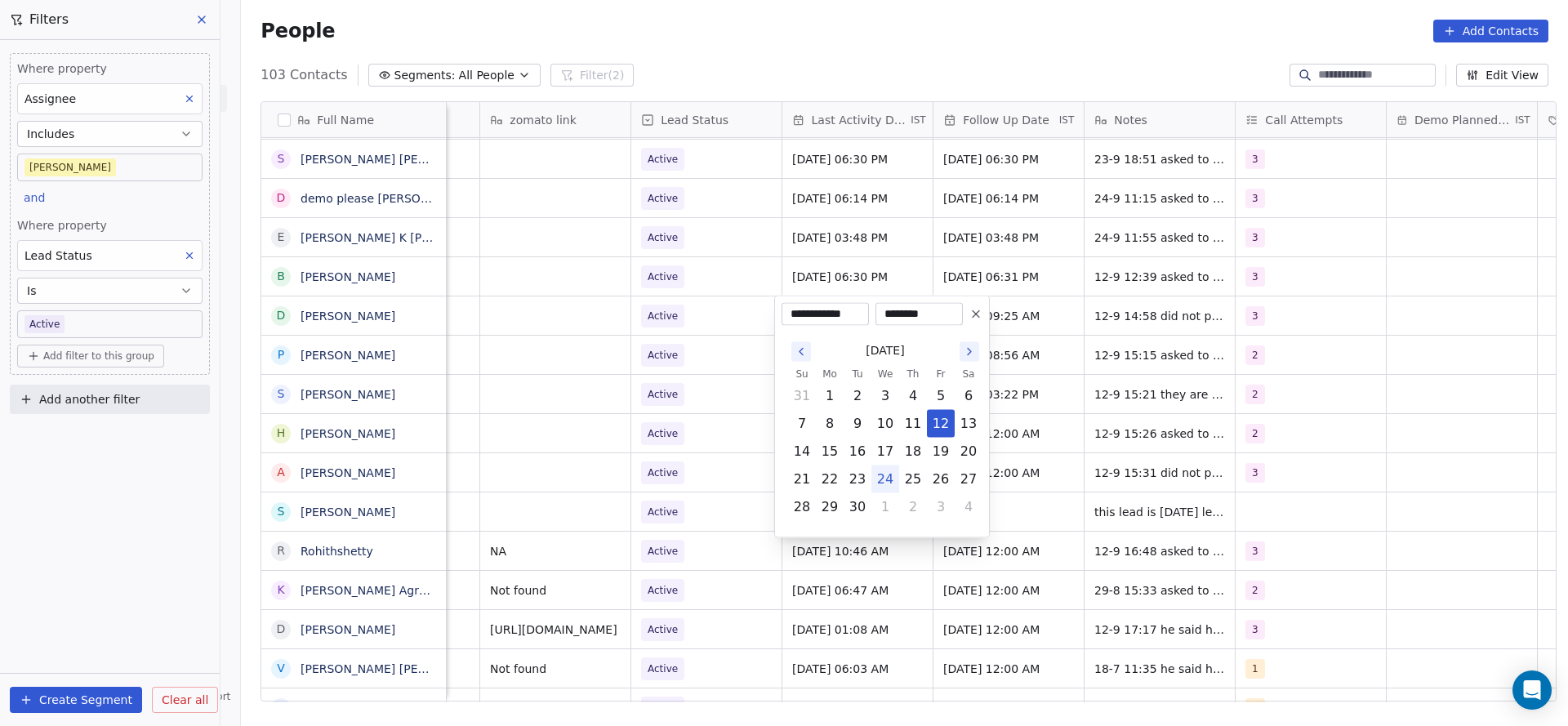
click at [886, 483] on button "24" at bounding box center [886, 479] width 26 height 26
type input "**********"
click at [718, 466] on html "On2Cook India Pvt. Ltd. Contacts People Marketing Workflows Campaigns Metrics &…" at bounding box center [784, 363] width 1568 height 726
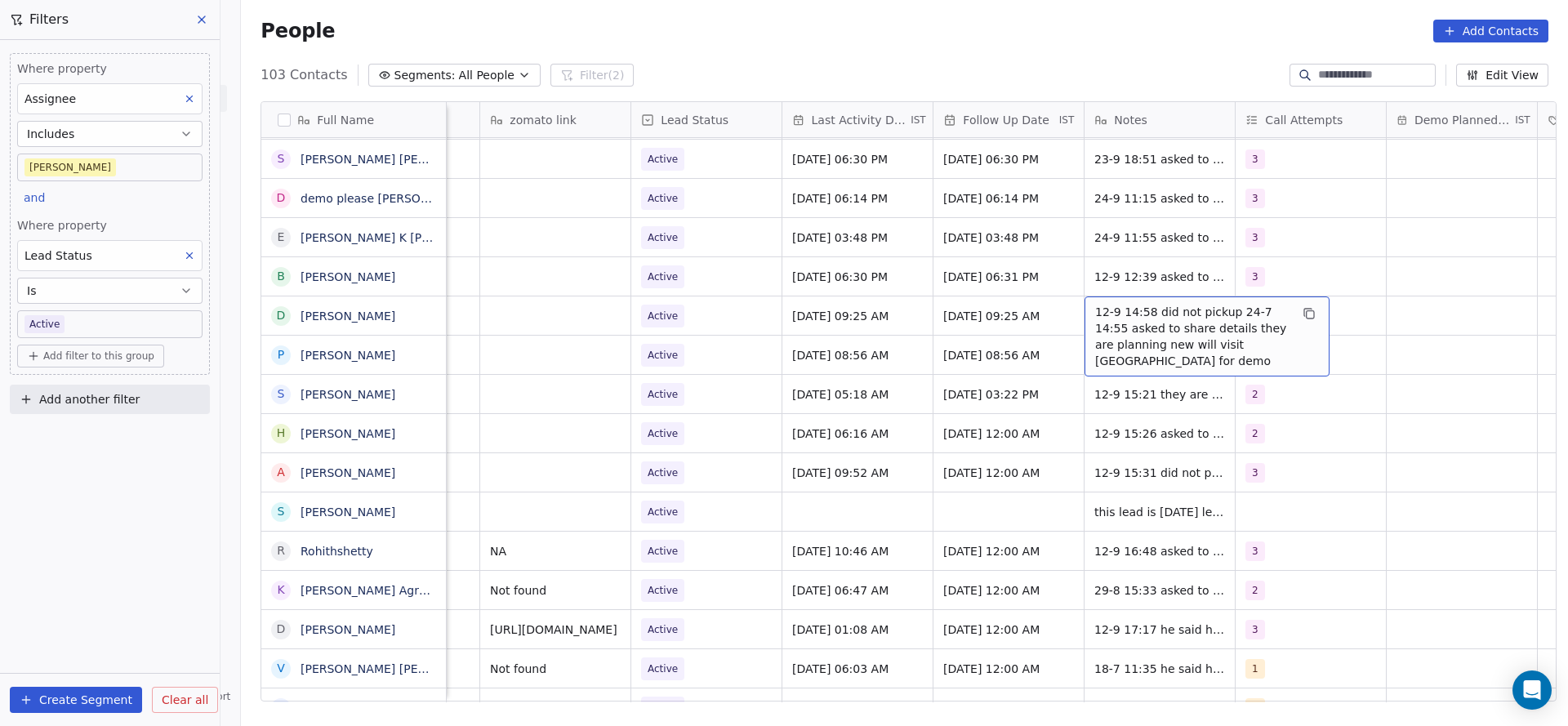
click at [1135, 317] on span "12-9 14:58 did not pickup 24-7 14:55 asked to share details they are planning n…" at bounding box center [1192, 336] width 194 height 65
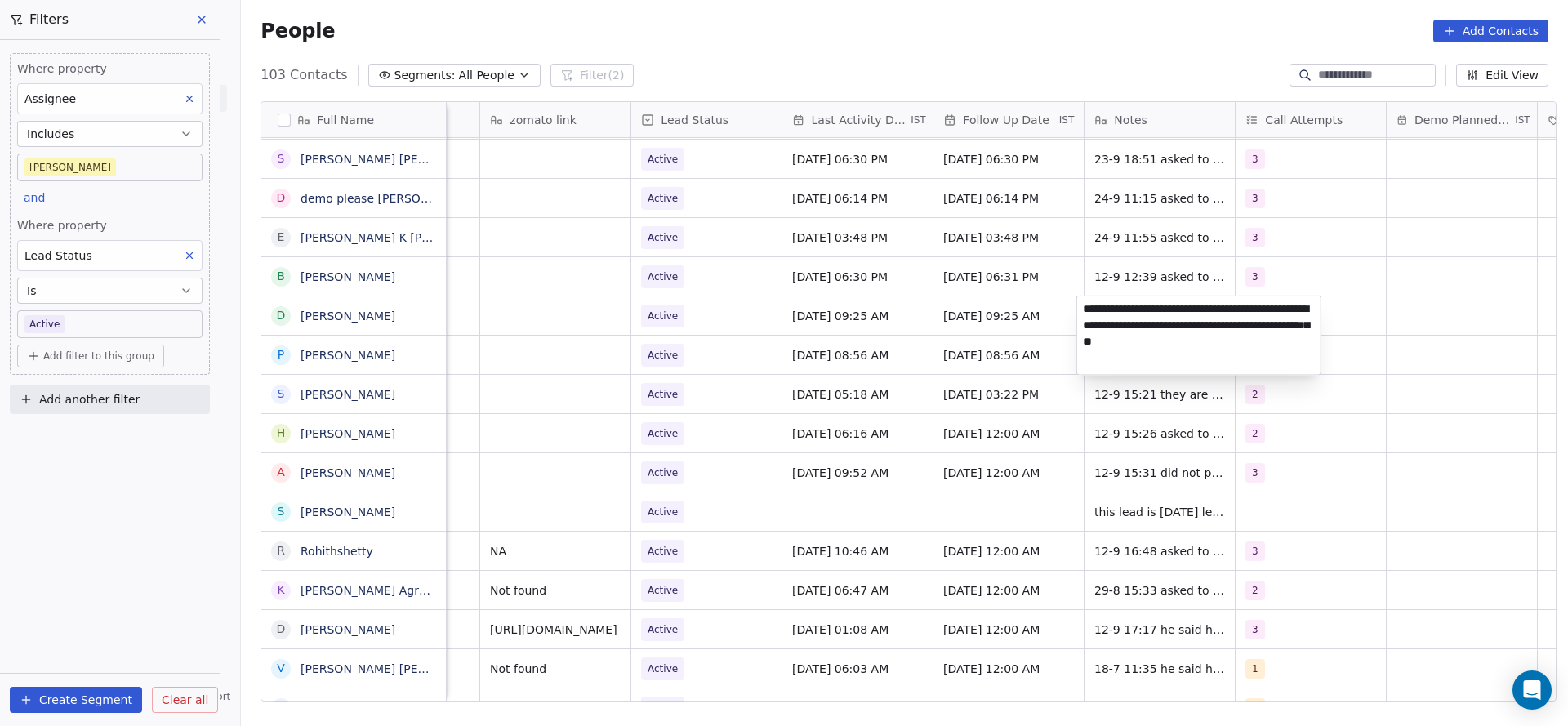
click at [1075, 305] on html "On2Cook India Pvt. Ltd. Contacts People Marketing Workflows Campaigns Metrics &…" at bounding box center [784, 363] width 1568 height 726
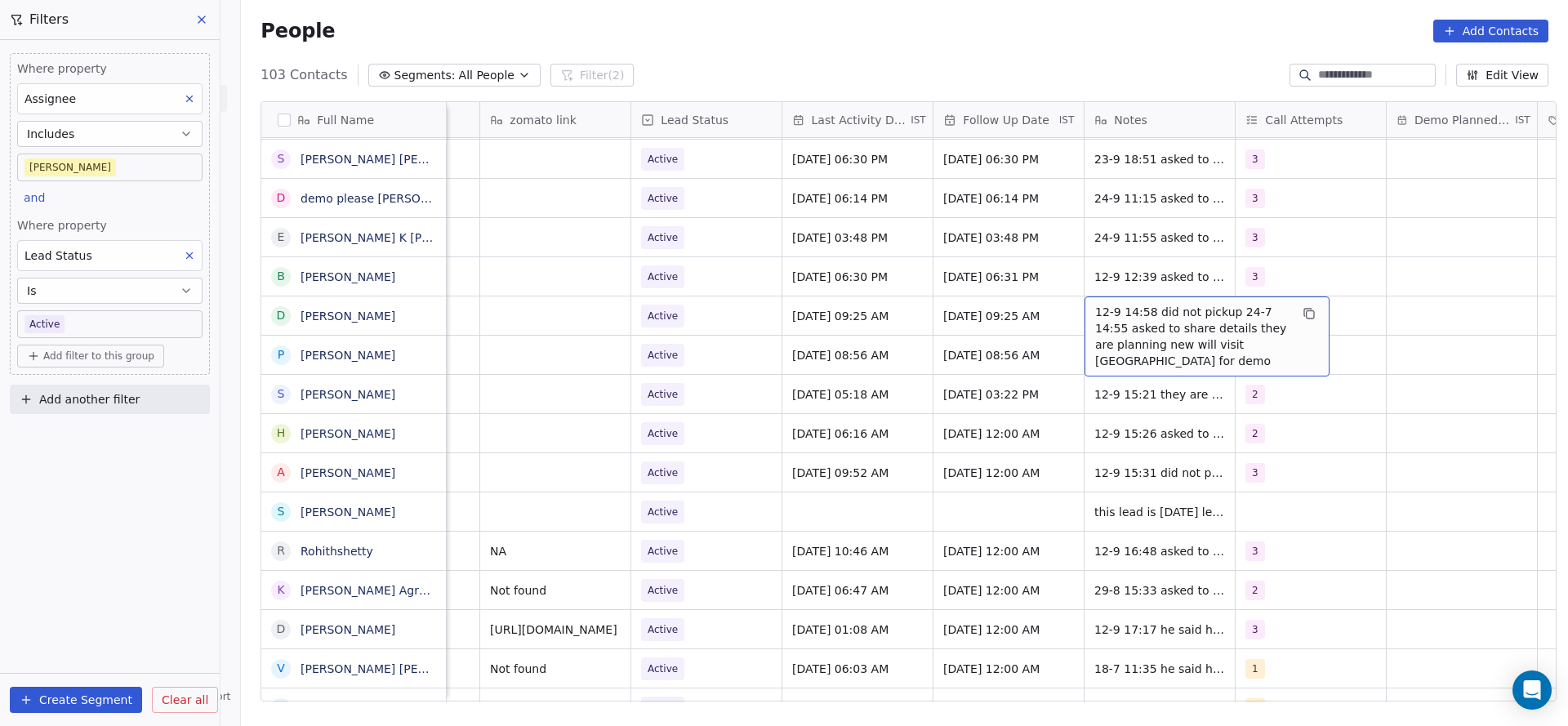
click at [1096, 309] on span "12-9 14:58 did not pickup 24-7 14:55 asked to share details they are planning n…" at bounding box center [1192, 336] width 194 height 65
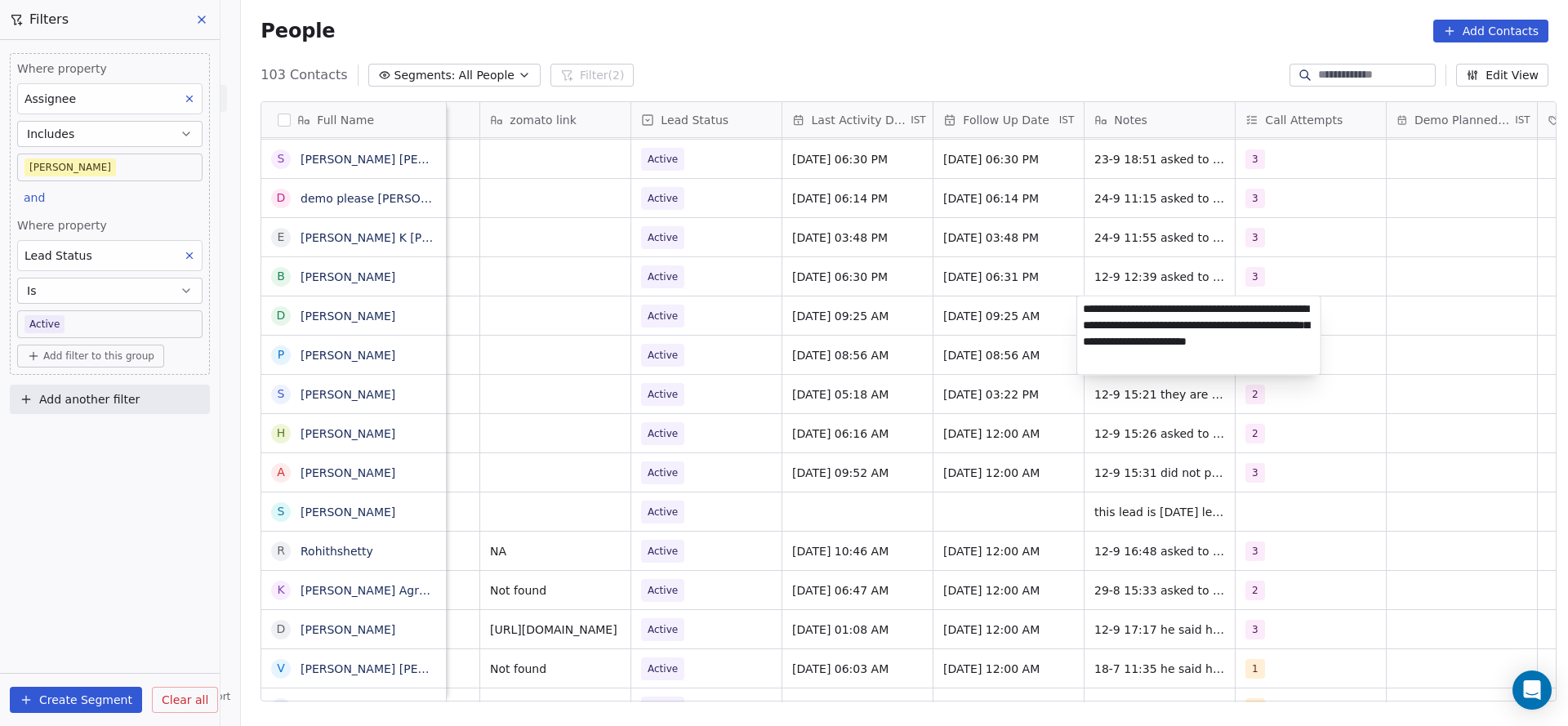
type textarea "**********"
click at [651, 453] on html "On2Cook India Pvt. Ltd. Contacts People Marketing Workflows Campaigns Metrics &…" at bounding box center [784, 363] width 1568 height 726
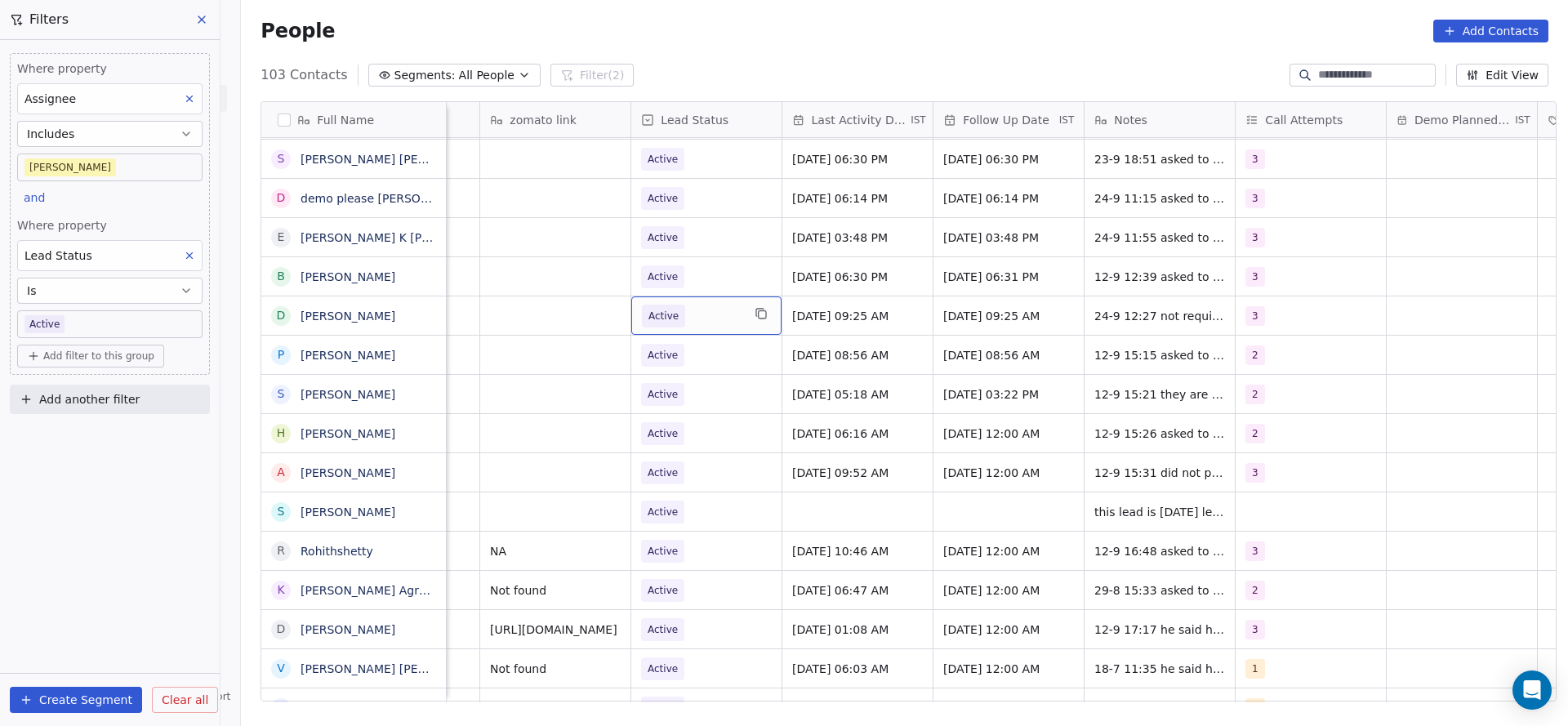
click at [699, 325] on span "Active" at bounding box center [691, 316] width 99 height 23
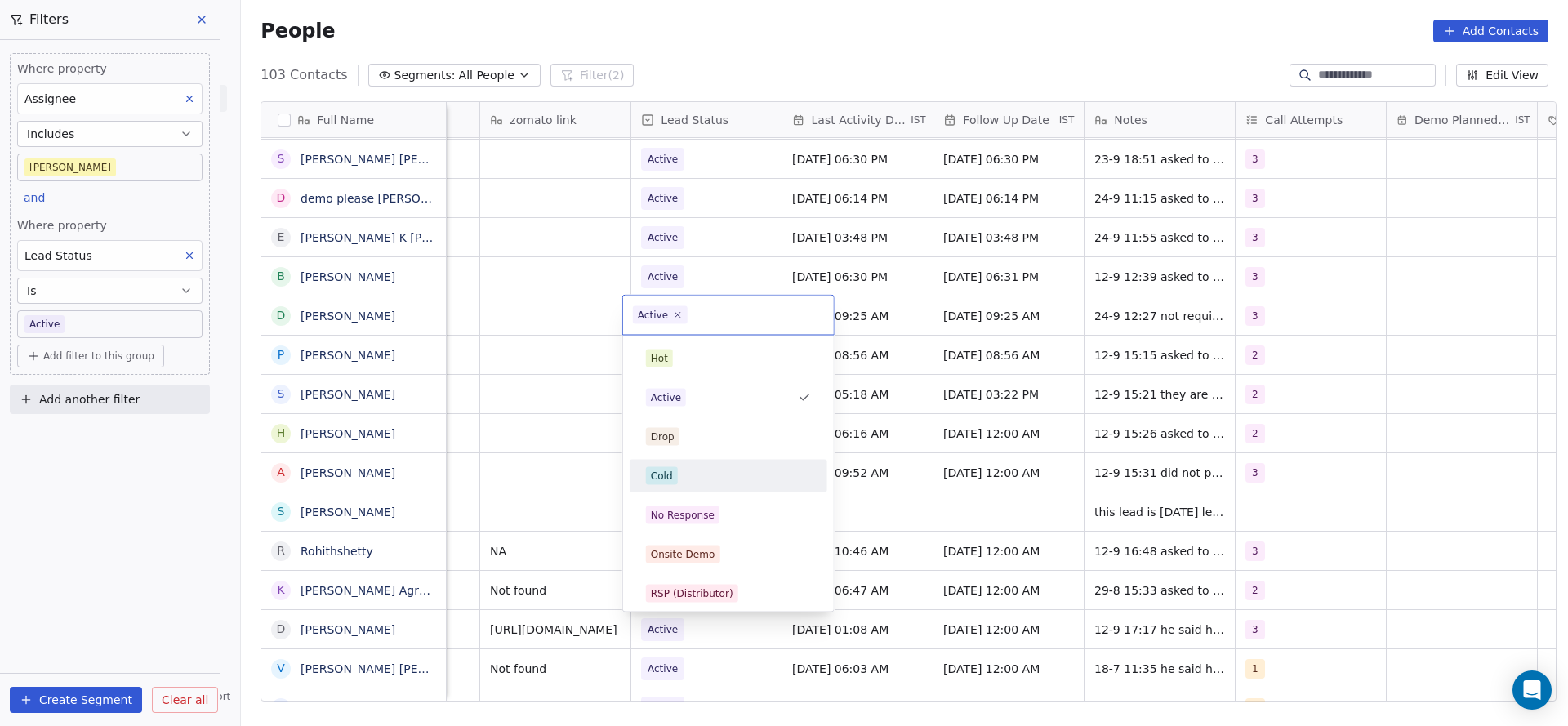
click at [698, 466] on div "Cold" at bounding box center [728, 476] width 185 height 26
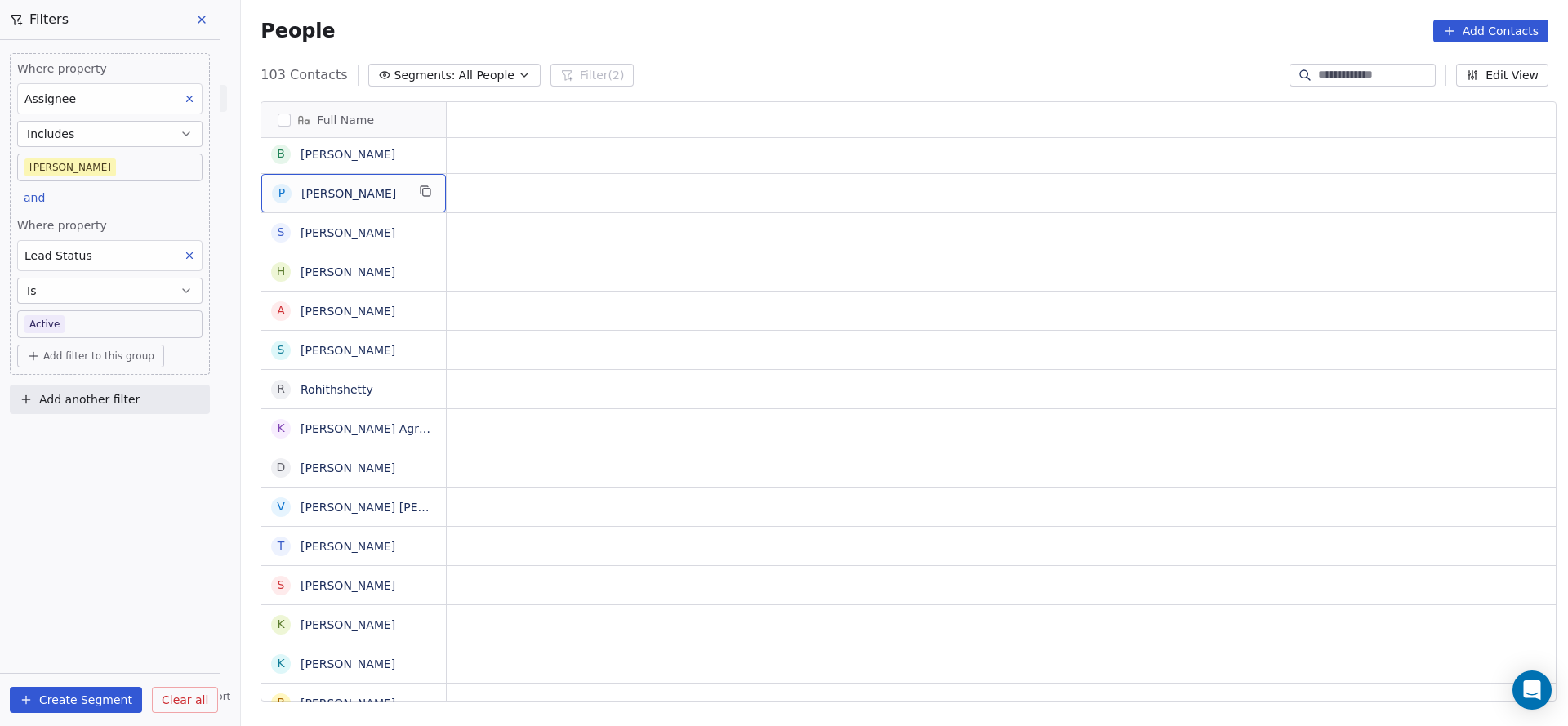
scroll to position [0, 0]
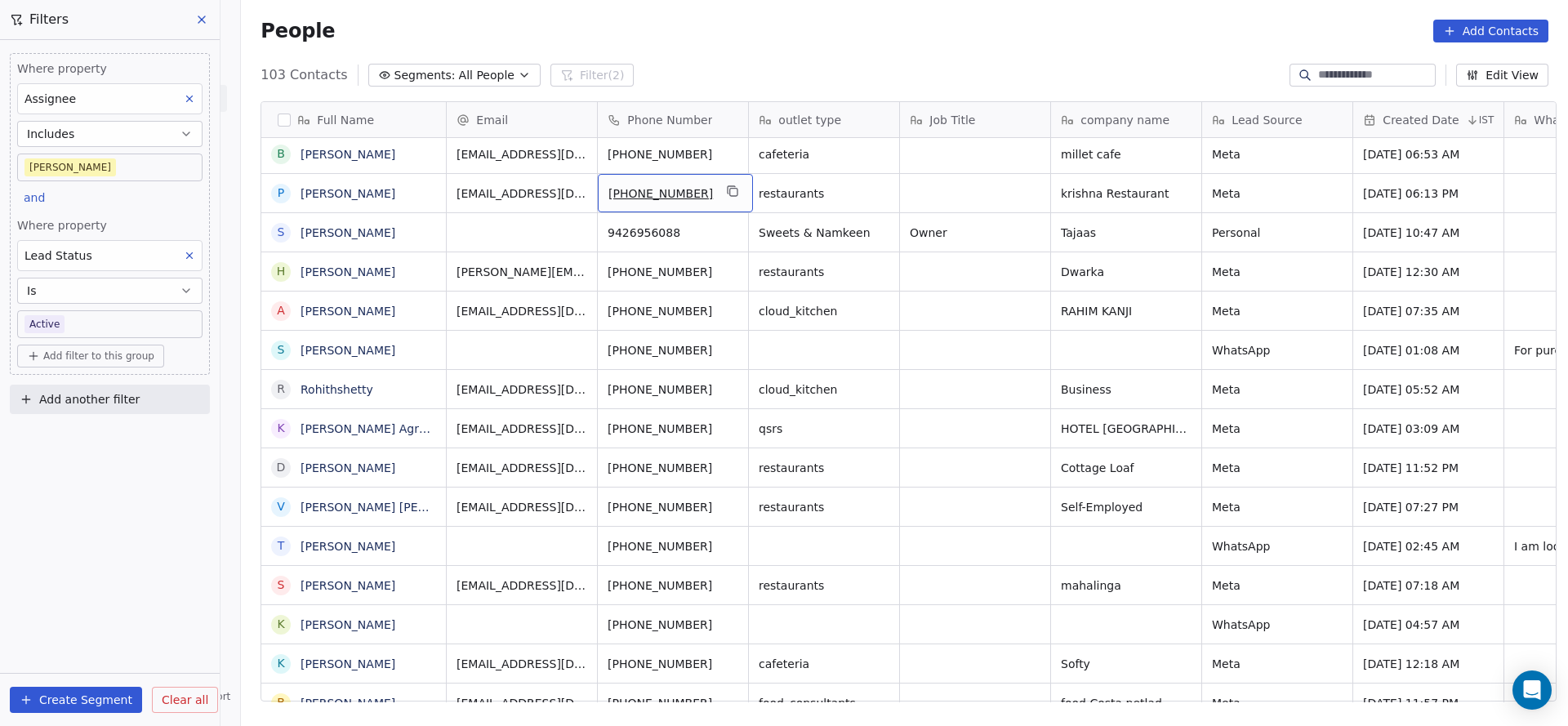
click at [711, 182] on div "+919228532227" at bounding box center [675, 193] width 156 height 39
click at [730, 189] on icon "grid" at bounding box center [734, 192] width 7 height 7
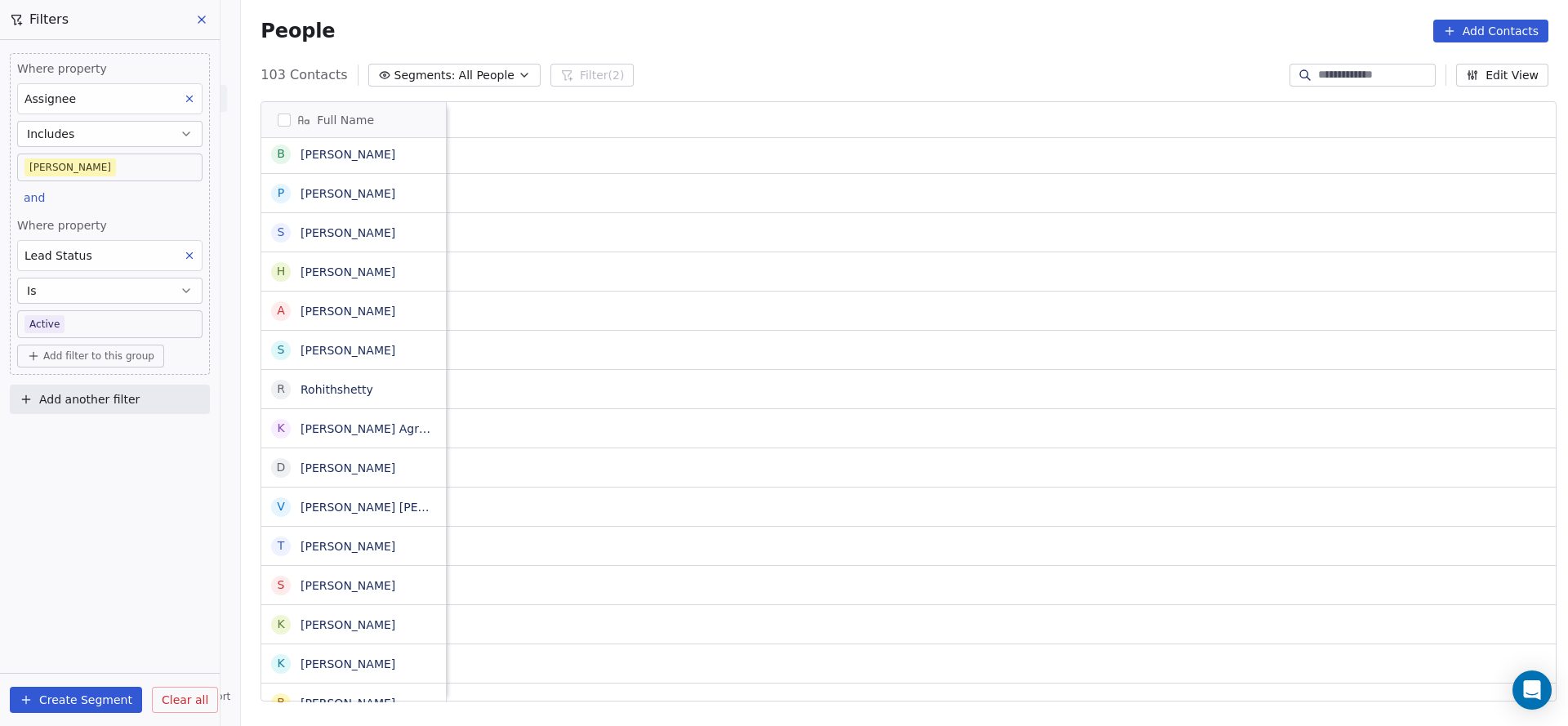
scroll to position [0, 1751]
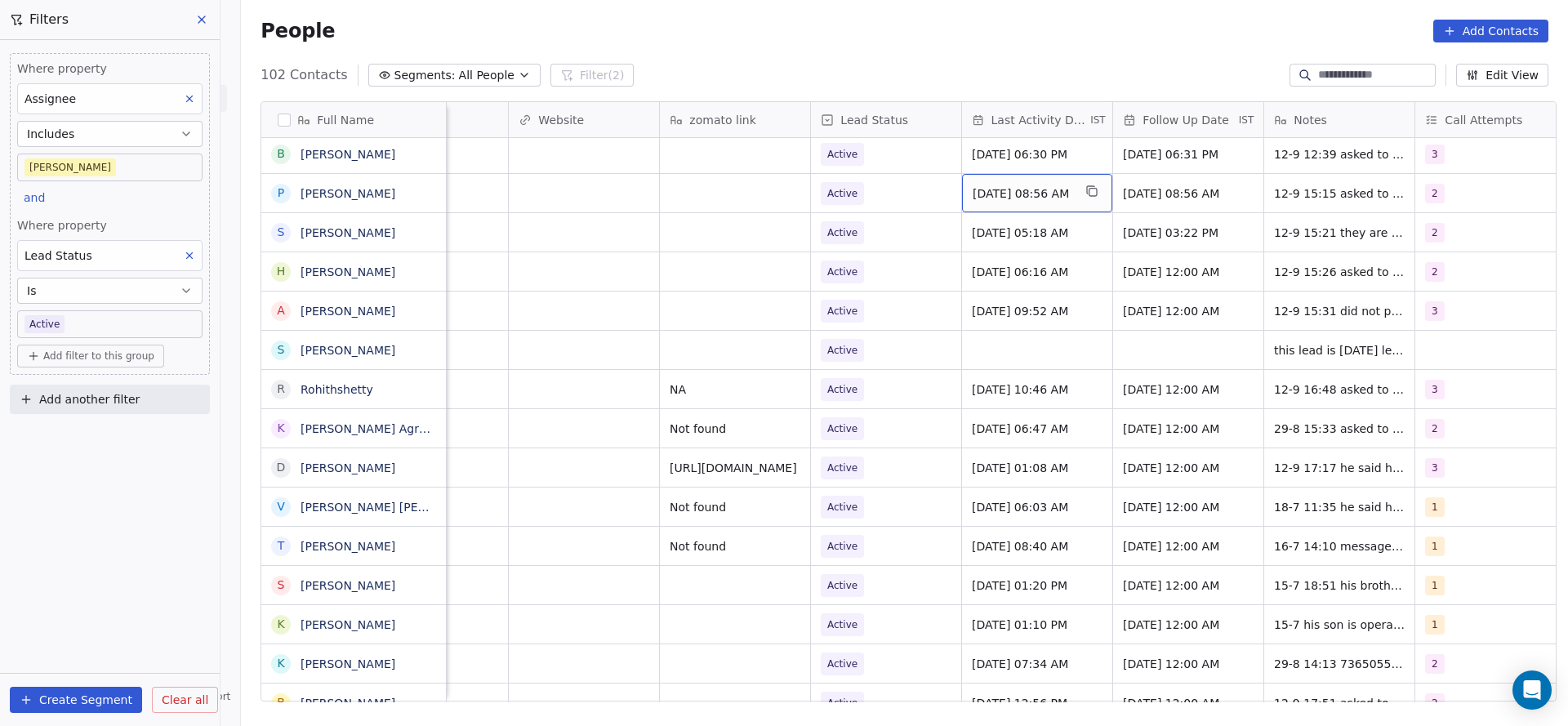
click at [1030, 192] on span "Sep 12, 2025 08:56 AM" at bounding box center [1023, 193] width 99 height 17
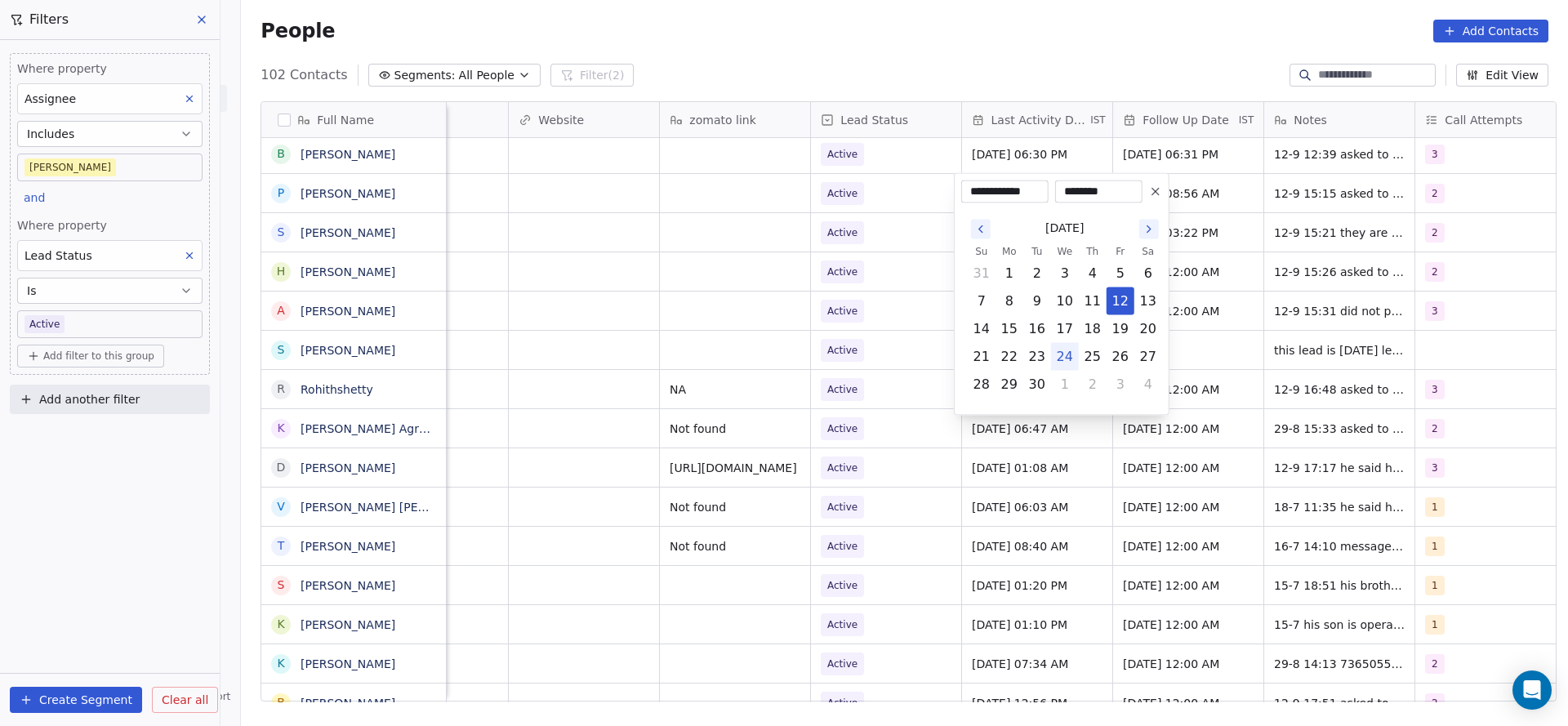
click at [1066, 356] on button "24" at bounding box center [1065, 357] width 26 height 26
type input "**********"
click at [857, 345] on html "On2Cook India Pvt. Ltd. Contacts People Marketing Workflows Campaigns Metrics &…" at bounding box center [784, 363] width 1568 height 726
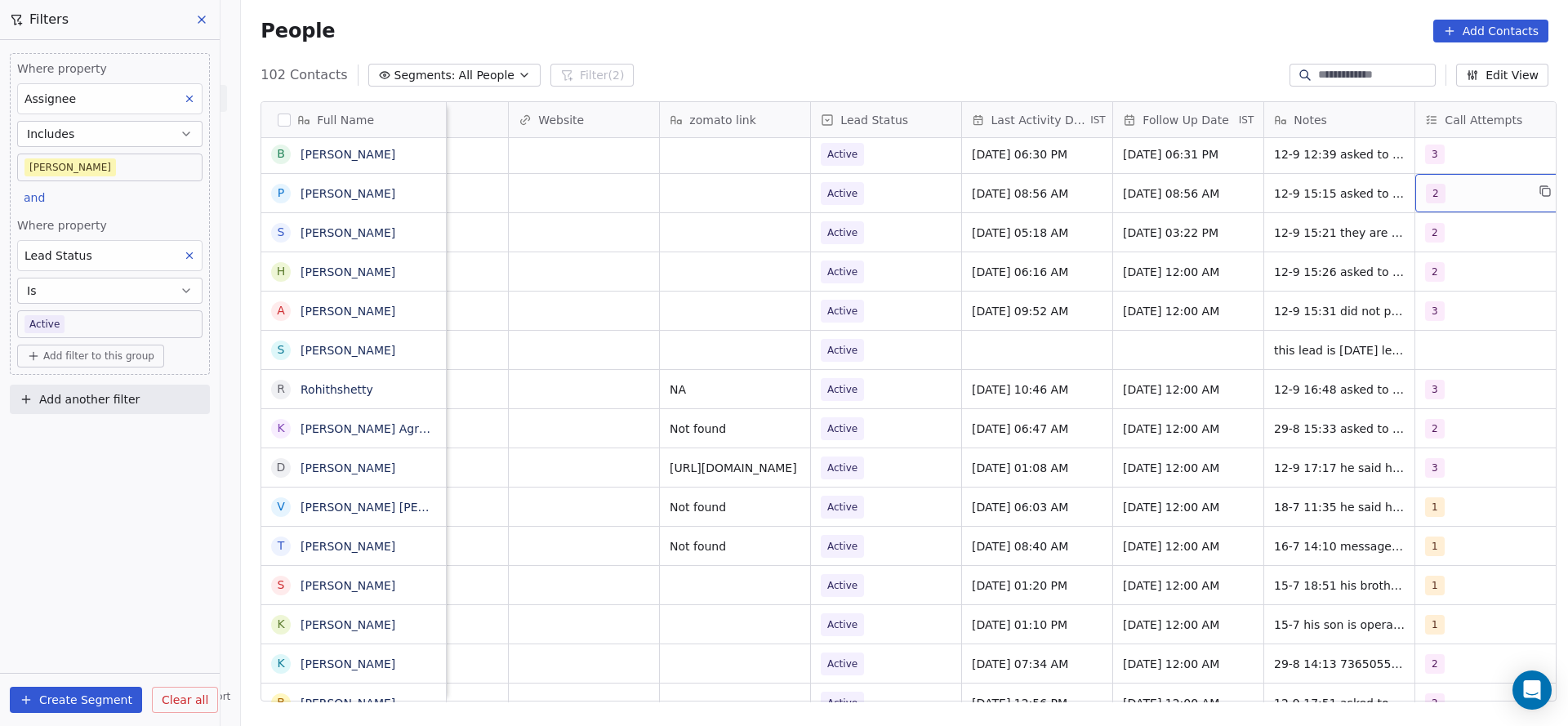
click at [1466, 203] on div "2" at bounding box center [1491, 193] width 150 height 39
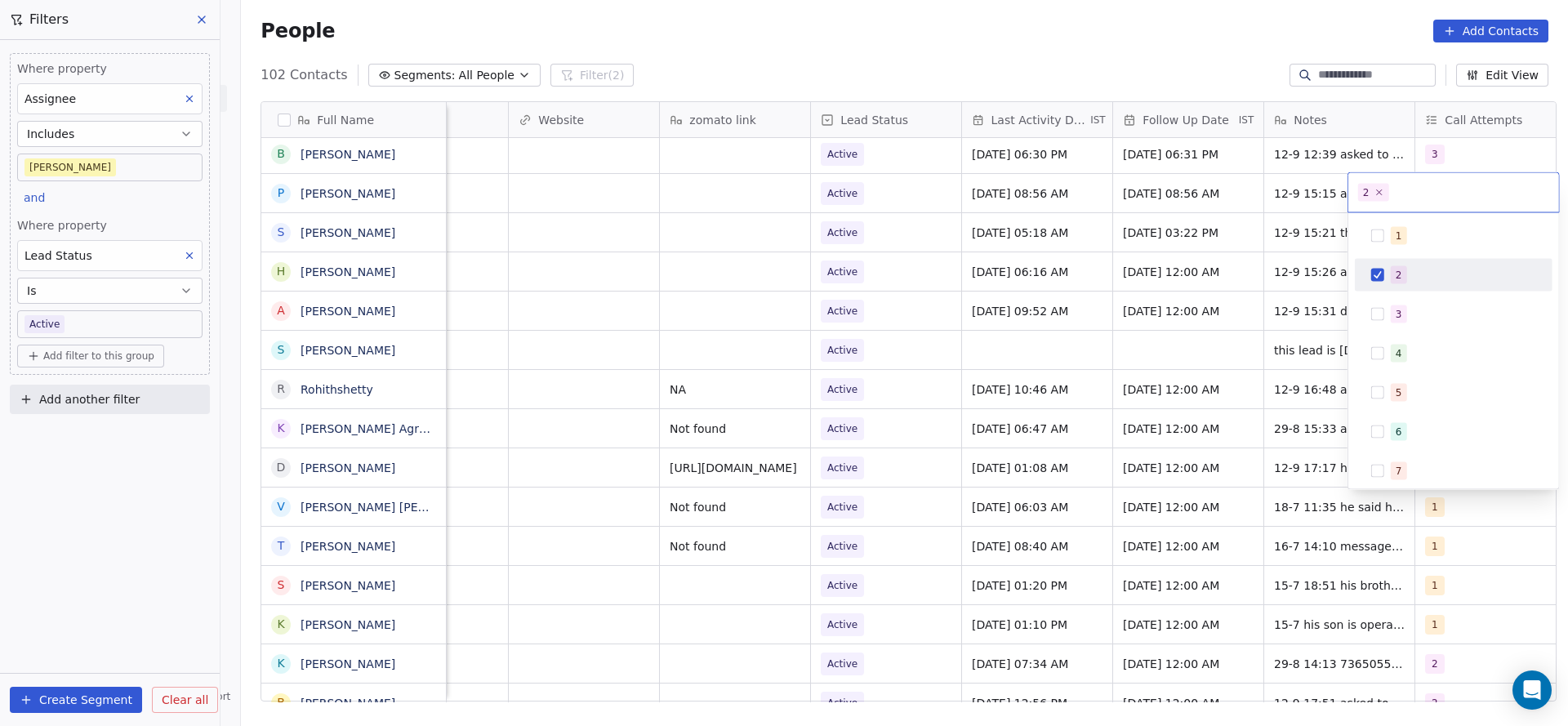
scroll to position [0, 1779]
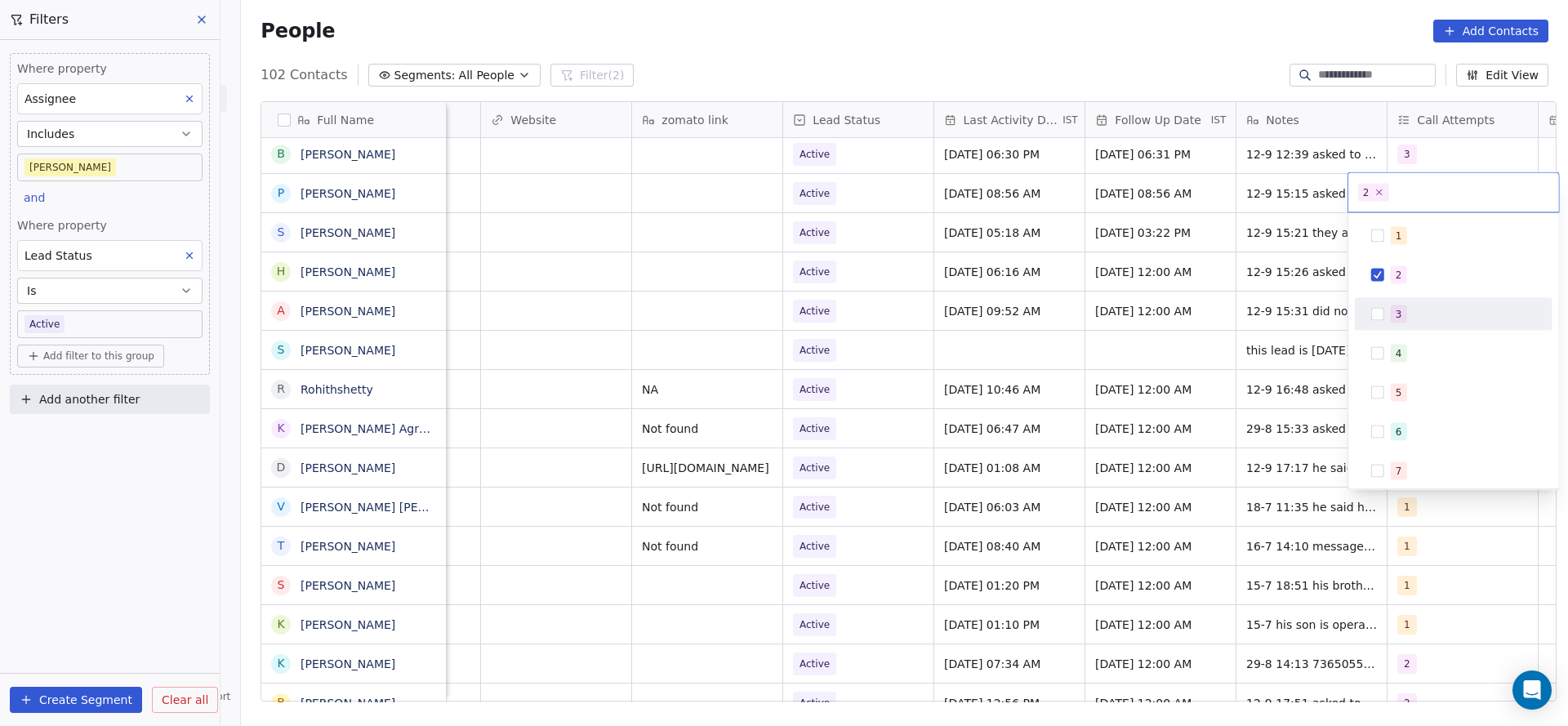
click at [1409, 314] on div "3" at bounding box center [1464, 315] width 145 height 18
click at [1401, 271] on span "2" at bounding box center [1400, 275] width 17 height 18
click at [1193, 318] on html "On2Cook India Pvt. Ltd. Contacts People Marketing Workflows Campaigns Metrics &…" at bounding box center [784, 363] width 1568 height 726
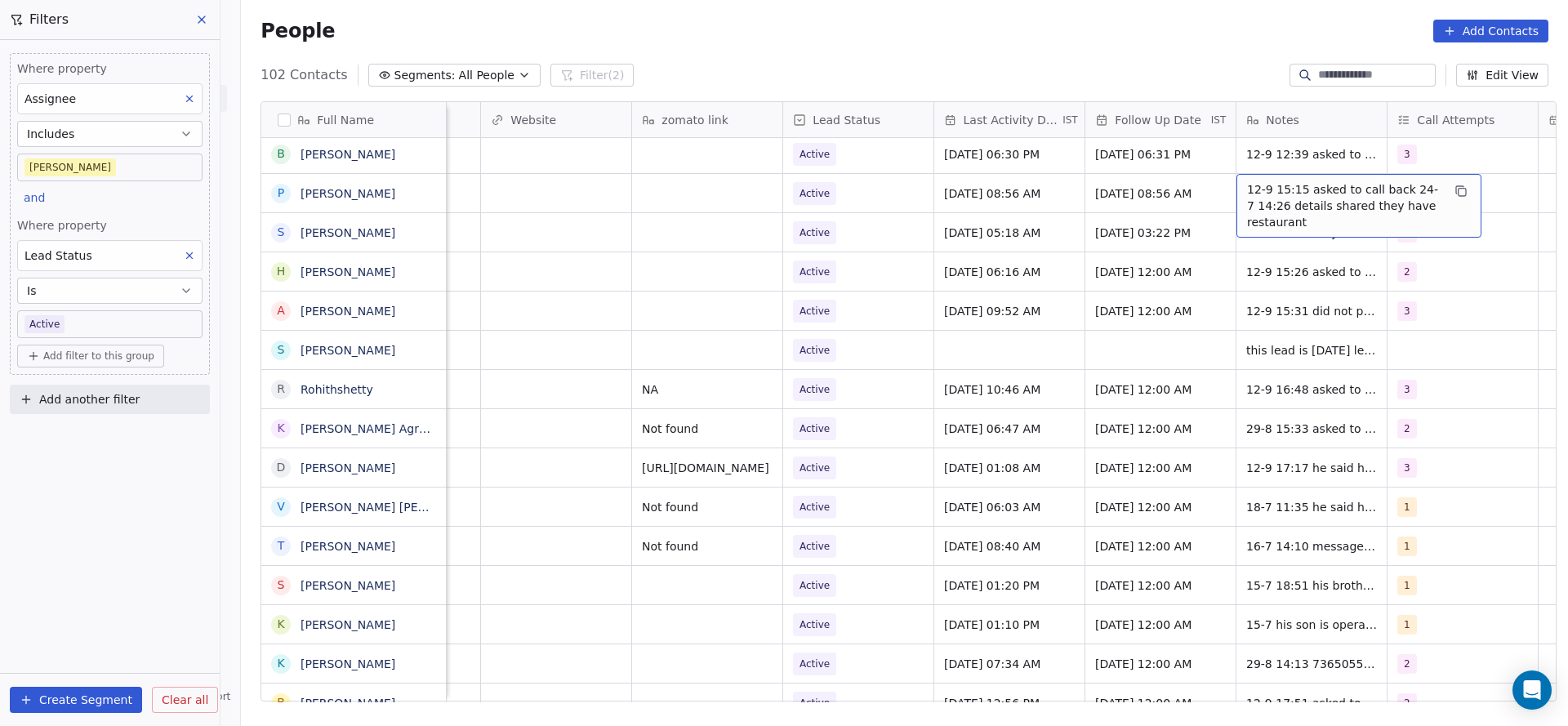
click at [1274, 195] on span "12-9 15:15 asked to call back 24-7 14:26 details shared they have restaurant" at bounding box center [1344, 205] width 194 height 49
click at [1234, 177] on textarea "**********" at bounding box center [1350, 204] width 243 height 62
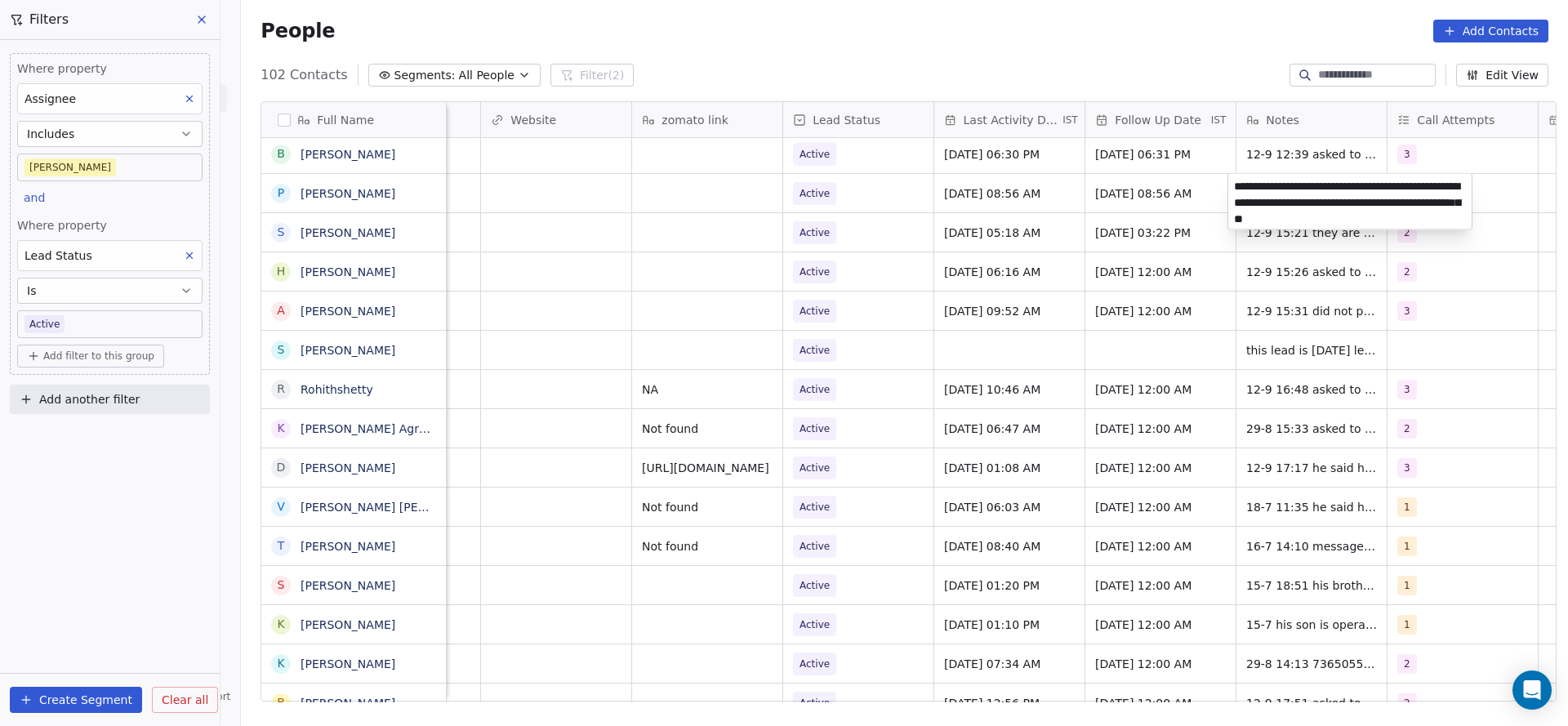
type textarea "**********"
click at [966, 238] on html "On2Cook India Pvt. Ltd. Contacts People Marketing Workflows Campaigns Metrics &…" at bounding box center [784, 363] width 1568 height 726
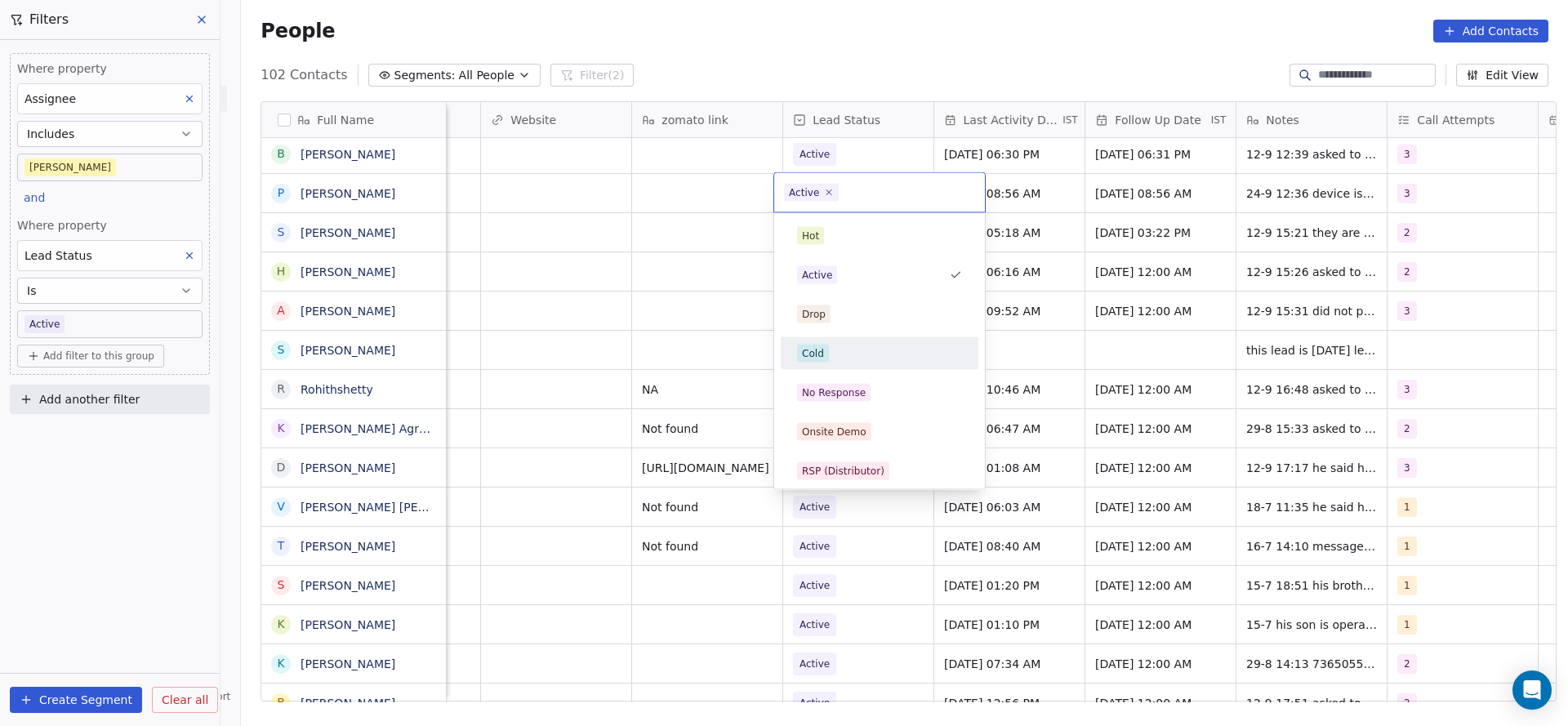
click at [839, 355] on div "Cold" at bounding box center [879, 353] width 165 height 18
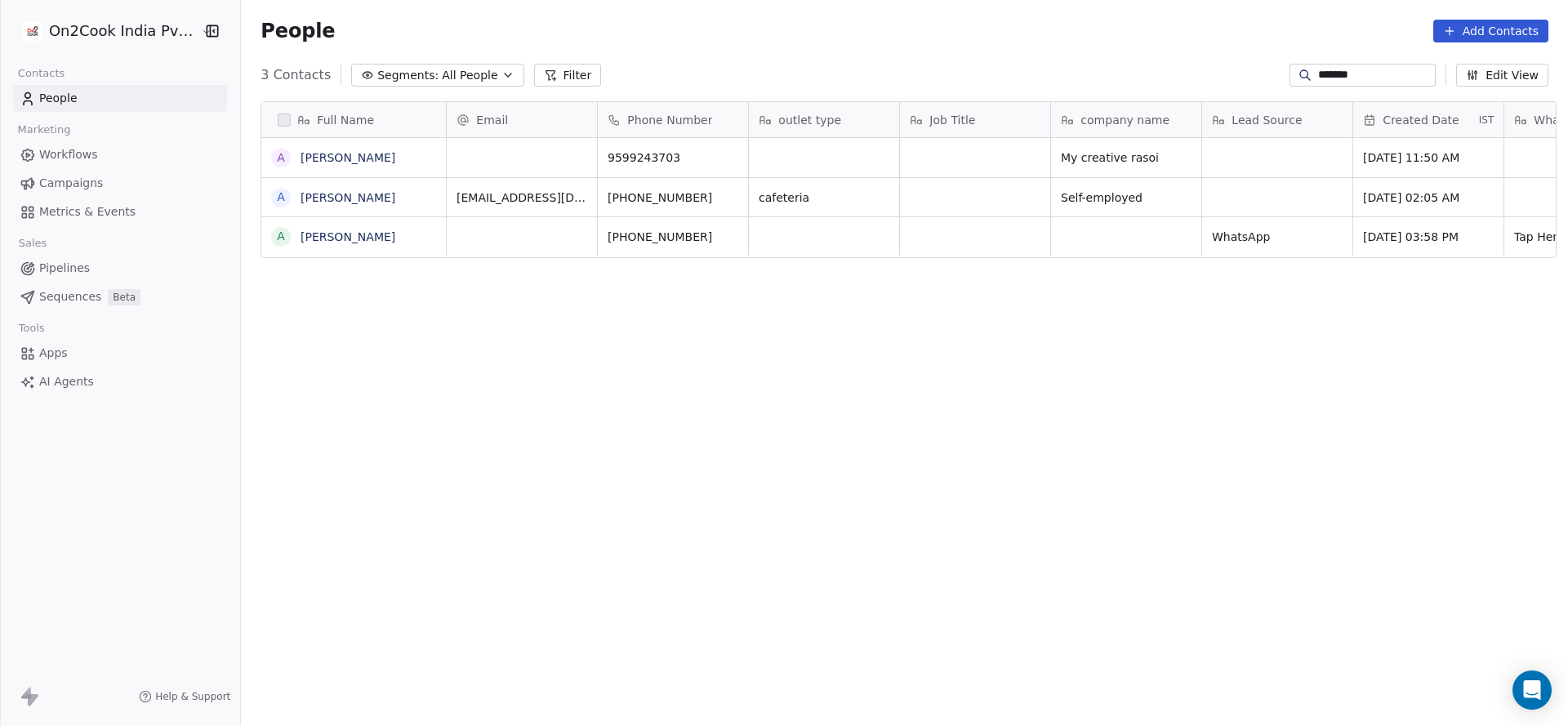
scroll to position [619, 1316]
type input "*******"
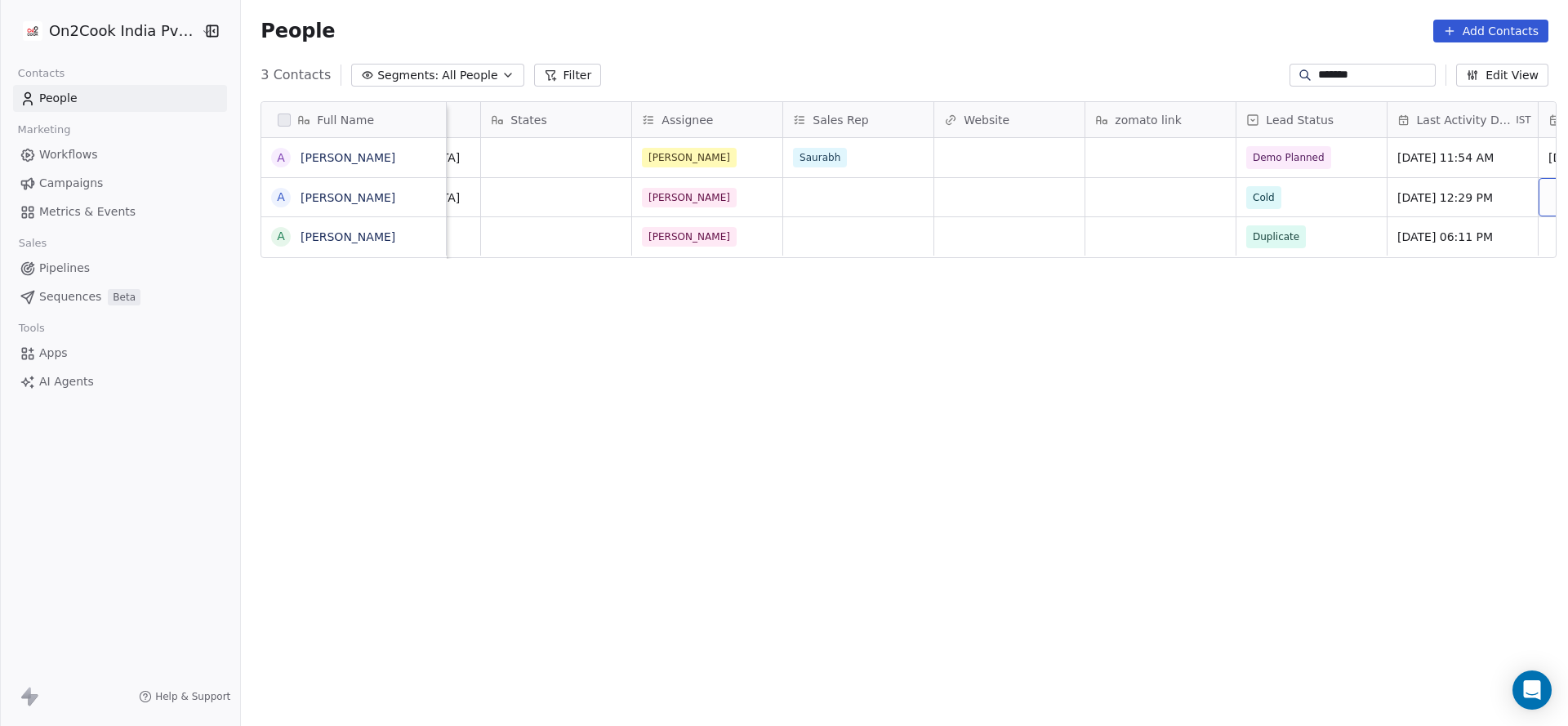
scroll to position [0, 1478]
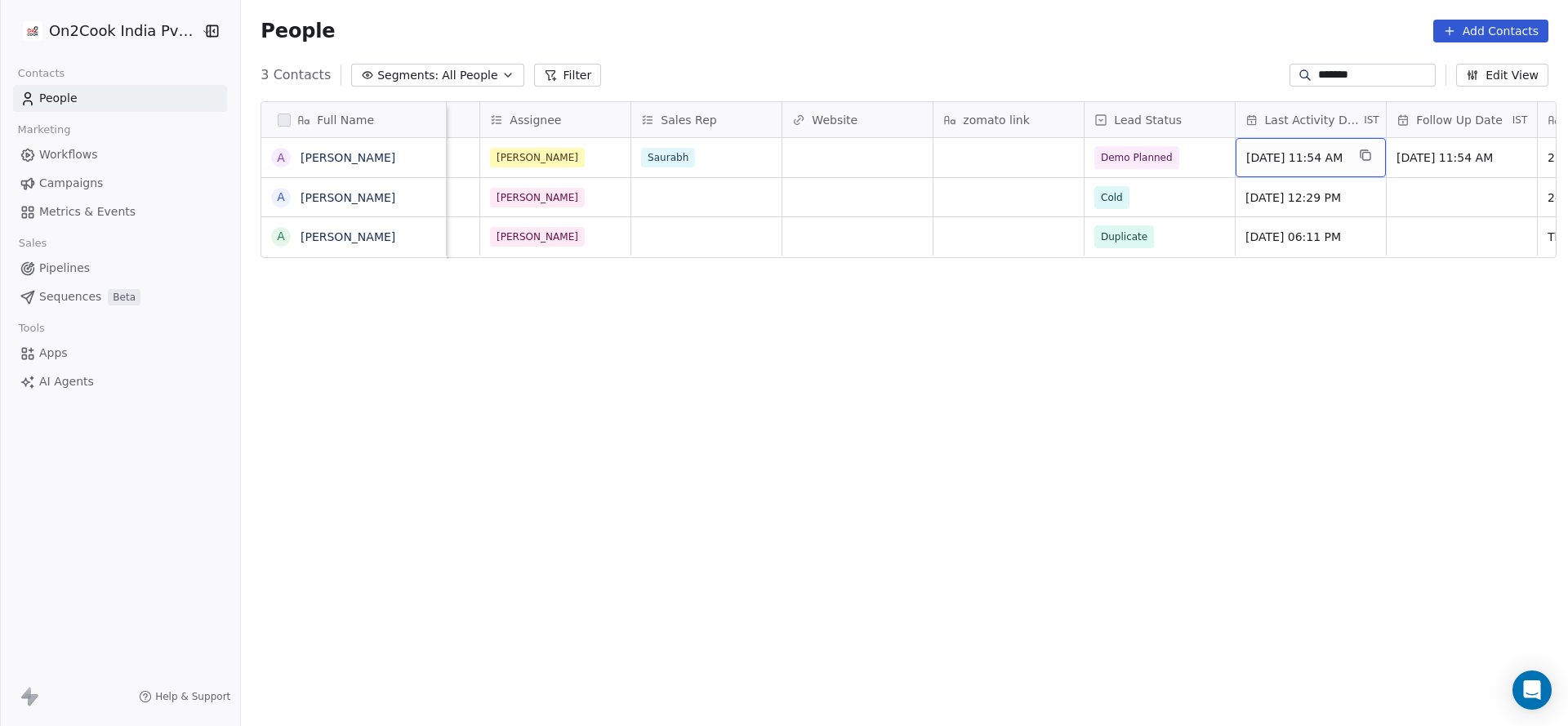
click at [1253, 160] on span "[DATE] 11:54 AM" at bounding box center [1296, 157] width 99 height 17
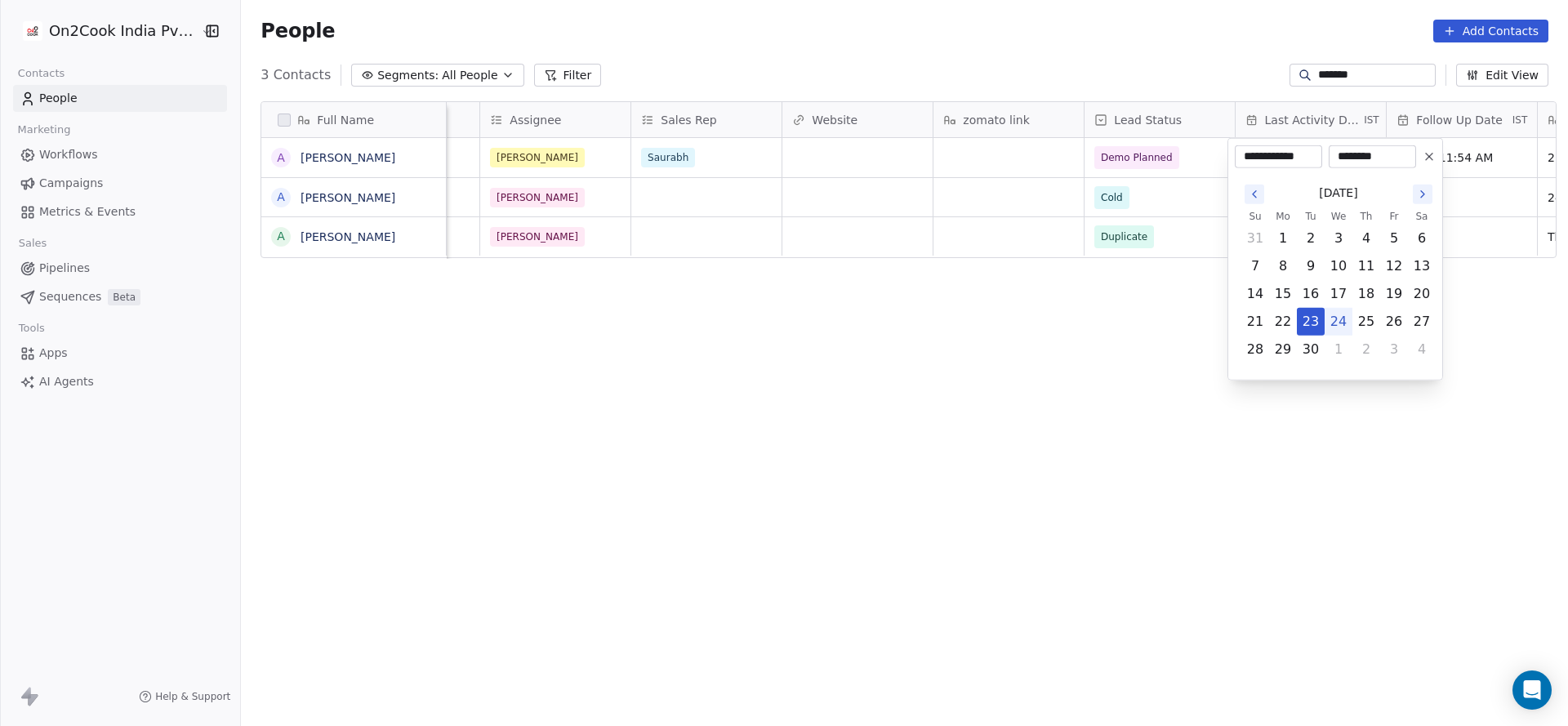
click at [1342, 323] on button "24" at bounding box center [1339, 321] width 26 height 26
type input "**********"
click at [803, 289] on html "On2Cook India Pvt. Ltd. Contacts People Marketing Workflows Campaigns Metrics &…" at bounding box center [784, 363] width 1568 height 726
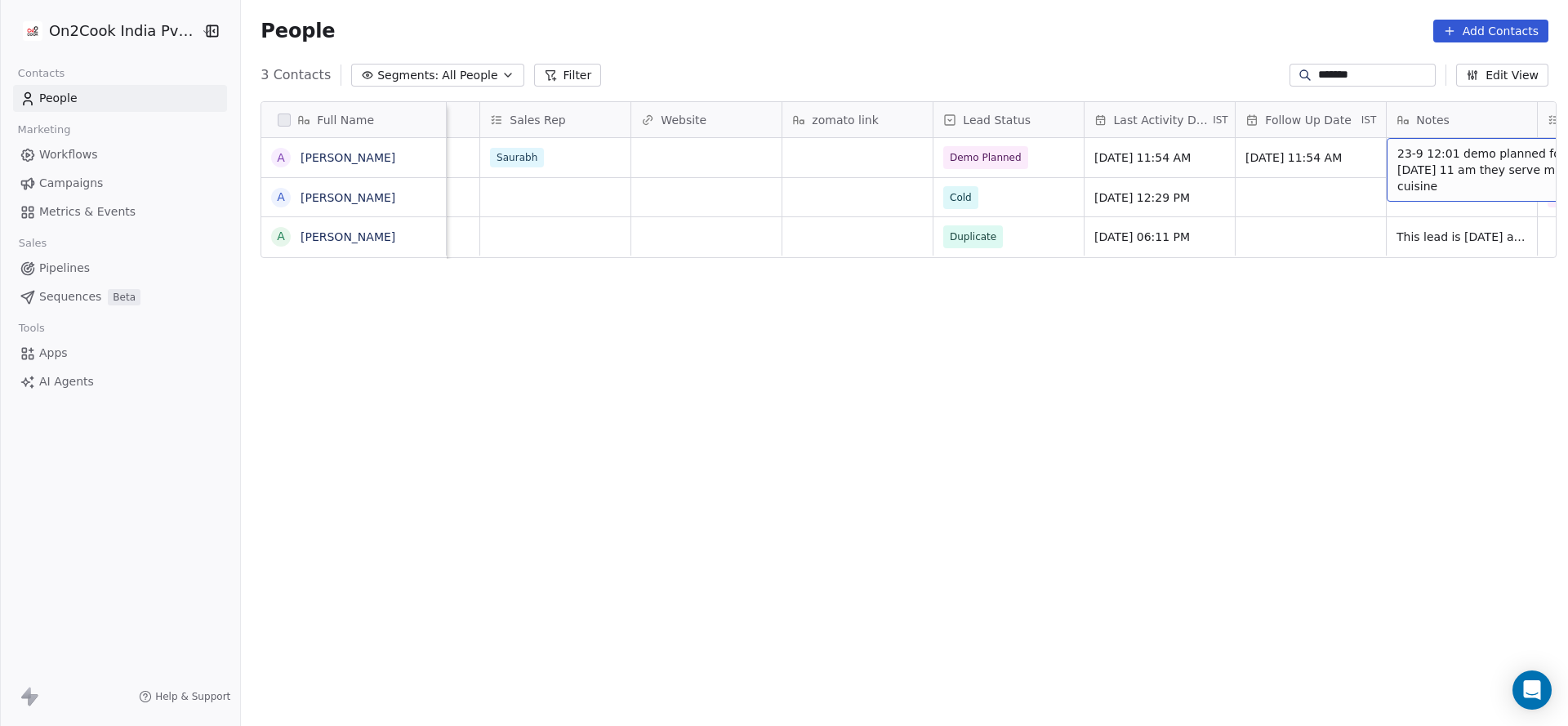
scroll to position [0, 1779]
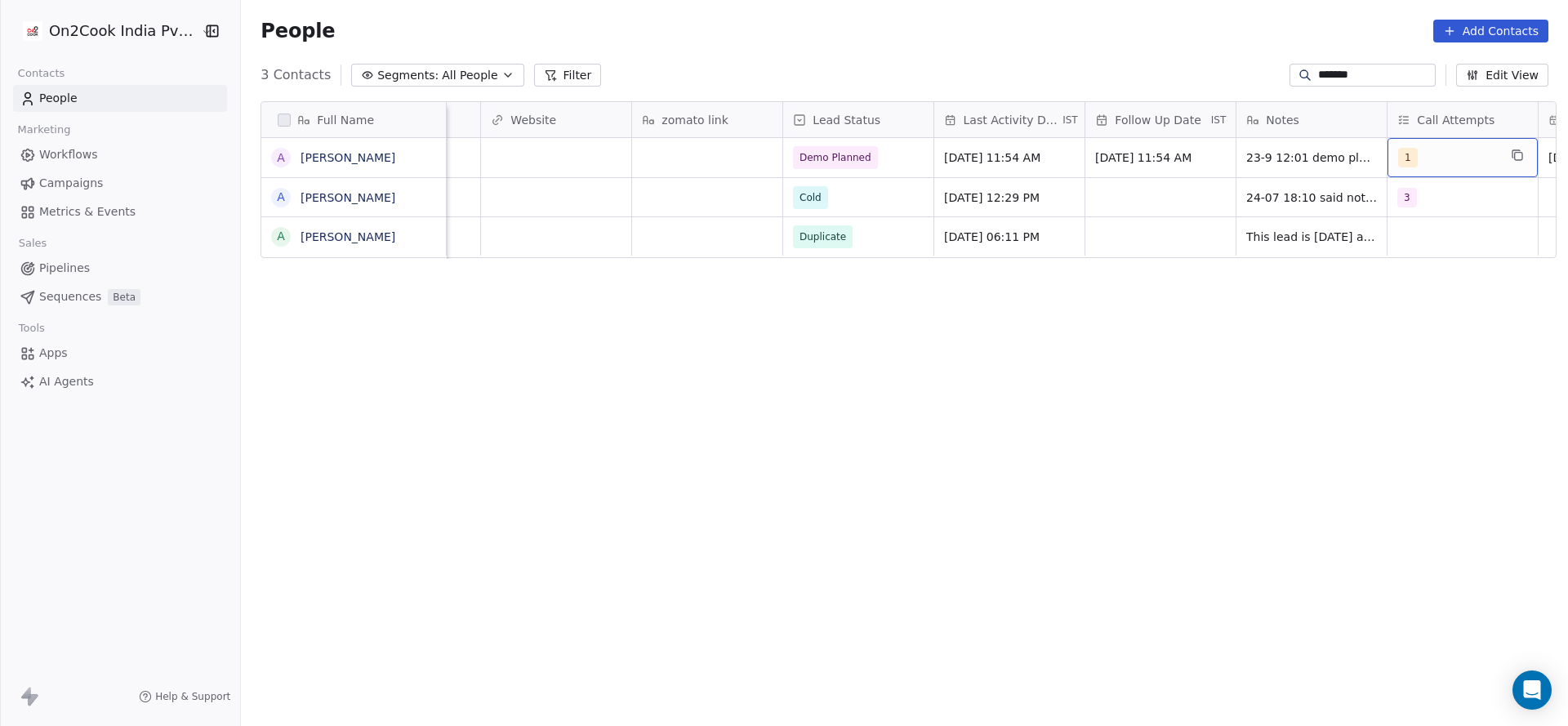
click at [1427, 153] on div "1" at bounding box center [1448, 157] width 99 height 19
click at [1426, 154] on div "1" at bounding box center [1448, 157] width 99 height 19
click at [1409, 240] on div "2" at bounding box center [1464, 240] width 145 height 18
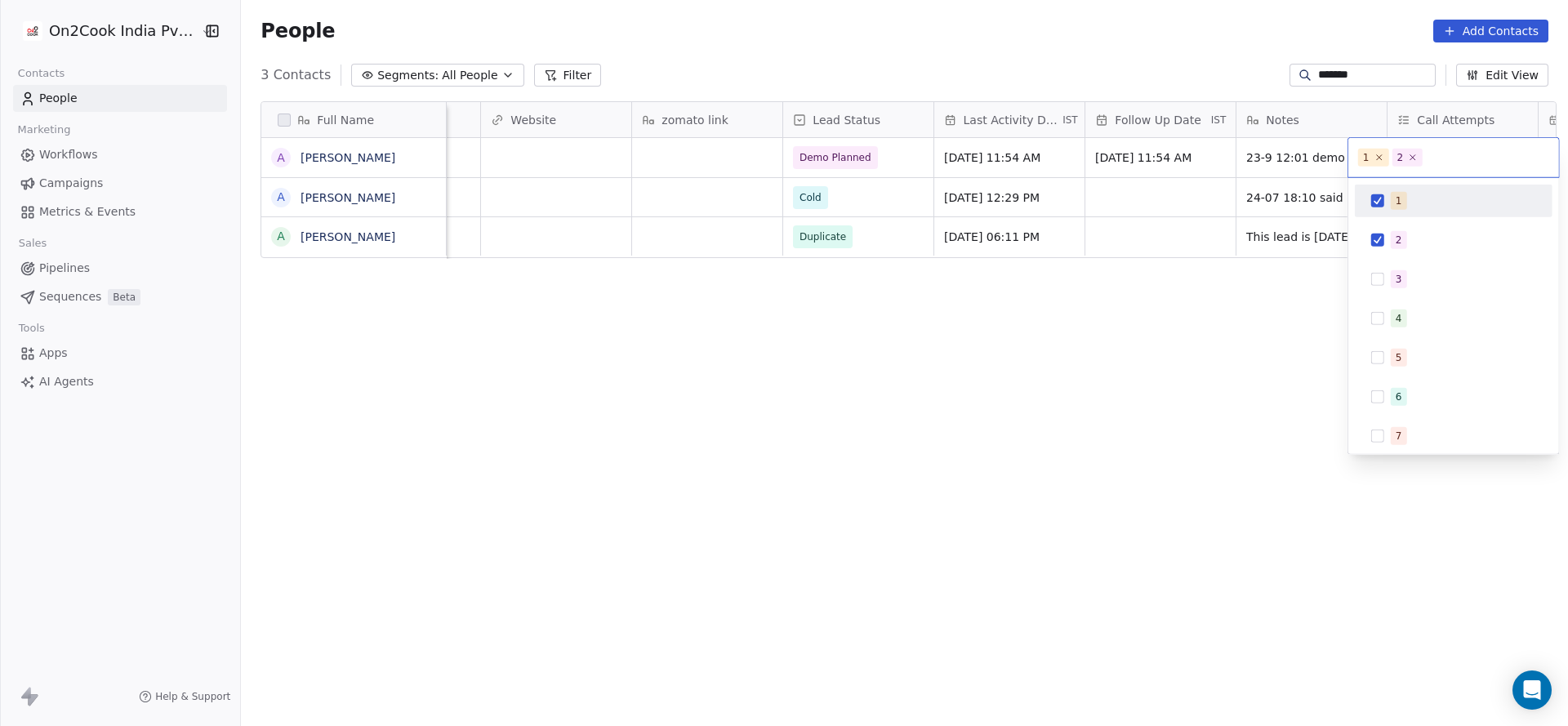
click at [1407, 193] on div "1" at bounding box center [1464, 201] width 145 height 18
click at [1035, 263] on html "On2Cook India Pvt. Ltd. Contacts People Marketing Workflows Campaigns Metrics &…" at bounding box center [784, 363] width 1568 height 726
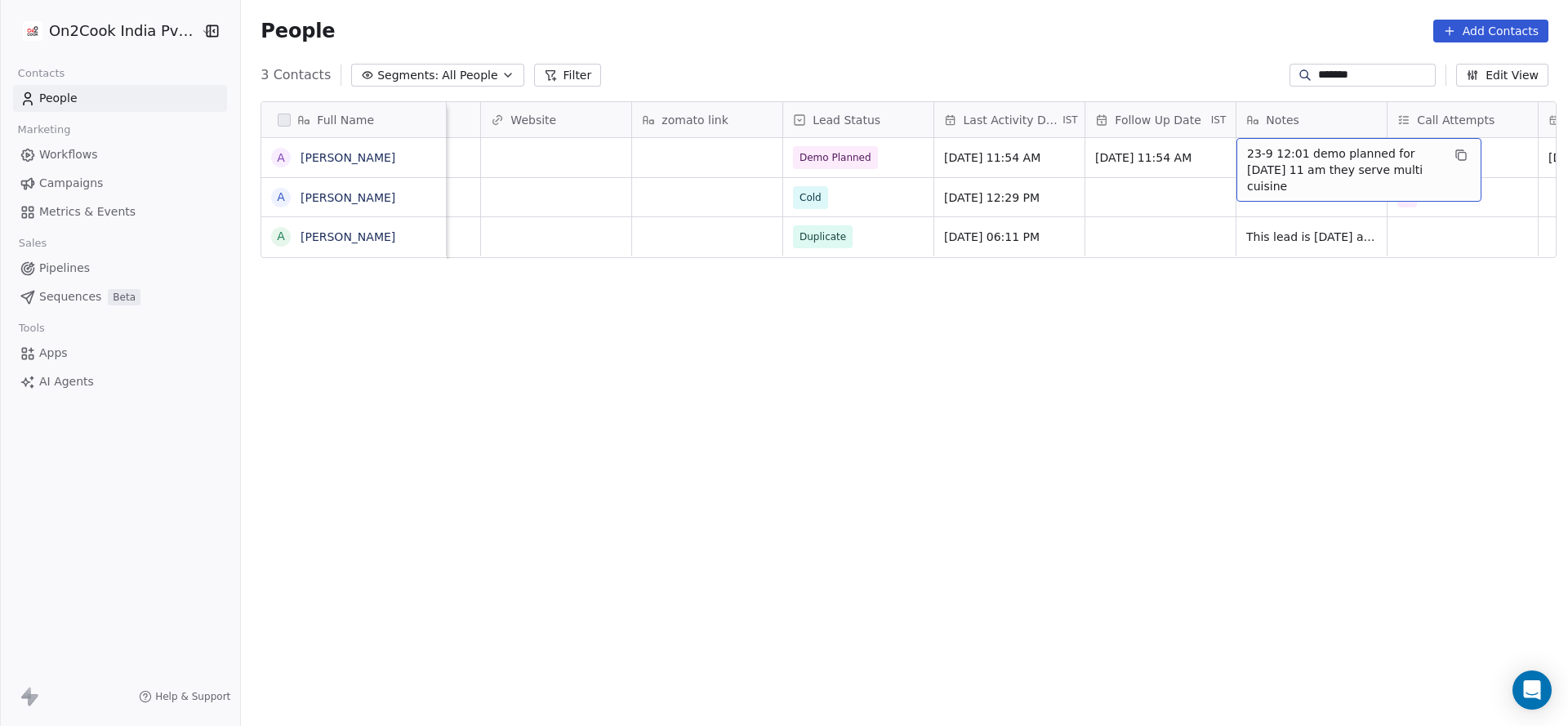
click at [1248, 164] on span "23-9 12:01 demo planned for tomorrow 11 am they serve multi cuisine" at bounding box center [1344, 169] width 194 height 49
click at [1228, 148] on textarea "**********" at bounding box center [1350, 169] width 243 height 62
click at [1310, 153] on textarea "**********" at bounding box center [1350, 167] width 243 height 55
type textarea "**********"
click at [1141, 202] on html "On2Cook India Pvt. Ltd. Contacts People Marketing Workflows Campaigns Metrics &…" at bounding box center [784, 363] width 1568 height 726
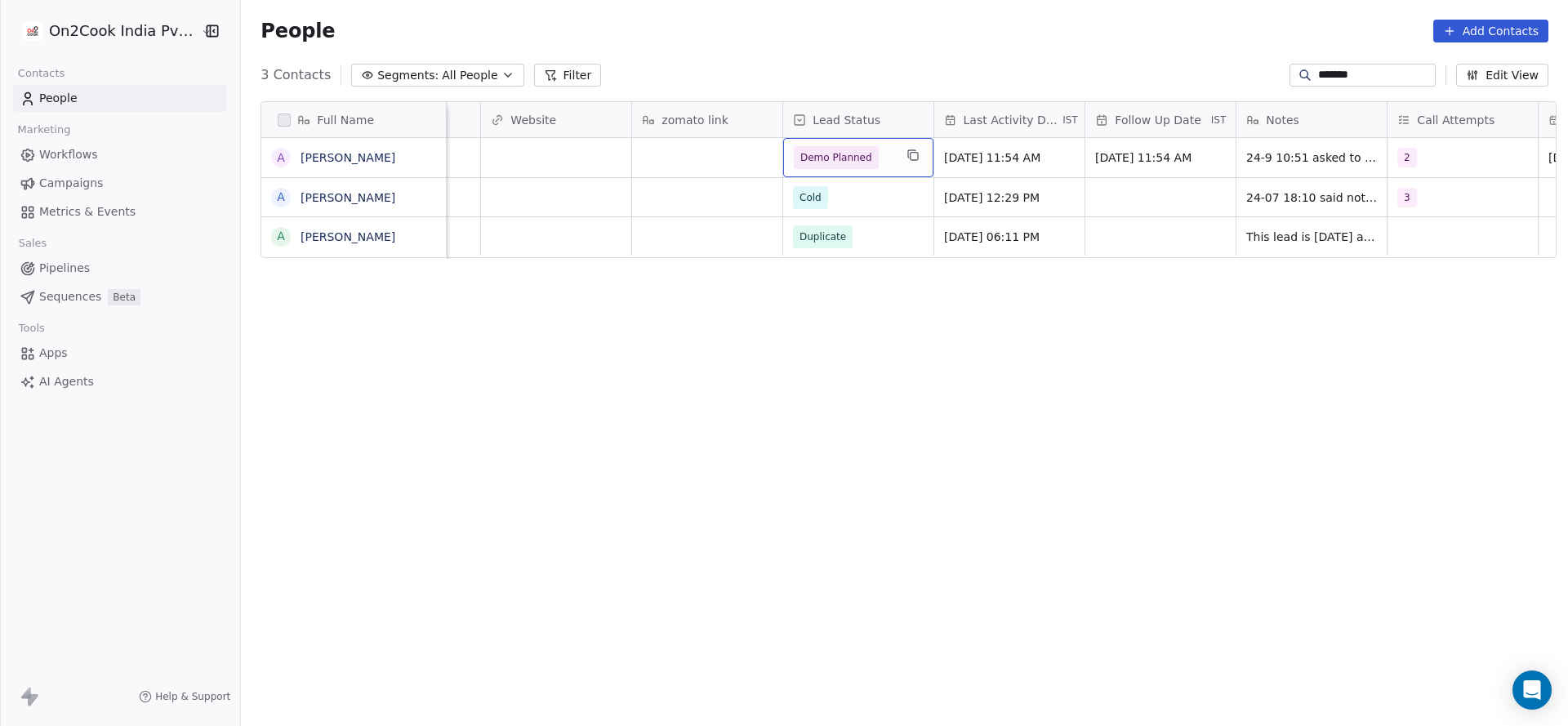
click at [891, 174] on div "Demo Planned" at bounding box center [858, 157] width 150 height 40
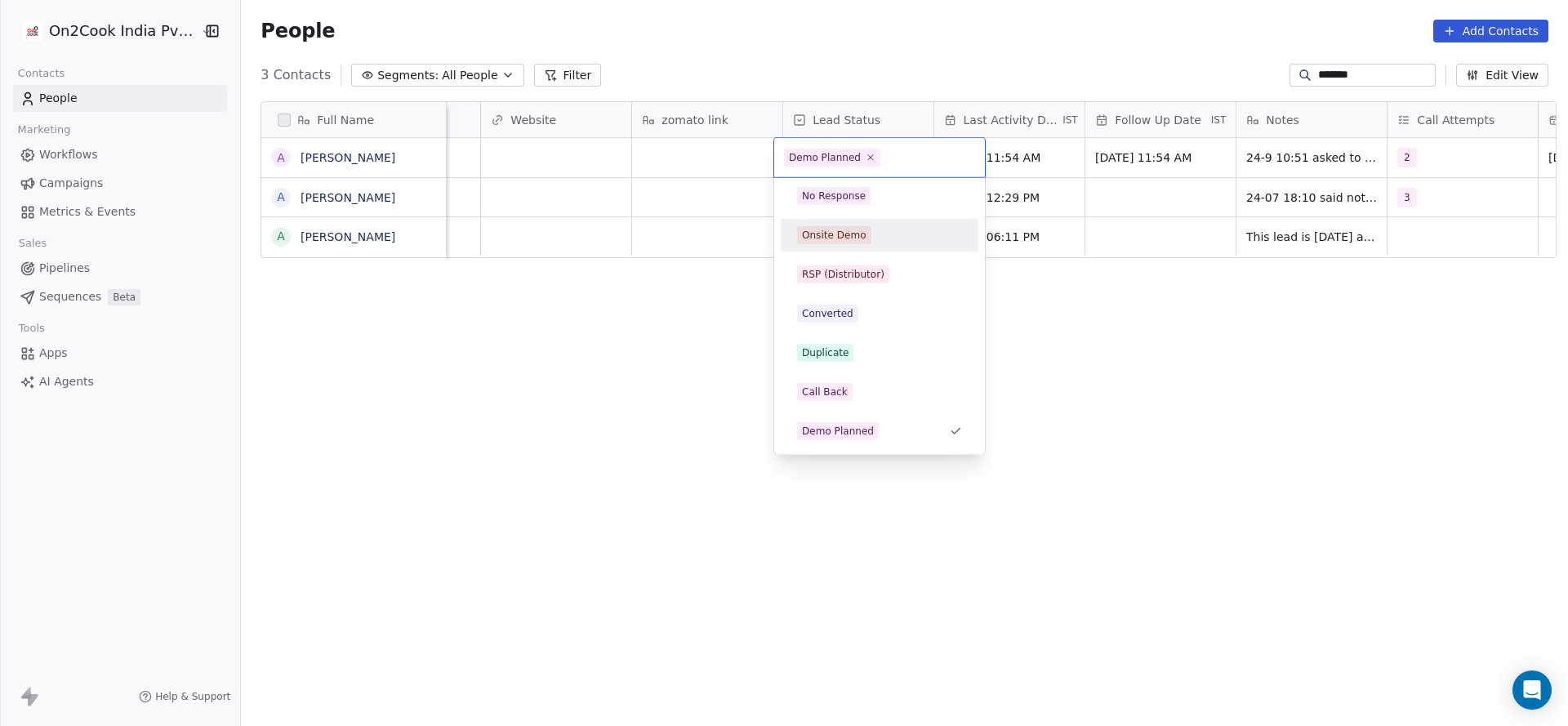
scroll to position [40, 0]
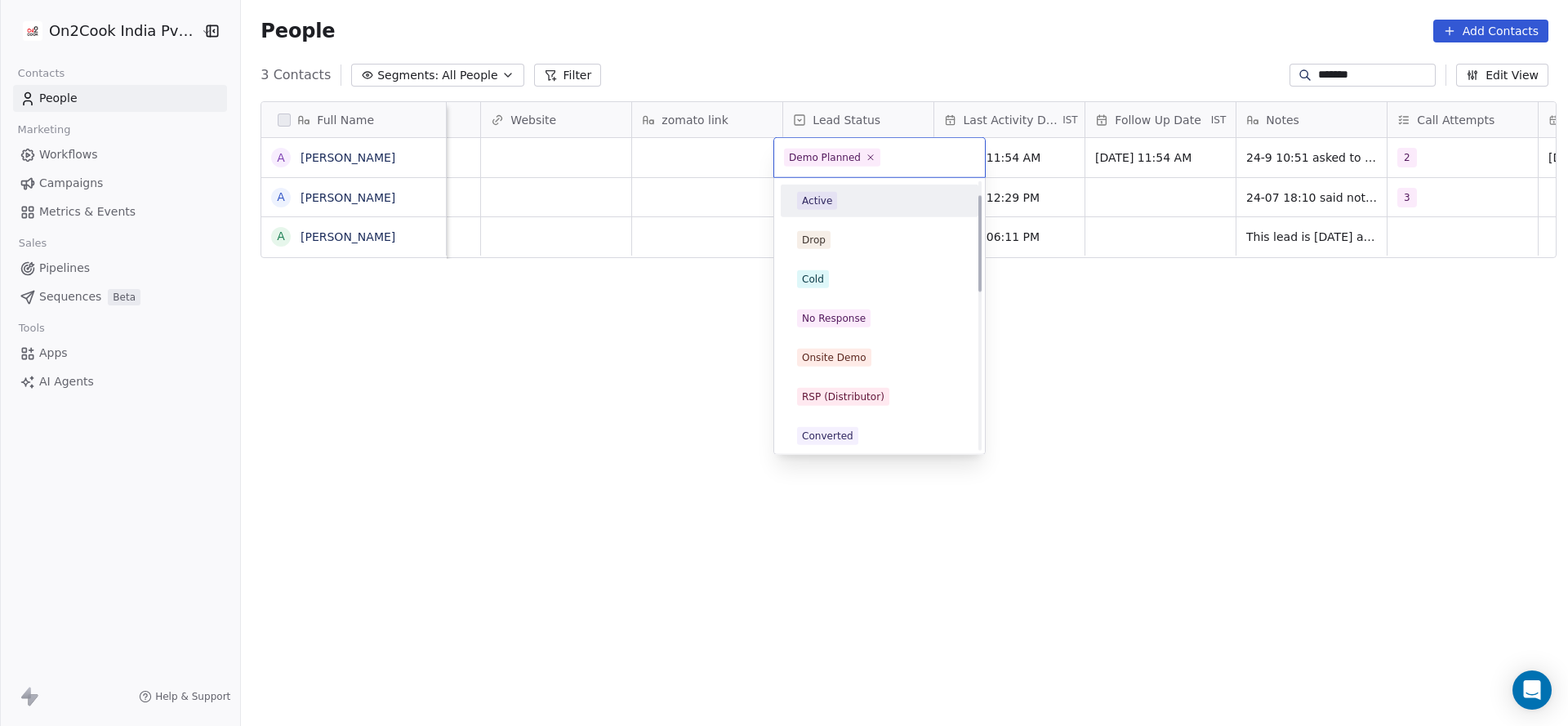
click at [848, 197] on div "Active" at bounding box center [879, 201] width 165 height 18
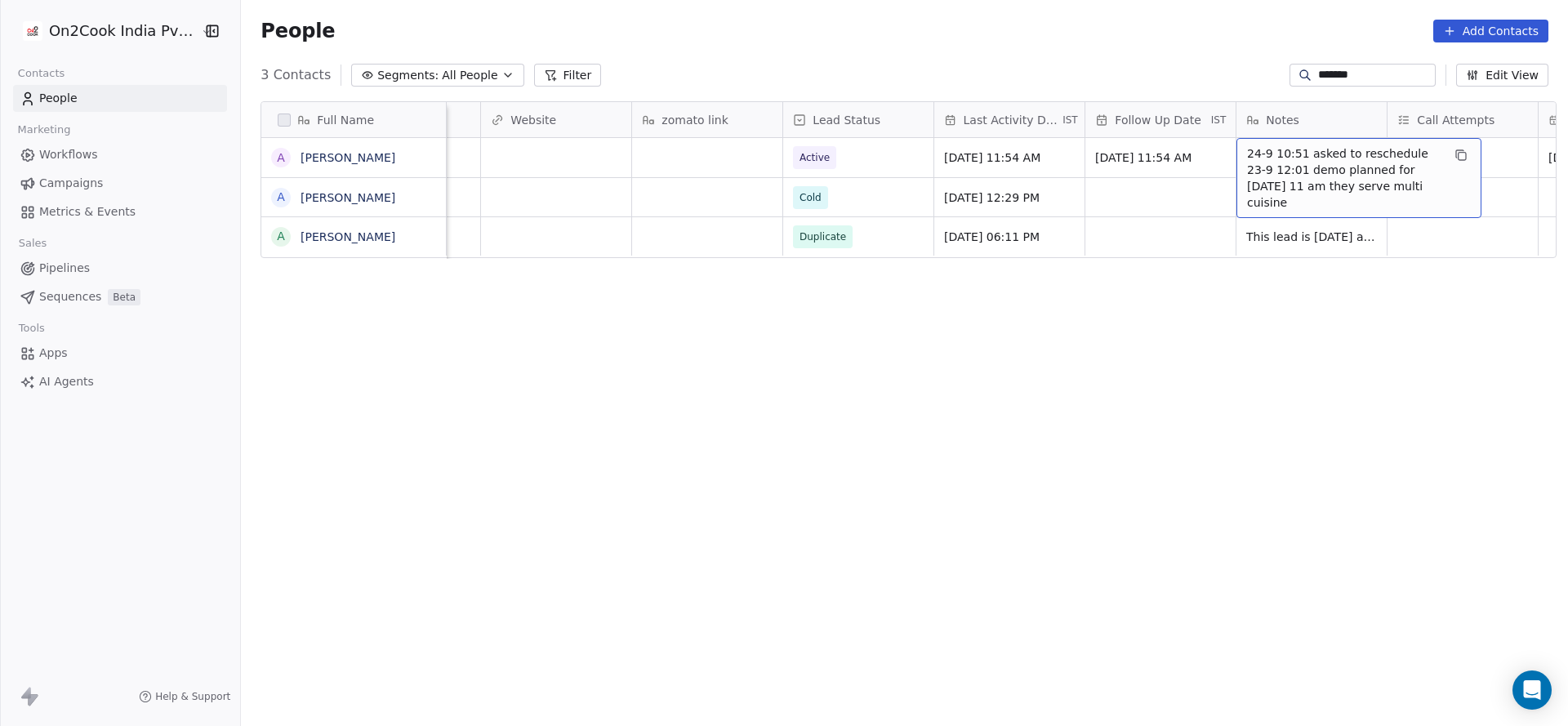
click at [999, 294] on div "Full Name A Asheesh A Asheesh Pandit A Asheesh Pandit location States Assignee …" at bounding box center [905, 408] width 1328 height 639
click at [1324, 77] on input "*******" at bounding box center [1376, 75] width 114 height 17
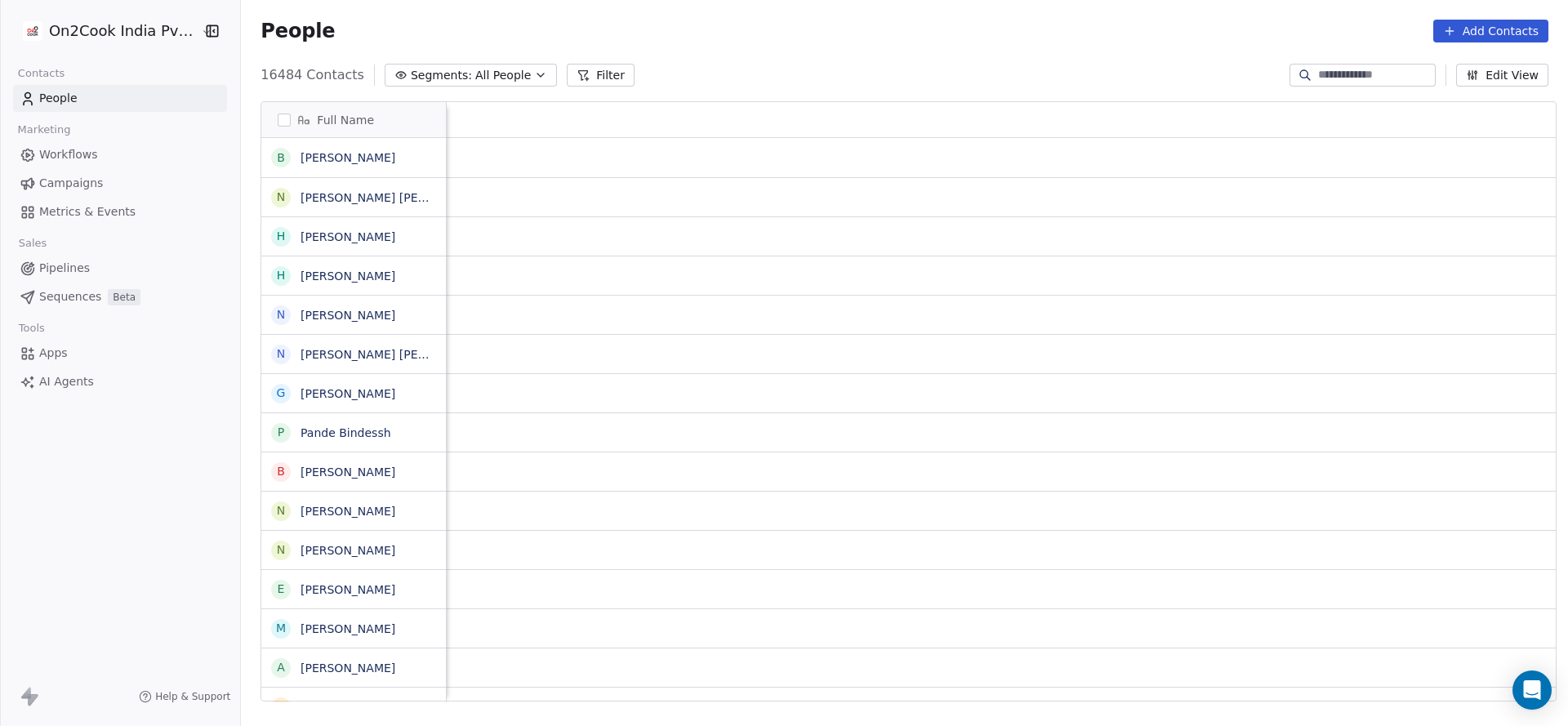
scroll to position [619, 1316]
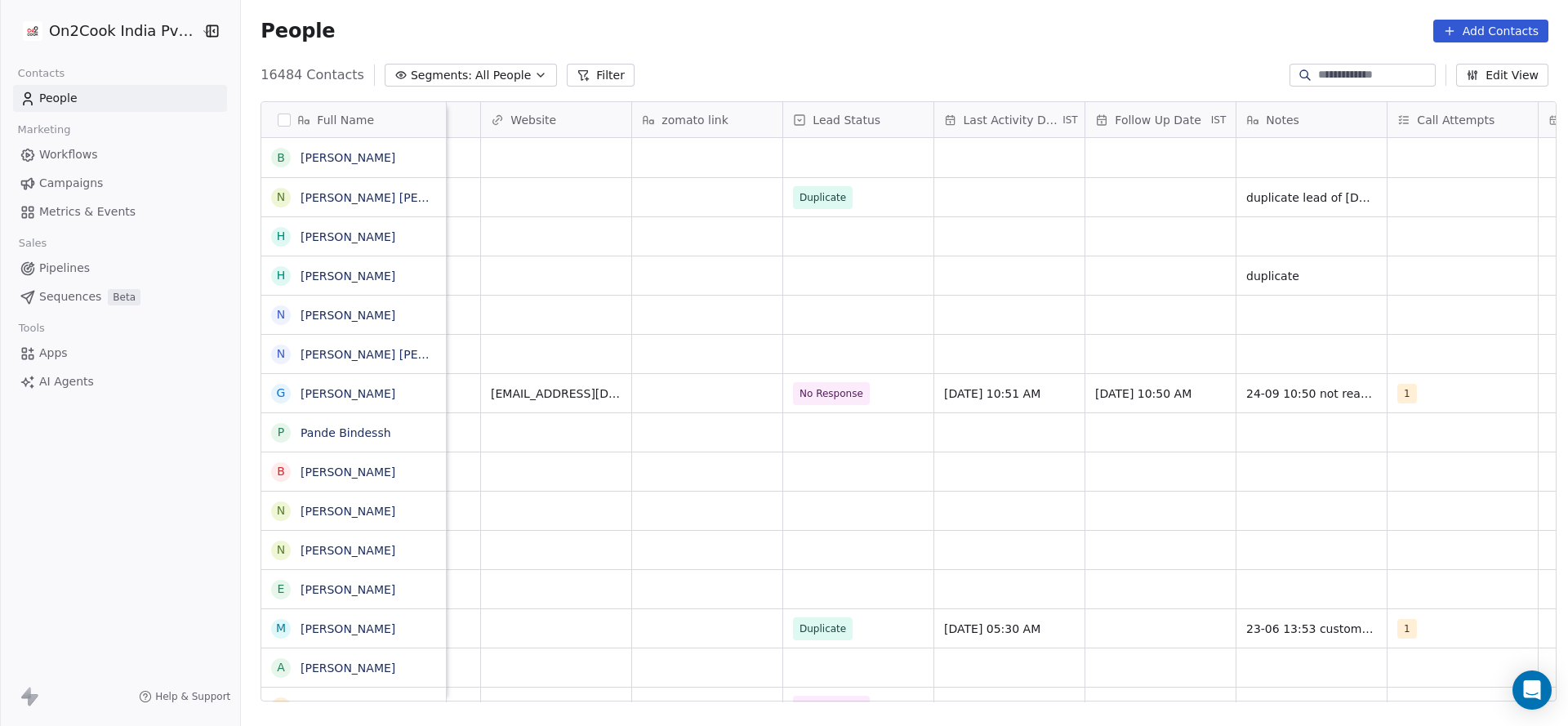
click at [584, 70] on button "Filter" at bounding box center [601, 75] width 68 height 23
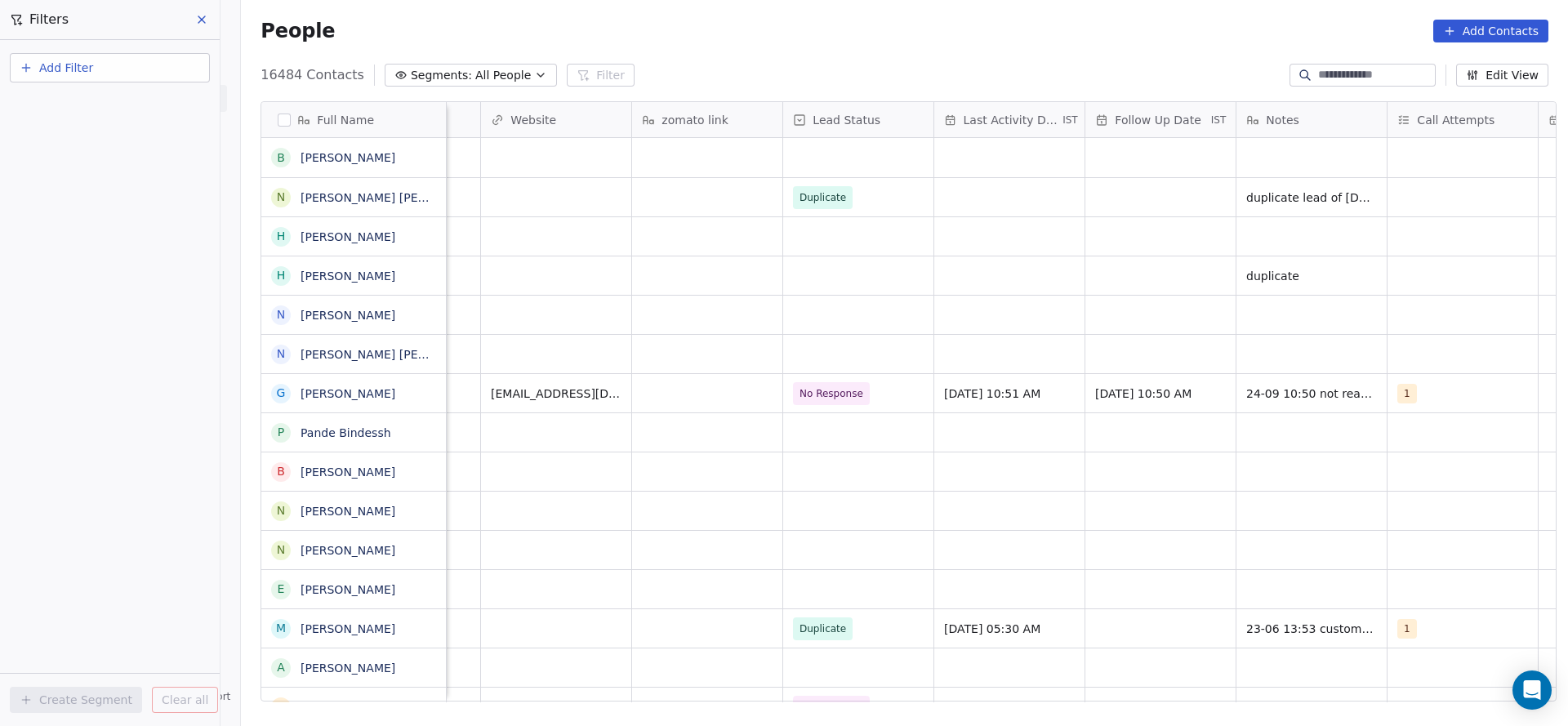
click at [148, 71] on button "Add Filter" at bounding box center [110, 68] width 200 height 29
click at [137, 105] on div "Contact properties" at bounding box center [110, 106] width 166 height 17
type input "***"
click at [160, 165] on div "Assignee" at bounding box center [110, 165] width 166 height 17
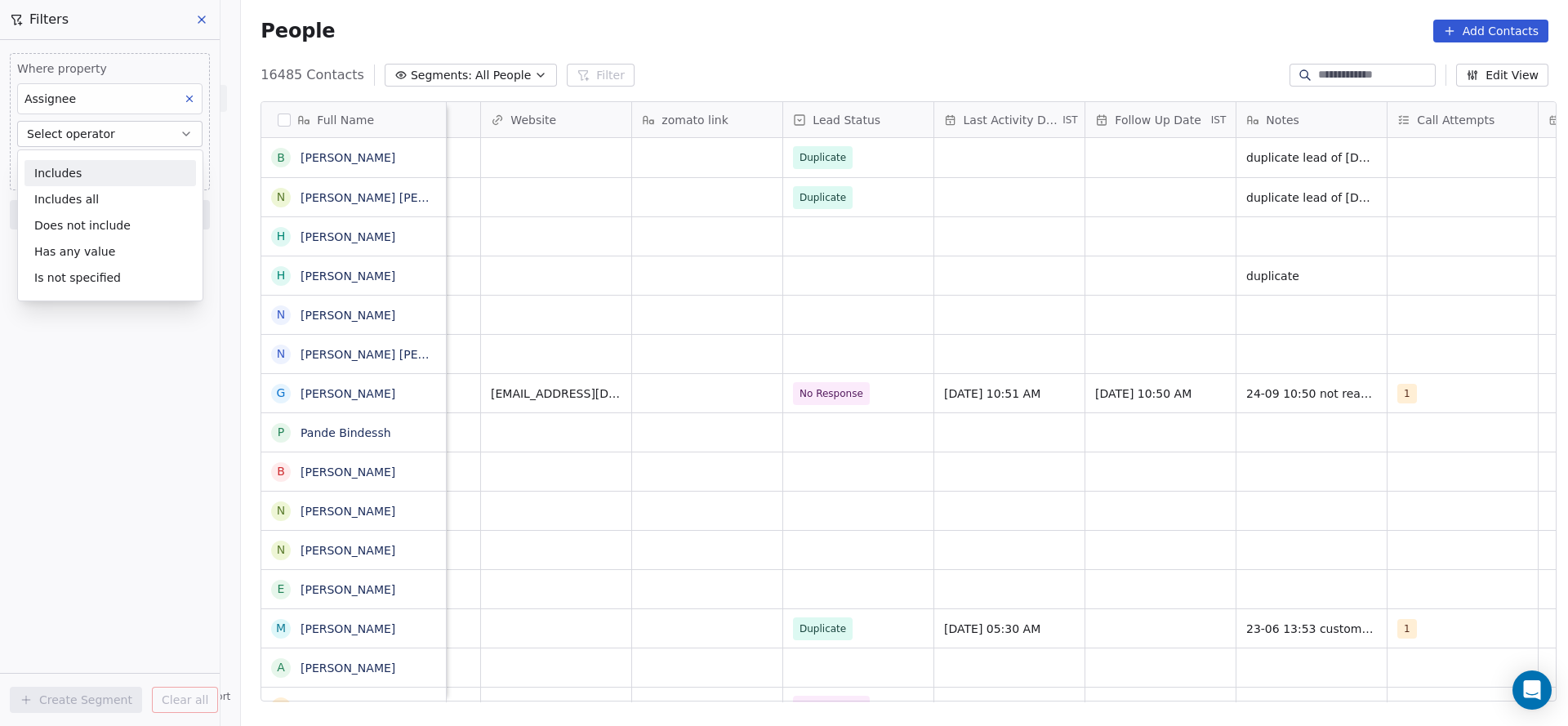
click at [141, 181] on div "Includes" at bounding box center [110, 173] width 171 height 26
click at [145, 167] on body "On2Cook India Pvt. Ltd. Contacts People Marketing Workflows Campaigns Metrics &…" at bounding box center [784, 363] width 1568 height 726
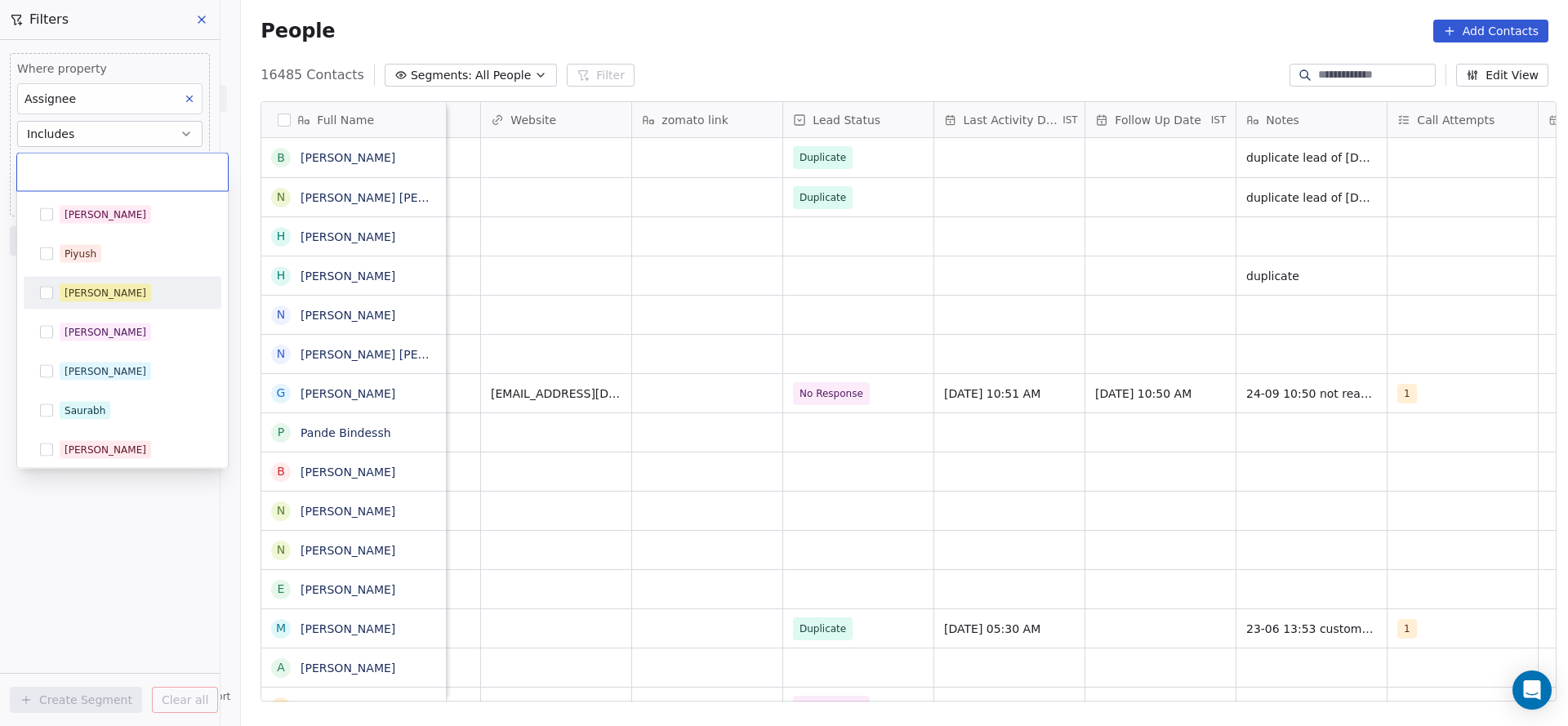
click at [120, 286] on div "[PERSON_NAME]" at bounding box center [133, 294] width 145 height 18
click at [72, 496] on html "On2Cook India Pvt. Ltd. Contacts People Marketing Workflows Campaigns Metrics &…" at bounding box center [784, 363] width 1568 height 726
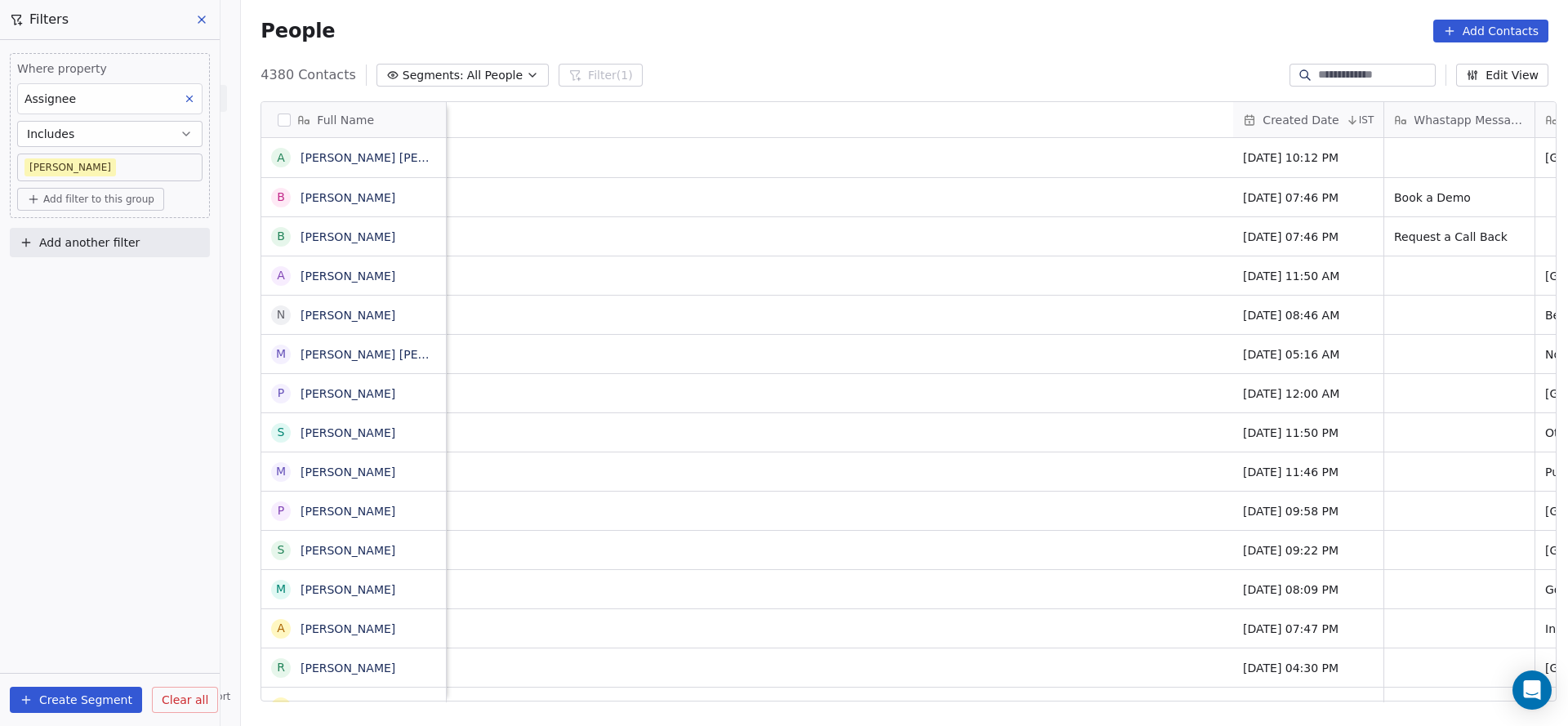
scroll to position [0, 1486]
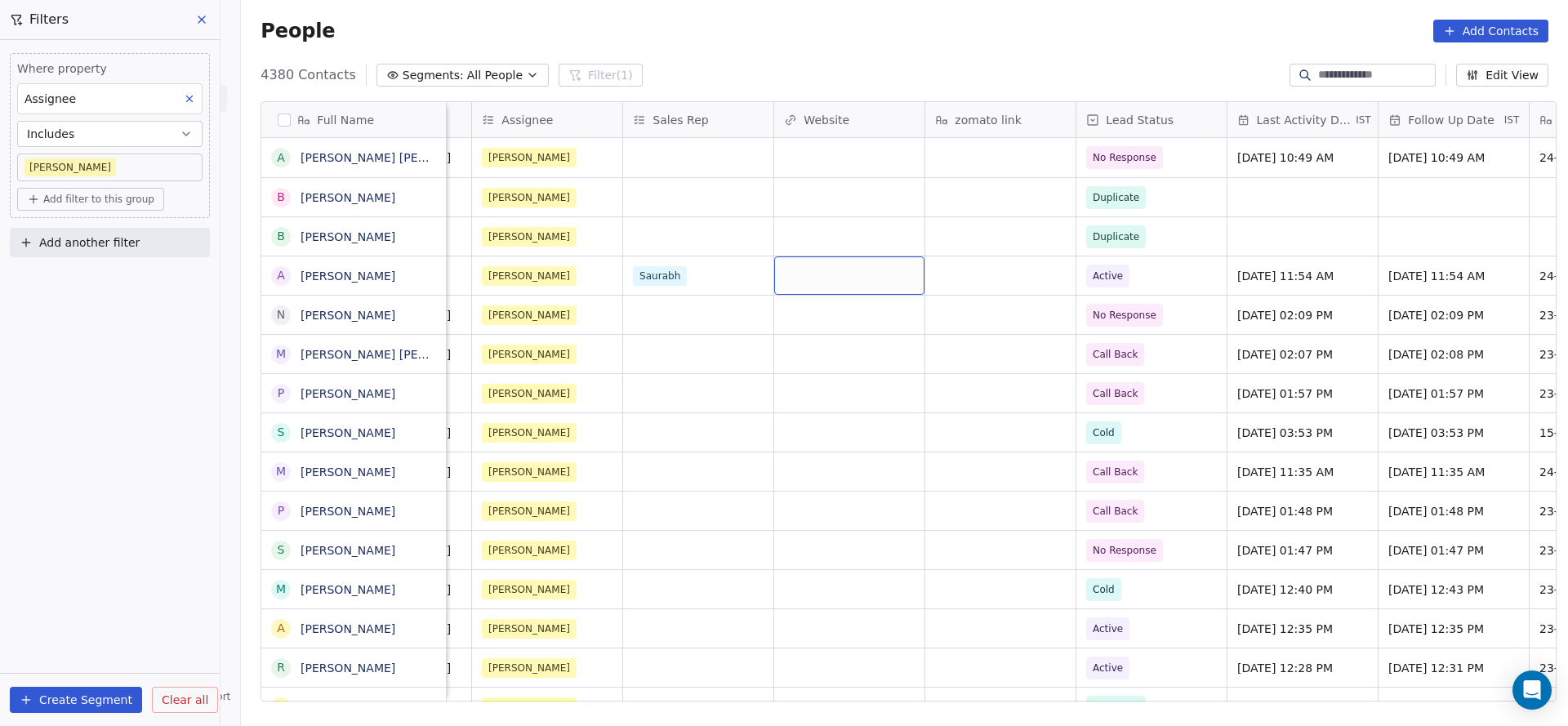
click at [107, 202] on span "Add filter to this group" at bounding box center [99, 199] width 111 height 13
click at [93, 233] on span "Contact properties" at bounding box center [87, 234] width 106 height 17
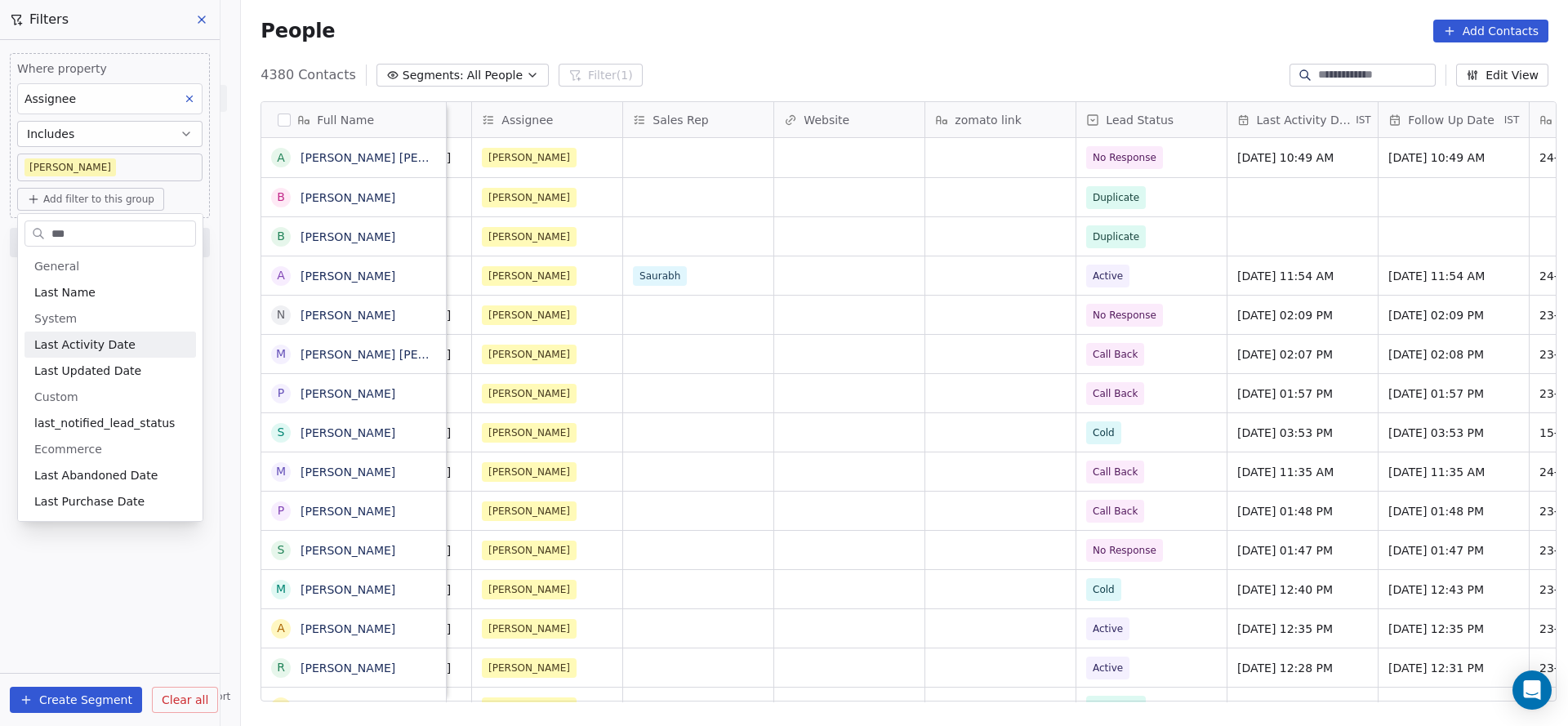
type input "***"
click at [110, 344] on span "Last Activity Date" at bounding box center [85, 345] width 101 height 17
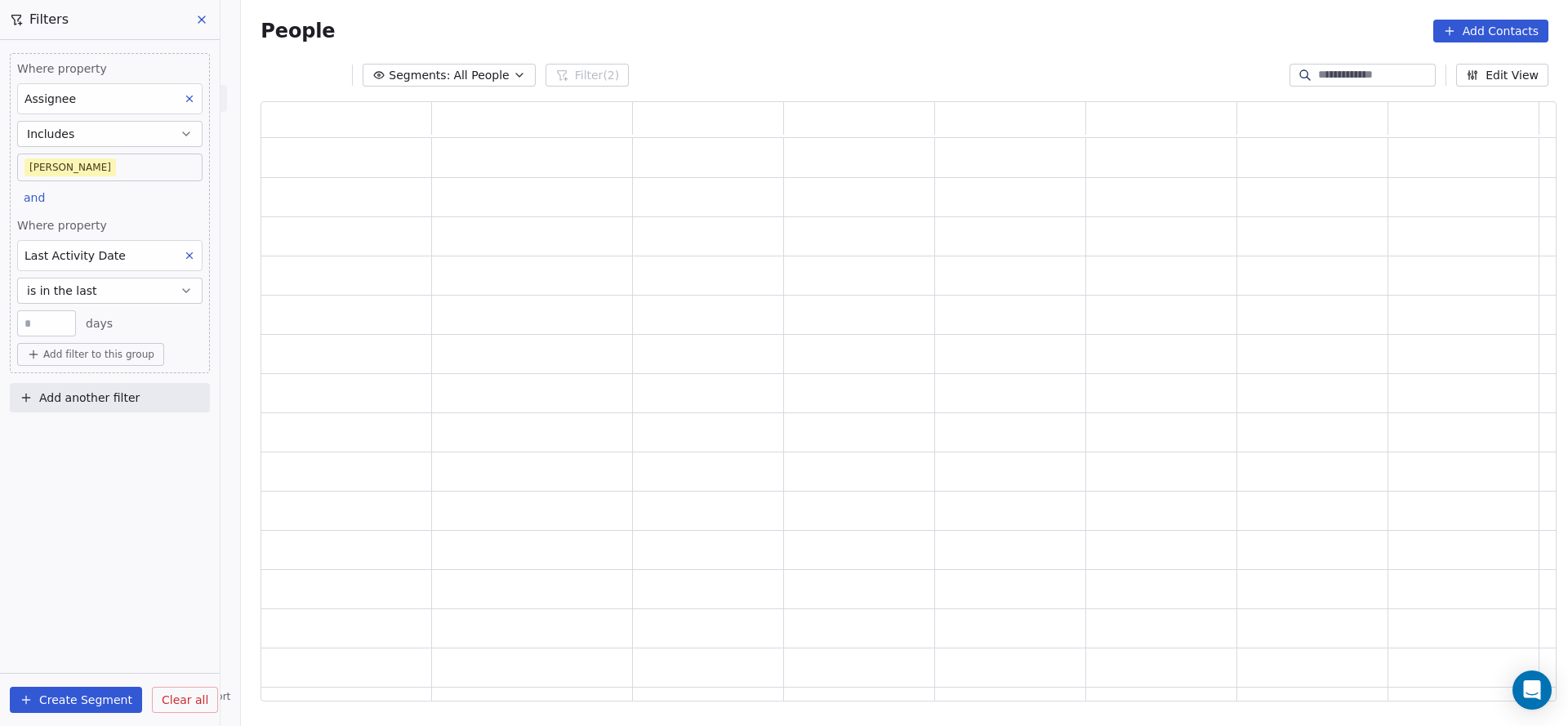
scroll to position [581, 1277]
click at [130, 295] on button "is in the last" at bounding box center [110, 291] width 185 height 26
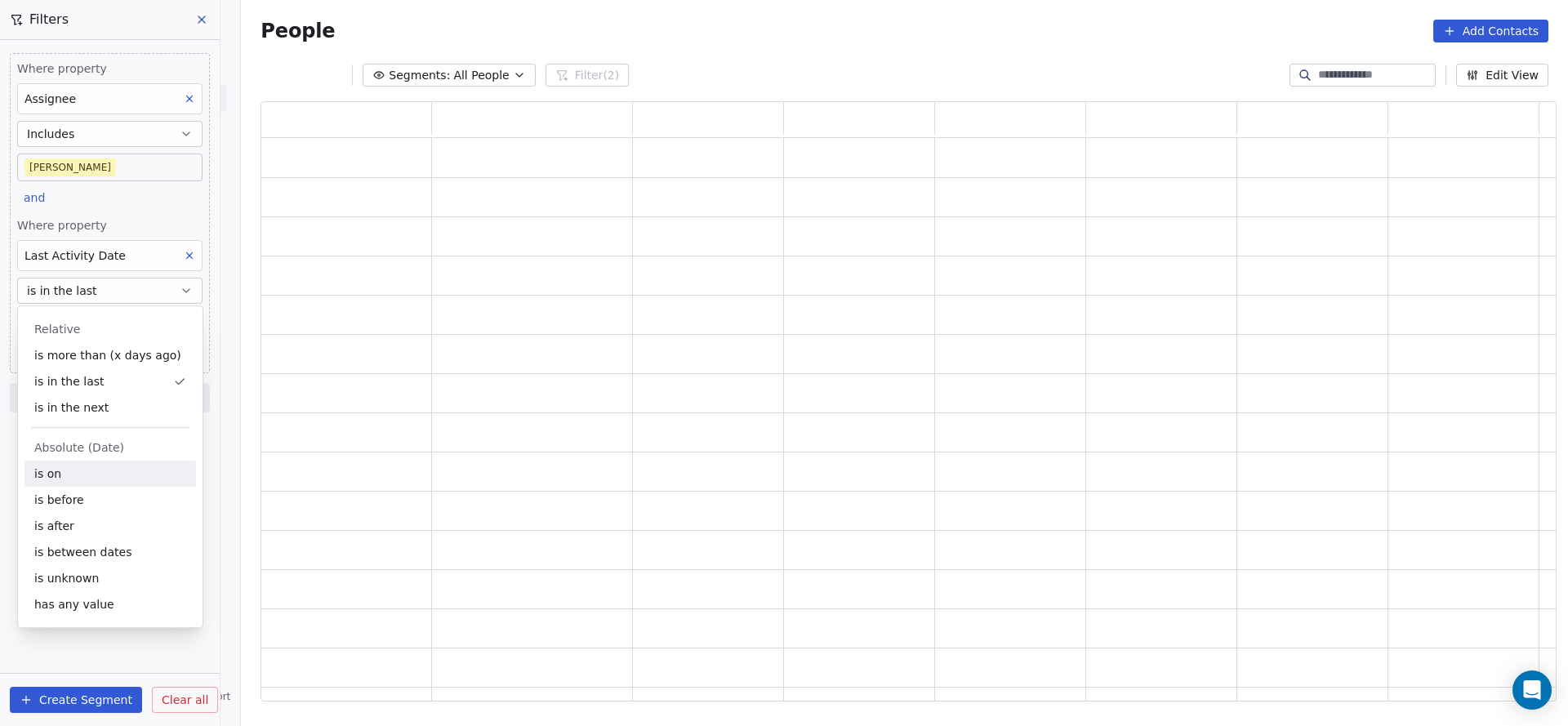
click at [67, 474] on div "is on" at bounding box center [110, 473] width 171 height 26
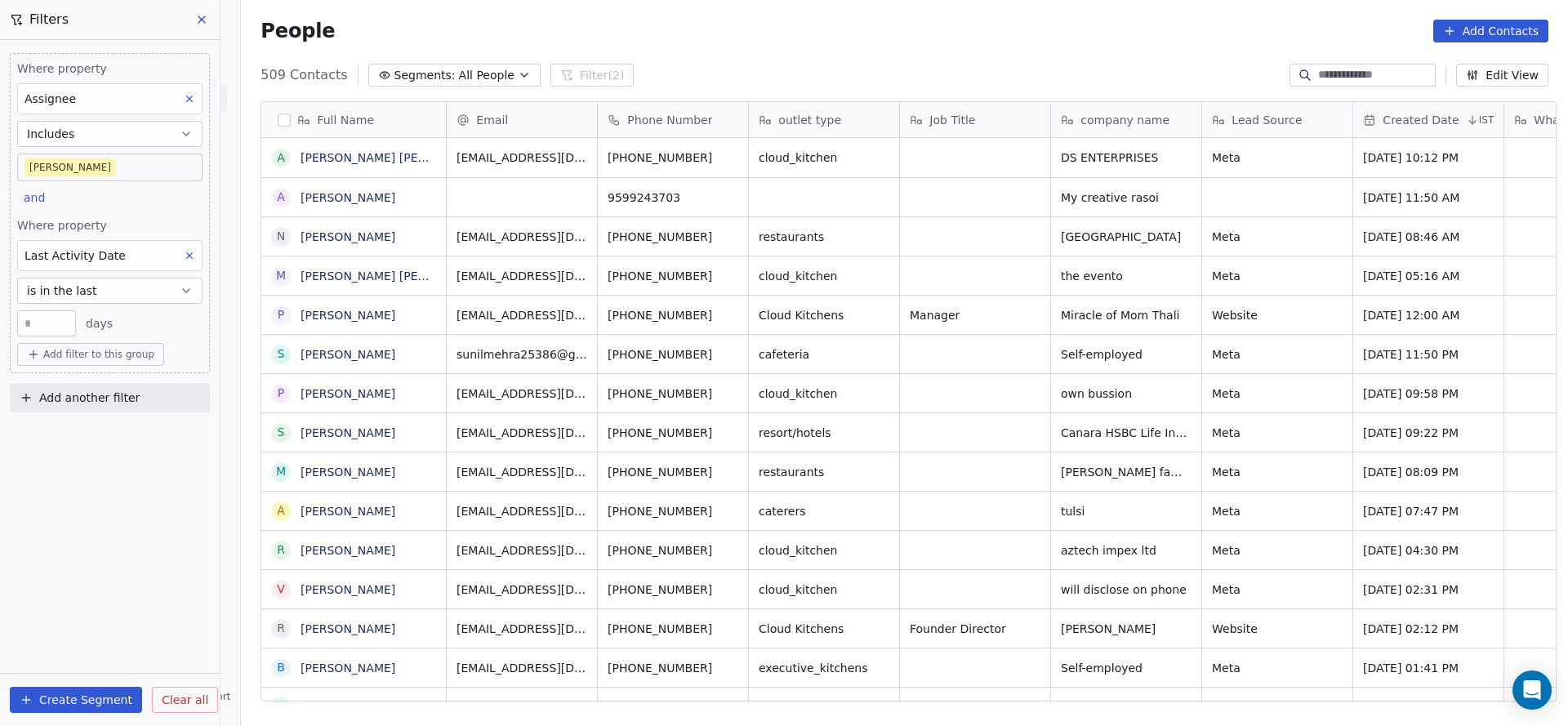
scroll to position [619, 1316]
click at [120, 278] on button "is in the last" at bounding box center [110, 291] width 185 height 26
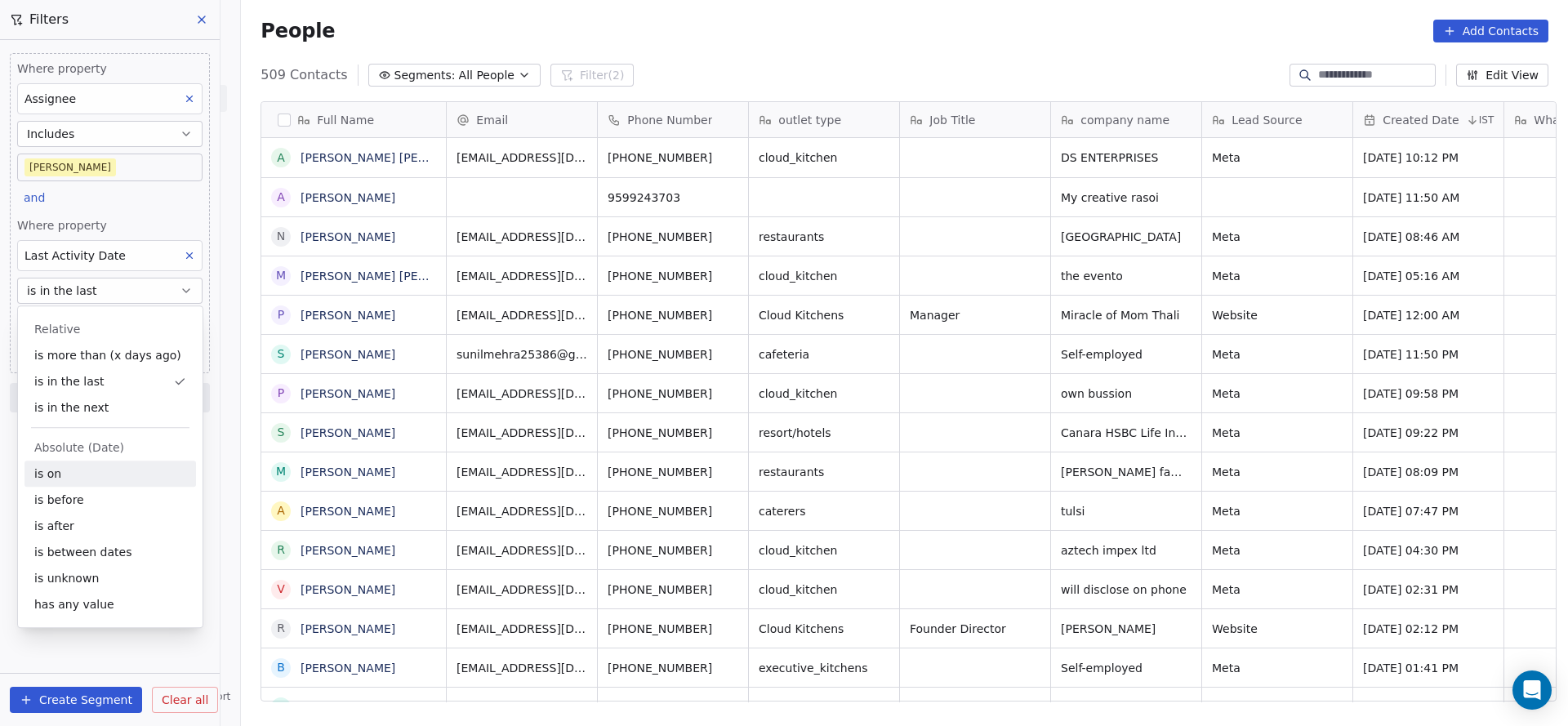
drag, startPoint x: 78, startPoint y: 471, endPoint x: 122, endPoint y: 501, distance: 53.3
click at [78, 473] on div "is on" at bounding box center [110, 473] width 171 height 26
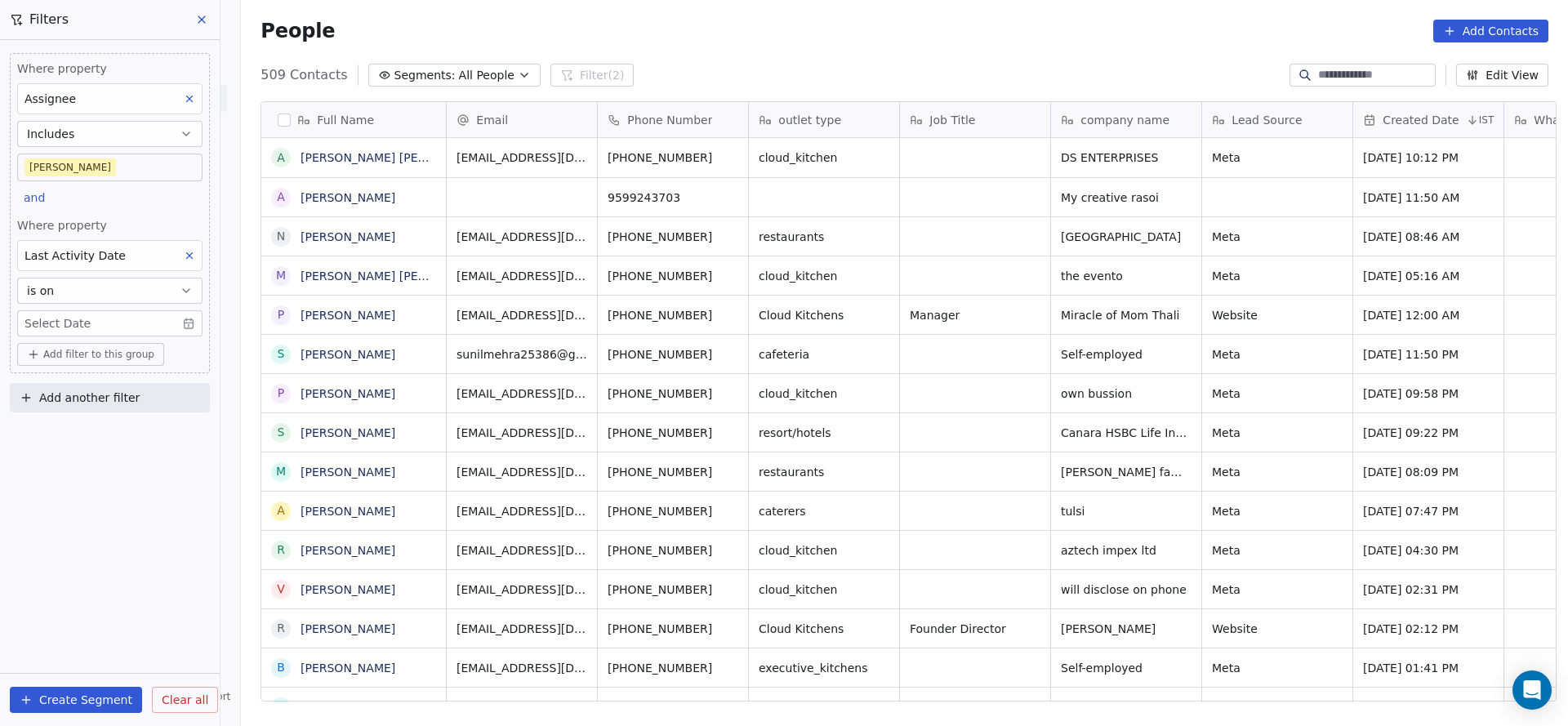
click at [148, 323] on body "On2Cook India Pvt. Ltd. Contacts People Marketing Workflows Campaigns Metrics &…" at bounding box center [784, 363] width 1568 height 726
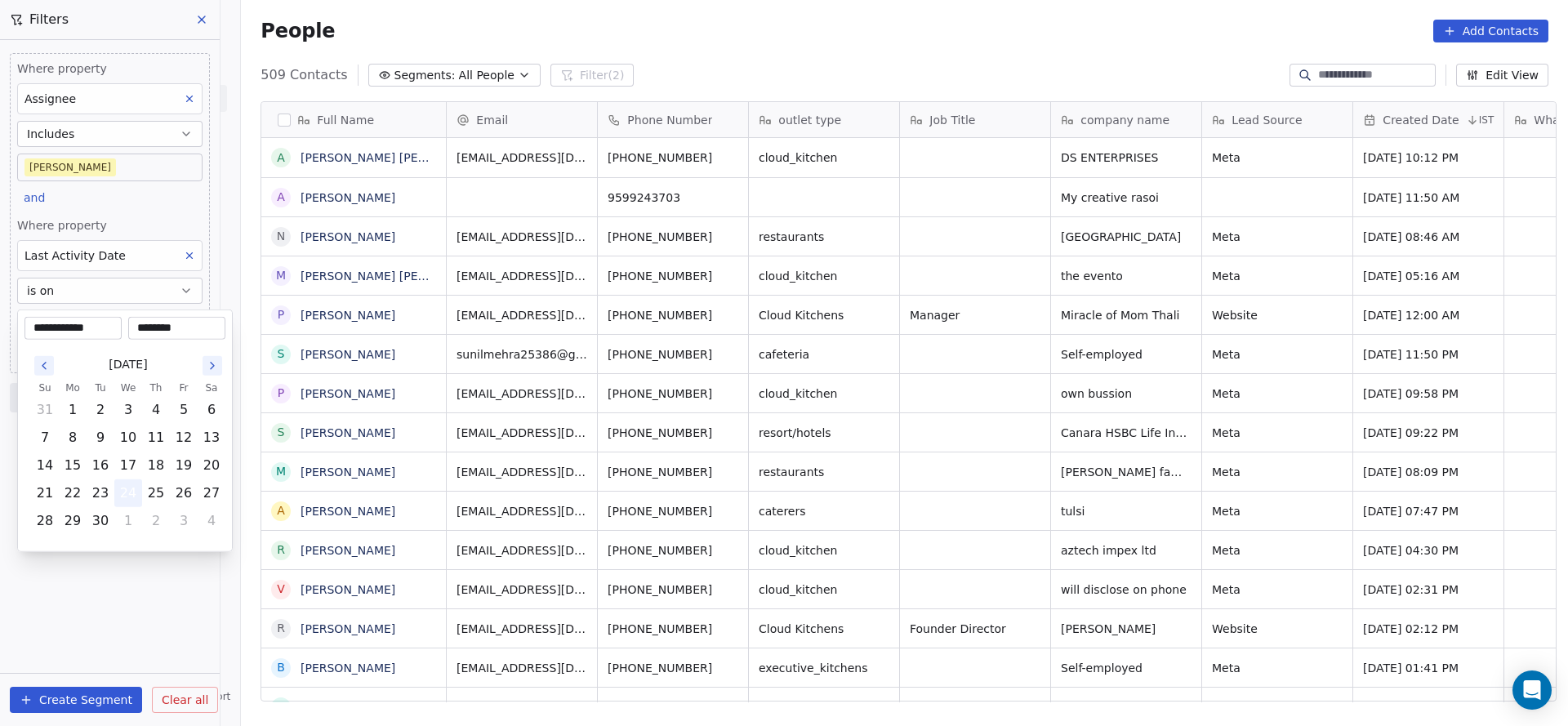
click at [126, 496] on button "24" at bounding box center [128, 493] width 26 height 26
click at [125, 228] on html "On2Cook India Pvt. Ltd. Contacts People Marketing Workflows Campaigns Metrics &…" at bounding box center [784, 363] width 1568 height 726
